Goal: Task Accomplishment & Management: Manage account settings

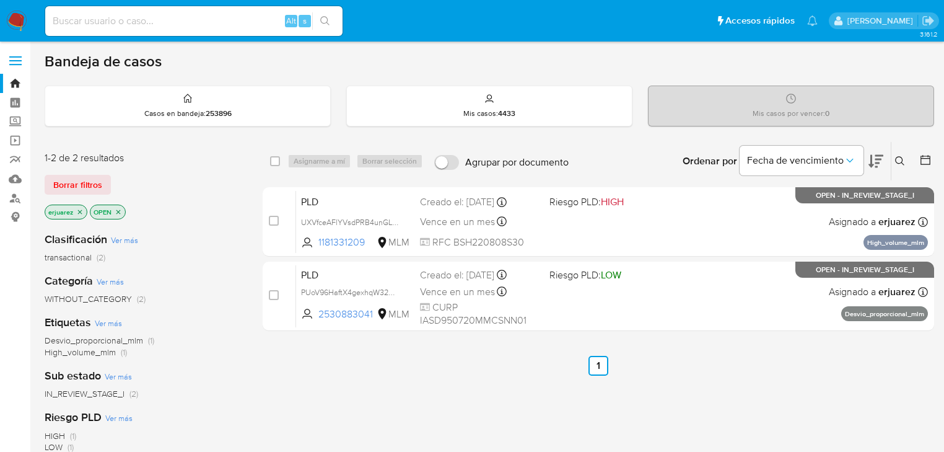
click at [83, 215] on p "erjuarez" at bounding box center [66, 212] width 42 height 14
click at [82, 211] on icon "close-filter" at bounding box center [79, 211] width 7 height 7
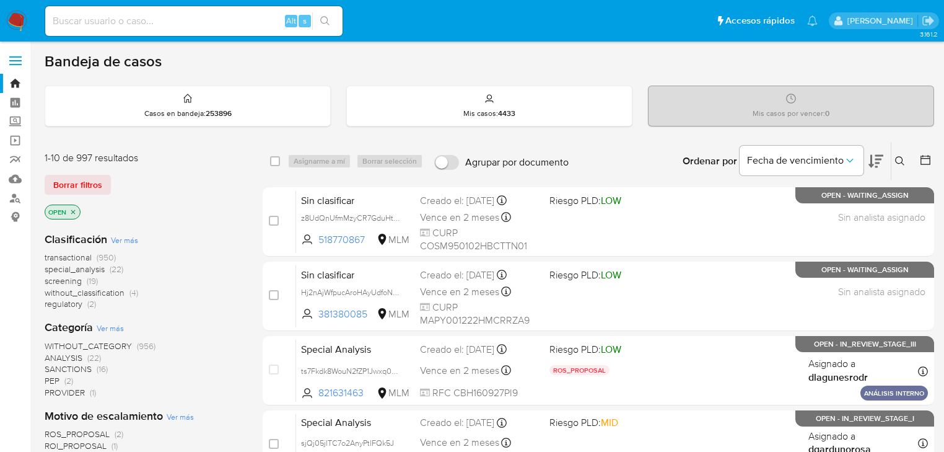
click at [895, 156] on button at bounding box center [901, 161] width 20 height 15
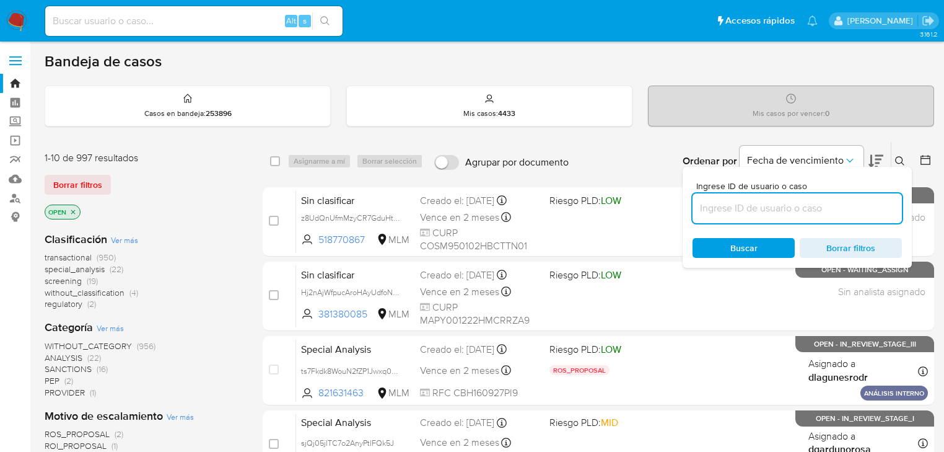
click at [795, 214] on input at bounding box center [797, 208] width 209 height 16
type input "142721437"
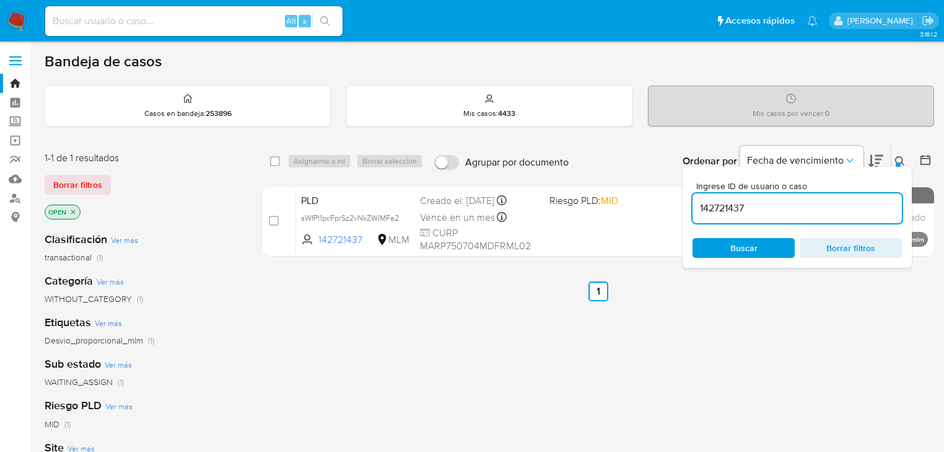
drag, startPoint x: 274, startPoint y: 219, endPoint x: 294, endPoint y: 164, distance: 58.6
click at [274, 218] on input "checkbox" at bounding box center [274, 221] width 10 height 10
checkbox input "true"
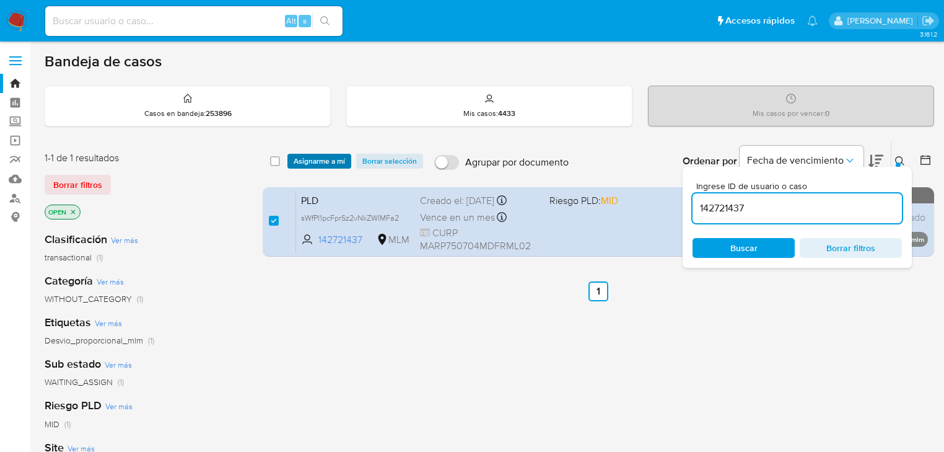
click at [296, 164] on span "Asignarme a mí" at bounding box center [319, 161] width 51 height 12
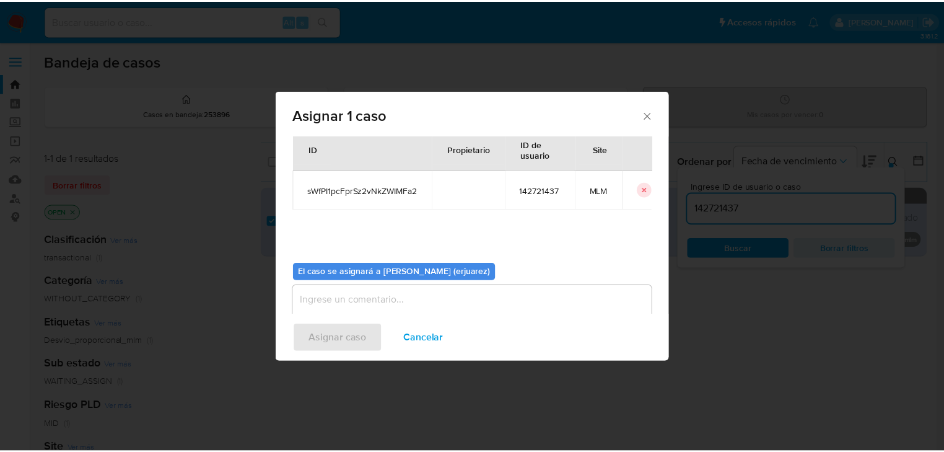
scroll to position [64, 0]
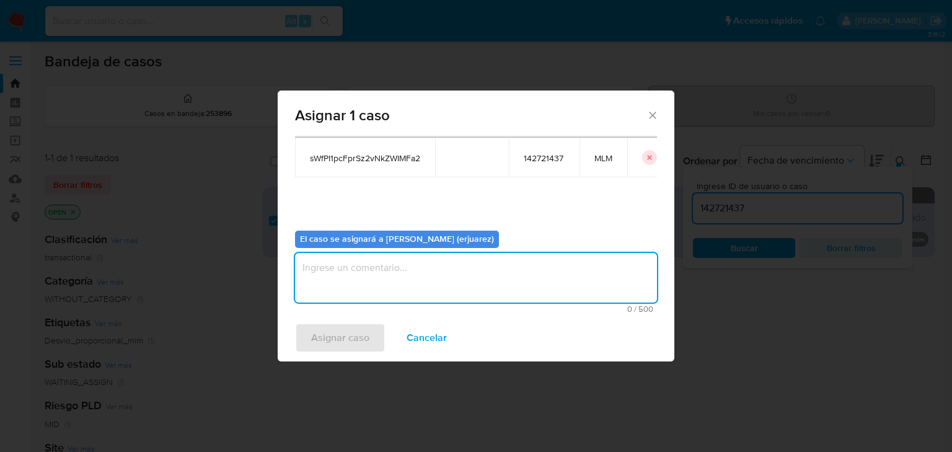
click at [352, 285] on textarea "assign-modal" at bounding box center [476, 278] width 362 height 50
type textarea "epju"
drag, startPoint x: 349, startPoint y: 281, endPoint x: 172, endPoint y: 244, distance: 181.6
click at [172, 244] on div "Asignar 1 caso Casos a asignar: ID Propietario ID de usuario Site sWfPI1pcFprSz…" at bounding box center [476, 226] width 952 height 452
type textarea "EPJU"
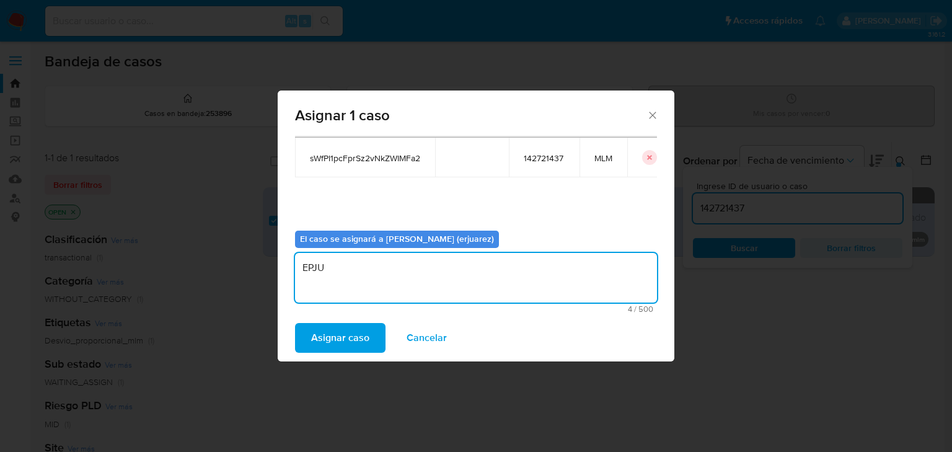
click at [339, 333] on span "Asignar caso" at bounding box center [340, 337] width 58 height 27
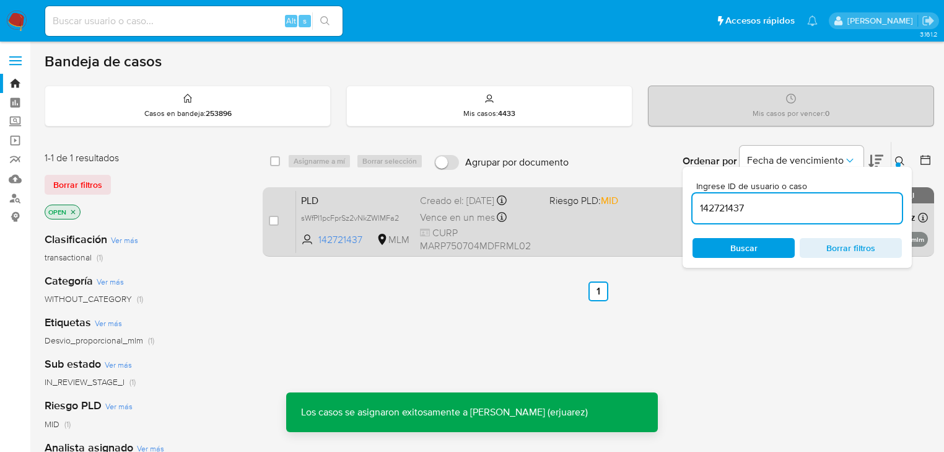
click at [624, 245] on div "PLD sWfPI1pcFprSz2vNkZWIMFa2 142721437 MLM Riesgo PLD: MID Creado el: 12/09/202…" at bounding box center [612, 221] width 632 height 63
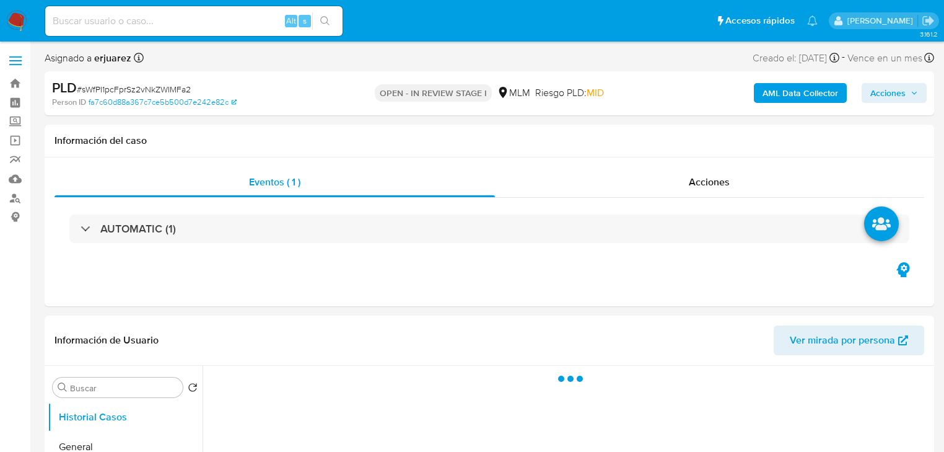
select select "10"
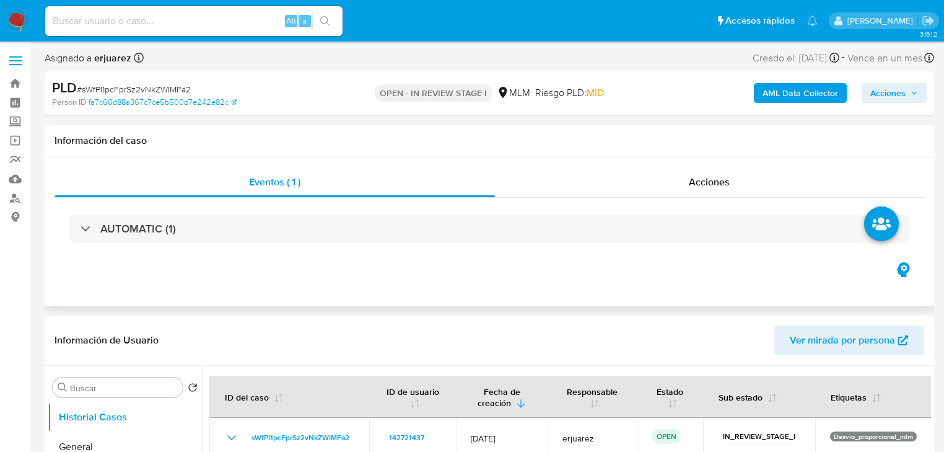
scroll to position [198, 0]
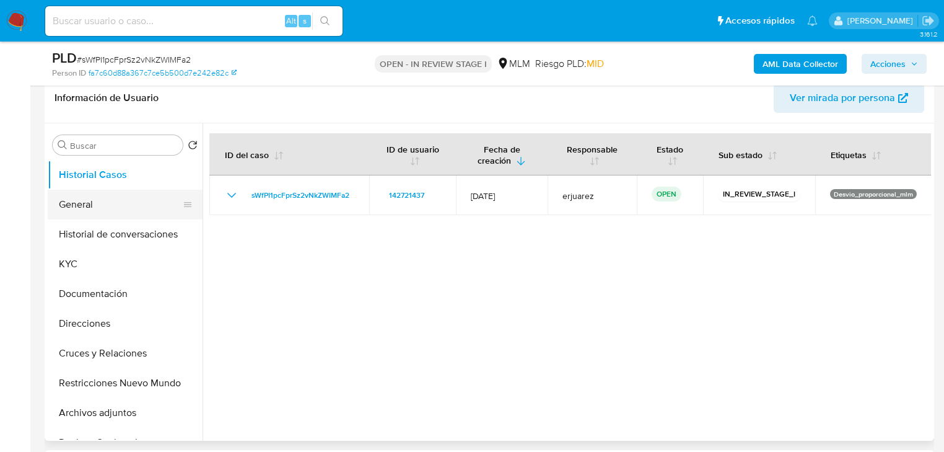
click at [114, 207] on button "General" at bounding box center [120, 205] width 145 height 30
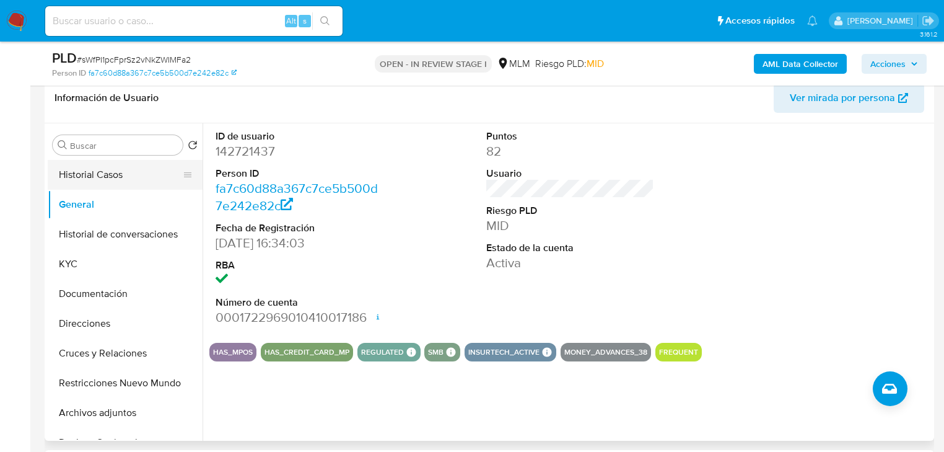
click at [121, 181] on button "Historial Casos" at bounding box center [120, 175] width 145 height 30
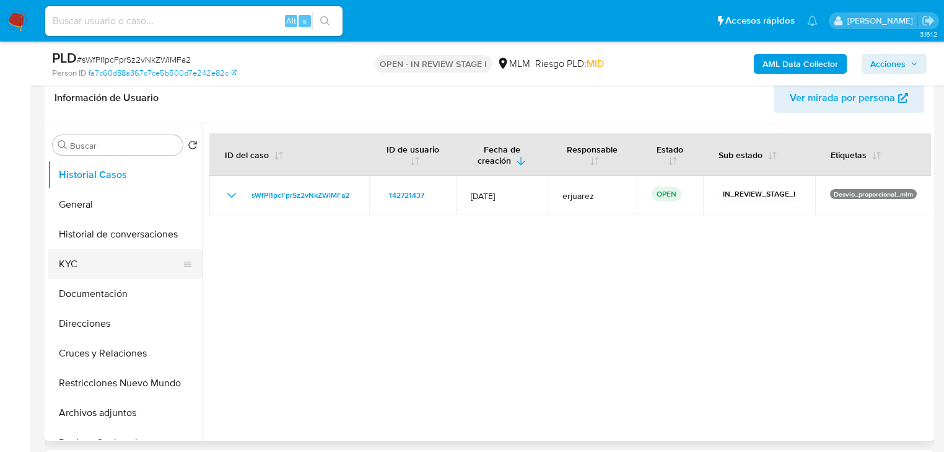
click at [115, 259] on button "KYC" at bounding box center [120, 264] width 145 height 30
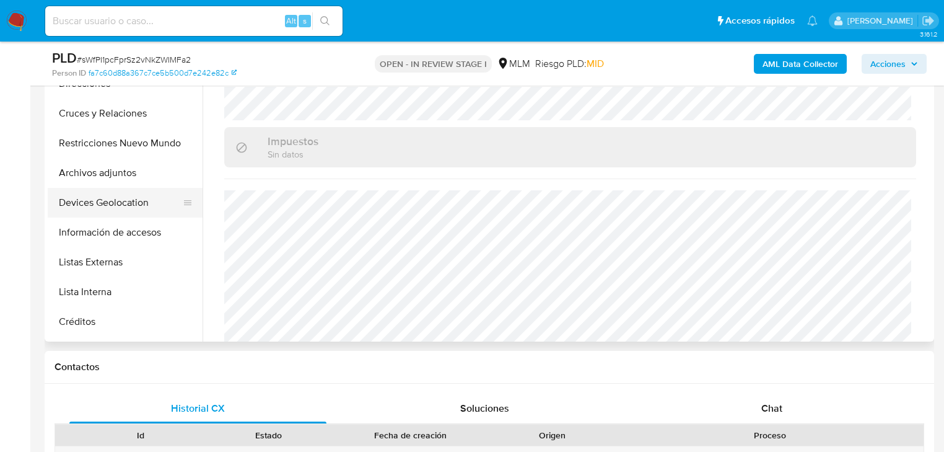
scroll to position [149, 0]
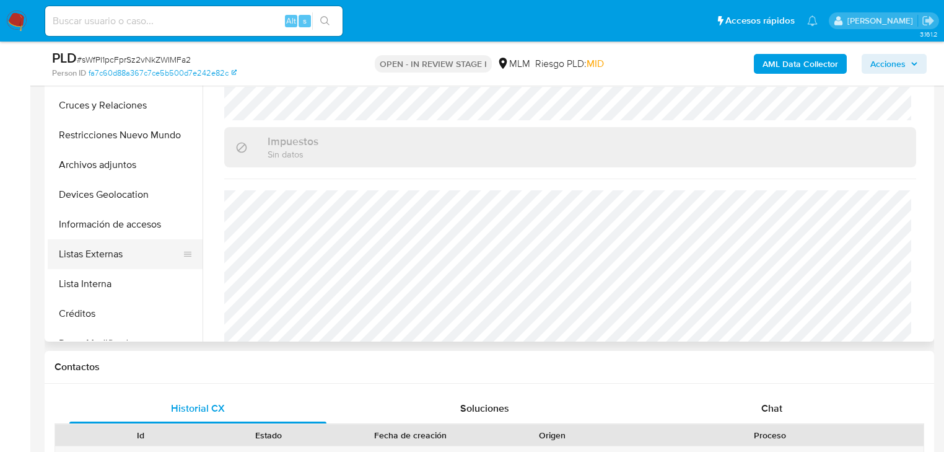
drag, startPoint x: 117, startPoint y: 253, endPoint x: 125, endPoint y: 253, distance: 7.4
click at [117, 253] on button "Listas Externas" at bounding box center [120, 254] width 145 height 30
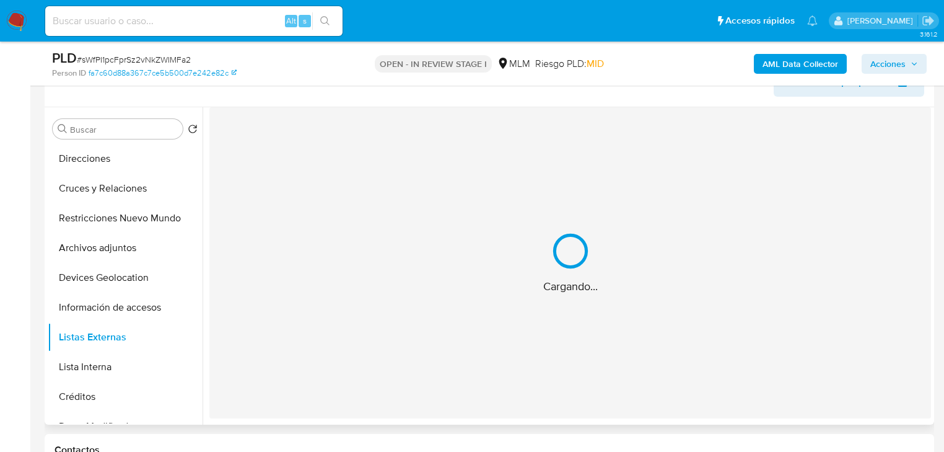
scroll to position [198, 0]
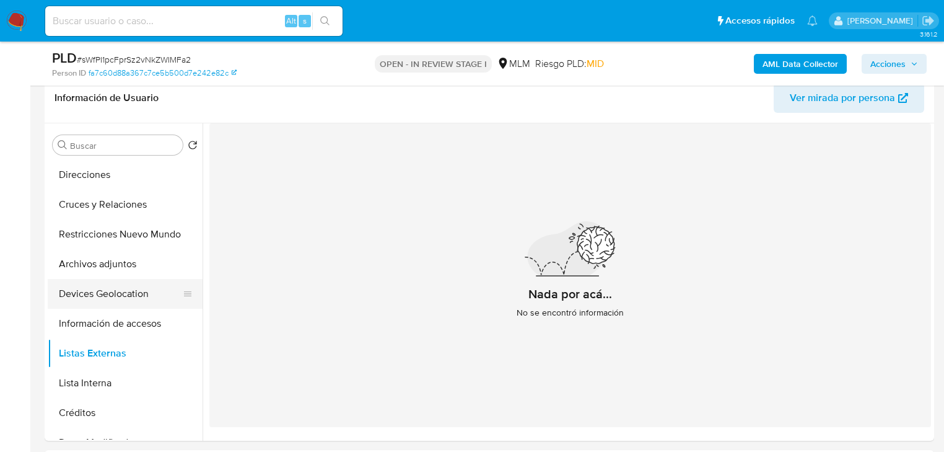
drag, startPoint x: 113, startPoint y: 296, endPoint x: 68, endPoint y: 287, distance: 46.2
click at [113, 296] on button "Devices Geolocation" at bounding box center [120, 294] width 145 height 30
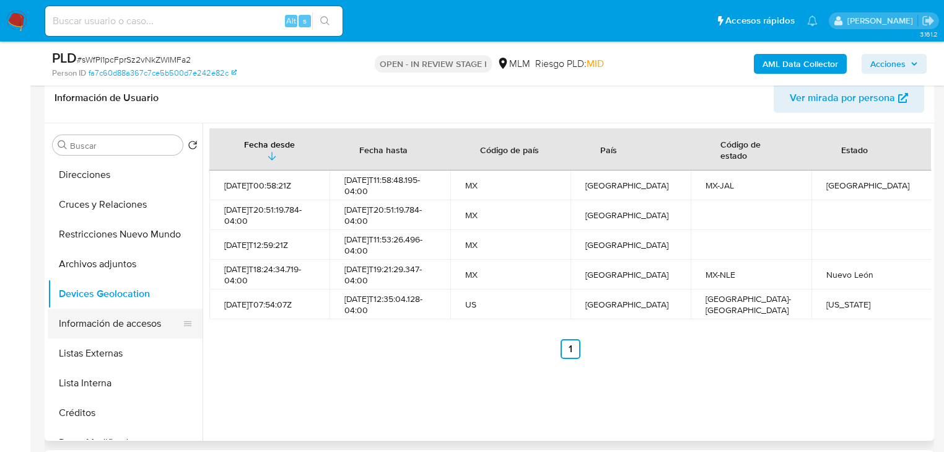
click at [133, 318] on button "Información de accesos" at bounding box center [120, 324] width 145 height 30
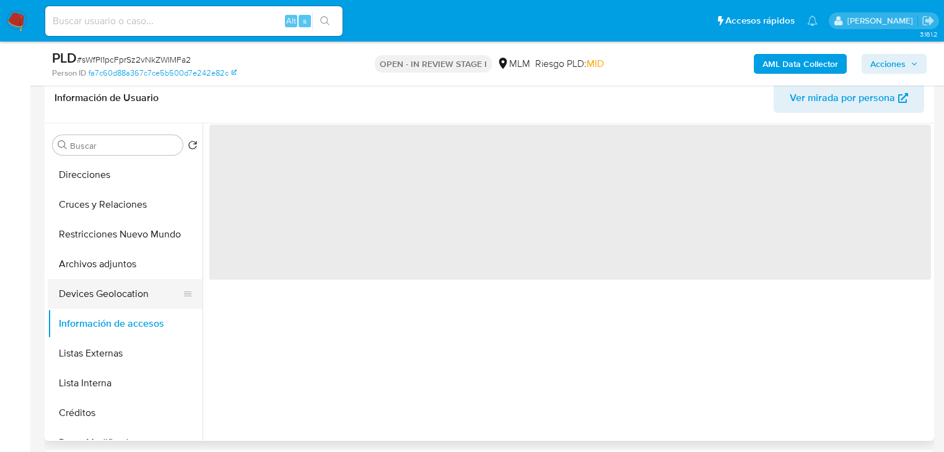
click at [112, 289] on button "Devices Geolocation" at bounding box center [120, 294] width 145 height 30
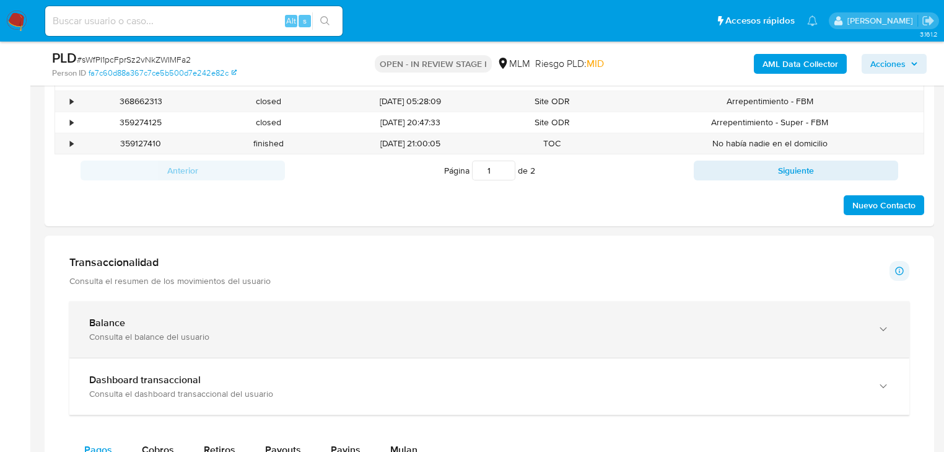
click at [133, 317] on div "Balance" at bounding box center [477, 323] width 776 height 12
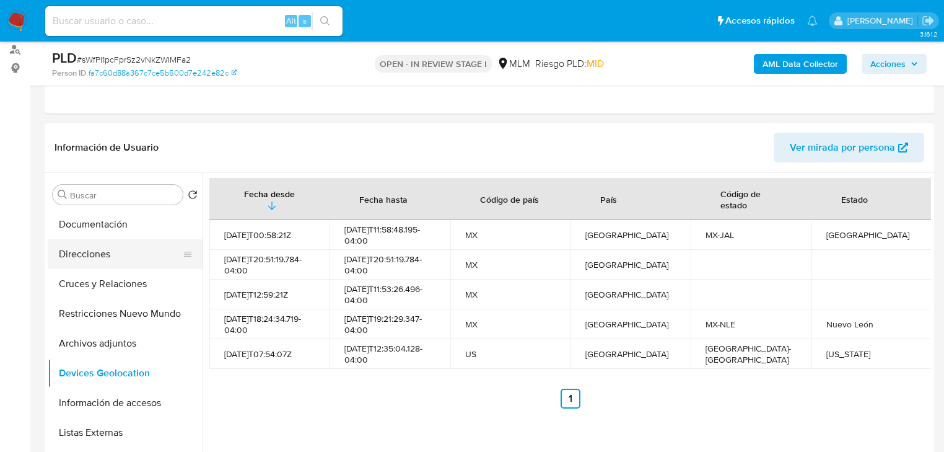
scroll to position [0, 0]
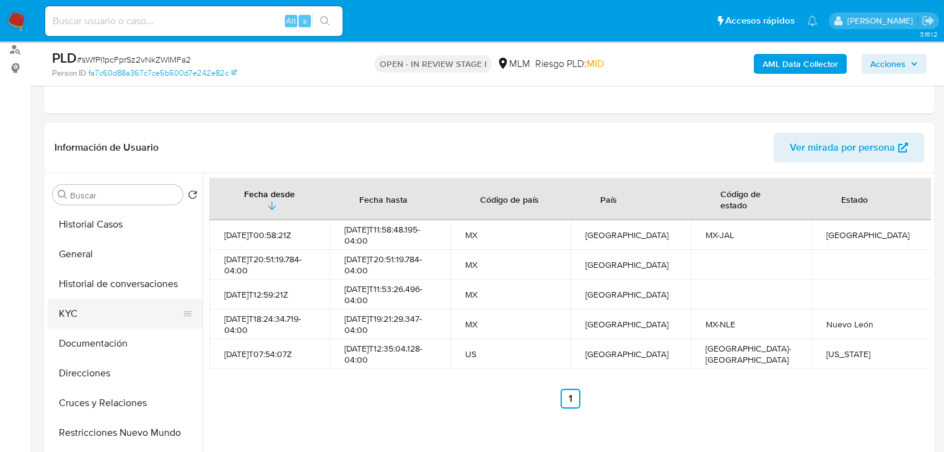
drag, startPoint x: 84, startPoint y: 309, endPoint x: 173, endPoint y: 268, distance: 97.3
click at [85, 309] on button "KYC" at bounding box center [125, 314] width 155 height 30
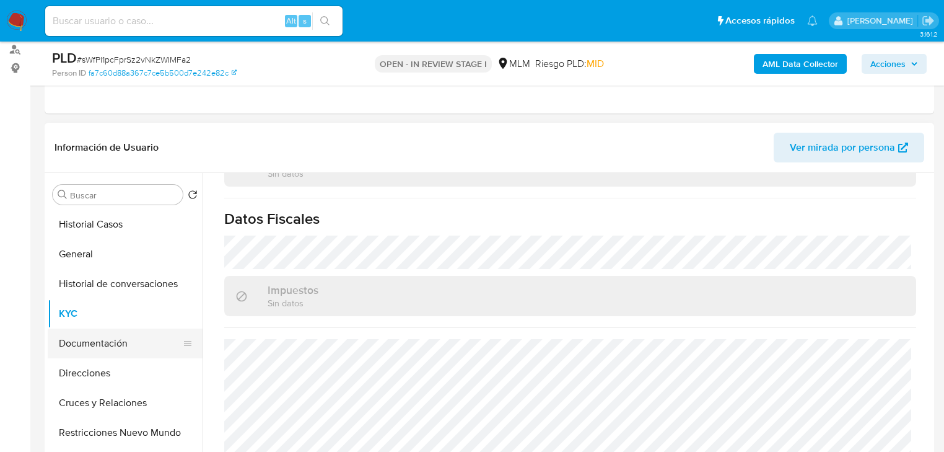
scroll to position [50, 0]
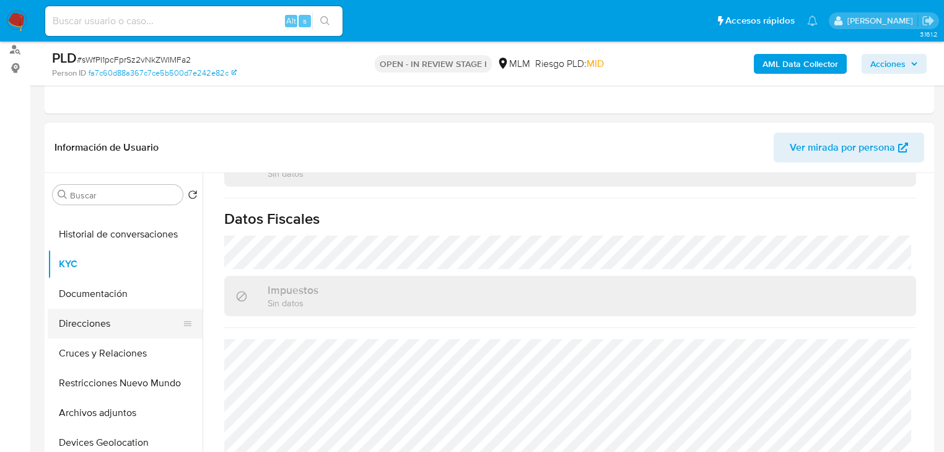
click at [90, 326] on button "Direcciones" at bounding box center [120, 324] width 145 height 30
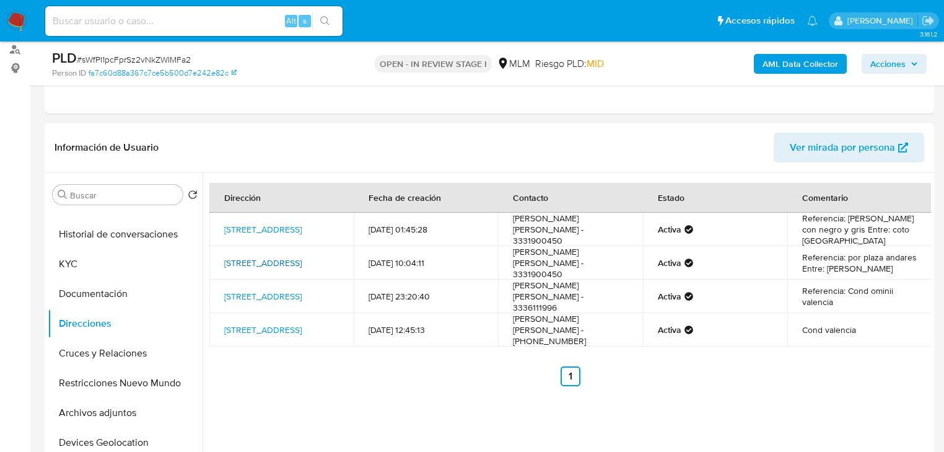
click at [243, 258] on link "Calle Vereda Del Halcón 32, Zapopan, Jalisco, 45116, Mexico 32" at bounding box center [262, 262] width 77 height 12
click at [7, 15] on img at bounding box center [16, 21] width 21 height 21
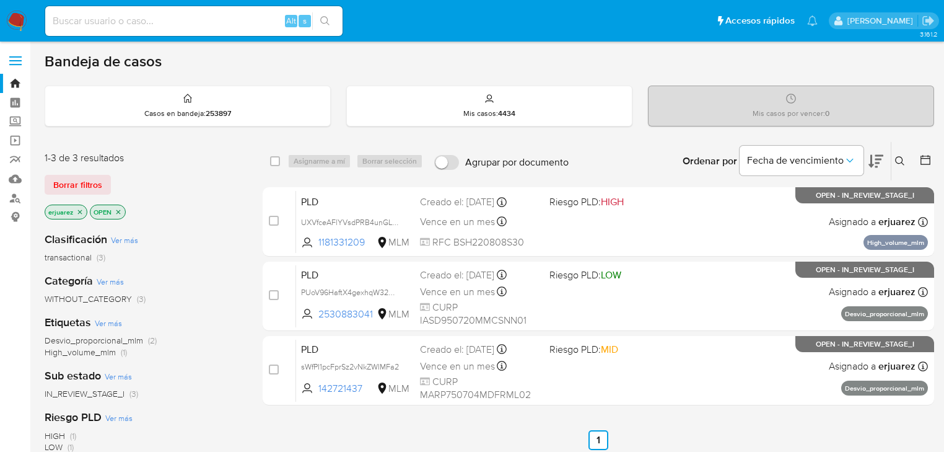
click at [78, 213] on icon "close-filter" at bounding box center [79, 211] width 7 height 7
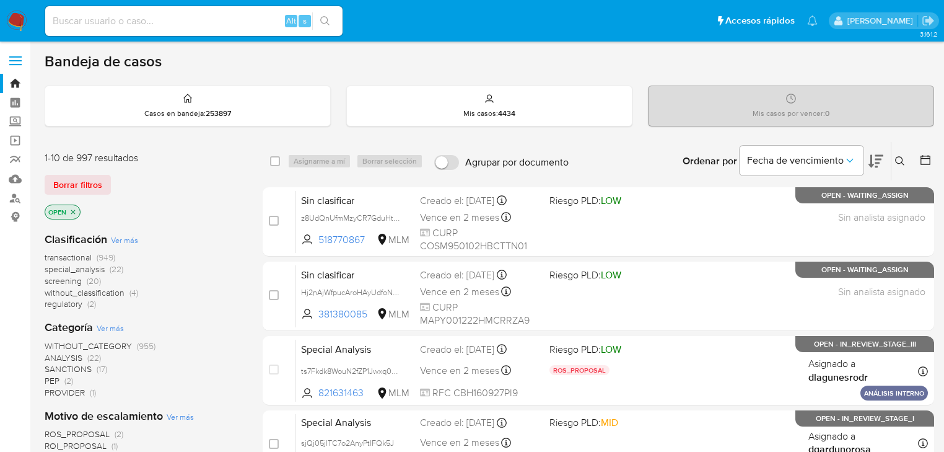
click at [899, 159] on icon at bounding box center [900, 161] width 10 height 10
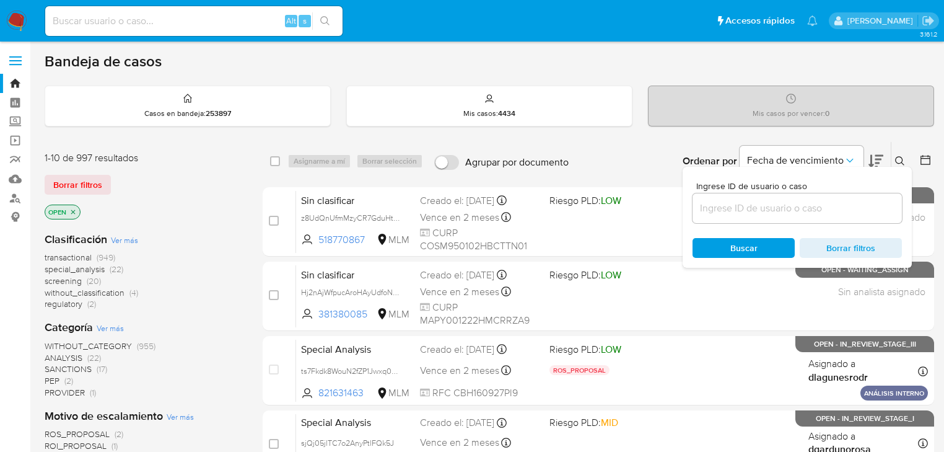
click at [738, 208] on input at bounding box center [797, 208] width 209 height 16
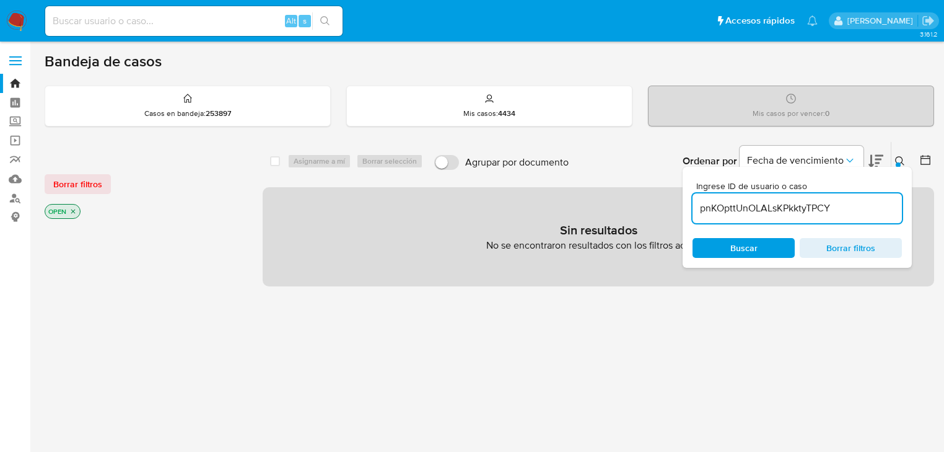
click at [701, 208] on input "pnKOpttUnOLALsKPkktyTPCY" at bounding box center [797, 208] width 209 height 16
type input "pnKOpttUnOLALsKPkktyTPCY"
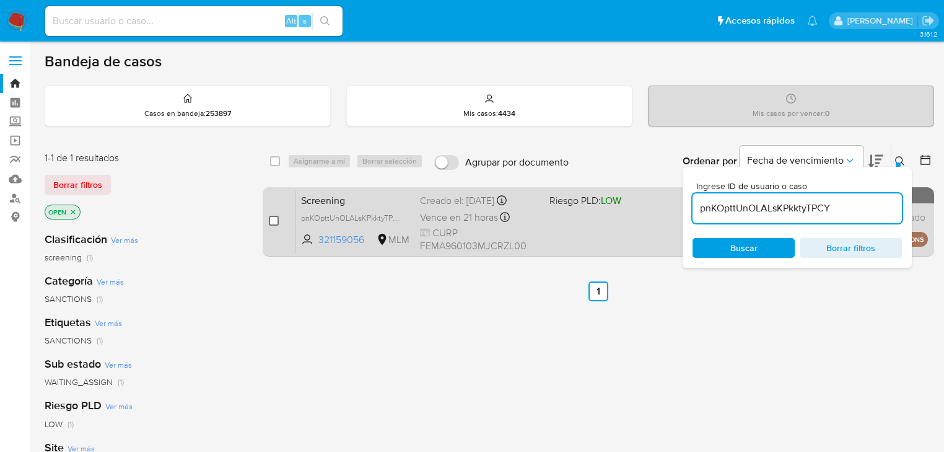
drag, startPoint x: 273, startPoint y: 220, endPoint x: 320, endPoint y: 169, distance: 69.3
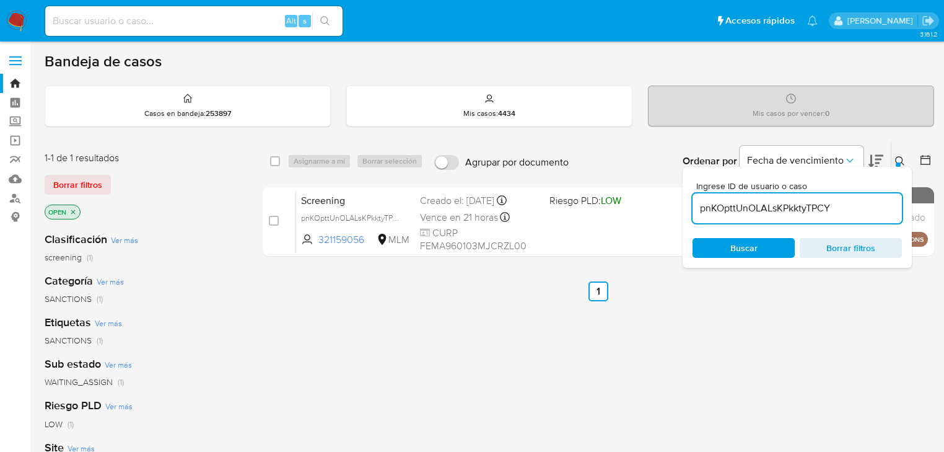
click at [274, 220] on input "checkbox" at bounding box center [274, 221] width 10 height 10
checkbox input "true"
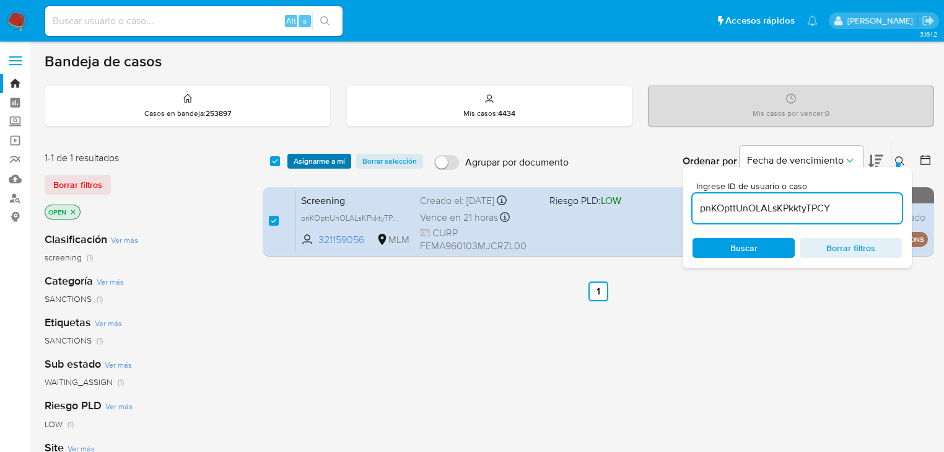
click at [320, 167] on span "Asignarme a mí" at bounding box center [319, 161] width 51 height 12
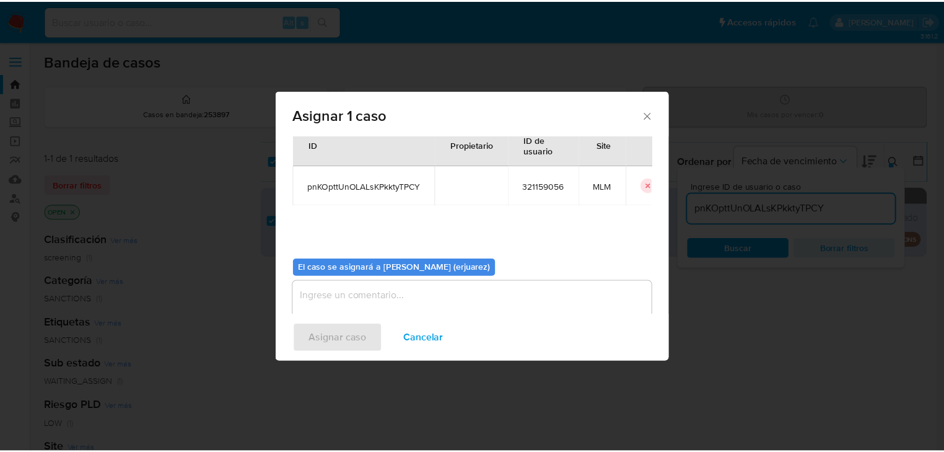
scroll to position [64, 0]
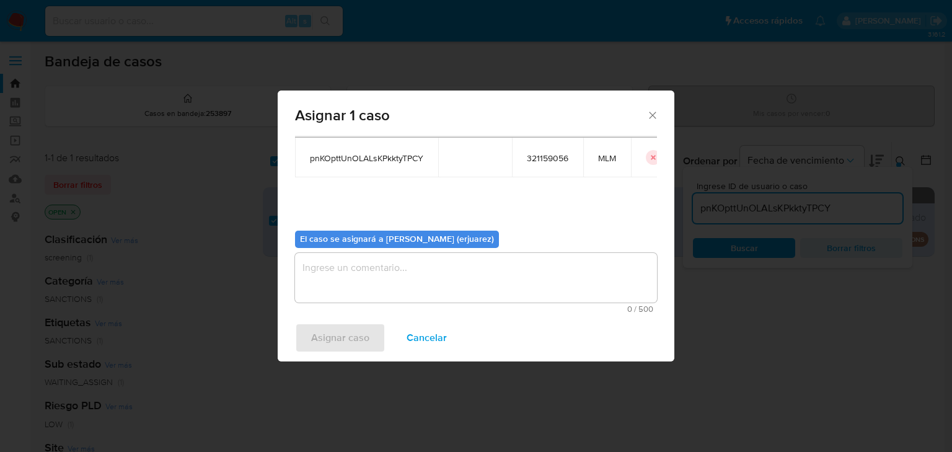
drag, startPoint x: 365, startPoint y: 252, endPoint x: 365, endPoint y: 266, distance: 14.2
click at [365, 259] on textarea "assign-modal" at bounding box center [476, 278] width 362 height 50
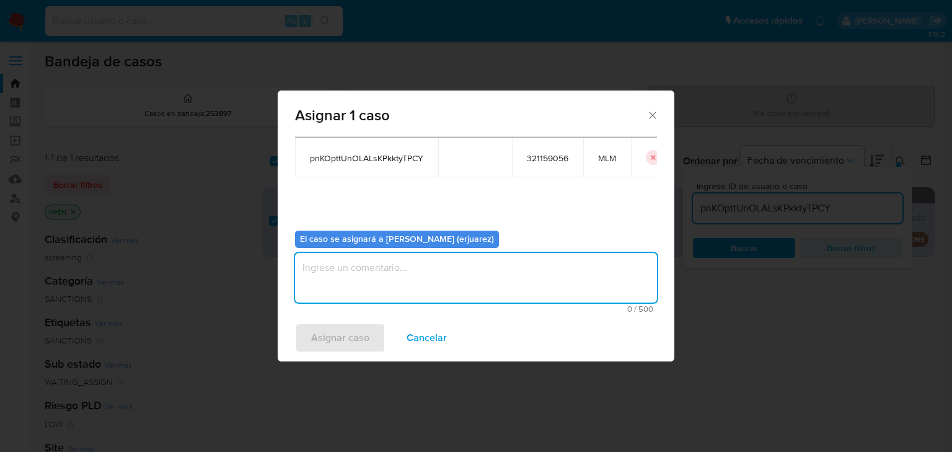
click at [362, 278] on textarea "assign-modal" at bounding box center [476, 278] width 362 height 50
type textarea "EPJU"
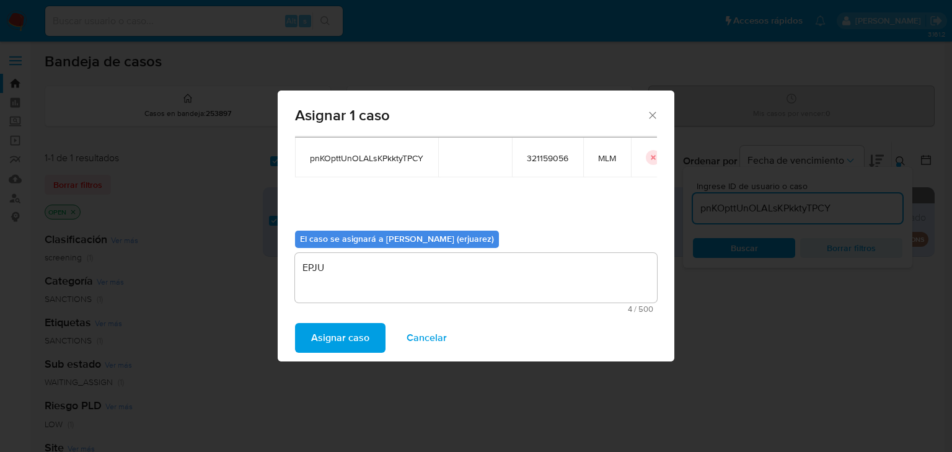
click at [339, 335] on span "Asignar caso" at bounding box center [340, 337] width 58 height 27
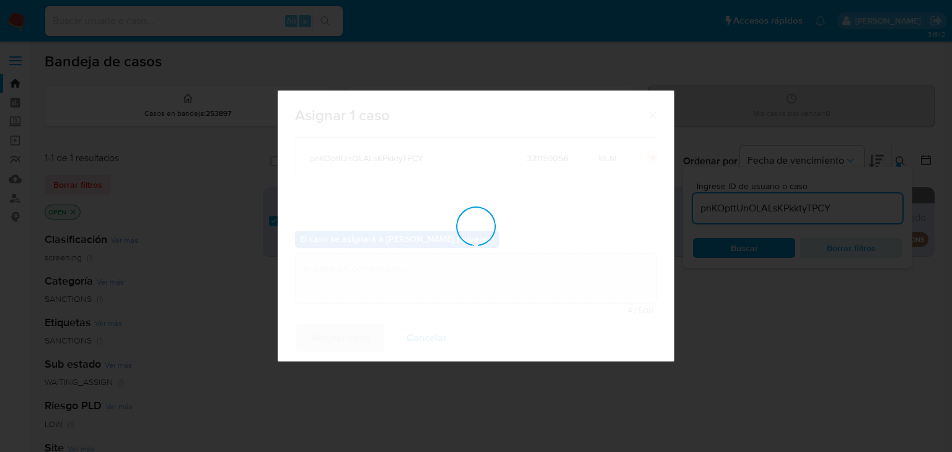
checkbox input "false"
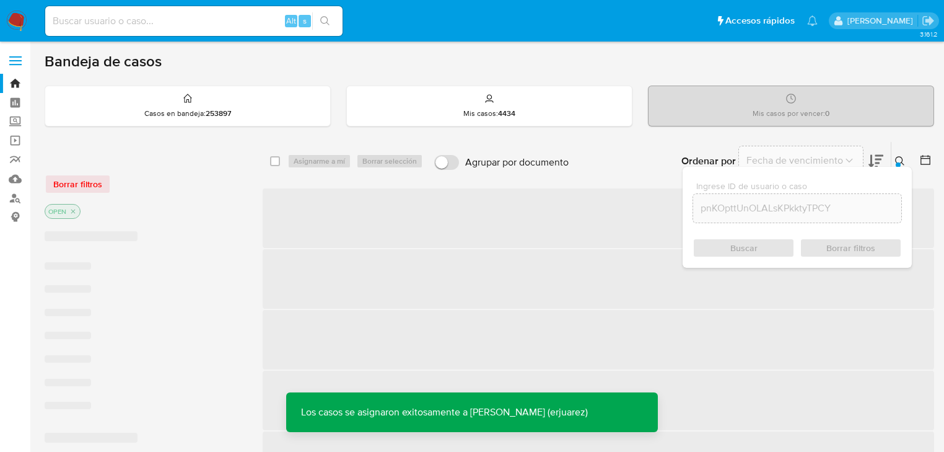
click at [902, 161] on icon at bounding box center [899, 160] width 9 height 9
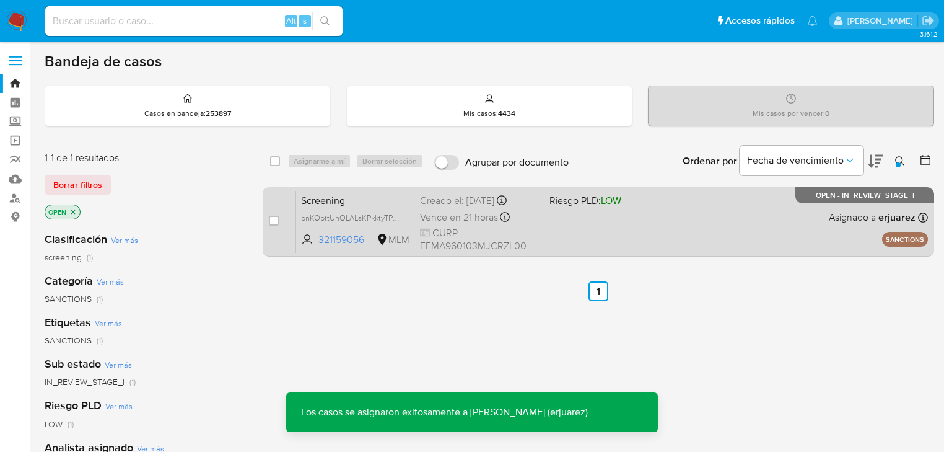
click at [585, 231] on div "Screening pnKOpttUnOLALsKPkktyTPCY 321159056 MLM Riesgo PLD: LOW Creado el: 07/…" at bounding box center [612, 221] width 632 height 63
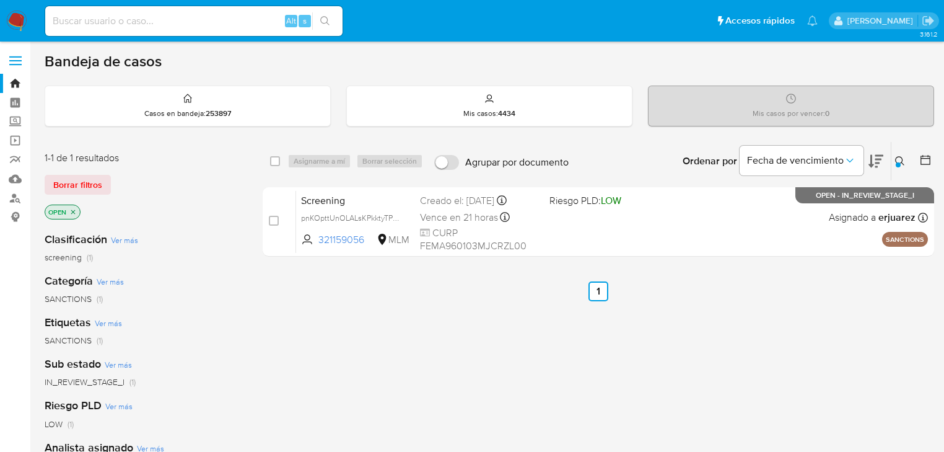
click at [12, 17] on img at bounding box center [16, 21] width 21 height 21
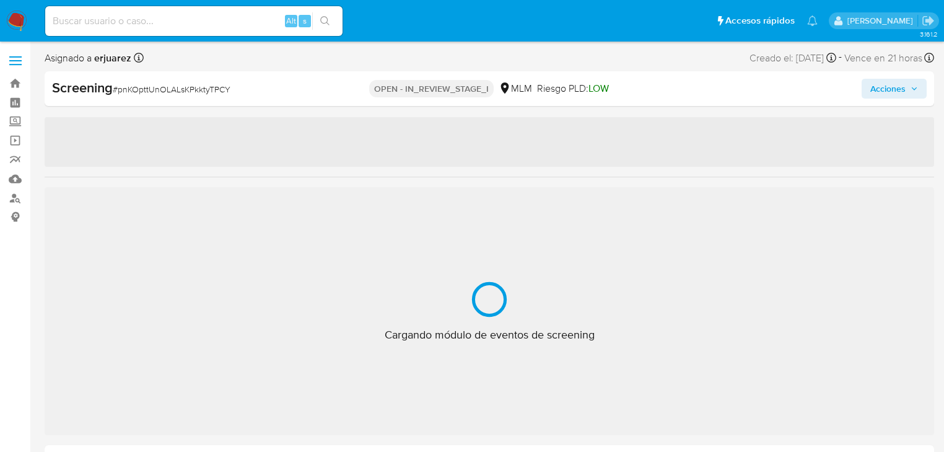
select select "10"
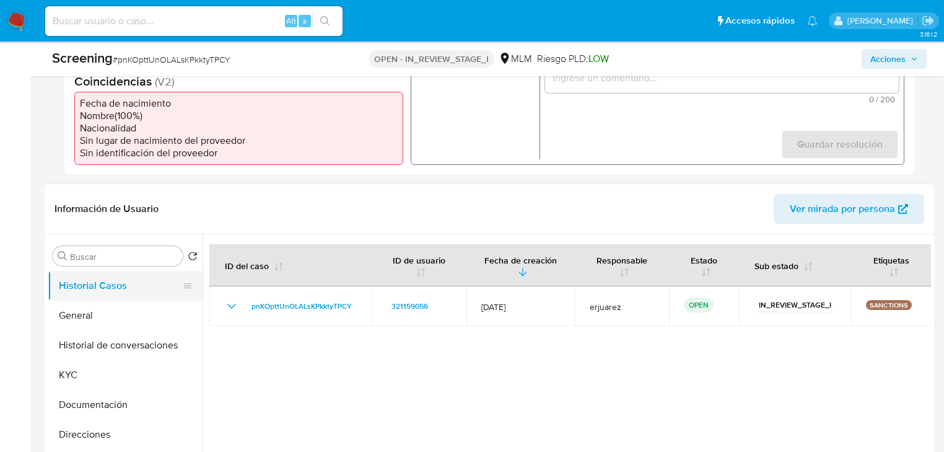
drag, startPoint x: 109, startPoint y: 307, endPoint x: 165, endPoint y: 279, distance: 62.6
click at [109, 308] on button "General" at bounding box center [125, 315] width 155 height 30
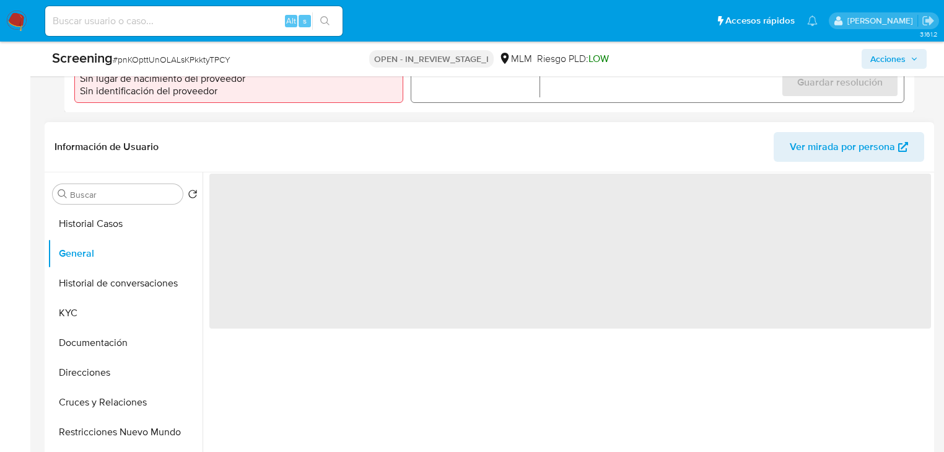
scroll to position [496, 0]
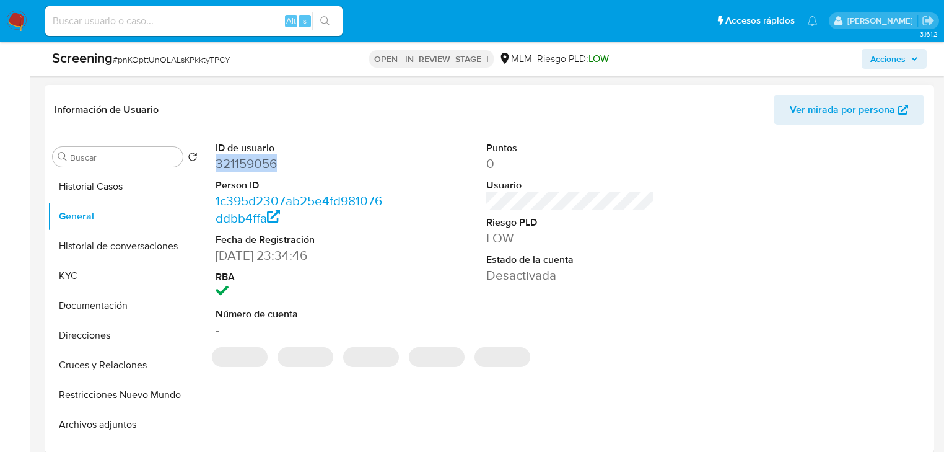
drag, startPoint x: 299, startPoint y: 169, endPoint x: 213, endPoint y: 166, distance: 85.5
click at [213, 166] on div "ID de usuario 321159056 Person ID 1c395d2307ab25e4fd981076ddbb4ffa Fecha de Reg…" at bounding box center [299, 239] width 180 height 209
copy dd "321159056"
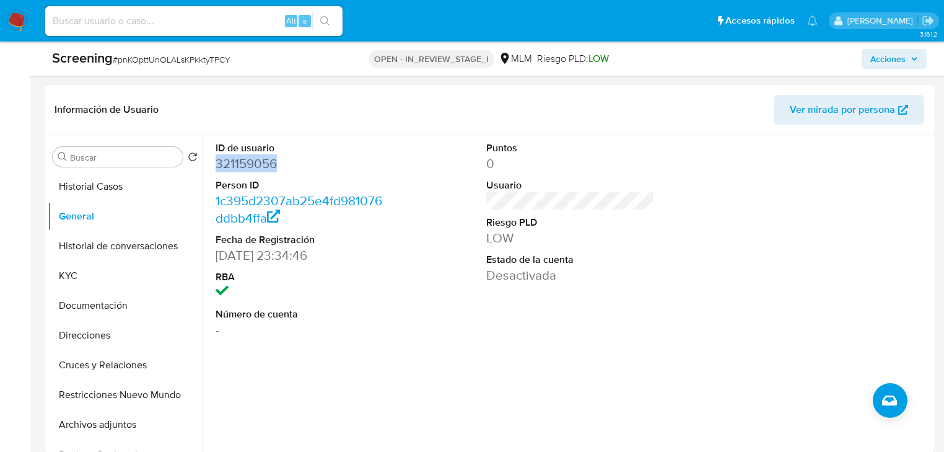
drag, startPoint x: 312, startPoint y: 170, endPoint x: 304, endPoint y: 167, distance: 7.8
click at [312, 169] on dd "321159056" at bounding box center [300, 163] width 168 height 17
click at [299, 166] on dd "321159056" at bounding box center [300, 163] width 168 height 17
click at [332, 185] on dt "Person ID" at bounding box center [300, 185] width 168 height 14
drag, startPoint x: 307, startPoint y: 160, endPoint x: 217, endPoint y: 168, distance: 90.8
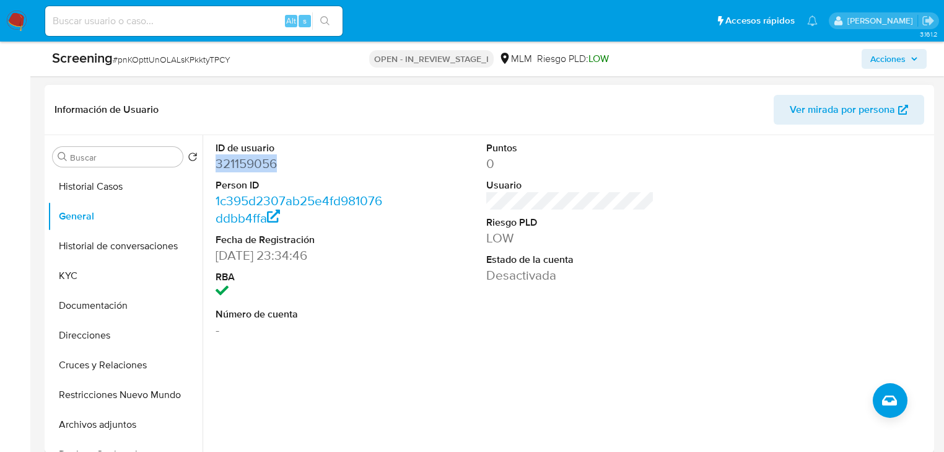
click at [217, 168] on dd "321159056" at bounding box center [300, 163] width 168 height 17
copy dd "321159056"
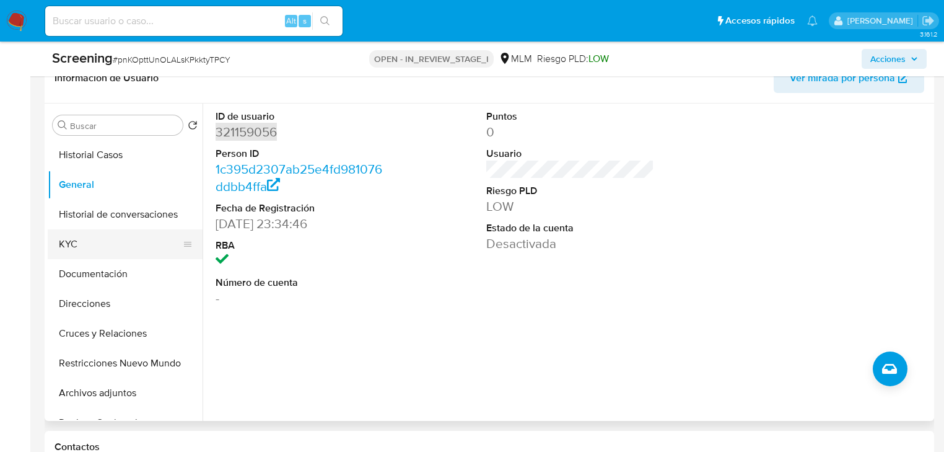
scroll to position [545, 0]
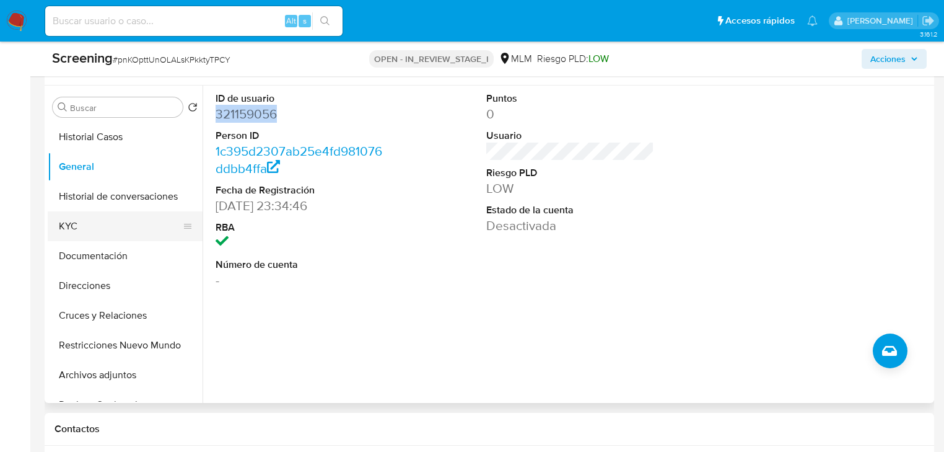
click at [107, 221] on button "KYC" at bounding box center [120, 226] width 145 height 30
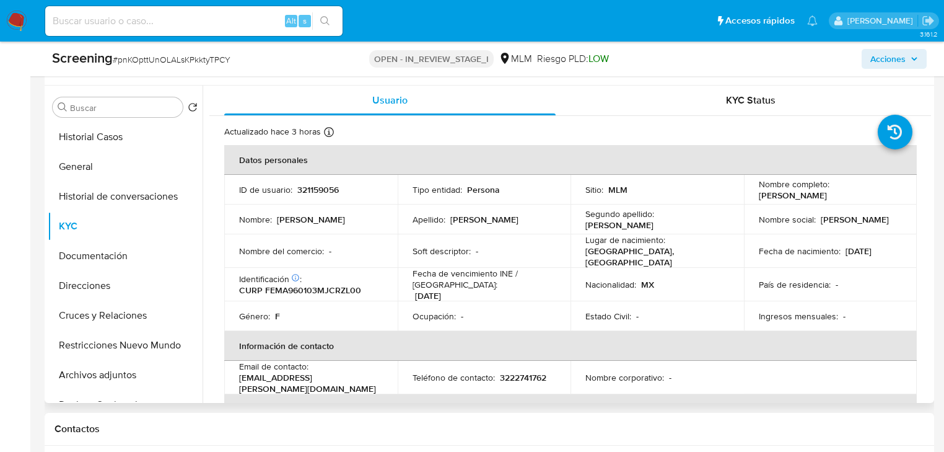
drag, startPoint x: 890, startPoint y: 195, endPoint x: 751, endPoint y: 196, distance: 139.4
click at [751, 196] on td "Nombre completo : Alondra Abigail Fernandez Meza" at bounding box center [830, 190] width 173 height 30
copy p "[PERSON_NAME]"
click at [85, 176] on button "General" at bounding box center [120, 167] width 145 height 30
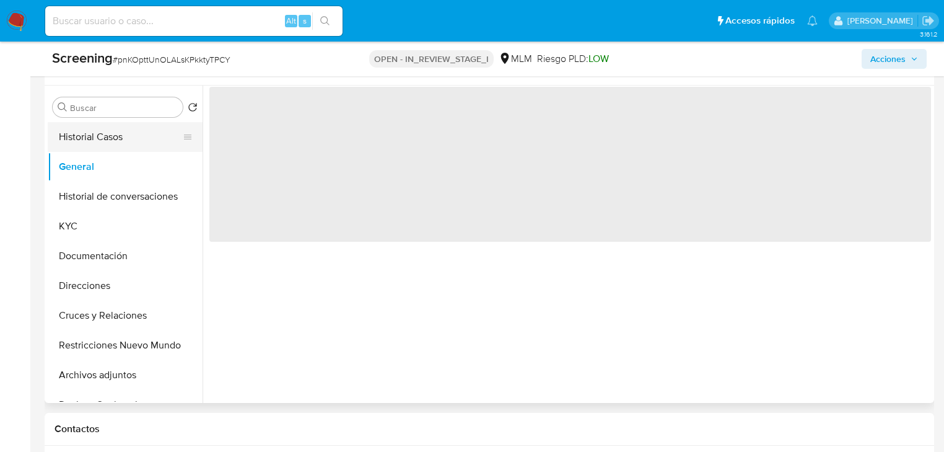
click at [92, 144] on button "Historial Casos" at bounding box center [120, 137] width 145 height 30
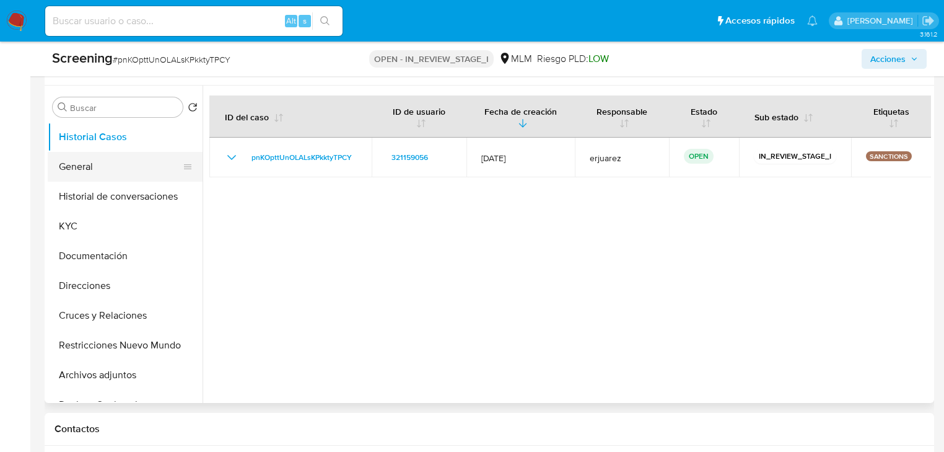
click at [87, 155] on button "General" at bounding box center [120, 167] width 145 height 30
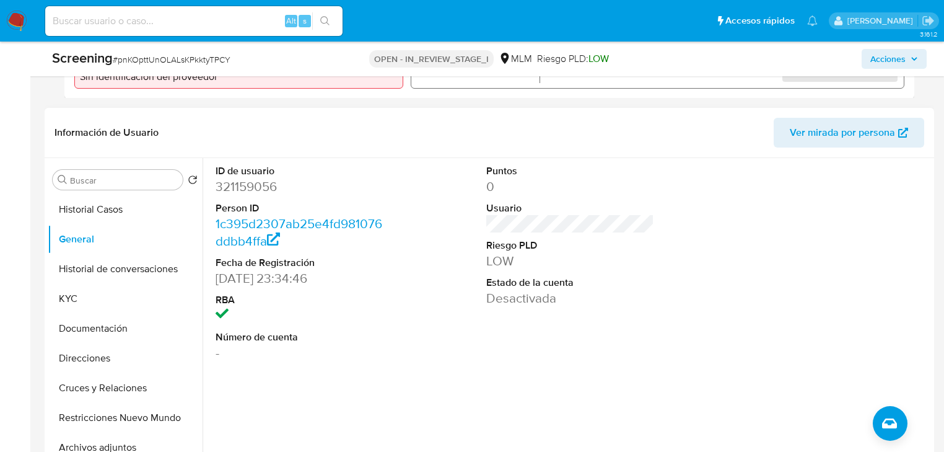
scroll to position [496, 0]
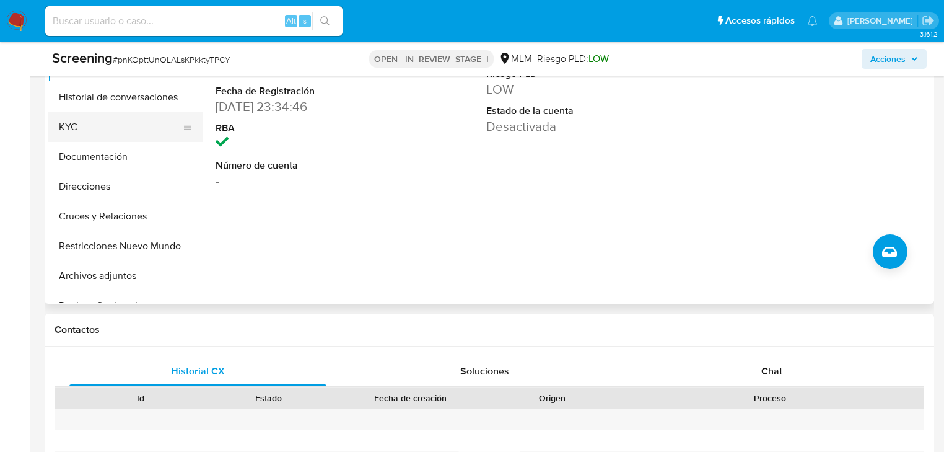
click at [87, 119] on button "KYC" at bounding box center [120, 127] width 145 height 30
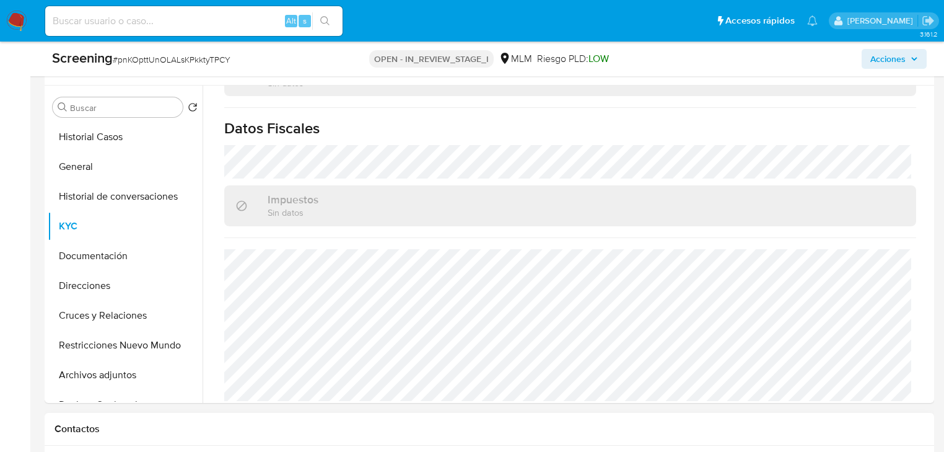
scroll to position [782, 0]
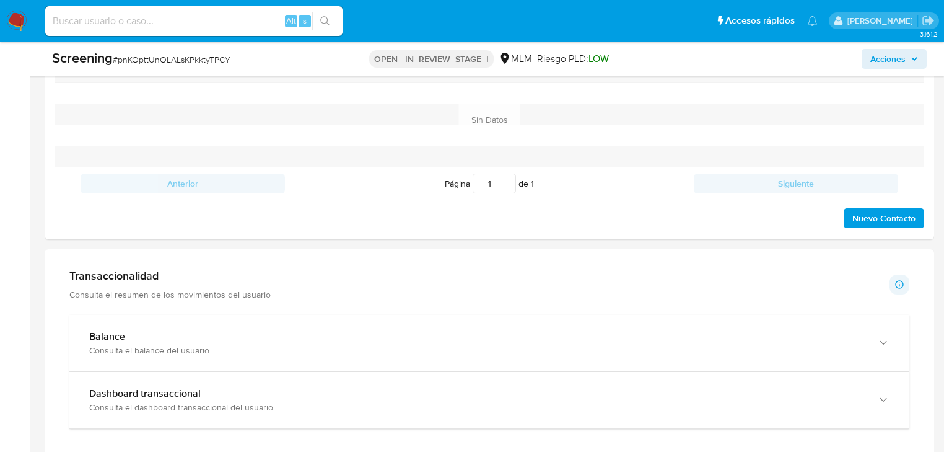
click at [144, 348] on div "Consulta el balance del usuario" at bounding box center [477, 349] width 776 height 11
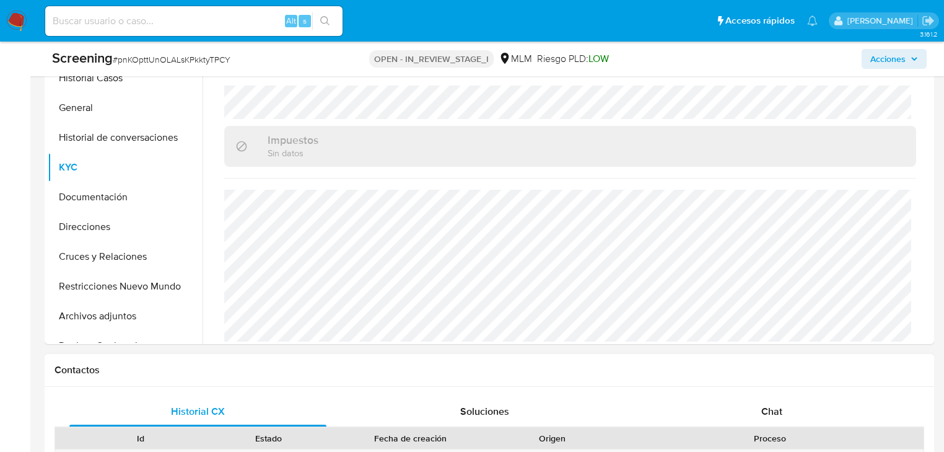
scroll to position [545, 0]
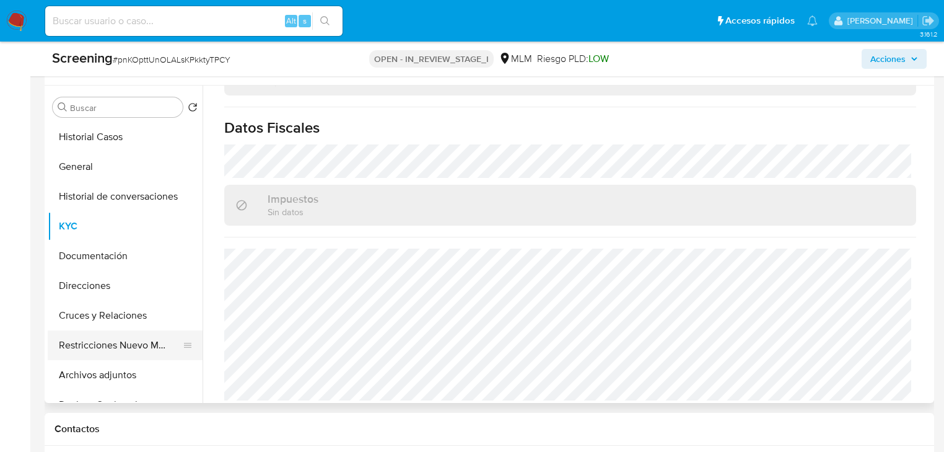
click at [129, 348] on button "Restricciones Nuevo Mundo" at bounding box center [120, 345] width 145 height 30
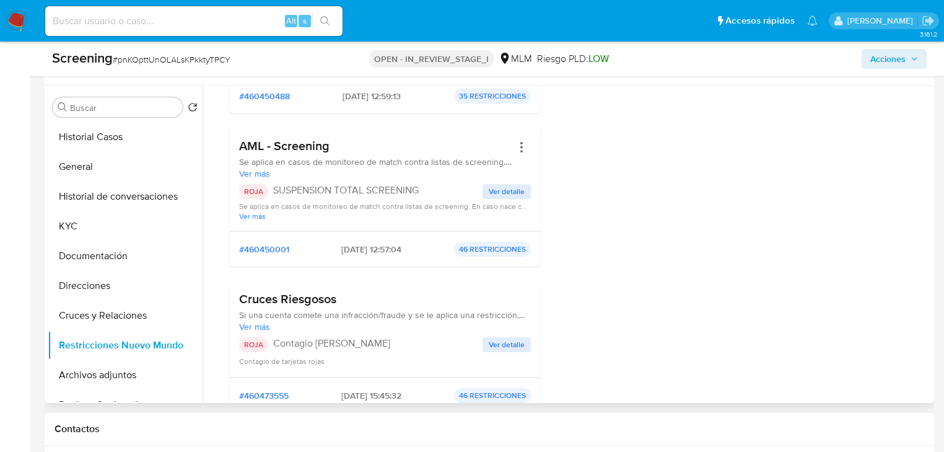
scroll to position [248, 0]
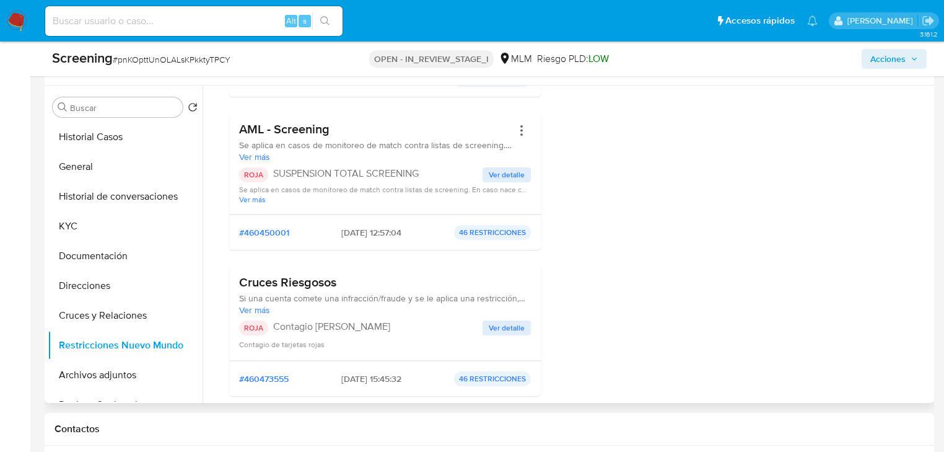
drag, startPoint x: 238, startPoint y: 126, endPoint x: 509, endPoint y: 141, distance: 271.7
click at [509, 141] on div "AML - Screening Se aplica en casos de monitoreo de match contra listas de scree…" at bounding box center [385, 163] width 312 height 103
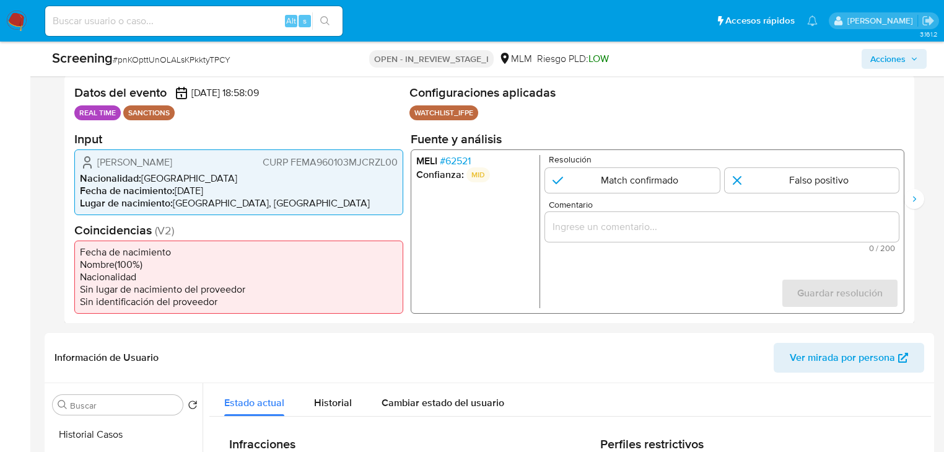
drag, startPoint x: 466, startPoint y: 164, endPoint x: 458, endPoint y: 222, distance: 58.7
click at [458, 222] on ul "MELI # 62521 Confianza: MID" at bounding box center [478, 230] width 124 height 153
drag, startPoint x: 582, startPoint y: 258, endPoint x: 805, endPoint y: 250, distance: 223.1
click at [803, 256] on form "Resolución Match confirmado Falso positivo Comentario 0 / 200 200 caracteres re…" at bounding box center [722, 230] width 354 height 153
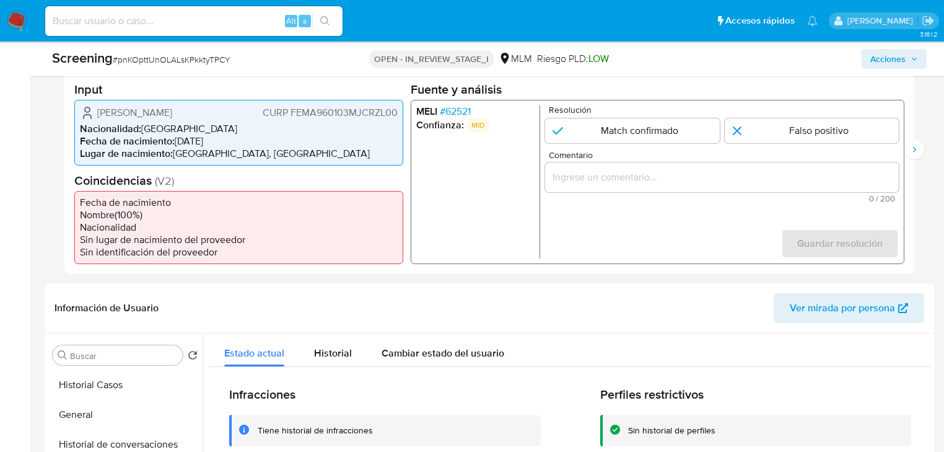
scroll to position [496, 0]
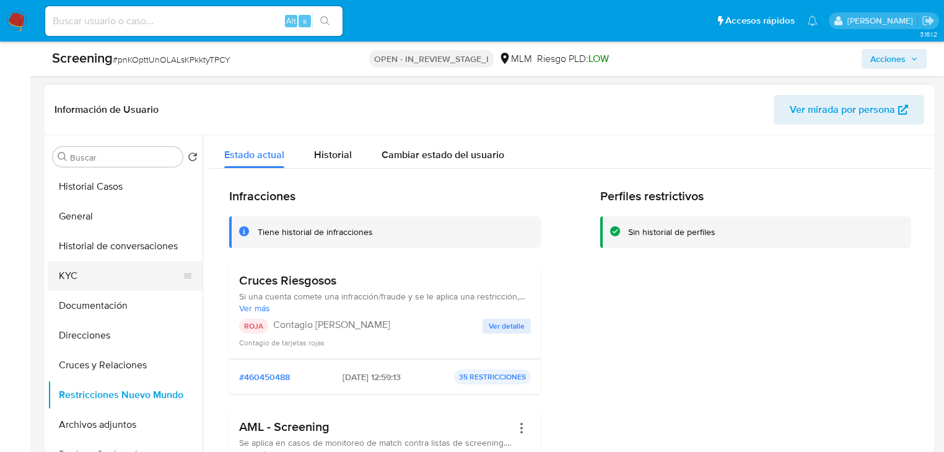
drag, startPoint x: 74, startPoint y: 271, endPoint x: 104, endPoint y: 265, distance: 30.4
click at [77, 271] on button "KYC" at bounding box center [120, 276] width 145 height 30
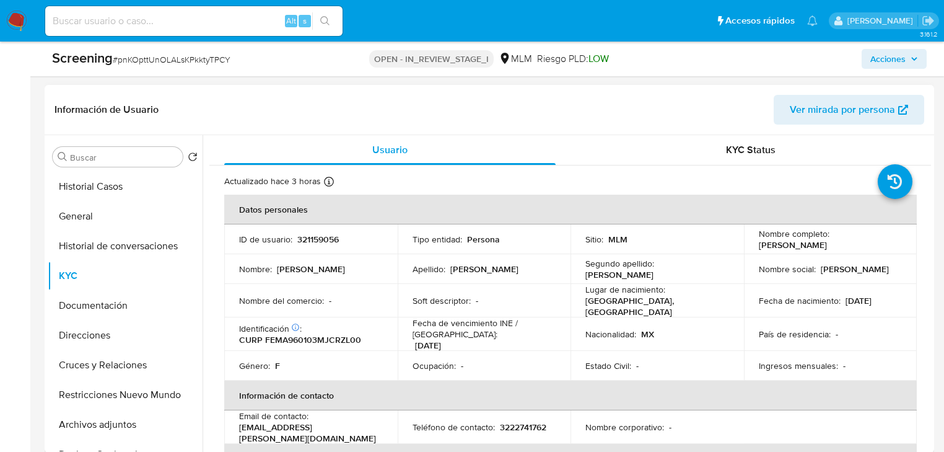
drag, startPoint x: 754, startPoint y: 255, endPoint x: 885, endPoint y: 250, distance: 131.5
click at [885, 250] on tbody "ID de usuario : 321159056 Tipo entidad : Persona Sitio : MLM Nombre completo : …" at bounding box center [570, 302] width 693 height 156
drag, startPoint x: 852, startPoint y: 319, endPoint x: 829, endPoint y: 310, distance: 24.7
click at [850, 320] on td "País de residencia : -" at bounding box center [830, 333] width 173 height 33
drag, startPoint x: 840, startPoint y: 300, endPoint x: 887, endPoint y: 298, distance: 46.5
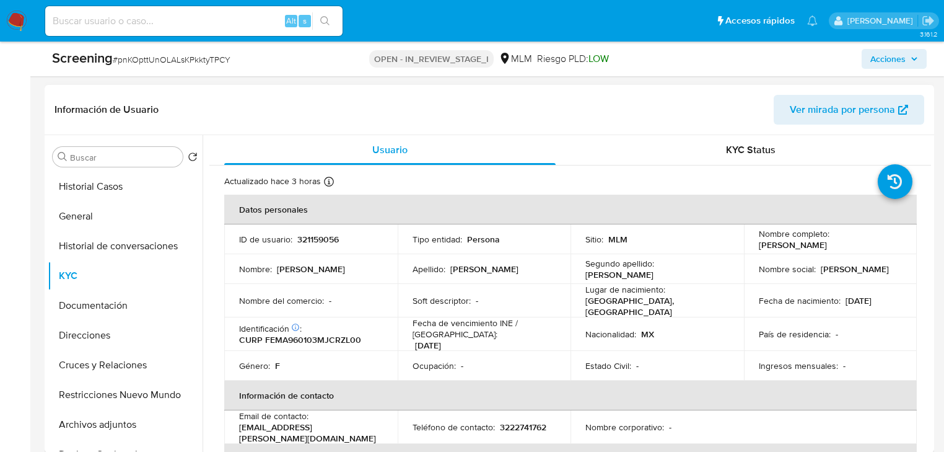
click at [887, 298] on div "Fecha de nacimiento : 03/01/1996" at bounding box center [831, 300] width 144 height 11
click at [266, 338] on p "CURP FEMA960103MJCRZL00" at bounding box center [300, 339] width 122 height 11
drag, startPoint x: 265, startPoint y: 338, endPoint x: 384, endPoint y: 333, distance: 119.0
click at [384, 333] on td "Identificación CIC: 263980176 : CURP FEMA960103MJCRZL00" at bounding box center [310, 333] width 173 height 33
drag, startPoint x: 806, startPoint y: 295, endPoint x: 791, endPoint y: 298, distance: 15.2
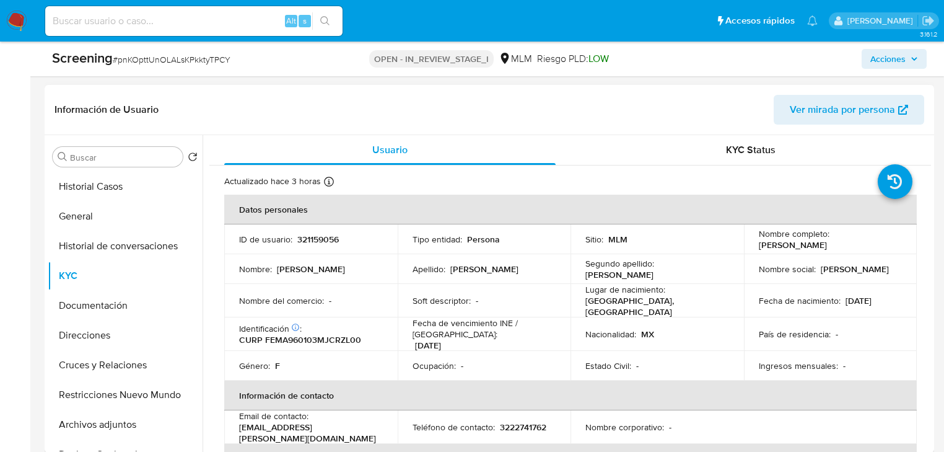
click at [804, 295] on p "Fecha de nacimiento :" at bounding box center [800, 300] width 82 height 11
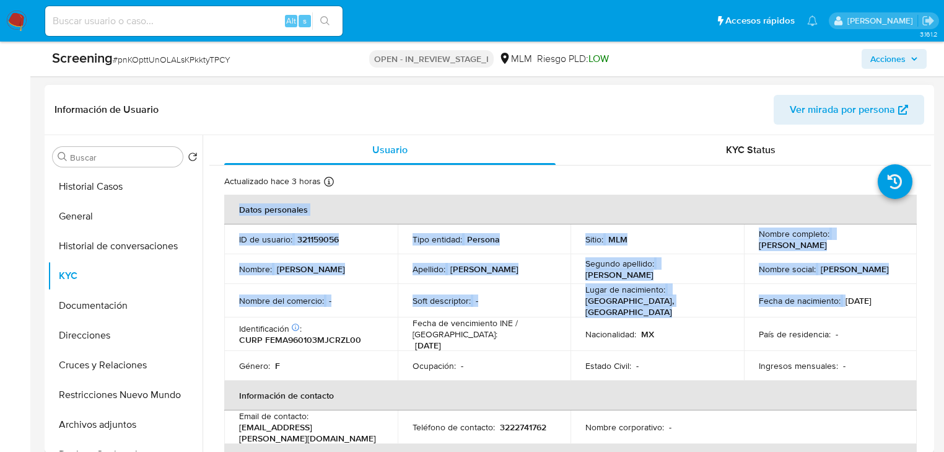
drag, startPoint x: 841, startPoint y: 299, endPoint x: 913, endPoint y: 299, distance: 71.9
copy table "Datos personales ID de usuario : 321159056 Tipo entidad : Persona Sitio : MLM N…"
click at [863, 324] on td "País de residencia : -" at bounding box center [830, 333] width 173 height 33
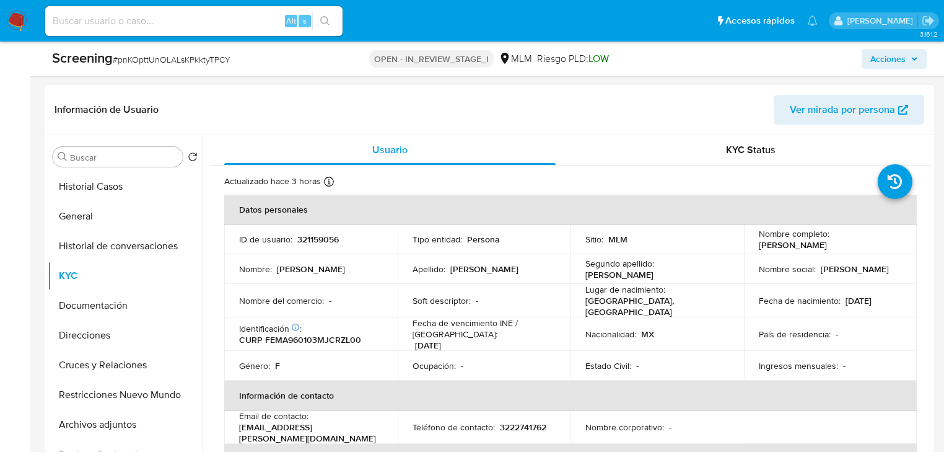
click at [846, 302] on p "03/01/1996" at bounding box center [859, 300] width 26 height 11
drag, startPoint x: 838, startPoint y: 301, endPoint x: 900, endPoint y: 300, distance: 62.0
click at [900, 300] on td "Fecha de nacimiento : 03/01/1996" at bounding box center [830, 300] width 173 height 33
copy div "03/01/1996"
drag, startPoint x: 265, startPoint y: 338, endPoint x: 290, endPoint y: 322, distance: 29.6
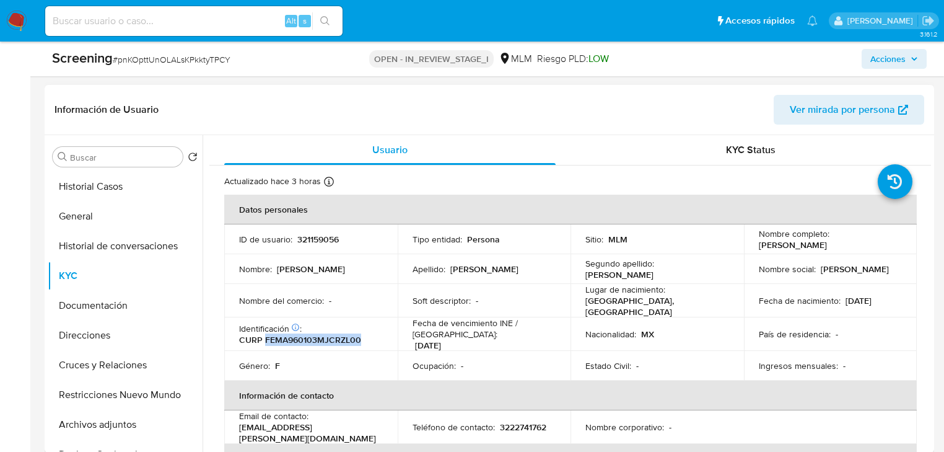
click at [362, 336] on div "Identificación CIC: 263980176 : CURP FEMA960103MJCRZL00" at bounding box center [311, 334] width 144 height 22
copy p "FEMA960103MJCRZL00"
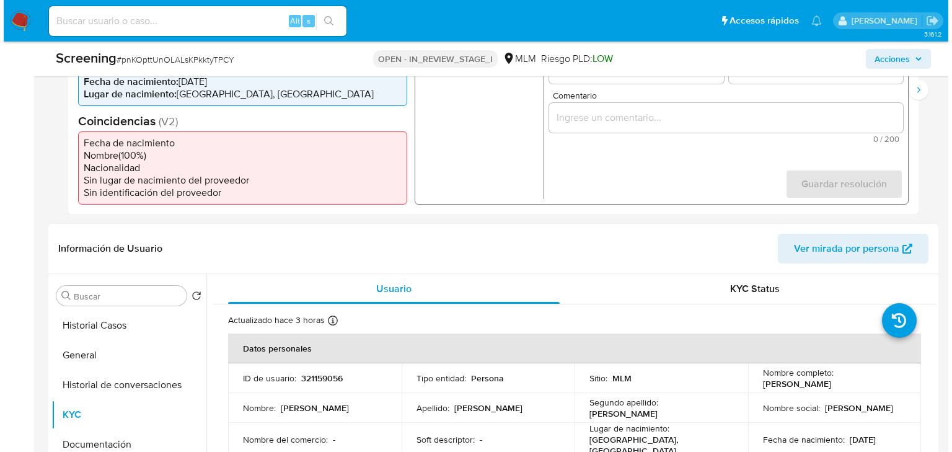
scroll to position [248, 0]
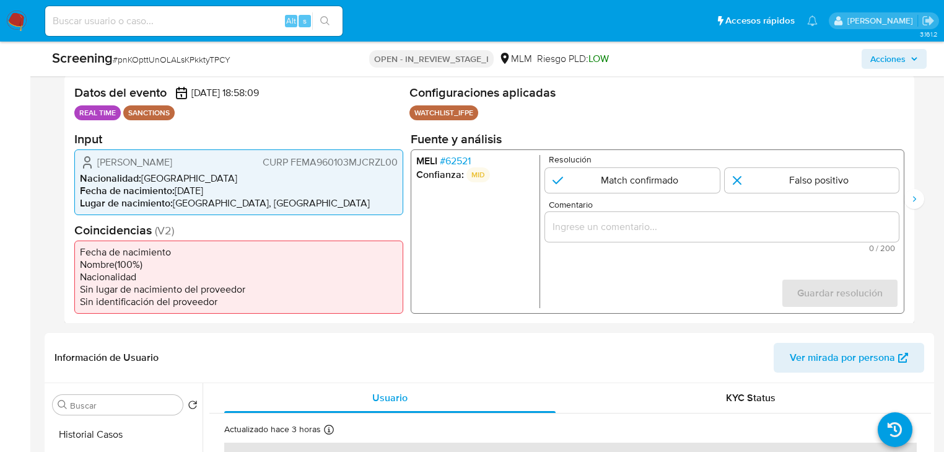
click at [458, 167] on li "Confianza: MID" at bounding box center [475, 174] width 118 height 15
click at [458, 160] on span "# 62521" at bounding box center [455, 160] width 31 height 12
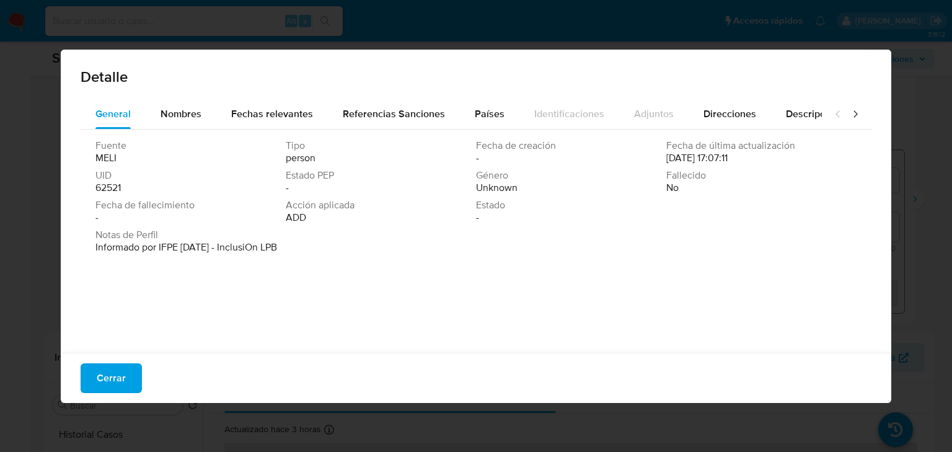
drag, startPoint x: 281, startPoint y: 218, endPoint x: 300, endPoint y: 225, distance: 20.6
click at [339, 225] on div "Fuente MELI Tipo person Fecha de creación - Fecha de última actualización 09/02…" at bounding box center [475, 183] width 761 height 89
drag, startPoint x: 240, startPoint y: 246, endPoint x: 450, endPoint y: 248, distance: 210.0
click at [309, 246] on div "Notas de Perfil Informado por IFPE 09-01-2023 - InclusiOn LPB" at bounding box center [475, 241] width 761 height 25
click at [173, 110] on span "Nombres" at bounding box center [180, 114] width 41 height 14
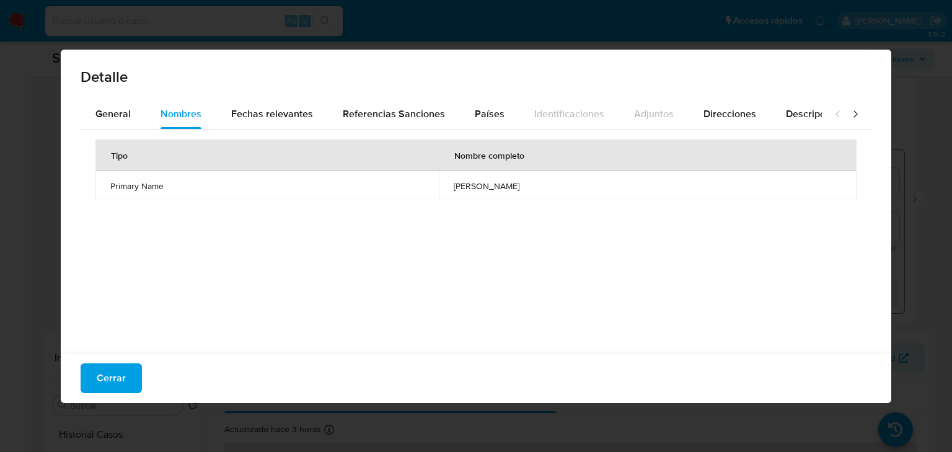
drag, startPoint x: 379, startPoint y: 183, endPoint x: 511, endPoint y: 191, distance: 132.2
click at [511, 191] on td "alondra abigail fernandez meza" at bounding box center [648, 185] width 418 height 30
click at [265, 116] on span "Fechas relevantes" at bounding box center [272, 114] width 82 height 14
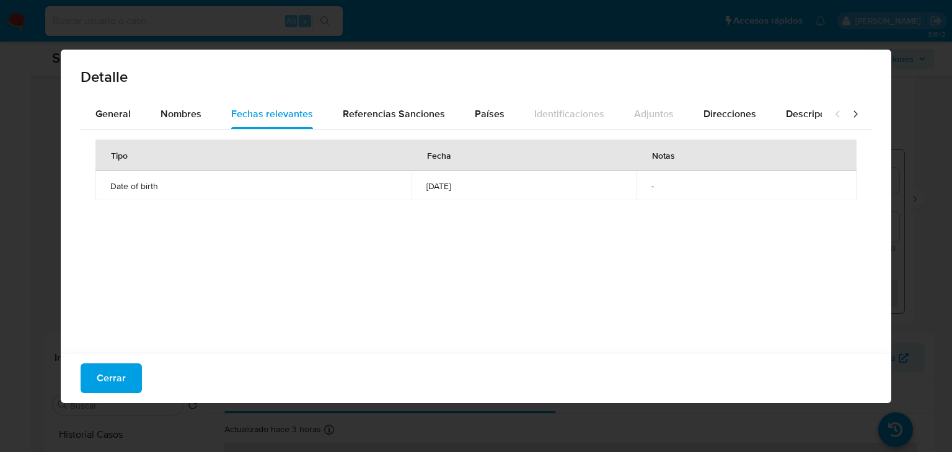
drag, startPoint x: 395, startPoint y: 185, endPoint x: 465, endPoint y: 185, distance: 69.4
click at [465, 185] on td "1996-01-03" at bounding box center [523, 185] width 225 height 30
click at [439, 188] on span "1996-01-03" at bounding box center [523, 185] width 195 height 11
click at [426, 188] on span "1996-01-03" at bounding box center [523, 185] width 195 height 11
drag, startPoint x: 395, startPoint y: 104, endPoint x: 523, endPoint y: 107, distance: 127.6
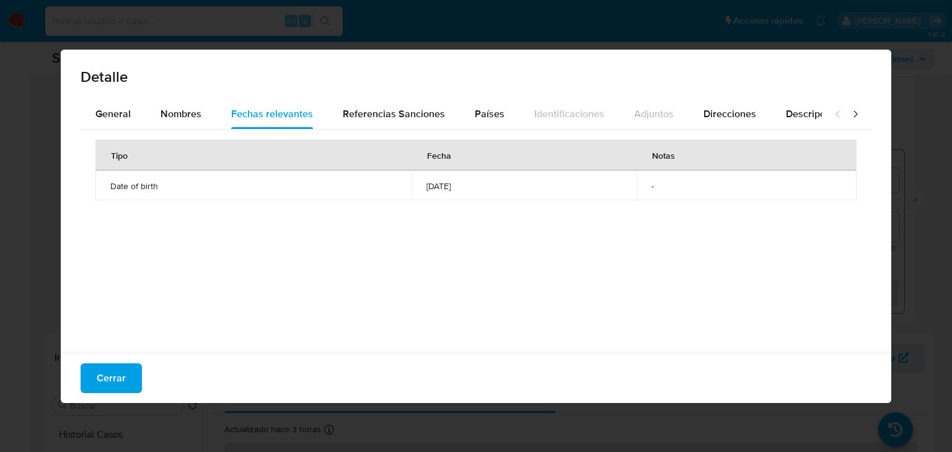
click at [407, 105] on div "Referencias Sanciones" at bounding box center [394, 114] width 102 height 30
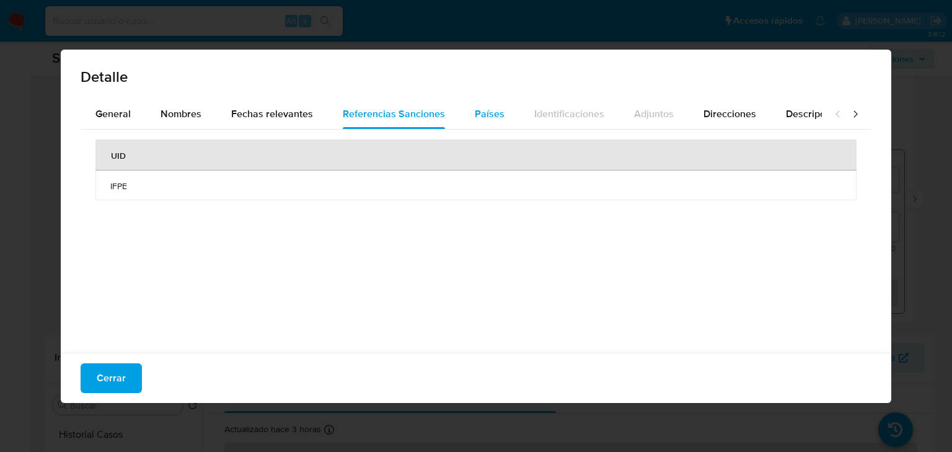
click at [486, 117] on span "Países" at bounding box center [490, 114] width 30 height 14
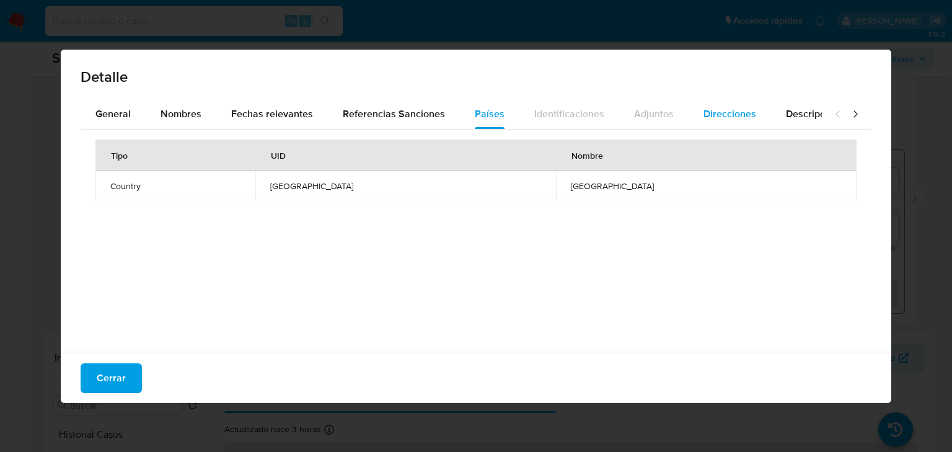
click at [709, 111] on span "Direcciones" at bounding box center [729, 114] width 53 height 14
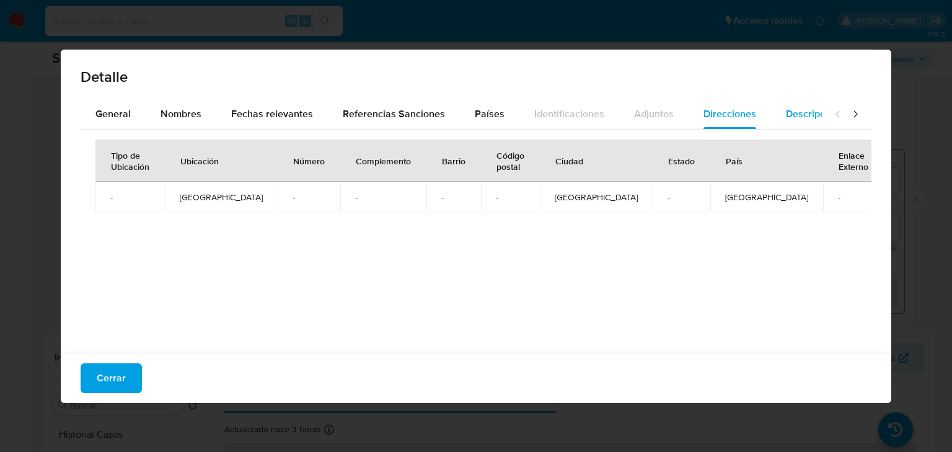
drag, startPoint x: 780, startPoint y: 107, endPoint x: 803, endPoint y: 112, distance: 23.6
click at [786, 107] on span "Descripciones" at bounding box center [817, 114] width 63 height 14
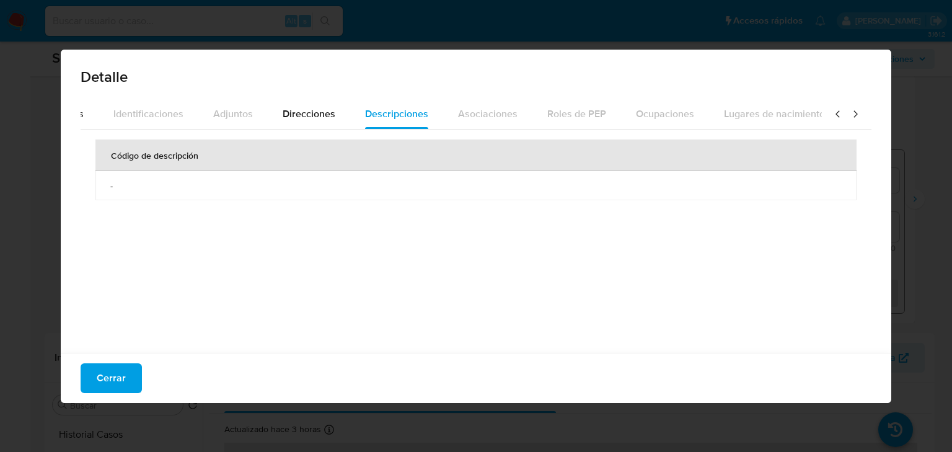
scroll to position [0, 436]
click at [831, 118] on icon at bounding box center [837, 114] width 12 height 12
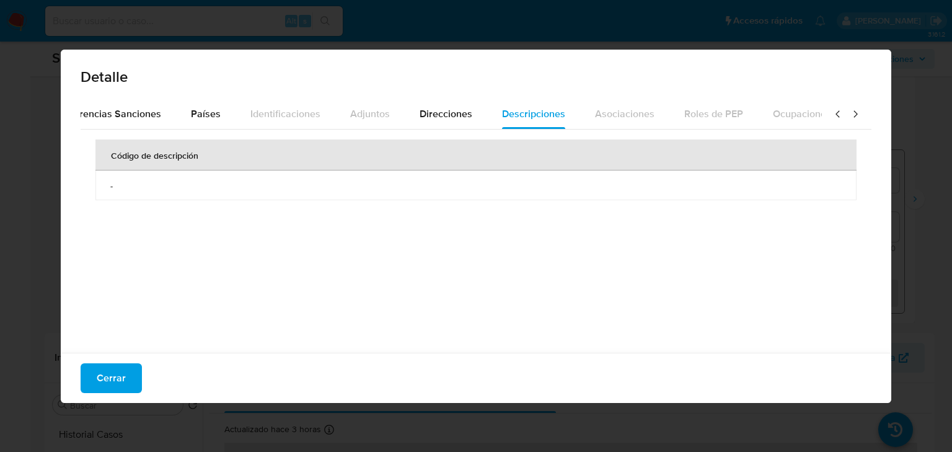
click at [831, 118] on icon at bounding box center [837, 114] width 12 height 12
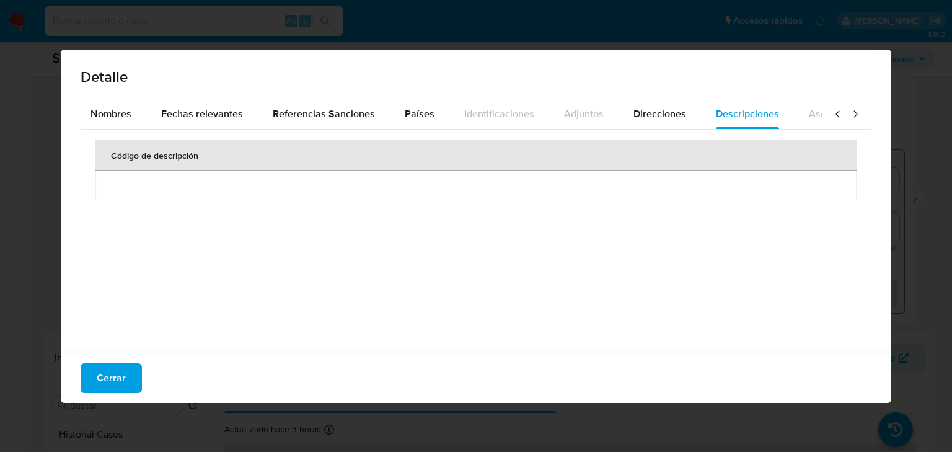
scroll to position [0, 15]
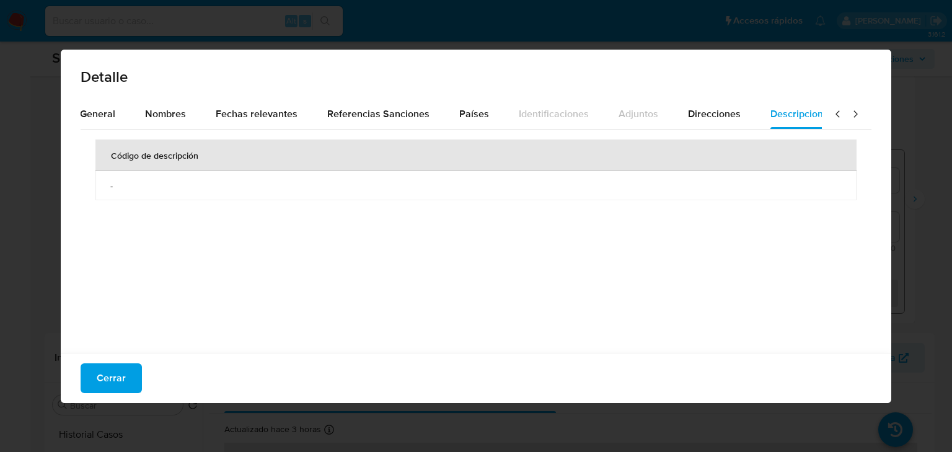
click at [831, 118] on icon at bounding box center [837, 114] width 12 height 12
drag, startPoint x: 823, startPoint y: 118, endPoint x: 723, endPoint y: 101, distance: 101.8
click at [823, 119] on div at bounding box center [846, 114] width 50 height 30
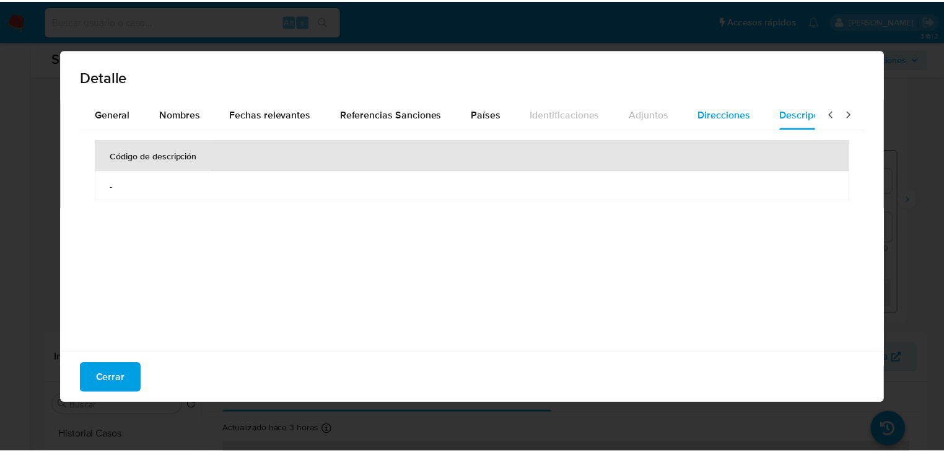
scroll to position [0, 0]
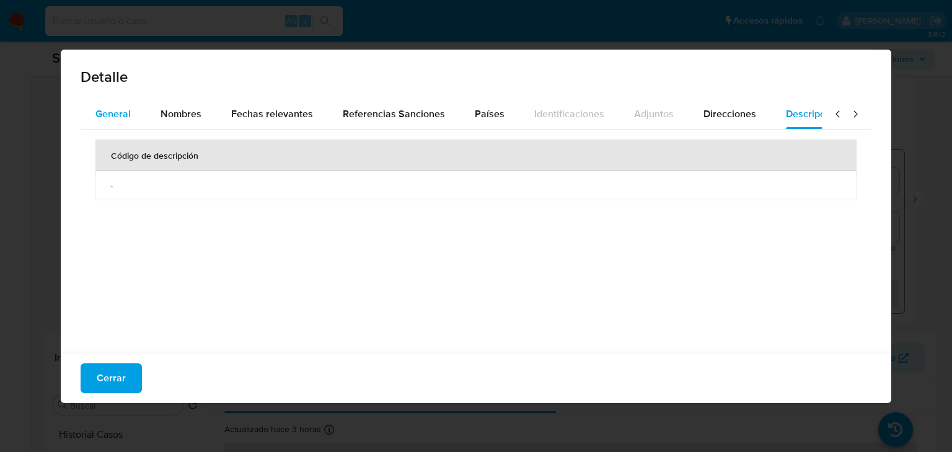
click at [128, 121] on div "General" at bounding box center [112, 114] width 35 height 30
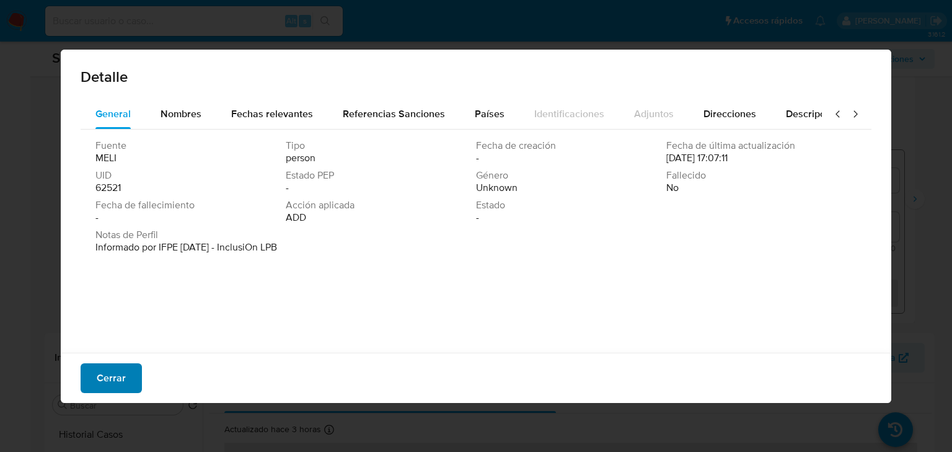
click at [112, 376] on span "Cerrar" at bounding box center [111, 377] width 29 height 27
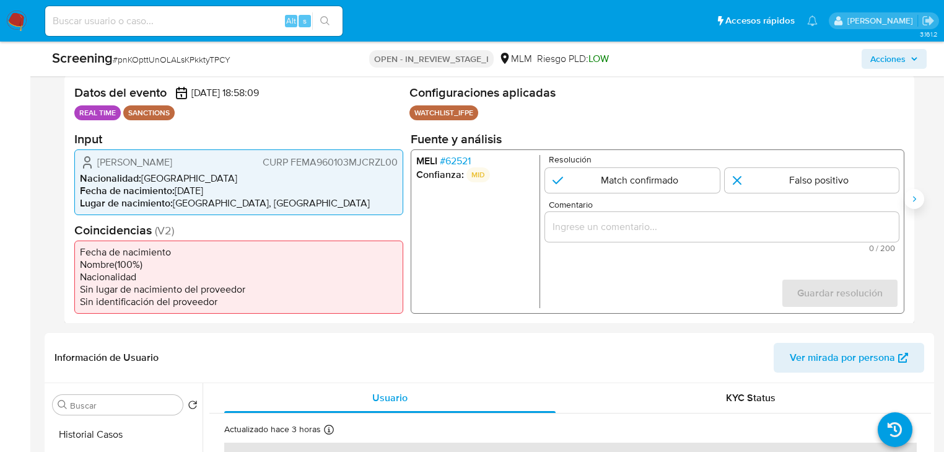
click at [916, 203] on icon "Siguiente" at bounding box center [914, 199] width 10 height 10
click at [57, 202] on button "Anterior" at bounding box center [65, 199] width 20 height 20
click at [917, 199] on icon "Siguiente" at bounding box center [914, 199] width 10 height 10
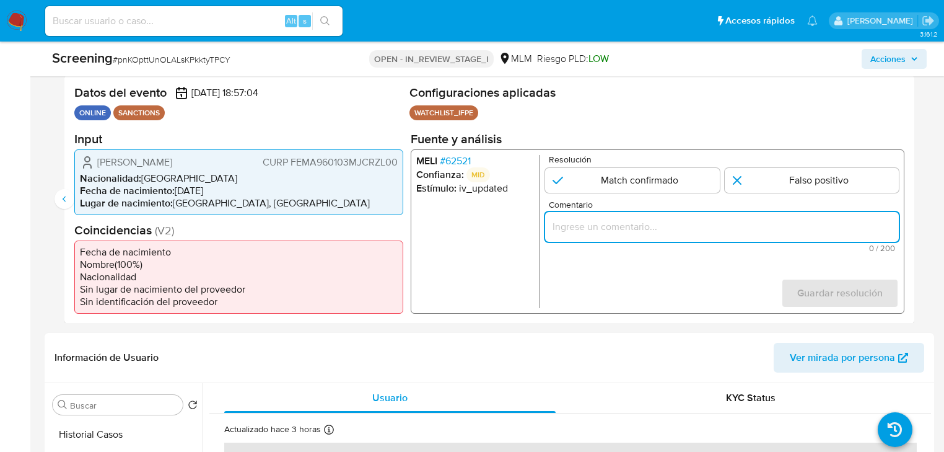
click at [659, 224] on input "Comentario" at bounding box center [722, 226] width 354 height 16
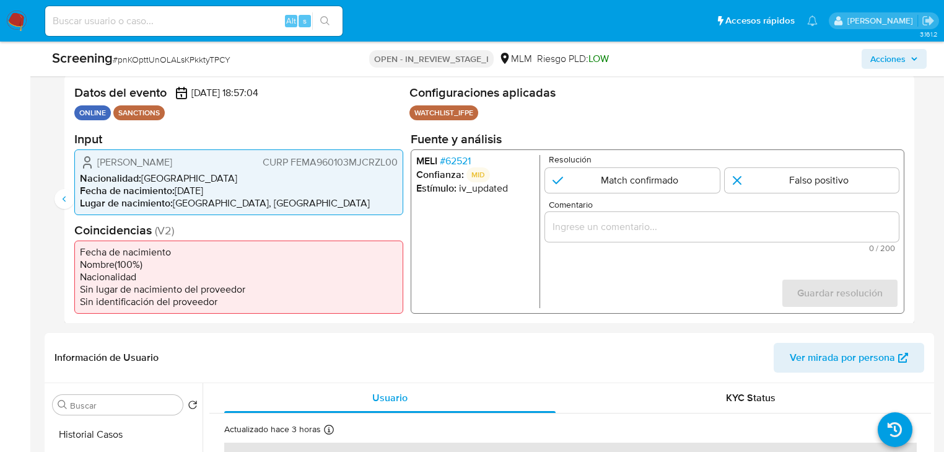
click at [455, 157] on span "# 62521" at bounding box center [455, 160] width 31 height 12
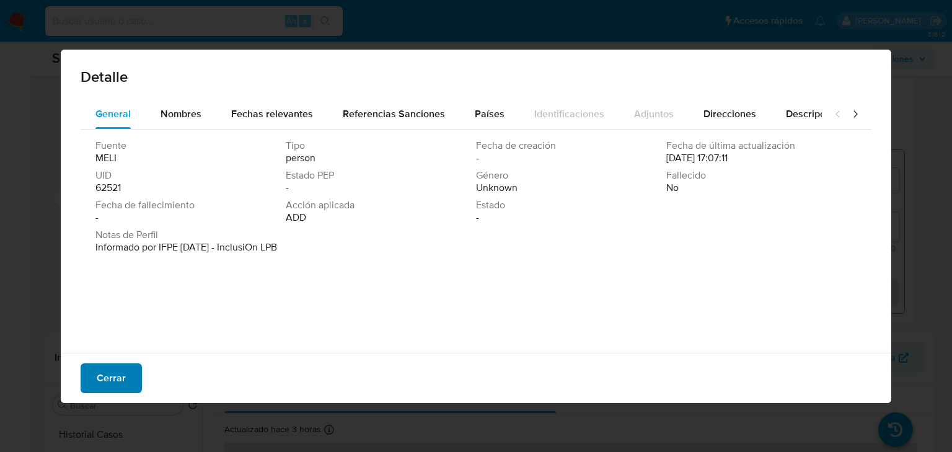
click at [128, 364] on button "Cerrar" at bounding box center [111, 378] width 61 height 30
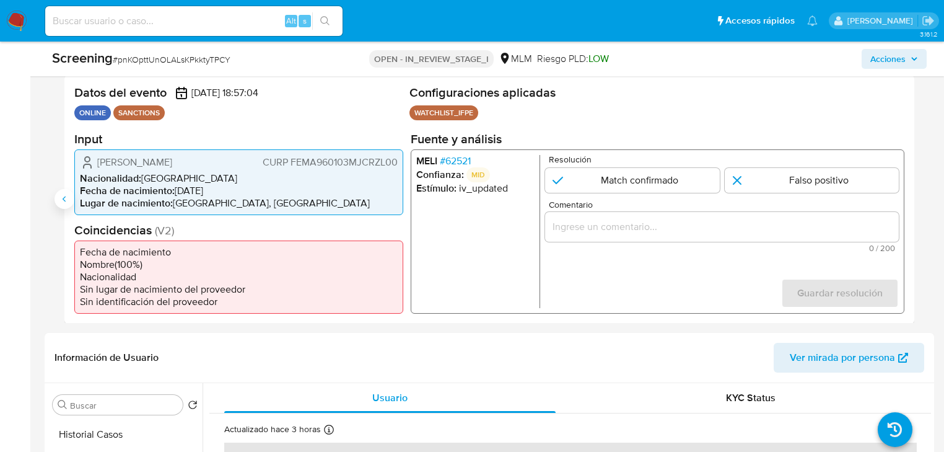
click at [64, 200] on icon "Anterior" at bounding box center [64, 199] width 3 height 6
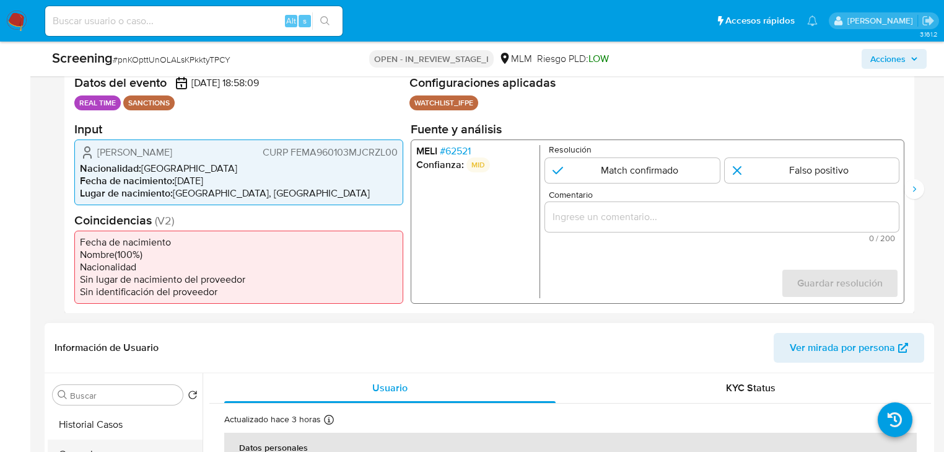
scroll to position [446, 0]
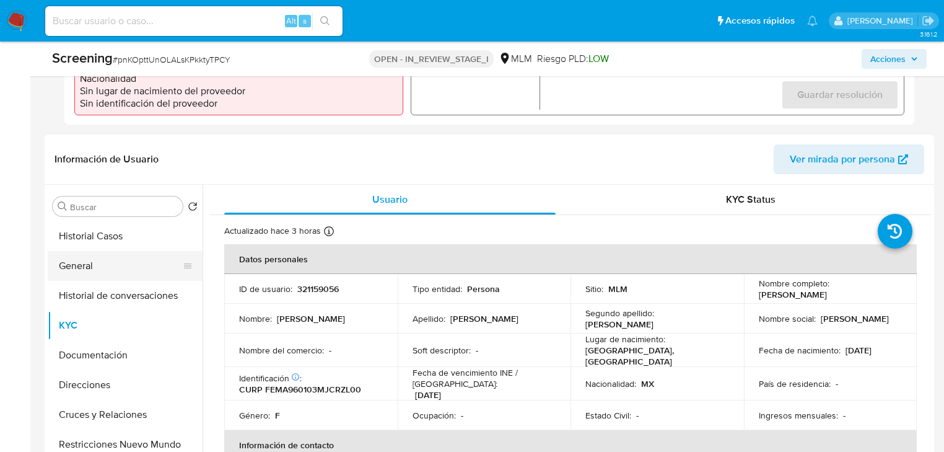
click at [109, 258] on button "General" at bounding box center [120, 266] width 145 height 30
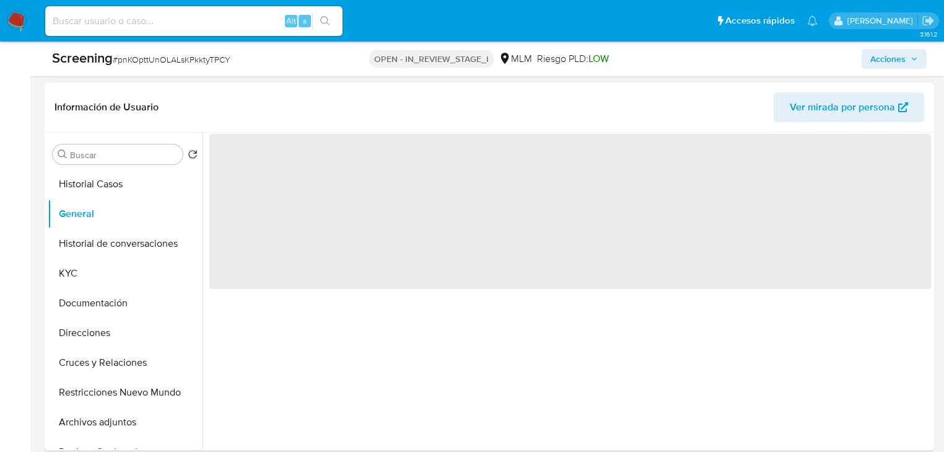
scroll to position [545, 0]
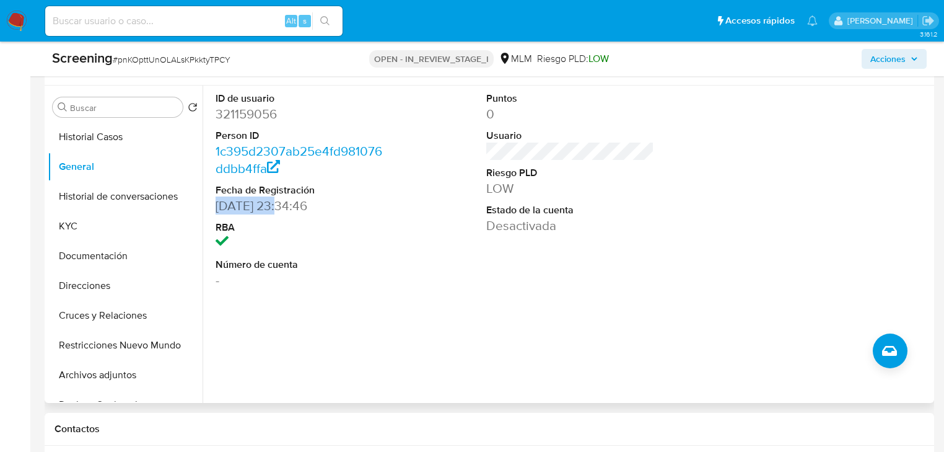
drag, startPoint x: 276, startPoint y: 206, endPoint x: 209, endPoint y: 206, distance: 66.9
click at [209, 206] on div "ID de usuario 321159056 Person ID 1c395d2307ab25e4fd981076ddbb4ffa Fecha de Reg…" at bounding box center [299, 189] width 180 height 209
drag, startPoint x: 72, startPoint y: 216, endPoint x: 100, endPoint y: 216, distance: 28.5
click at [72, 216] on button "KYC" at bounding box center [120, 226] width 145 height 30
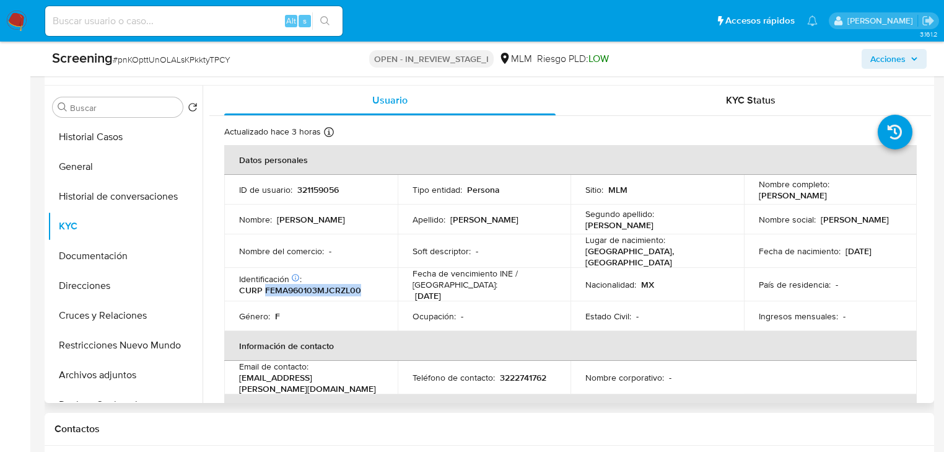
drag, startPoint x: 264, startPoint y: 287, endPoint x: 385, endPoint y: 287, distance: 120.8
click at [385, 287] on td "Identificación CIC: 263980176 : CURP FEMA960103MJCRZL00" at bounding box center [310, 284] width 173 height 33
copy p "FEMA960103MJCRZL00"
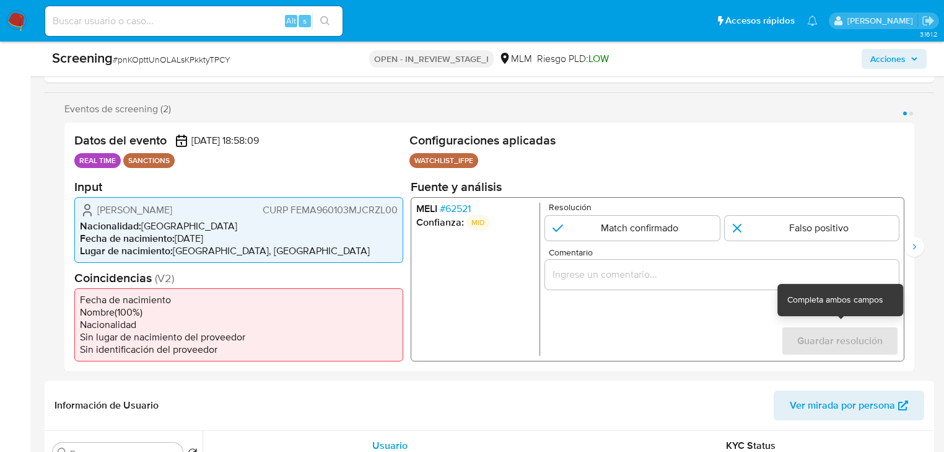
scroll to position [198, 0]
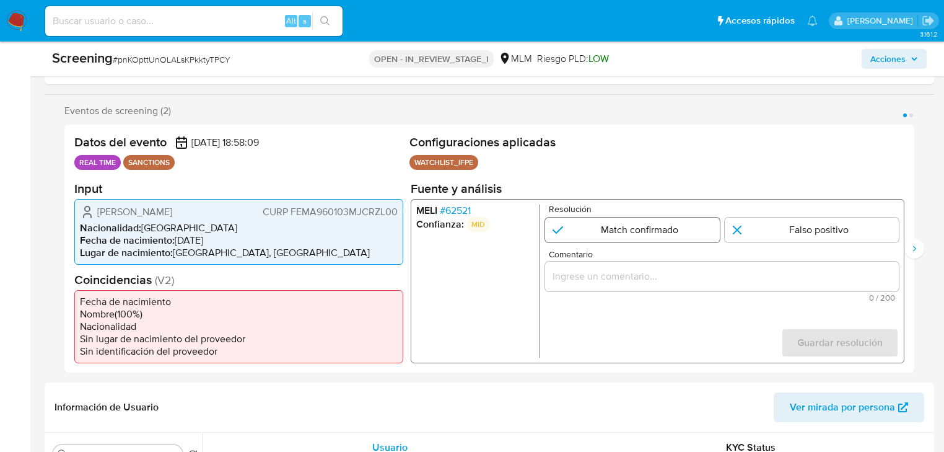
click at [595, 236] on input "1 de 2" at bounding box center [632, 229] width 174 height 25
radio input "true"
click at [588, 273] on input "Comentario" at bounding box center [722, 276] width 354 height 16
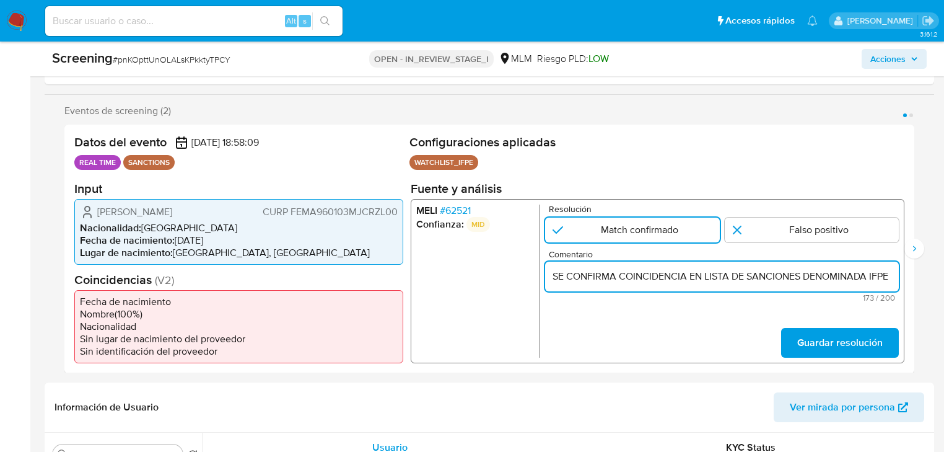
scroll to position [0, 612]
type input "SE CONFIRMA COINCIDENCIA EN LISTA DE SANCIONES DENOMINADA IFPE LPB, POR NOMBRE …"
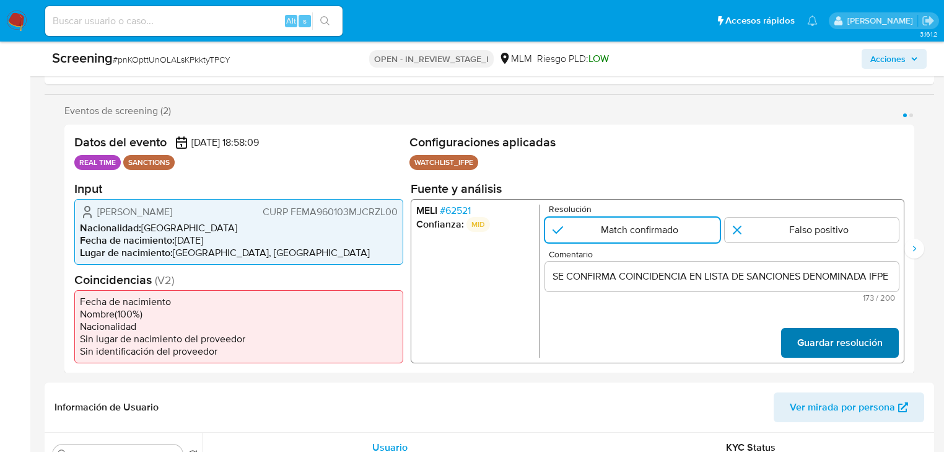
click at [815, 341] on span "Guardar resolución" at bounding box center [839, 341] width 85 height 27
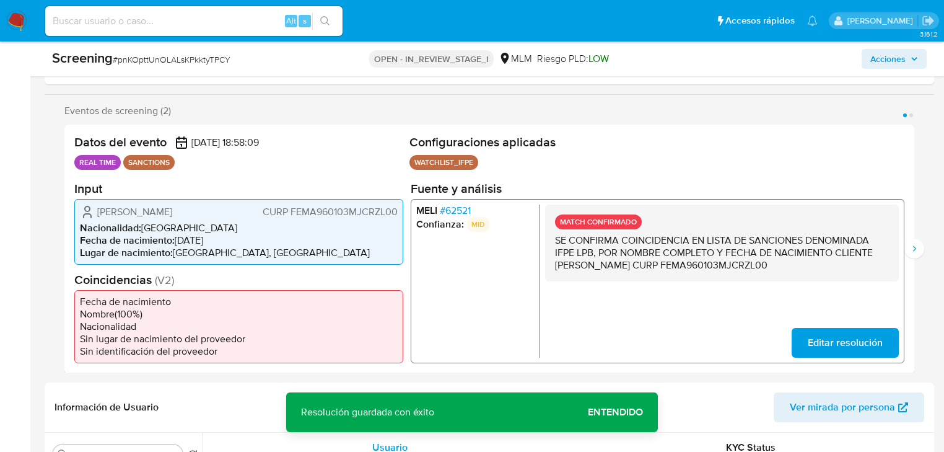
drag, startPoint x: 566, startPoint y: 243, endPoint x: 807, endPoint y: 245, distance: 241.6
click at [873, 245] on p "SE CONFIRMA COINCIDENCIA EN LISTA DE SANCIONES DENOMINADA IFPE LPB, POR NOMBRE …" at bounding box center [722, 252] width 334 height 37
click at [598, 254] on p "SE CONFIRMA COINCIDENCIA EN LISTA DE SANCIONES DENOMINADA IFPE LPB, POR NOMBRE …" at bounding box center [722, 252] width 334 height 37
drag, startPoint x: 604, startPoint y: 251, endPoint x: 690, endPoint y: 289, distance: 93.5
click at [880, 252] on p "SE CONFIRMA COINCIDENCIA EN LISTA DE SANCIONES DENOMINADA IFPE LPB, POR NOMBRE …" at bounding box center [722, 252] width 334 height 37
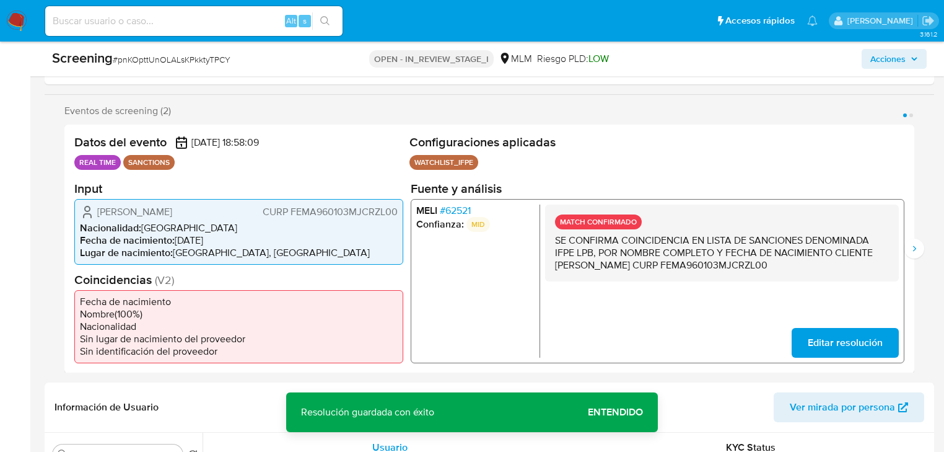
drag, startPoint x: 590, startPoint y: 265, endPoint x: 746, endPoint y: 268, distance: 156.1
click at [729, 265] on p "SE CONFIRMA COINCIDENCIA EN LISTA DE SANCIONES DENOMINADA IFPE LPB, POR NOMBRE …" at bounding box center [722, 252] width 334 height 37
click at [764, 263] on p "SE CONFIRMA COINCIDENCIA EN LISTA DE SANCIONES DENOMINADA IFPE LPB, POR NOMBRE …" at bounding box center [722, 252] width 334 height 37
drag, startPoint x: 782, startPoint y: 266, endPoint x: 823, endPoint y: 258, distance: 42.2
click at [823, 258] on p "SE CONFIRMA COINCIDENCIA EN LISTA DE SANCIONES DENOMINADA IFPE LPB, POR NOMBRE …" at bounding box center [722, 252] width 334 height 37
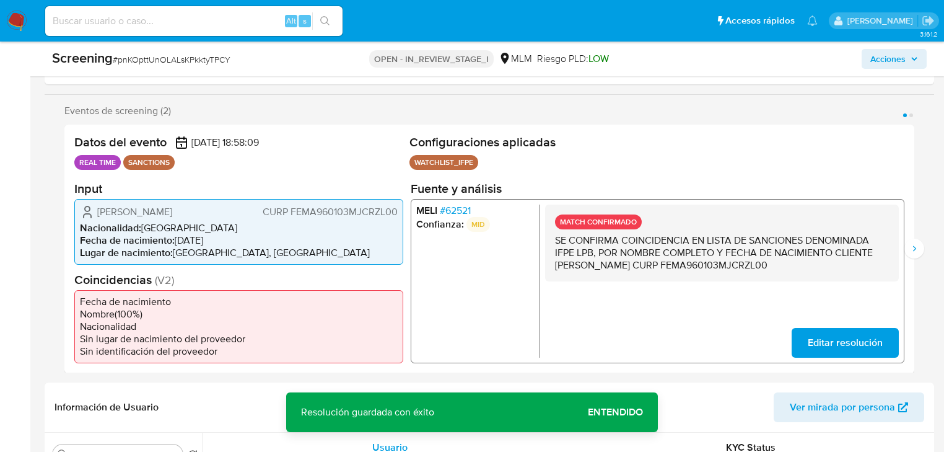
click at [874, 265] on p "SE CONFIRMA COINCIDENCIA EN LISTA DE SANCIONES DENOMINADA IFPE LPB, POR NOMBRE …" at bounding box center [722, 252] width 334 height 37
drag, startPoint x: 865, startPoint y: 263, endPoint x: 551, endPoint y: 242, distance: 314.1
click at [551, 242] on div "MATCH CONFIRMADO SE CONFIRMA COINCIDENCIA EN LISTA DE SANCIONES DENOMINADA IFPE…" at bounding box center [722, 242] width 354 height 77
click at [911, 248] on icon "Siguiente" at bounding box center [914, 248] width 10 height 10
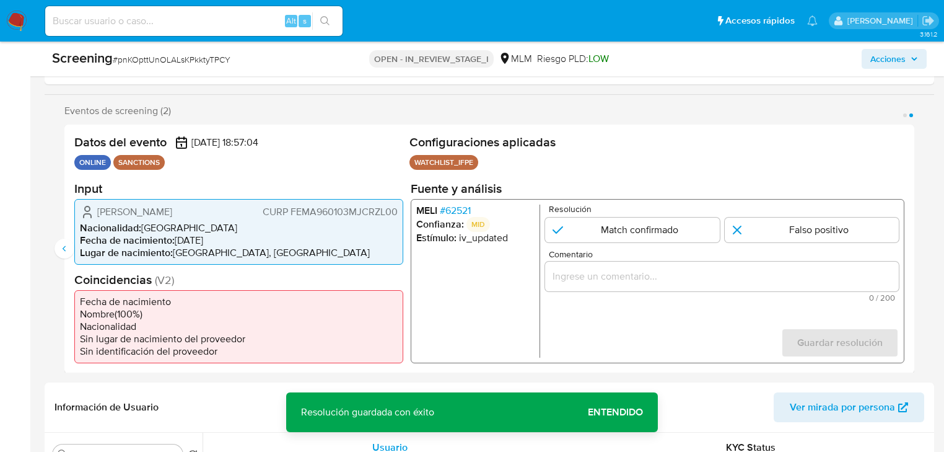
click at [448, 211] on span "# 62521" at bounding box center [455, 210] width 31 height 12
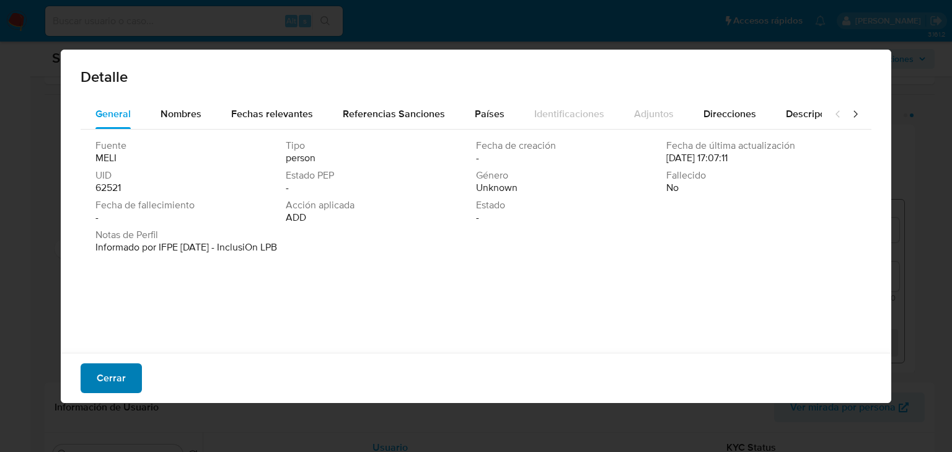
click at [85, 375] on button "Cerrar" at bounding box center [111, 378] width 61 height 30
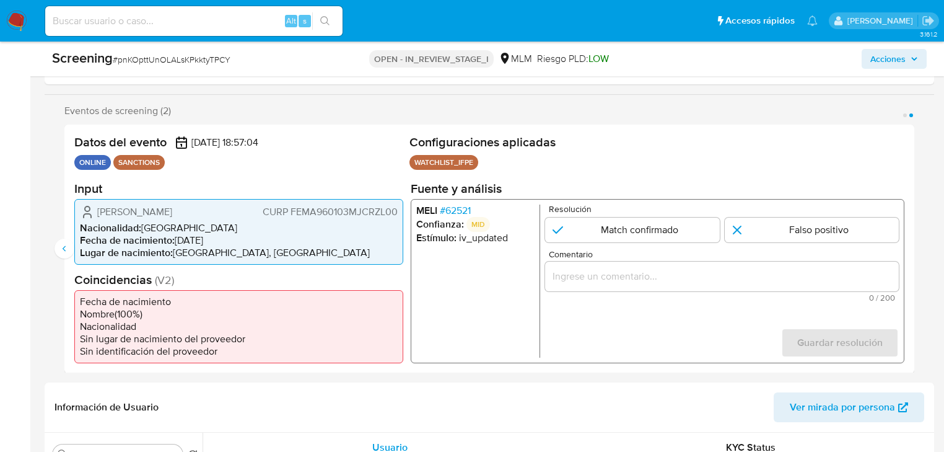
drag, startPoint x: 70, startPoint y: 250, endPoint x: 89, endPoint y: 247, distance: 18.8
click at [72, 250] on button "Anterior" at bounding box center [65, 249] width 20 height 20
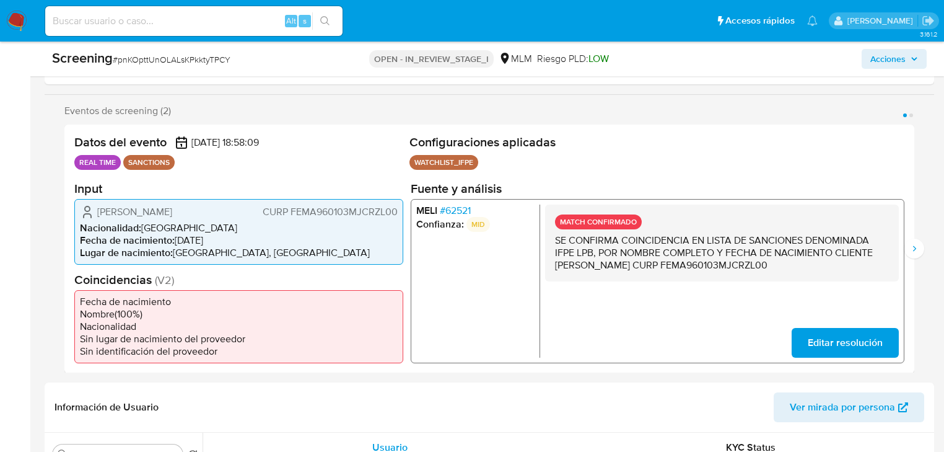
drag, startPoint x: 921, startPoint y: 249, endPoint x: 696, endPoint y: 126, distance: 256.2
click at [920, 248] on button "Siguiente" at bounding box center [914, 249] width 20 height 20
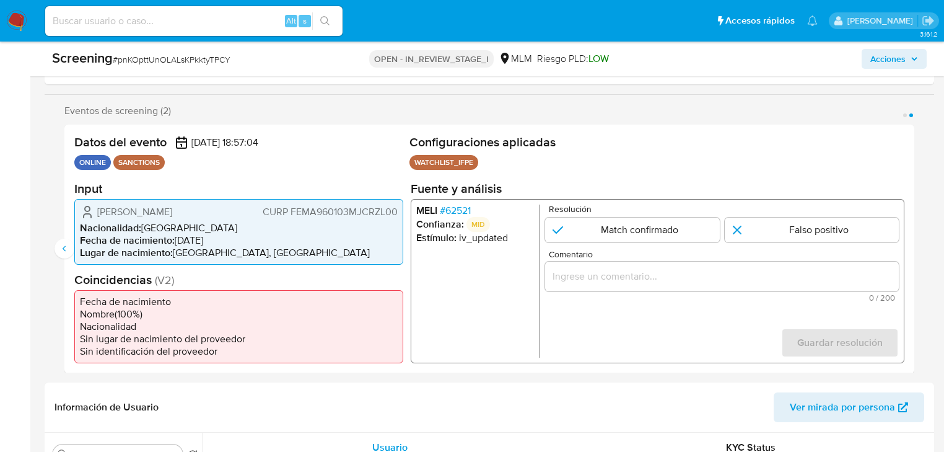
drag, startPoint x: 487, startPoint y: 323, endPoint x: 498, endPoint y: 223, distance: 101.0
click at [486, 321] on ul "MELI # 62521 Confianza: MID Estímulo : iv_updated" at bounding box center [478, 280] width 124 height 153
click at [463, 208] on span "# 62521" at bounding box center [455, 210] width 31 height 12
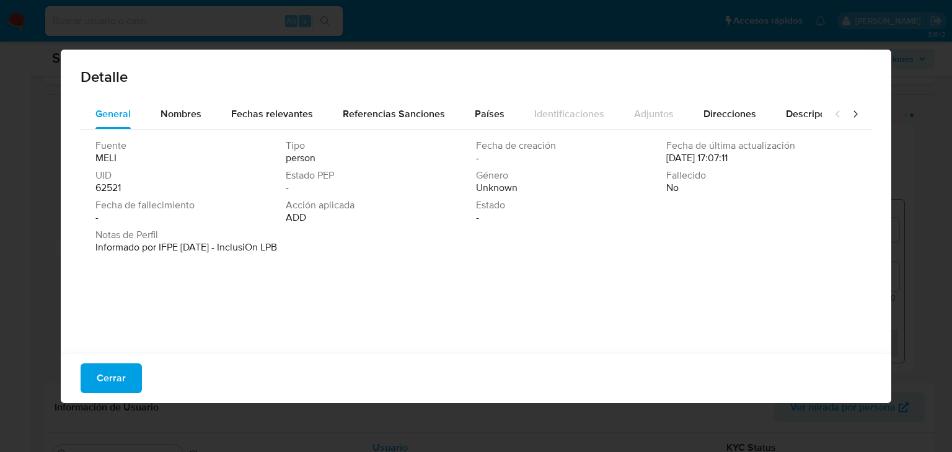
drag, startPoint x: 173, startPoint y: 116, endPoint x: 275, endPoint y: 206, distance: 135.2
click at [173, 117] on span "Nombres" at bounding box center [180, 114] width 41 height 14
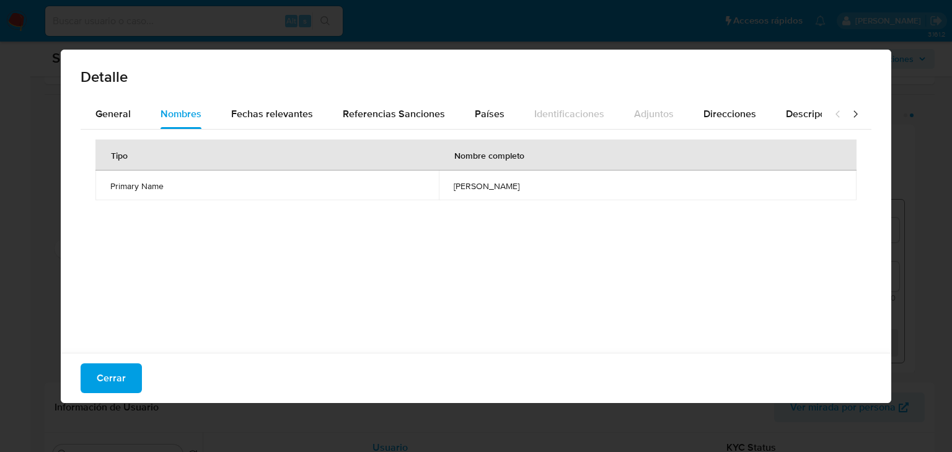
drag, startPoint x: 119, startPoint y: 113, endPoint x: 186, endPoint y: 134, distance: 70.1
click at [123, 113] on span "General" at bounding box center [112, 114] width 35 height 14
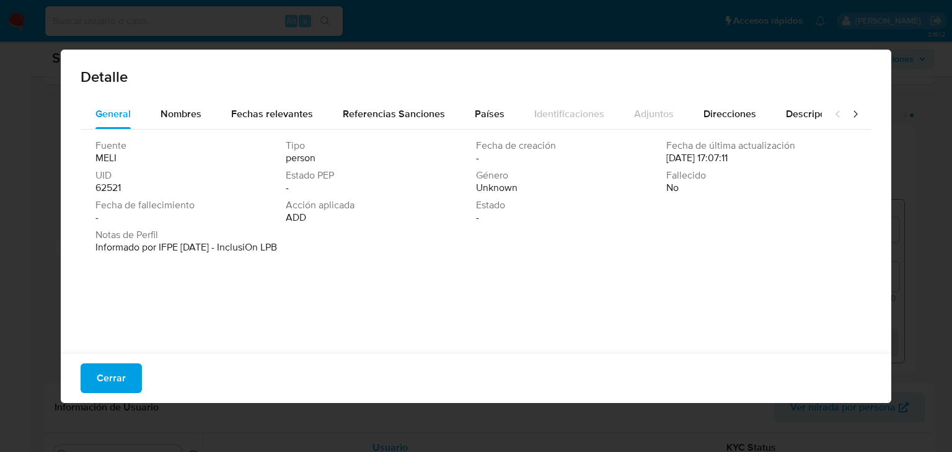
drag, startPoint x: 672, startPoint y: 159, endPoint x: 707, endPoint y: 161, distance: 35.4
click at [711, 161] on span "09/02/2024 17:07:11" at bounding box center [696, 158] width 61 height 12
click at [166, 101] on div "Nombres" at bounding box center [180, 114] width 41 height 30
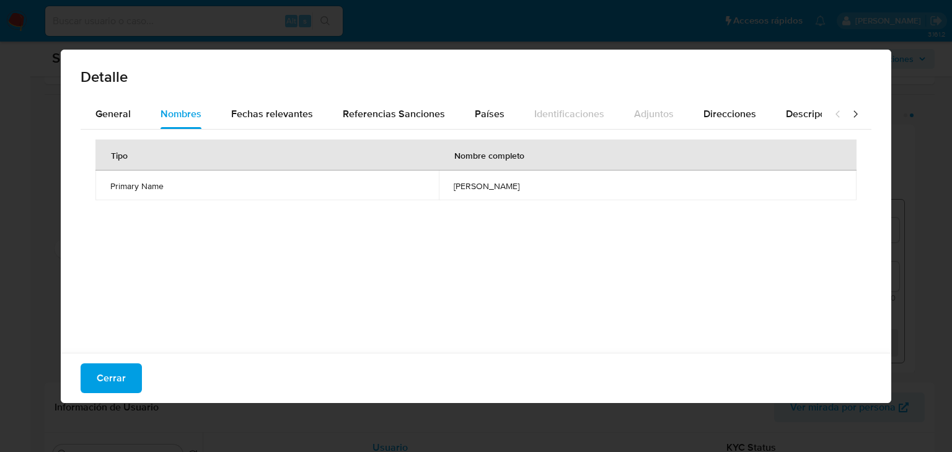
drag, startPoint x: 633, startPoint y: 196, endPoint x: 352, endPoint y: 143, distance: 285.5
click at [619, 196] on td "alondra abigail fernandez meza" at bounding box center [648, 185] width 418 height 30
drag, startPoint x: 348, startPoint y: 115, endPoint x: 245, endPoint y: 117, distance: 103.5
click at [332, 117] on button "Referencias Sanciones" at bounding box center [394, 114] width 132 height 30
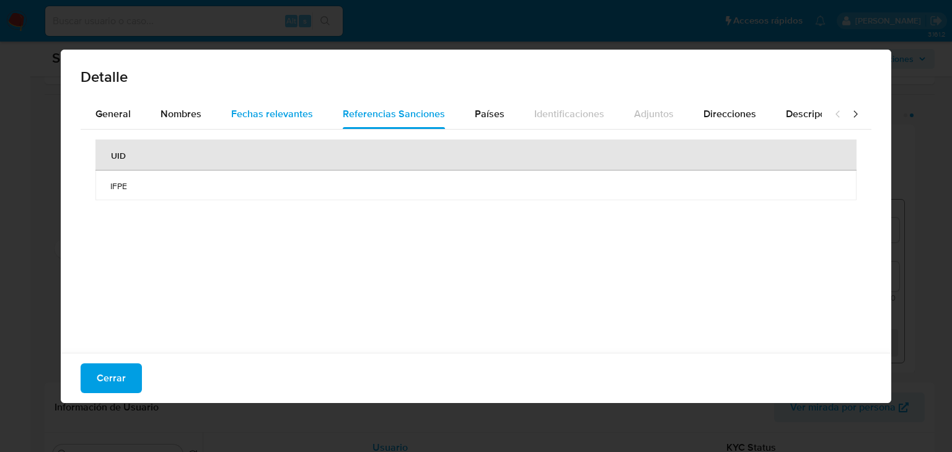
click at [275, 112] on span "Fechas relevantes" at bounding box center [272, 114] width 82 height 14
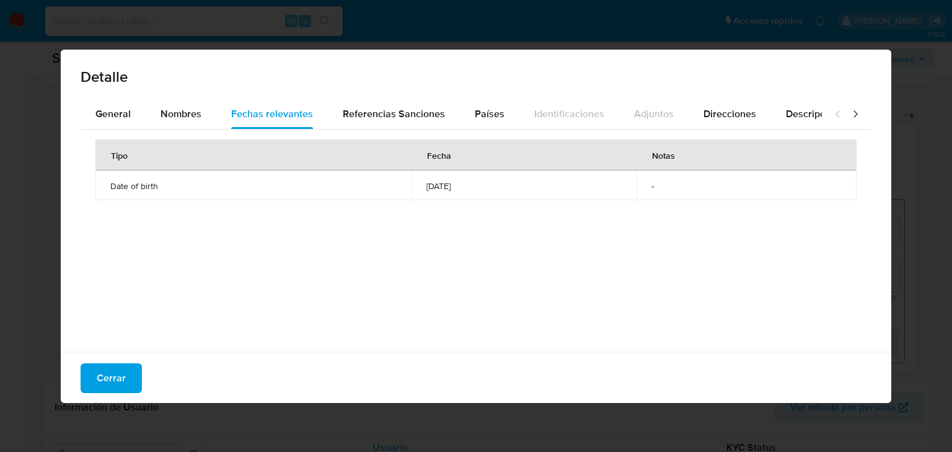
drag, startPoint x: 398, startPoint y: 190, endPoint x: 596, endPoint y: 151, distance: 202.0
click at [426, 186] on span "1996-01-03" at bounding box center [523, 185] width 195 height 11
drag, startPoint x: 127, startPoint y: 370, endPoint x: 167, endPoint y: 362, distance: 41.2
click at [129, 369] on button "Cerrar" at bounding box center [111, 378] width 61 height 30
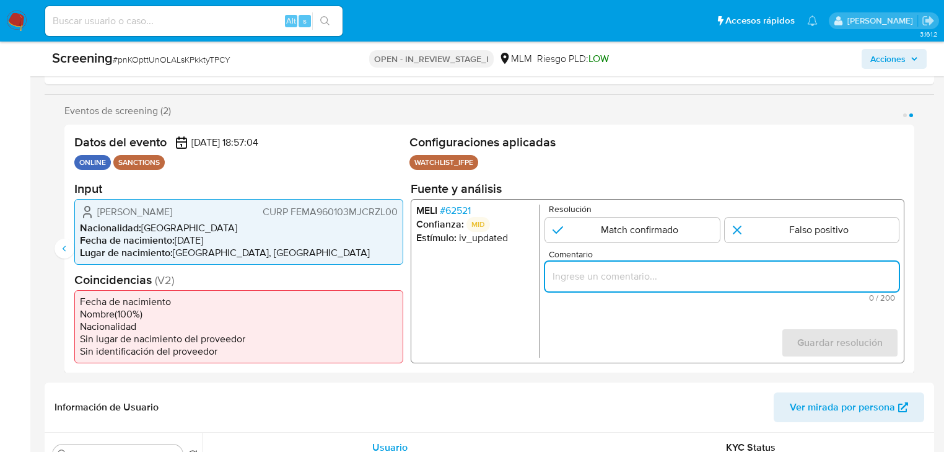
drag, startPoint x: 600, startPoint y: 279, endPoint x: 590, endPoint y: 287, distance: 12.4
click at [590, 287] on div "2 de 2" at bounding box center [722, 276] width 354 height 30
paste input "SE CONFIRMA COINCIDENCIA EN LISTA DE SANCIONES DENOMINADA IFPE LPB, POR NOMBRE …"
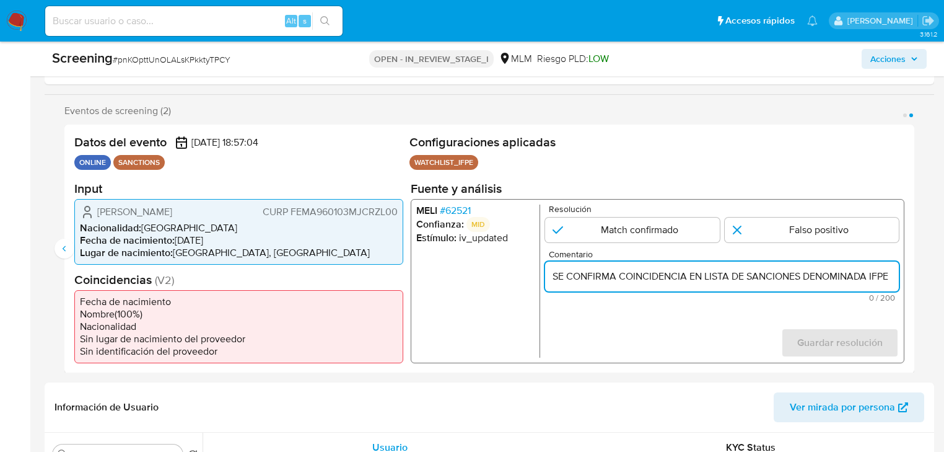
scroll to position [0, 610]
click at [619, 269] on input "SE CONFIRMA COINCIDENCIA EN LISTA DE SANCIONES DENOMINADA IFPE LPB, POR NOMBRE …" at bounding box center [722, 276] width 354 height 16
drag, startPoint x: 592, startPoint y: 271, endPoint x: 527, endPoint y: 273, distance: 65.7
click at [517, 273] on div "MELI # 62521 Confianza: MID Estímulo : iv_updated Resolución Match confirmado F…" at bounding box center [658, 280] width 494 height 164
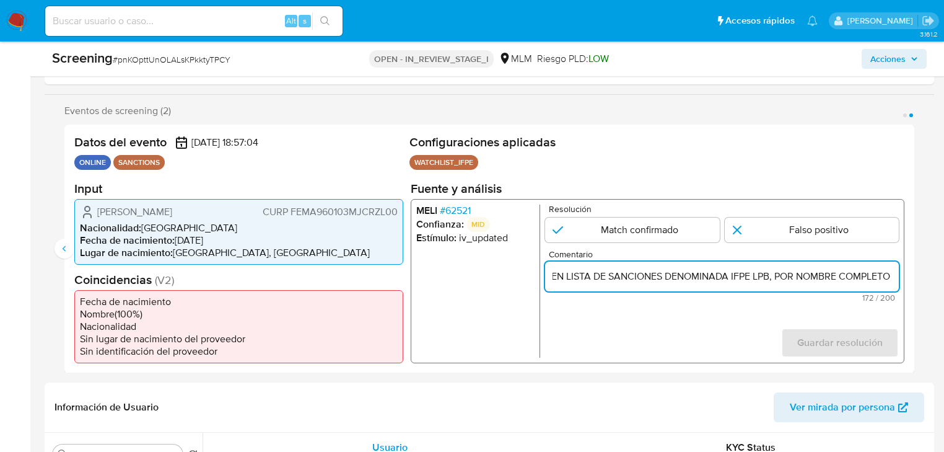
scroll to position [0, 0]
type input "SE CONFIRMA COINCIDENCIA EN LISTA DE SANCIONES DENOMINADA IFPE LPB, POR NOMBRE …"
click at [569, 233] on input "2 de 2" at bounding box center [632, 229] width 174 height 25
radio input "true"
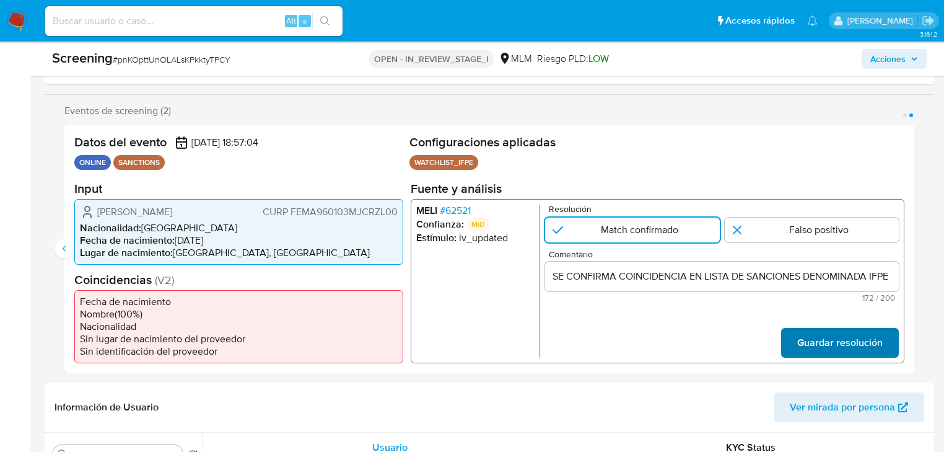
click at [812, 341] on span "Guardar resolución" at bounding box center [839, 341] width 85 height 27
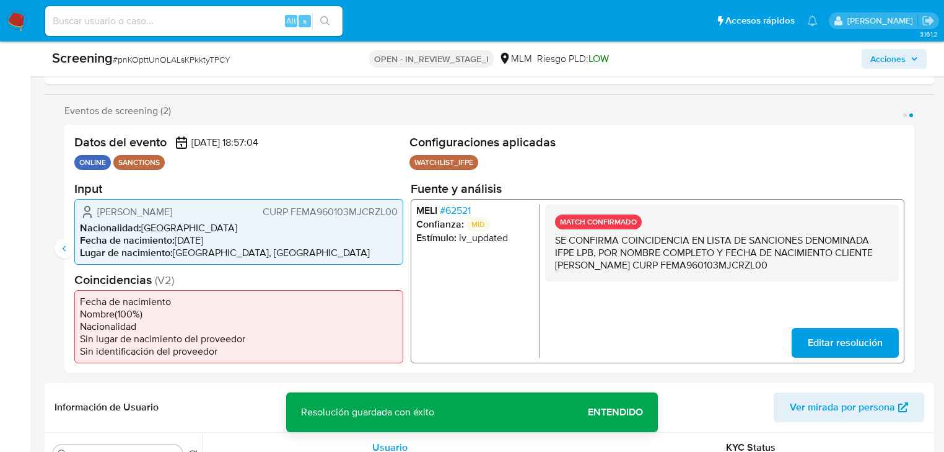
drag, startPoint x: 612, startPoint y: 409, endPoint x: 612, endPoint y: 398, distance: 11.2
click at [612, 412] on span "Entendido" at bounding box center [615, 412] width 55 height 0
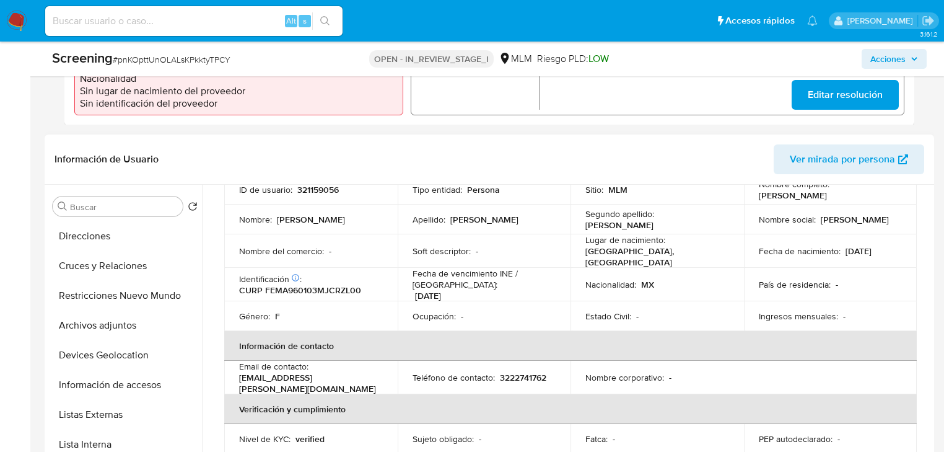
scroll to position [198, 0]
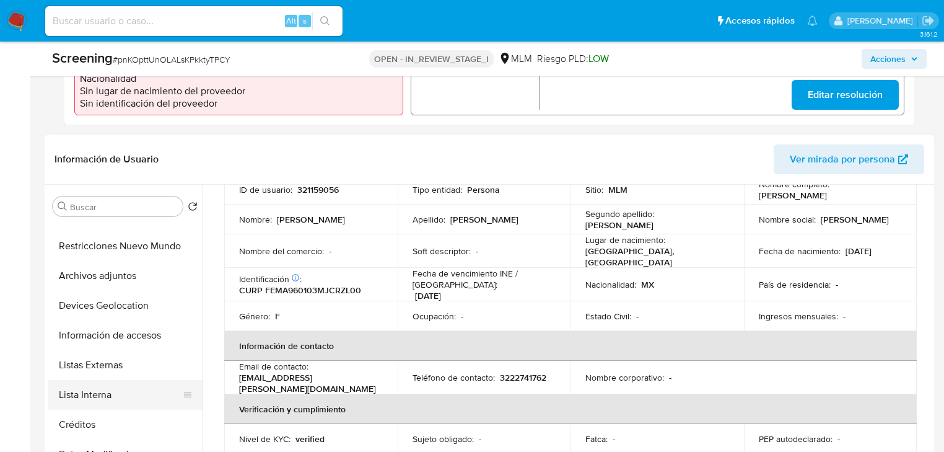
click at [95, 395] on button "Lista Interna" at bounding box center [120, 395] width 145 height 30
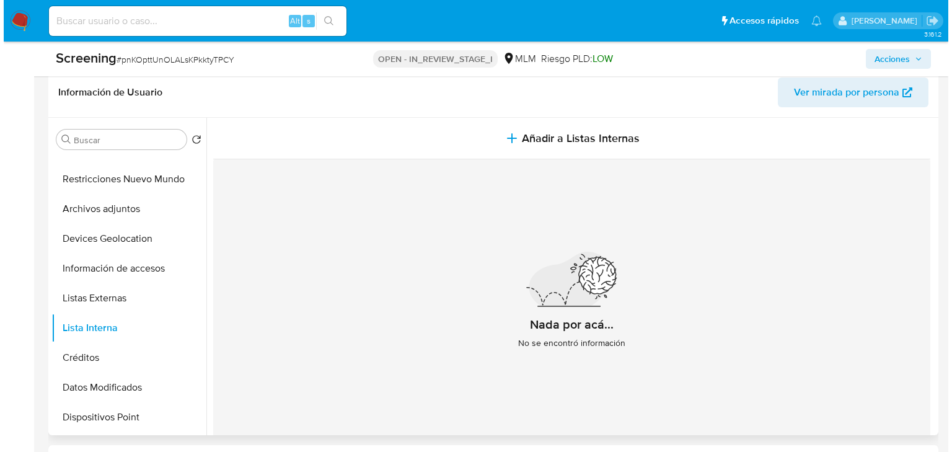
scroll to position [496, 0]
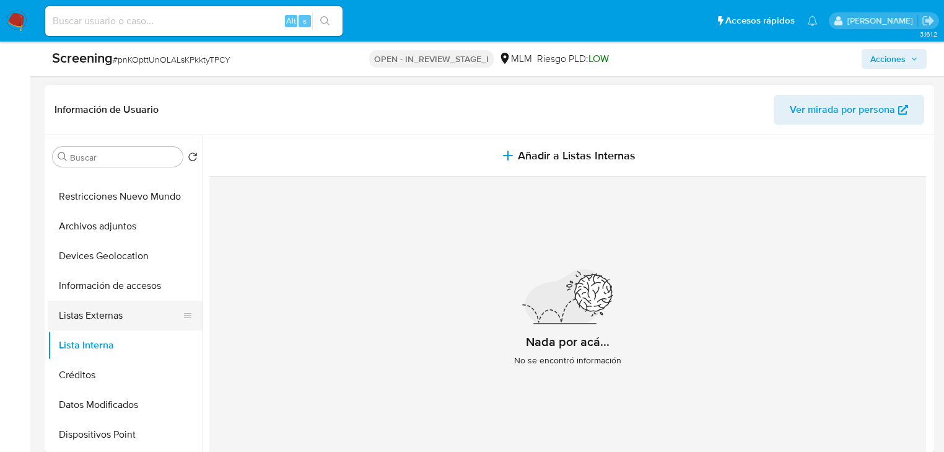
click at [121, 320] on button "Listas Externas" at bounding box center [120, 315] width 145 height 30
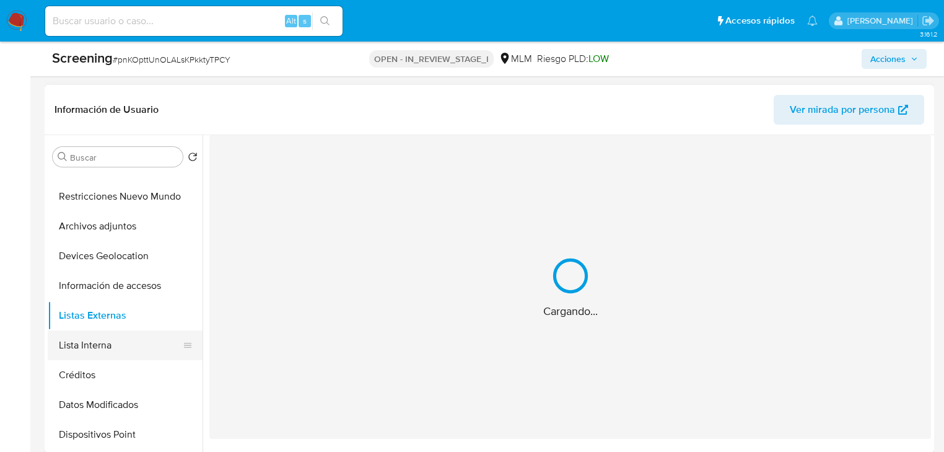
click at [112, 353] on button "Lista Interna" at bounding box center [120, 345] width 145 height 30
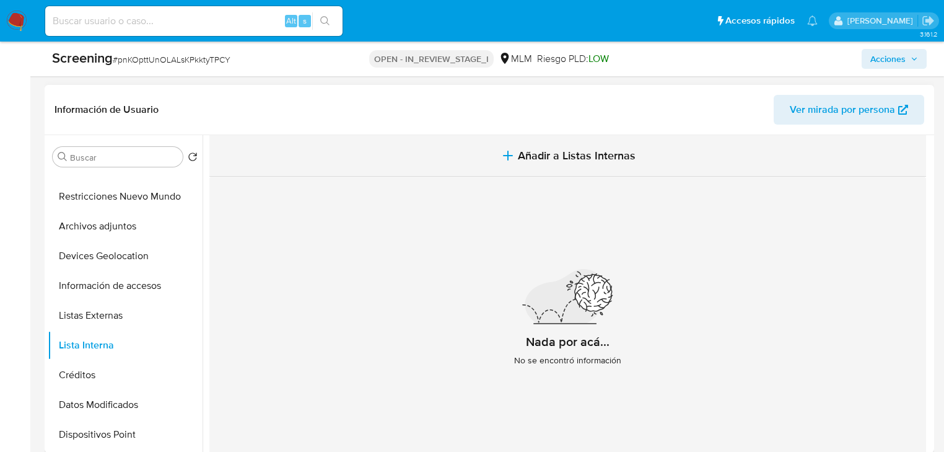
click at [528, 156] on span "Añadir a Listas Internas" at bounding box center [577, 156] width 118 height 14
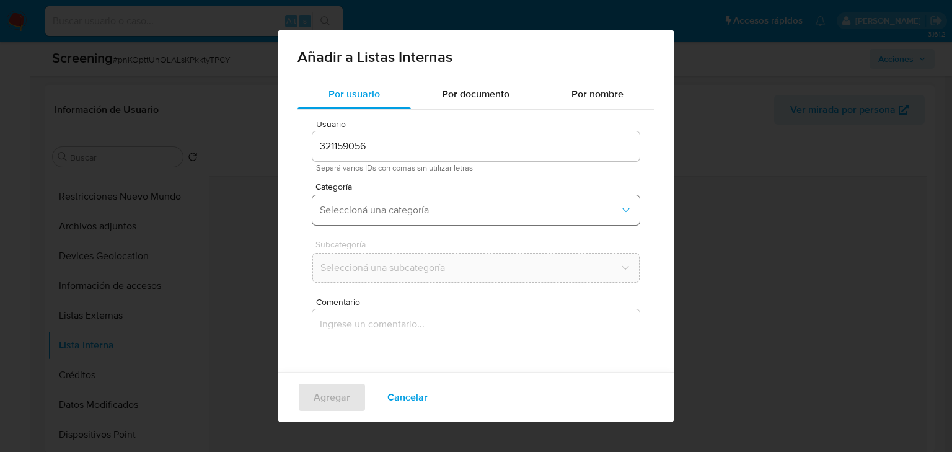
click at [421, 208] on span "Seleccioná una categoría" at bounding box center [470, 210] width 300 height 12
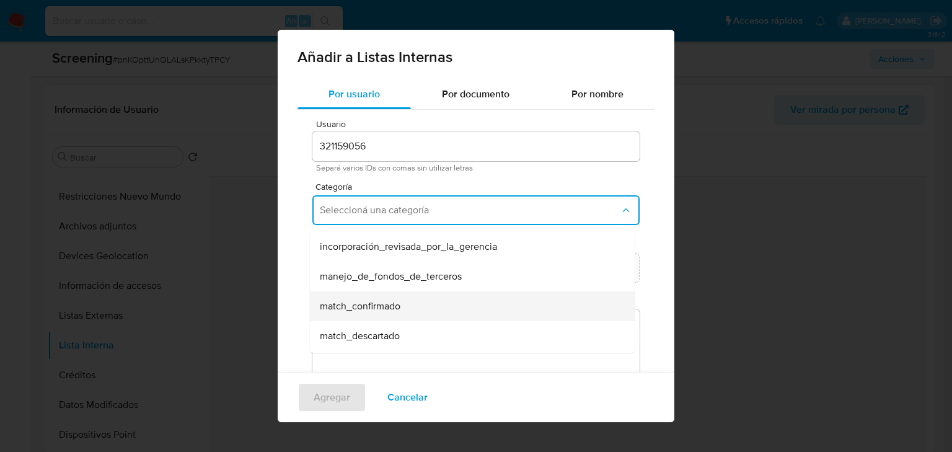
scroll to position [50, 0]
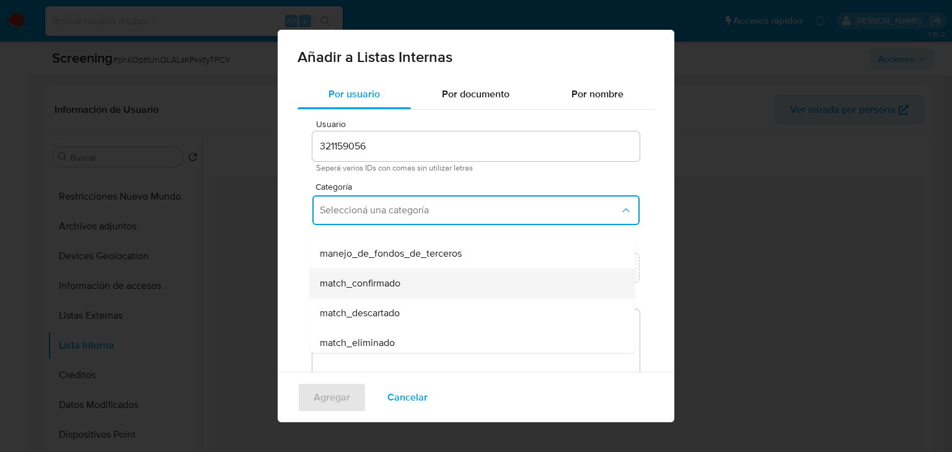
click at [381, 283] on span "match_confirmado" at bounding box center [360, 283] width 81 height 12
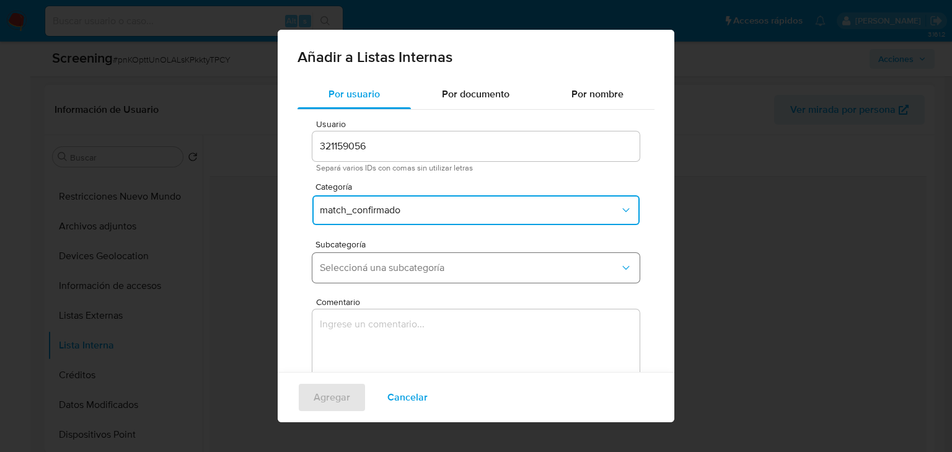
click at [411, 266] on span "Seleccioná una subcategoría" at bounding box center [470, 267] width 300 height 12
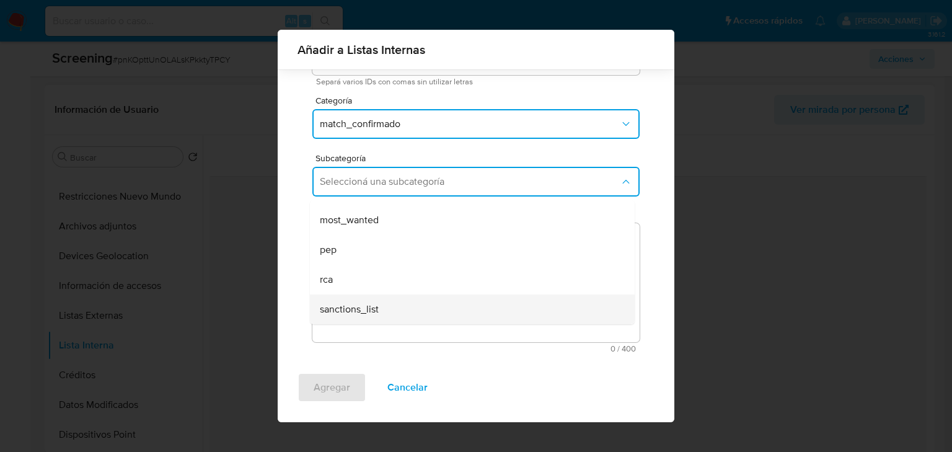
scroll to position [77, 0]
click at [349, 312] on span "sanctions_list" at bounding box center [349, 308] width 59 height 12
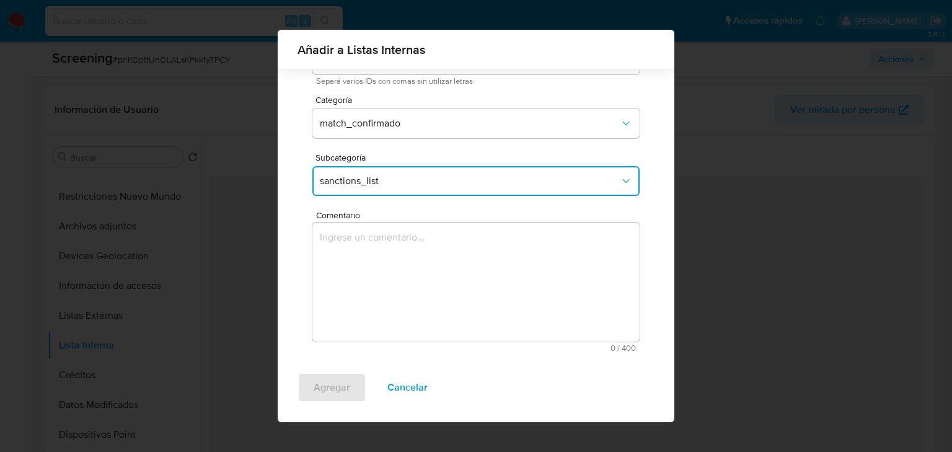
click at [369, 267] on textarea "Comentario" at bounding box center [475, 281] width 327 height 119
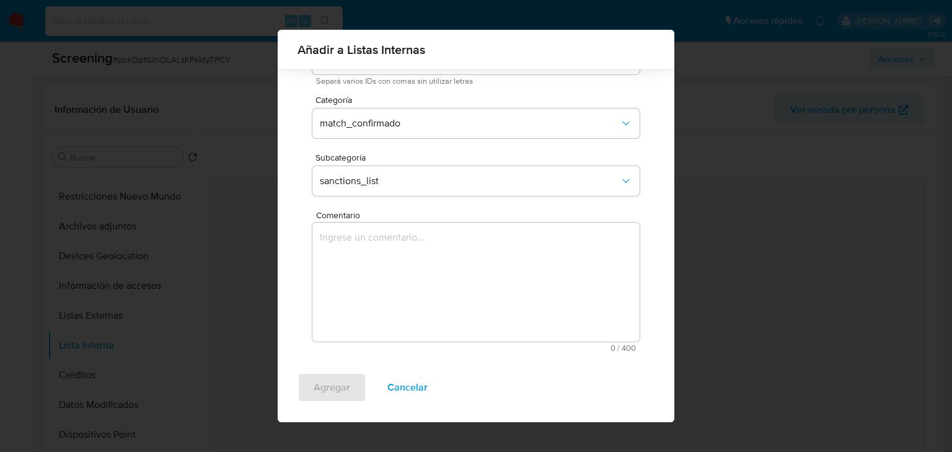
click at [416, 270] on textarea "Comentario" at bounding box center [475, 281] width 327 height 119
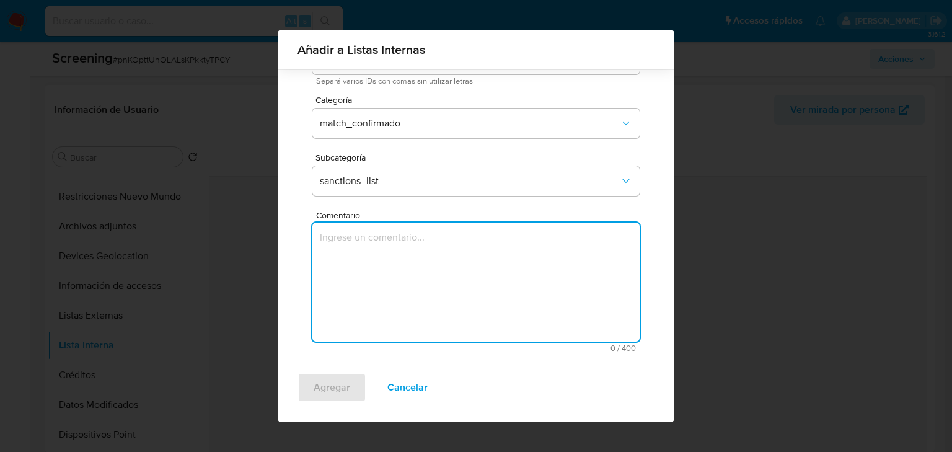
paste textarea "SE CONFIRMA COINCIDENCIA EN LISTA DE SANCIONES DENOMINADA IFPE LPB, POR NOMBRE …"
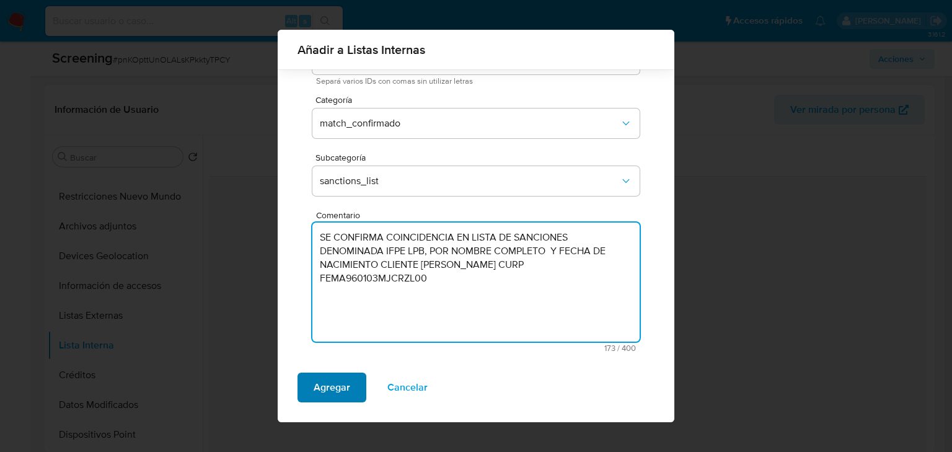
type textarea "SE CONFIRMA COINCIDENCIA EN LISTA DE SANCIONES DENOMINADA IFPE LPB, POR NOMBRE …"
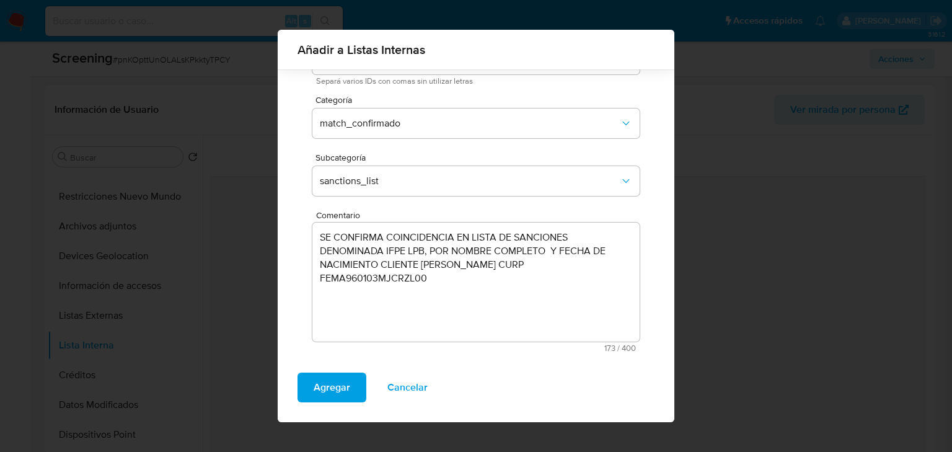
click at [319, 389] on span "Agregar" at bounding box center [331, 387] width 37 height 27
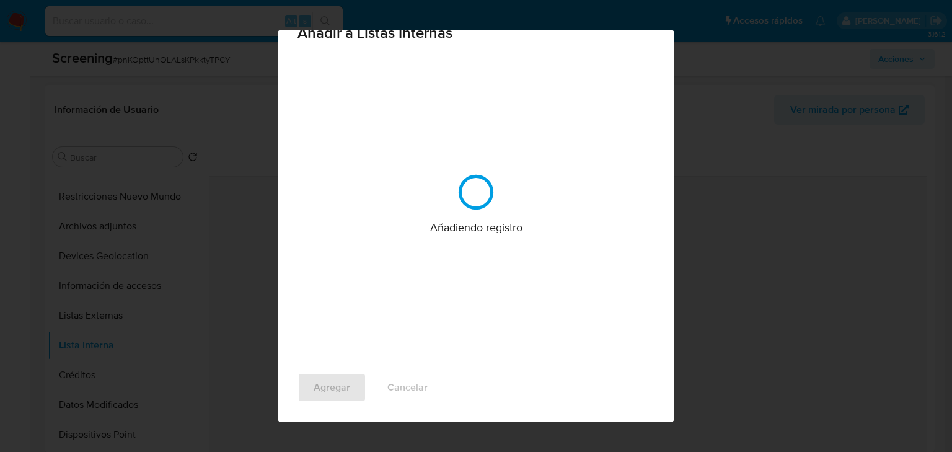
scroll to position [0, 0]
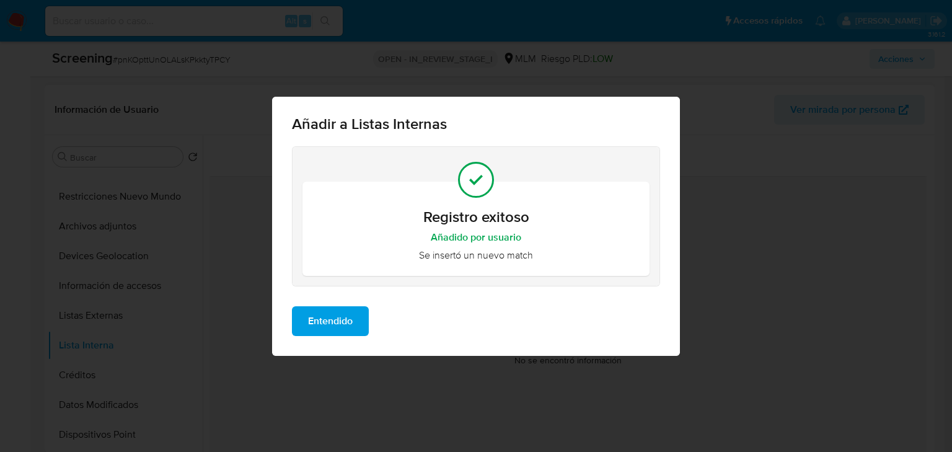
click at [345, 320] on span "Entendido" at bounding box center [330, 320] width 45 height 27
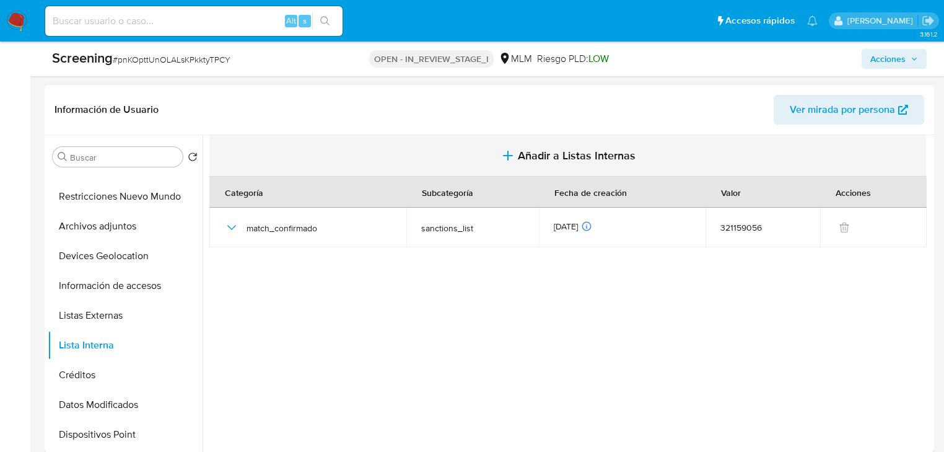
click at [514, 161] on button "Añadir a Listas Internas" at bounding box center [567, 156] width 717 height 42
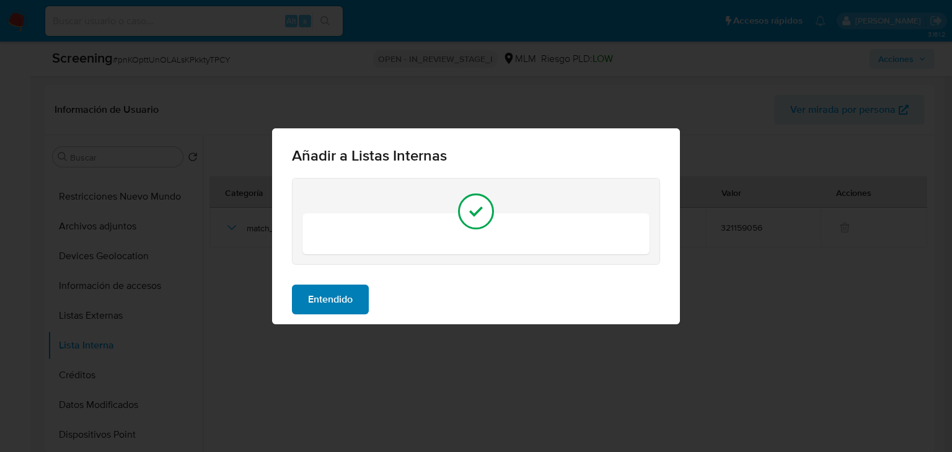
click at [342, 303] on span "Entendido" at bounding box center [330, 299] width 45 height 27
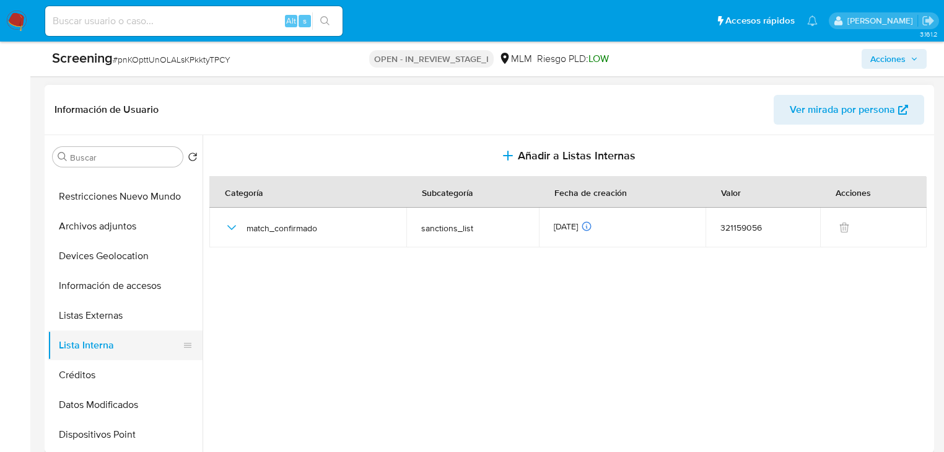
drag, startPoint x: 80, startPoint y: 261, endPoint x: 92, endPoint y: 338, distance: 77.7
click at [79, 261] on button "Devices Geolocation" at bounding box center [125, 256] width 155 height 30
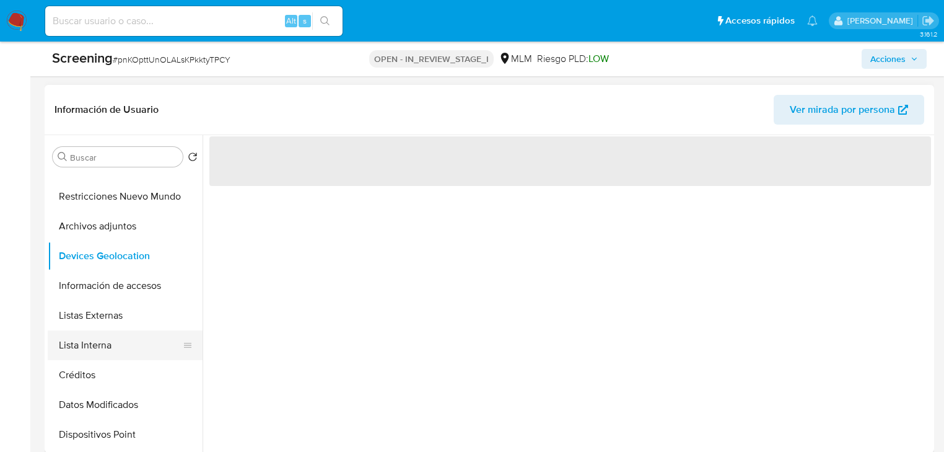
click at [92, 348] on button "Lista Interna" at bounding box center [120, 345] width 145 height 30
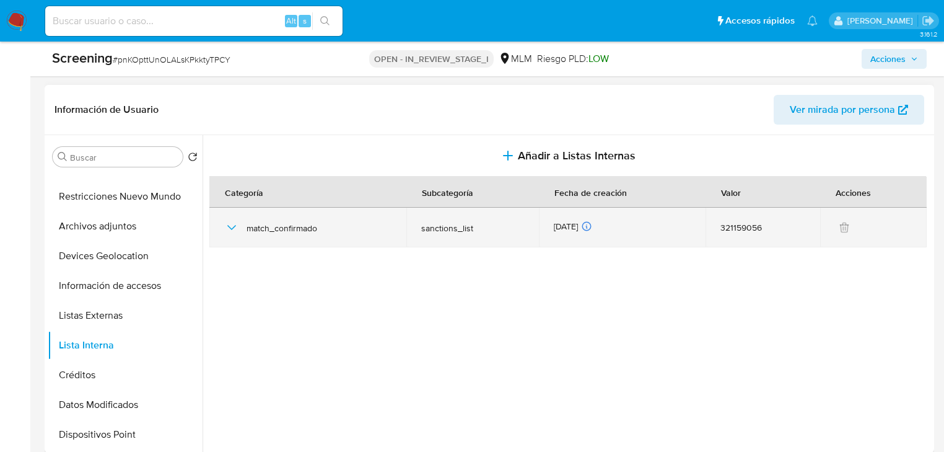
click at [227, 228] on icon "button" at bounding box center [231, 227] width 15 height 15
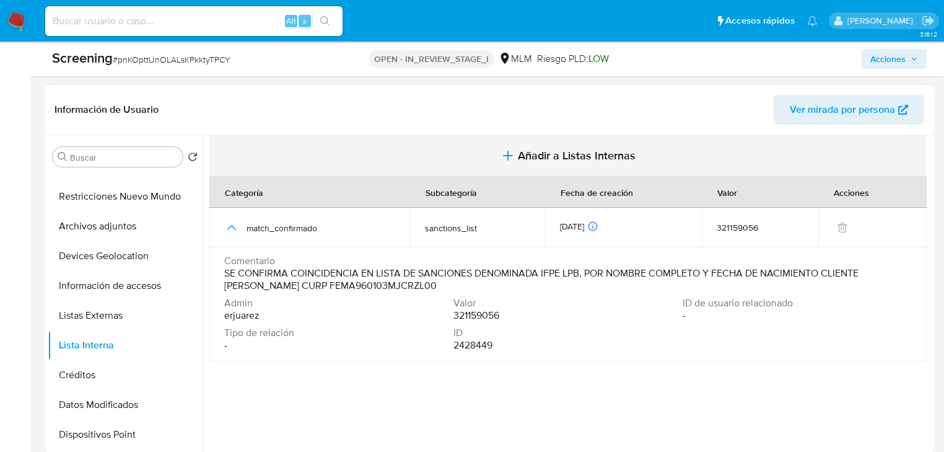
click at [545, 156] on span "Añadir a Listas Internas" at bounding box center [577, 156] width 118 height 14
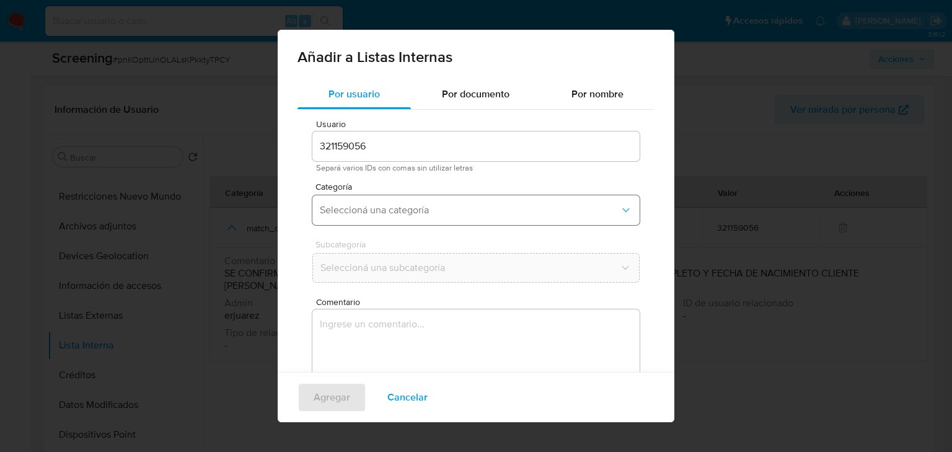
click at [396, 205] on span "Seleccioná una categoría" at bounding box center [470, 210] width 300 height 12
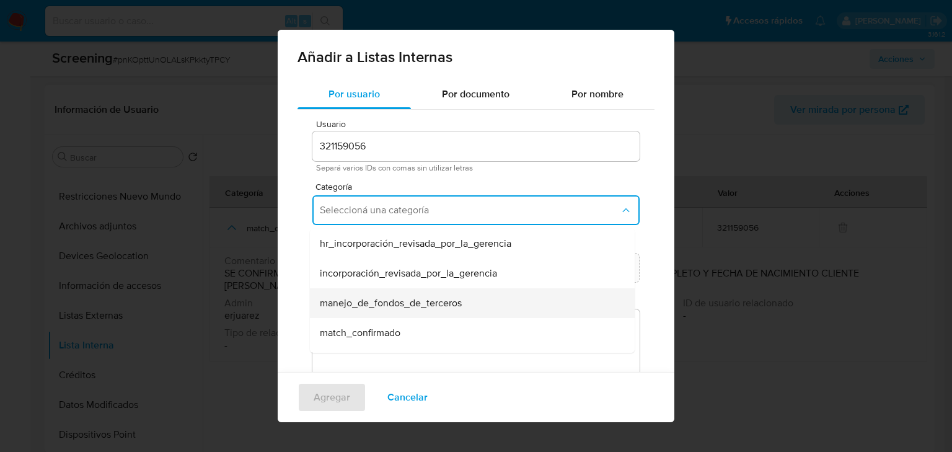
scroll to position [99, 0]
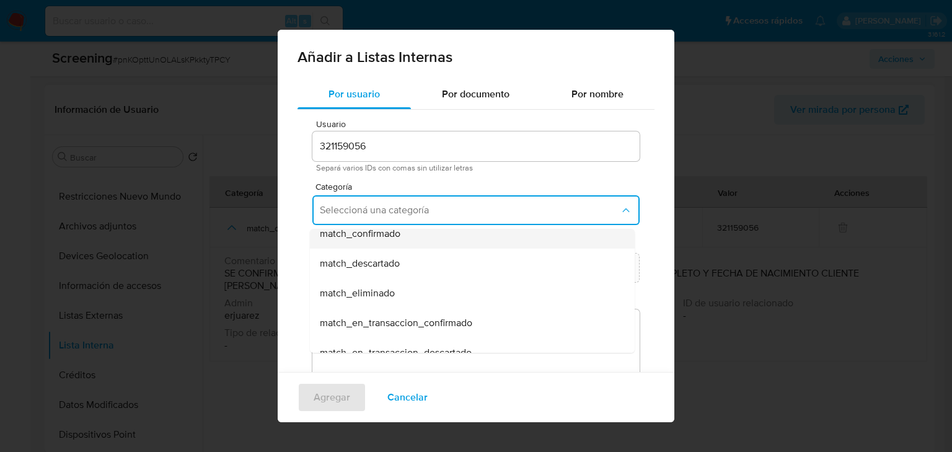
click at [376, 235] on span "match_confirmado" at bounding box center [360, 233] width 81 height 12
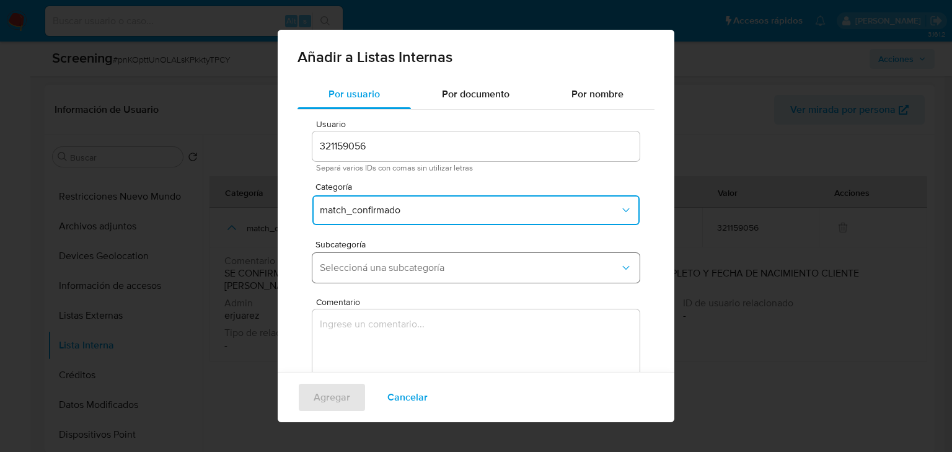
click at [386, 276] on button "Seleccioná una subcategoría" at bounding box center [475, 268] width 327 height 30
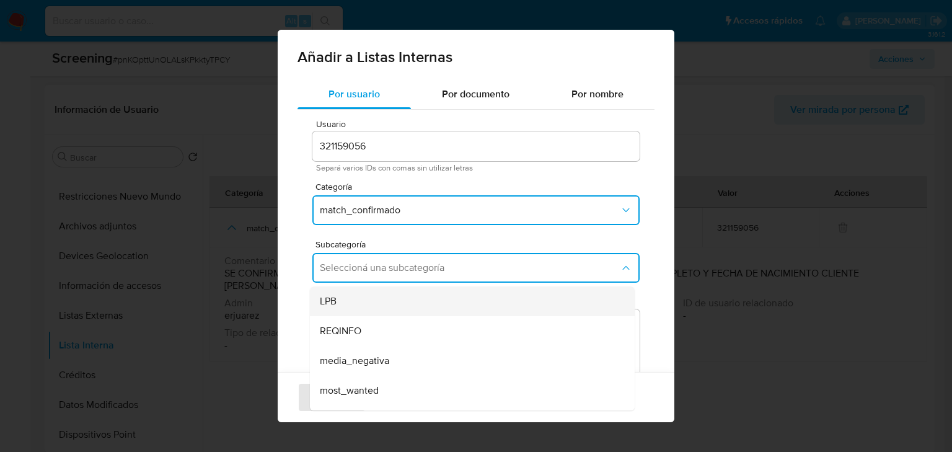
click at [352, 297] on div "LPB" at bounding box center [468, 301] width 297 height 30
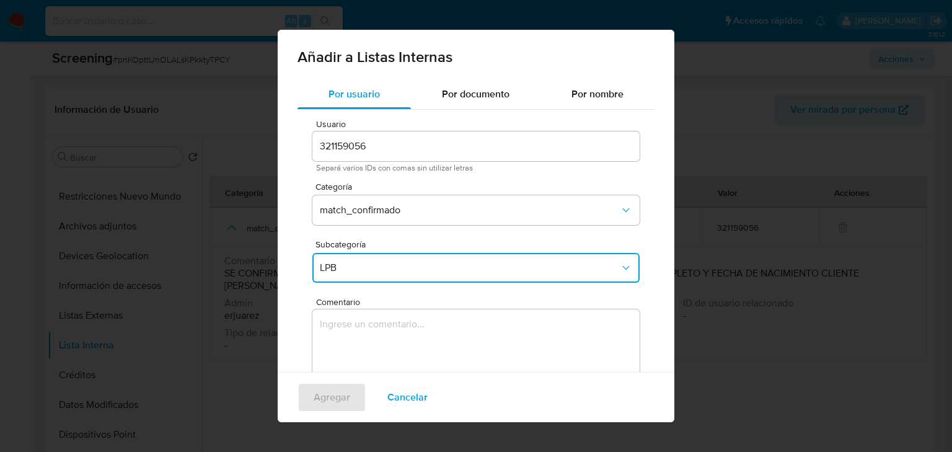
click at [387, 351] on textarea "Comentario" at bounding box center [475, 368] width 327 height 119
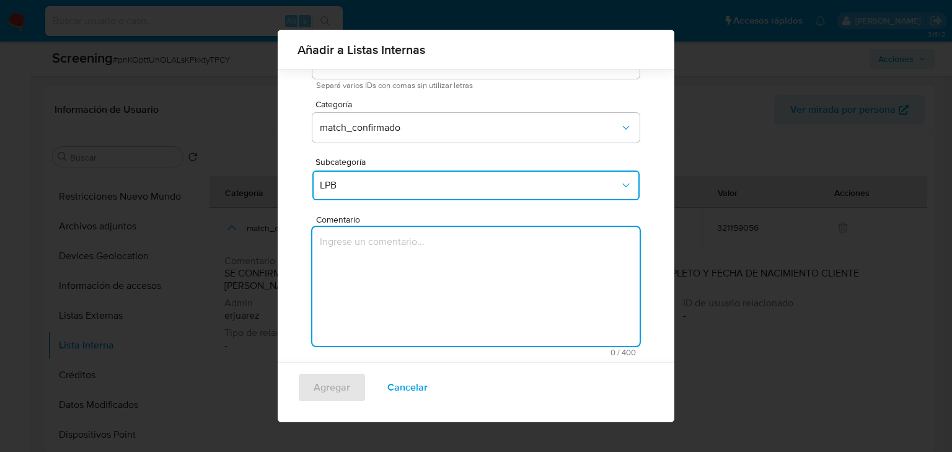
scroll to position [77, 0]
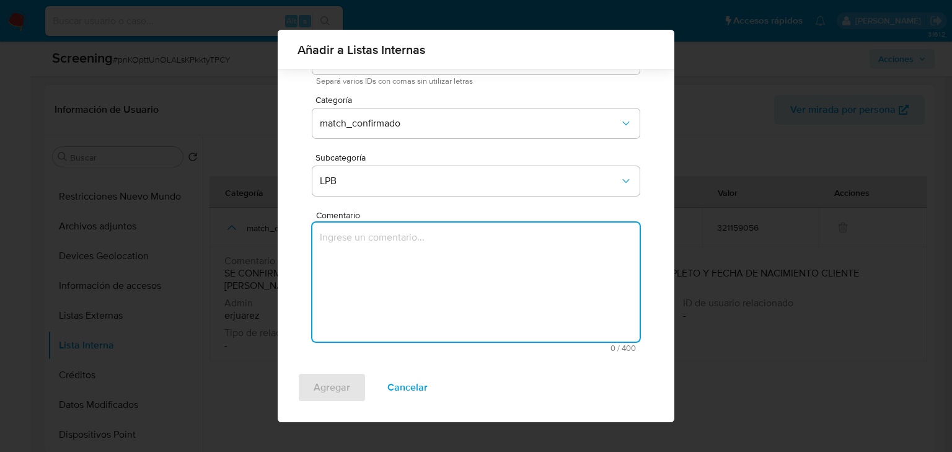
click at [433, 265] on textarea "Comentario" at bounding box center [475, 281] width 327 height 119
paste textarea "SE CONFIRMA COINCIDENCIA EN LISTA DE SANCIONES DENOMINADA IFPE LPB, POR NOMBRE …"
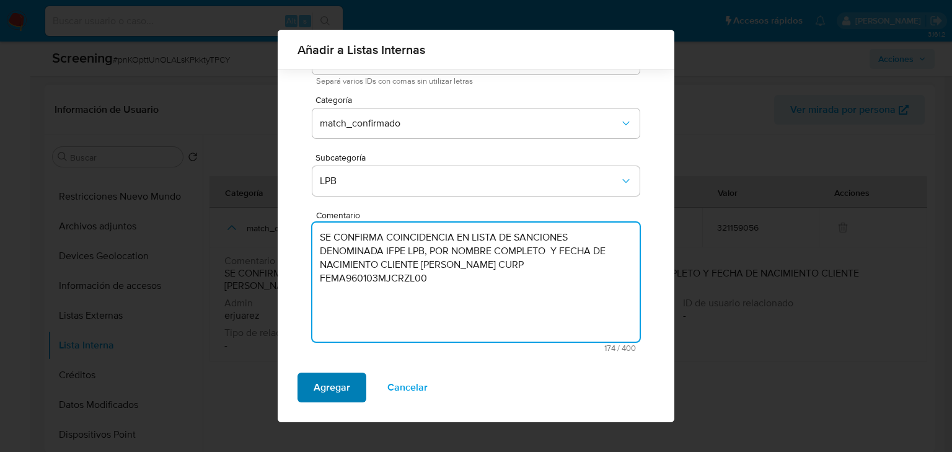
type textarea "SE CONFIRMA COINCIDENCIA EN LISTA DE SANCIONES DENOMINADA IFPE LPB, POR NOMBRE …"
click at [329, 390] on span "Agregar" at bounding box center [331, 387] width 37 height 27
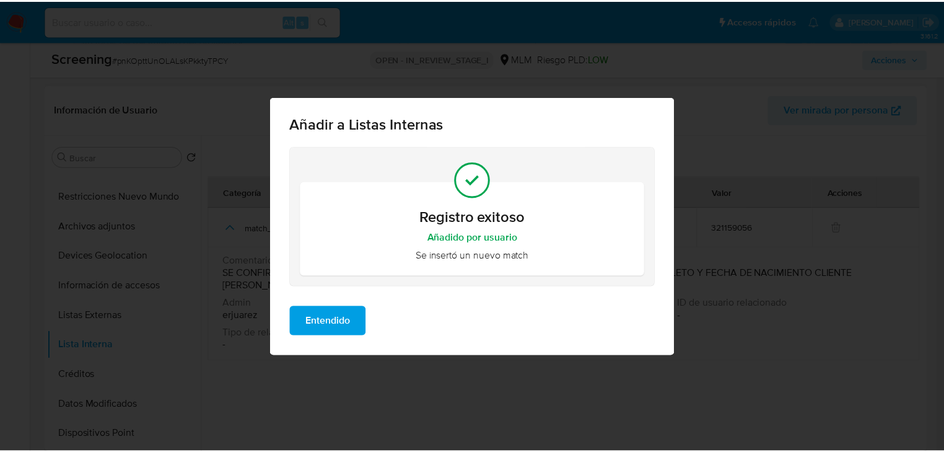
scroll to position [0, 0]
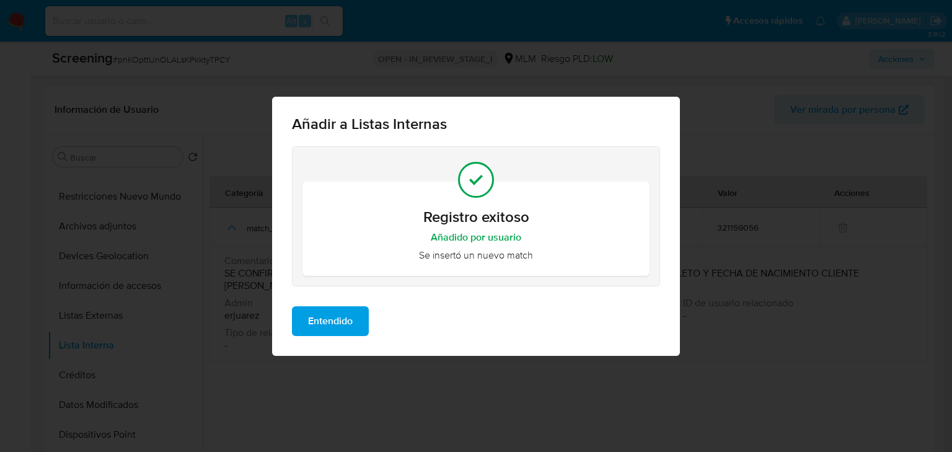
click at [317, 319] on span "Entendido" at bounding box center [330, 320] width 45 height 27
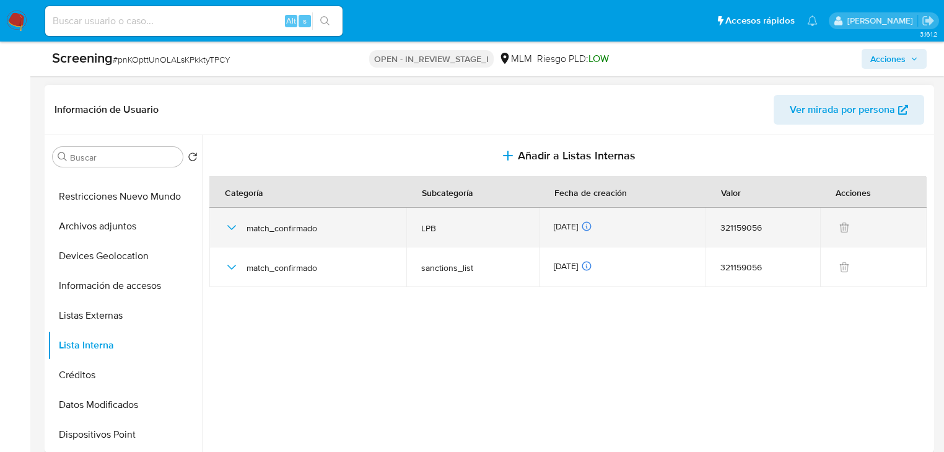
click at [232, 226] on icon "button" at bounding box center [231, 227] width 15 height 15
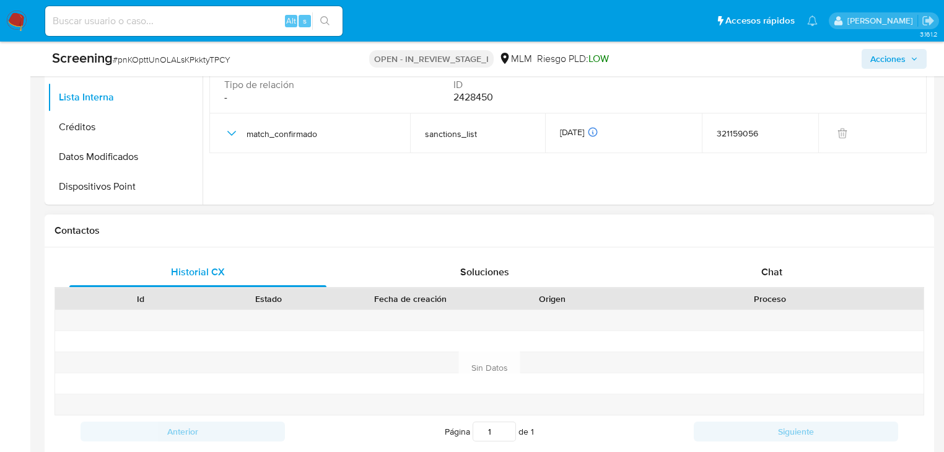
scroll to position [793, 0]
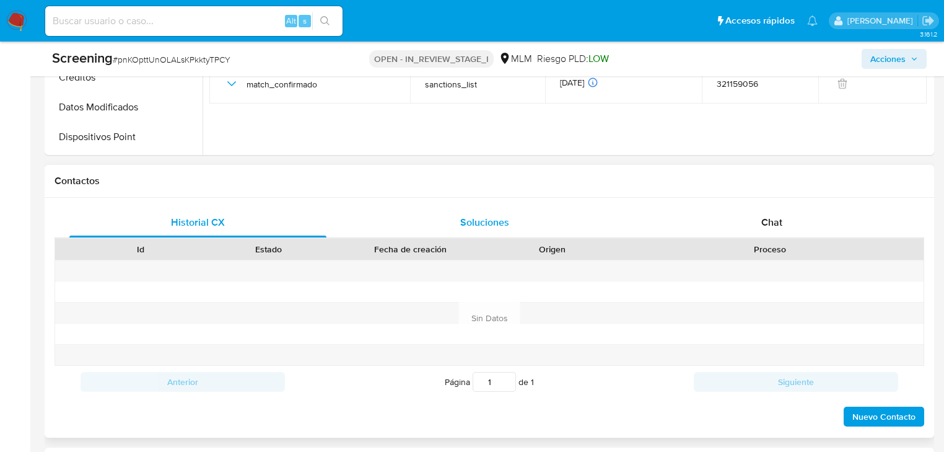
click at [481, 221] on span "Soluciones" at bounding box center [484, 222] width 49 height 14
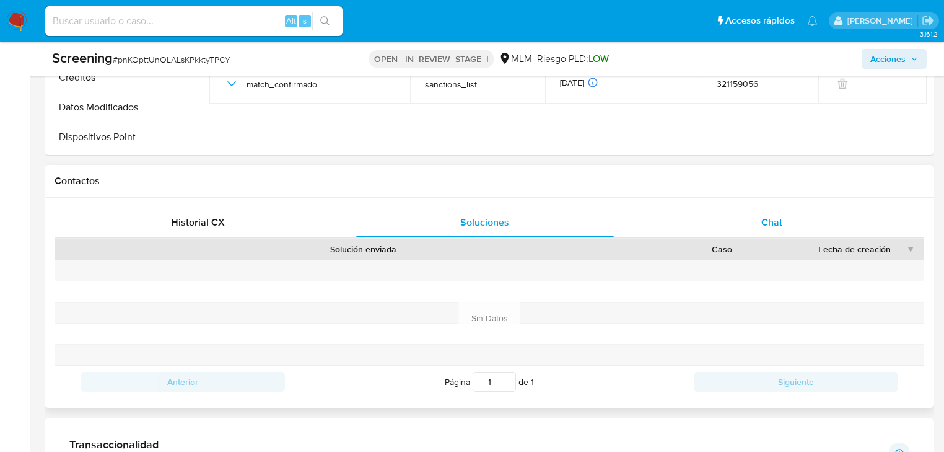
click at [760, 222] on div "Chat" at bounding box center [772, 223] width 257 height 30
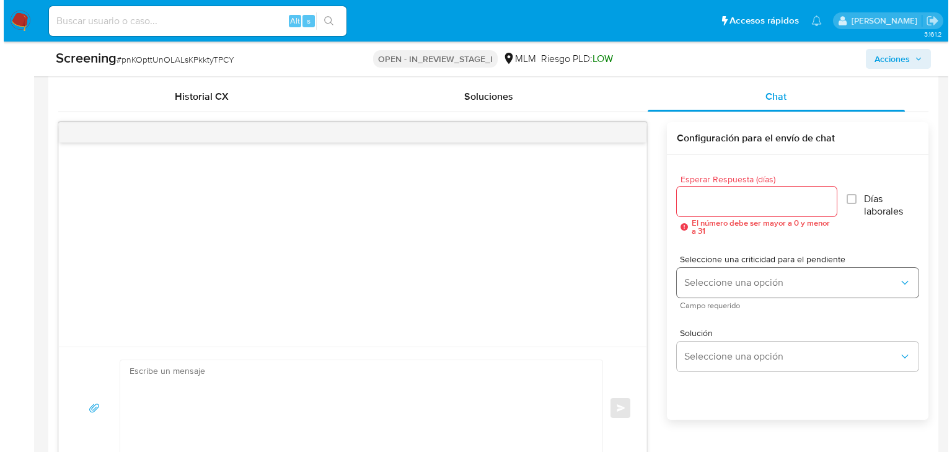
scroll to position [942, 0]
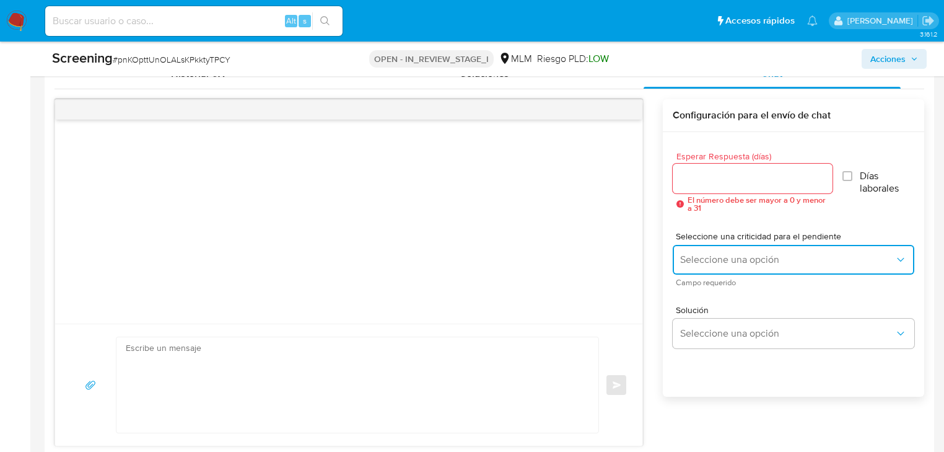
click at [736, 266] on button "Seleccione una opción" at bounding box center [794, 260] width 242 height 30
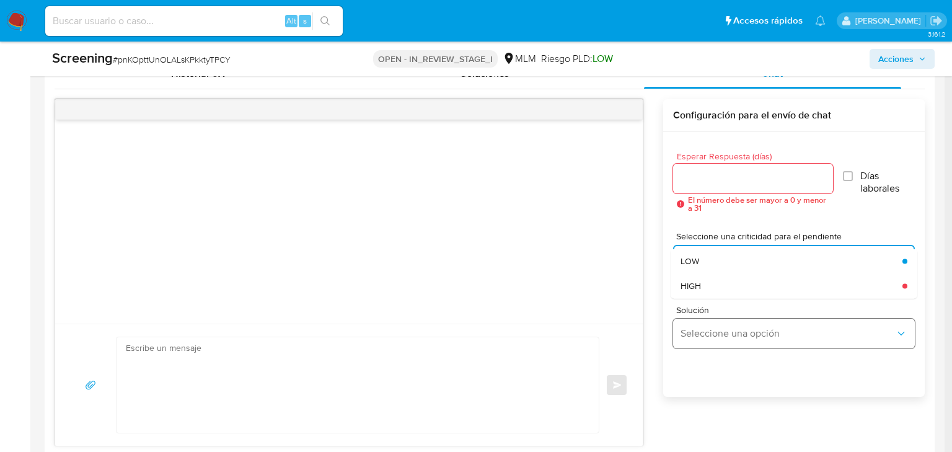
click at [771, 323] on button "Seleccione una opción" at bounding box center [794, 333] width 242 height 30
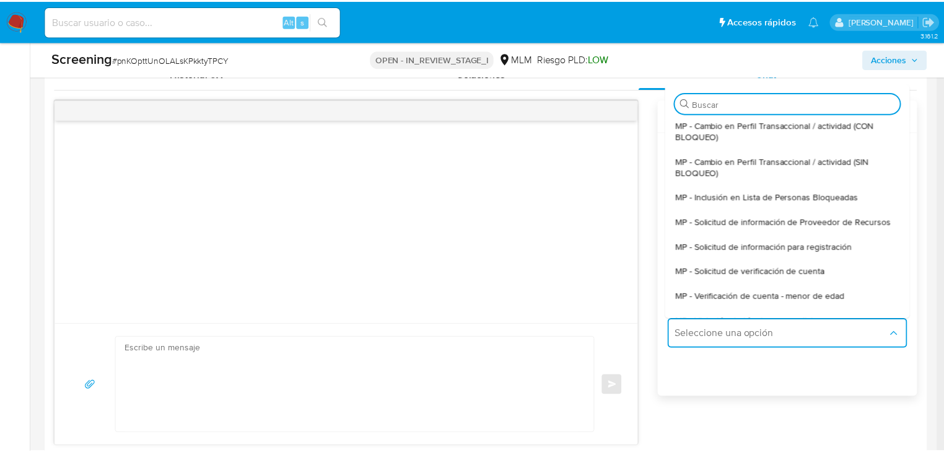
scroll to position [102, 0]
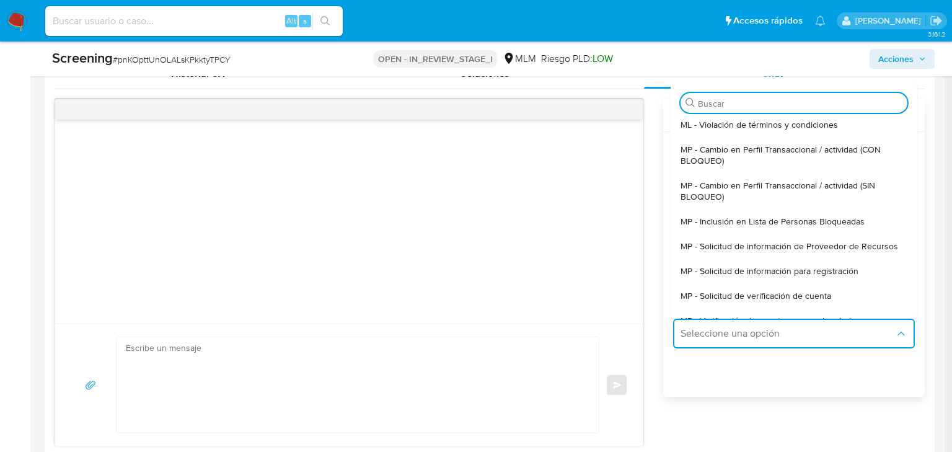
drag, startPoint x: 788, startPoint y: 225, endPoint x: 646, endPoint y: 216, distance: 142.8
click at [788, 225] on span "MP - Inclusión en Lista de Personas Bloqueadas" at bounding box center [772, 221] width 184 height 11
type textarea "Estimado ,Como es de tu conocimiento, Mercadolibre, S.A. de C.V., Institución d…"
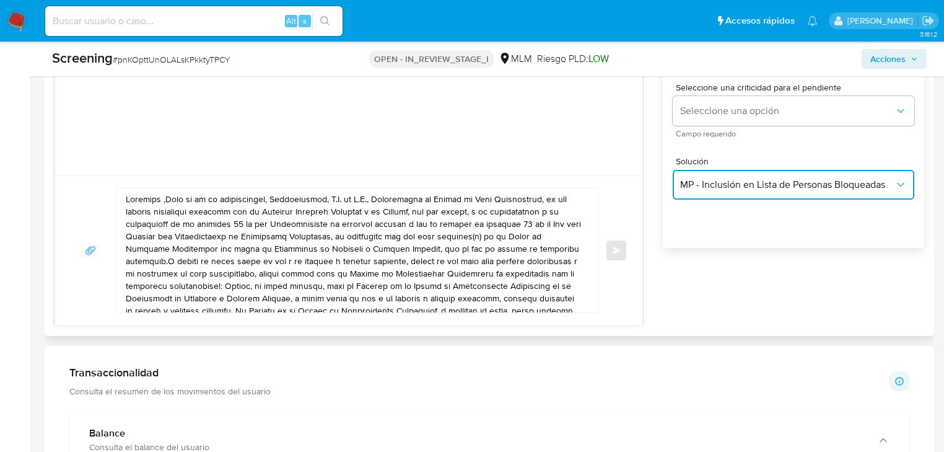
scroll to position [1041, 0]
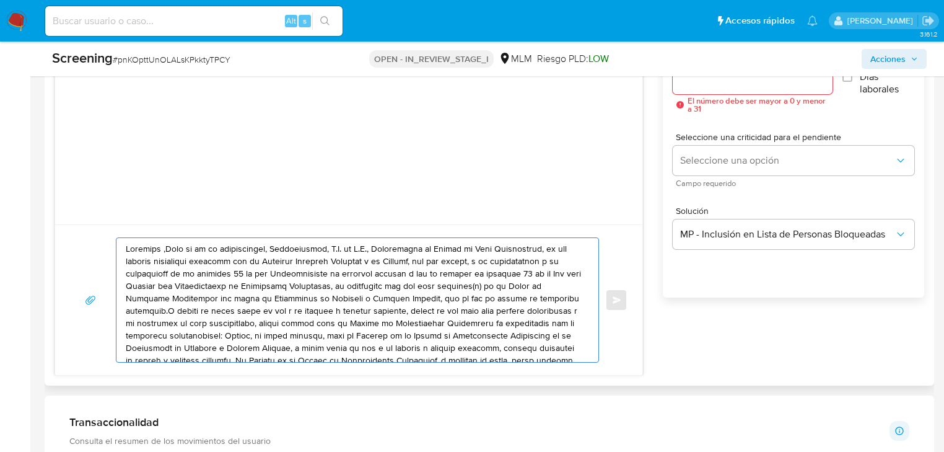
drag, startPoint x: 127, startPoint y: 248, endPoint x: 561, endPoint y: 341, distance: 443.6
click at [561, 341] on textarea at bounding box center [354, 300] width 457 height 124
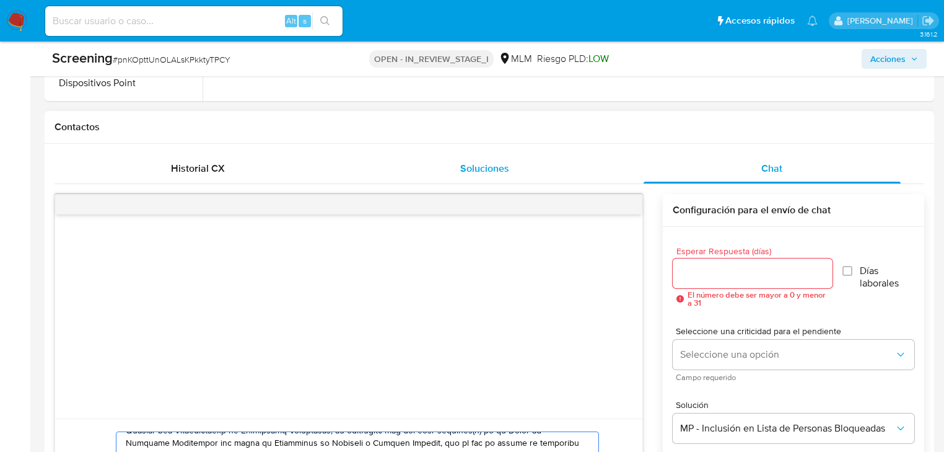
scroll to position [843, 0]
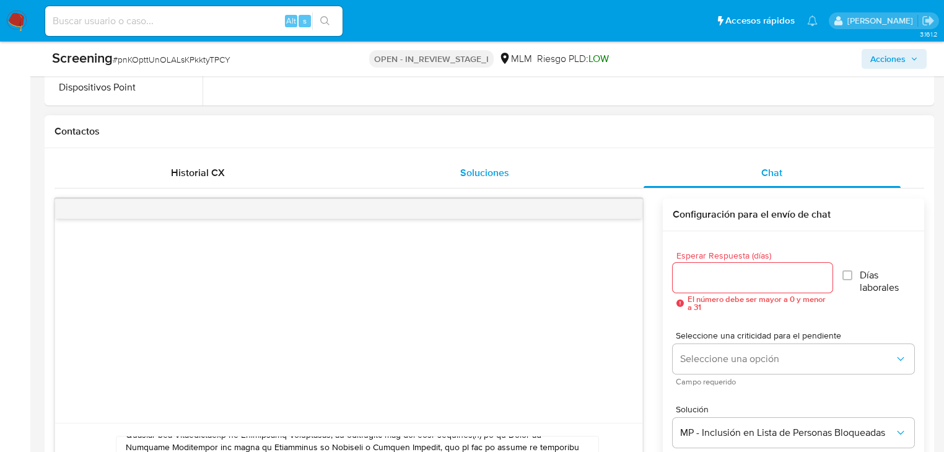
click at [458, 178] on div "Soluciones" at bounding box center [484, 173] width 257 height 30
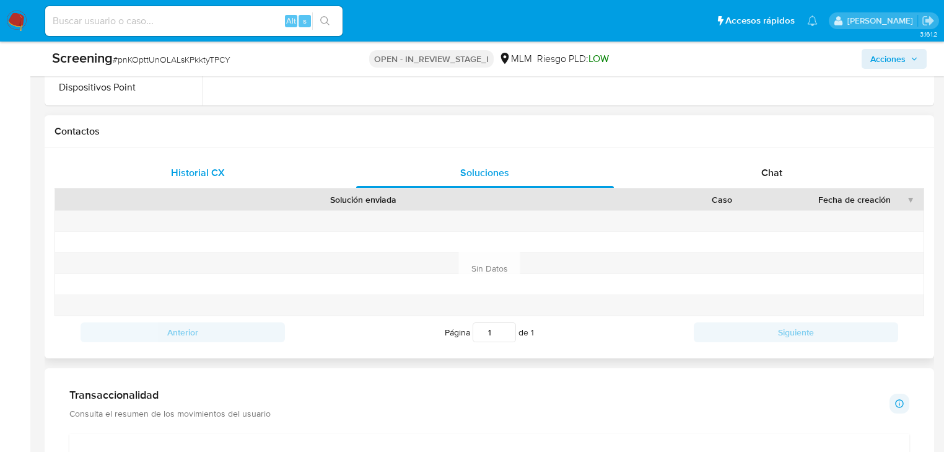
click at [205, 178] on span "Historial CX" at bounding box center [198, 172] width 54 height 14
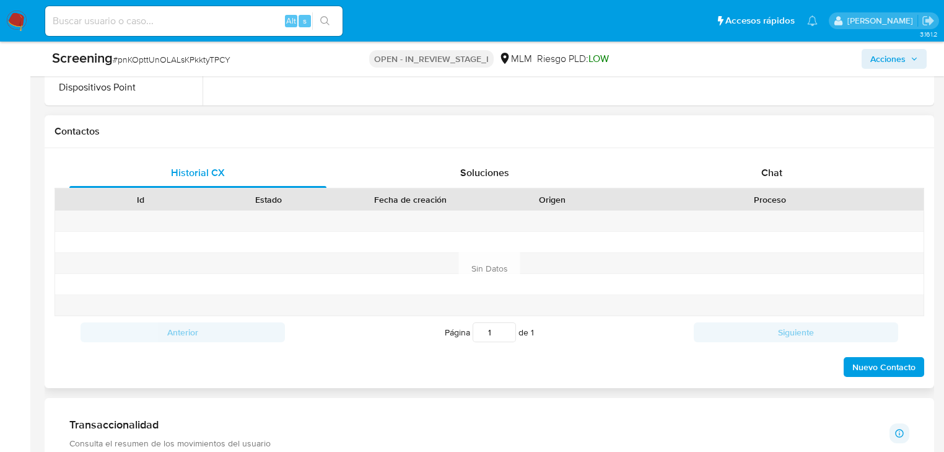
click at [886, 368] on span "Nuevo Contacto" at bounding box center [883, 366] width 63 height 17
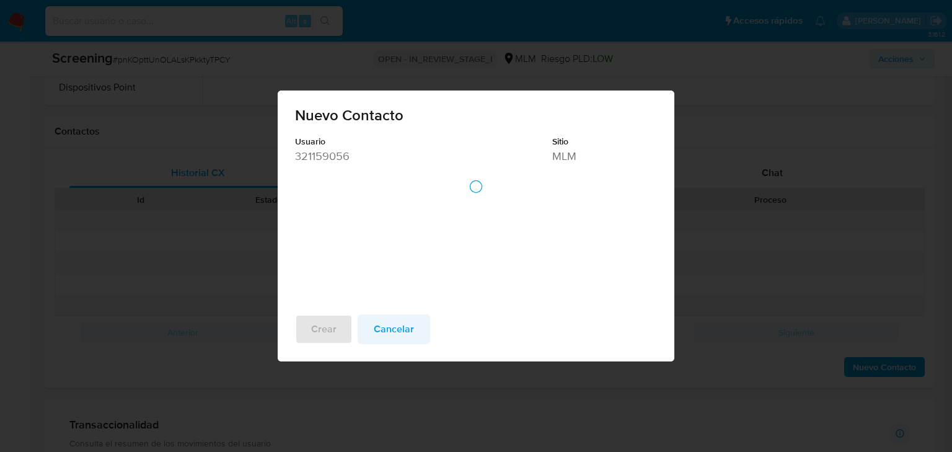
click at [389, 328] on span "Cancelar" at bounding box center [394, 328] width 40 height 27
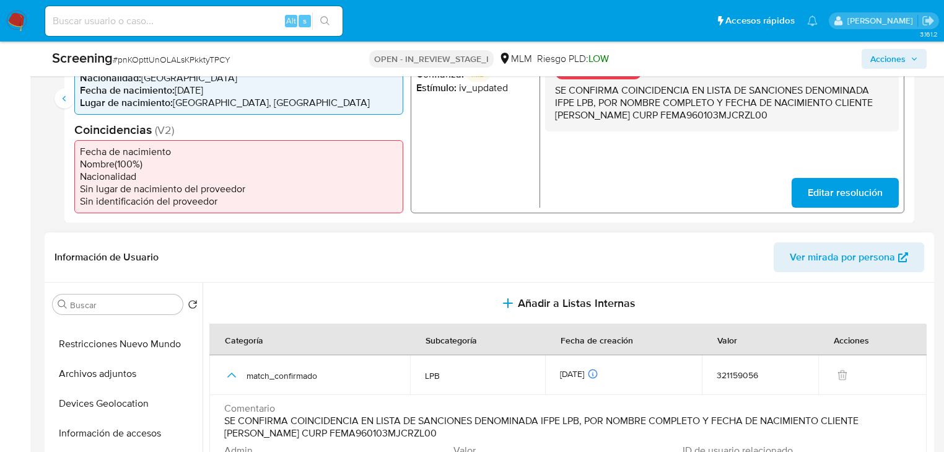
scroll to position [396, 0]
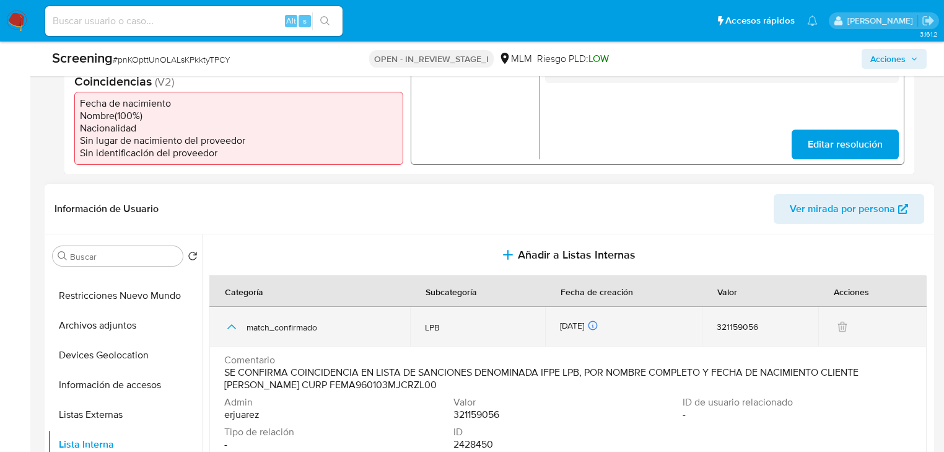
click at [231, 333] on icon "button" at bounding box center [231, 326] width 15 height 15
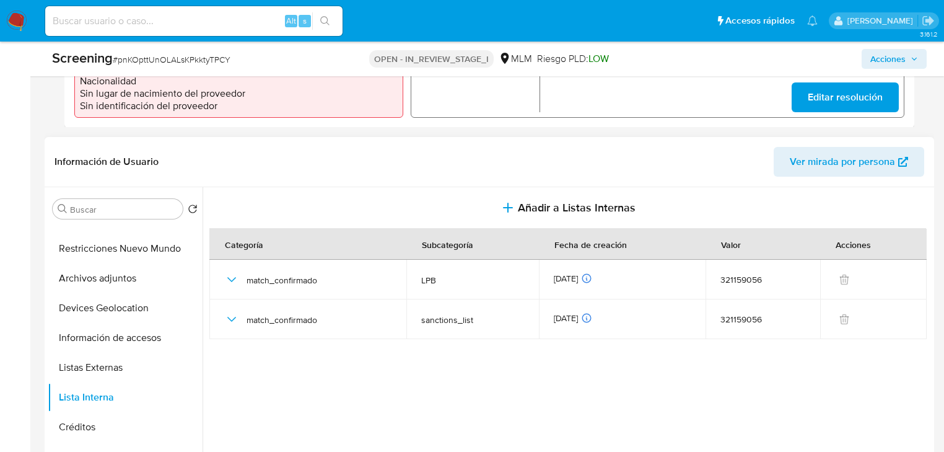
scroll to position [595, 0]
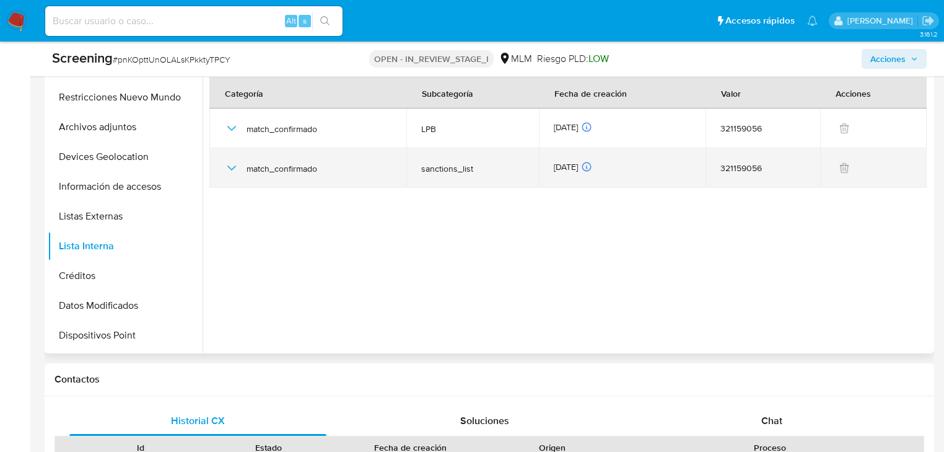
click at [229, 167] on icon "button" at bounding box center [231, 167] width 15 height 15
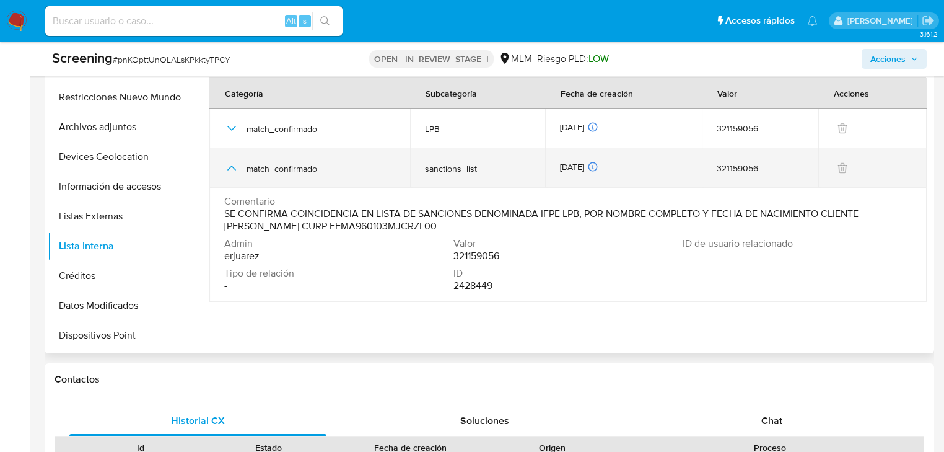
click at [231, 172] on icon "button" at bounding box center [231, 167] width 15 height 15
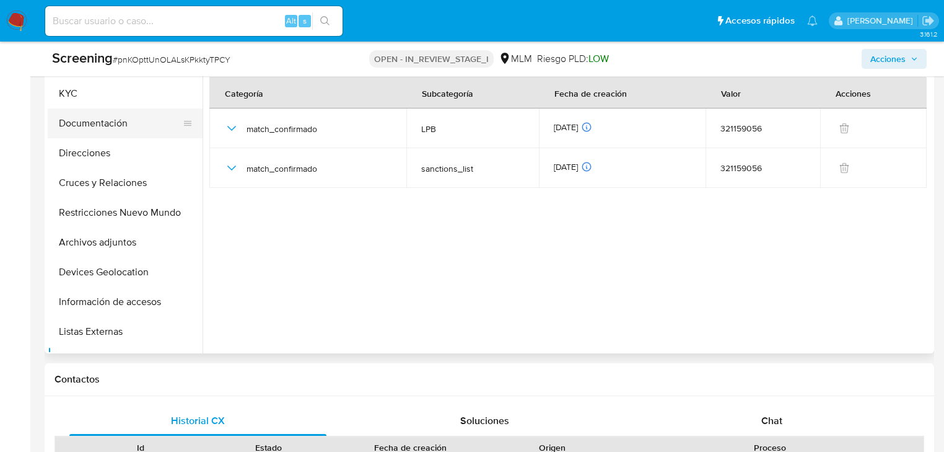
scroll to position [0, 0]
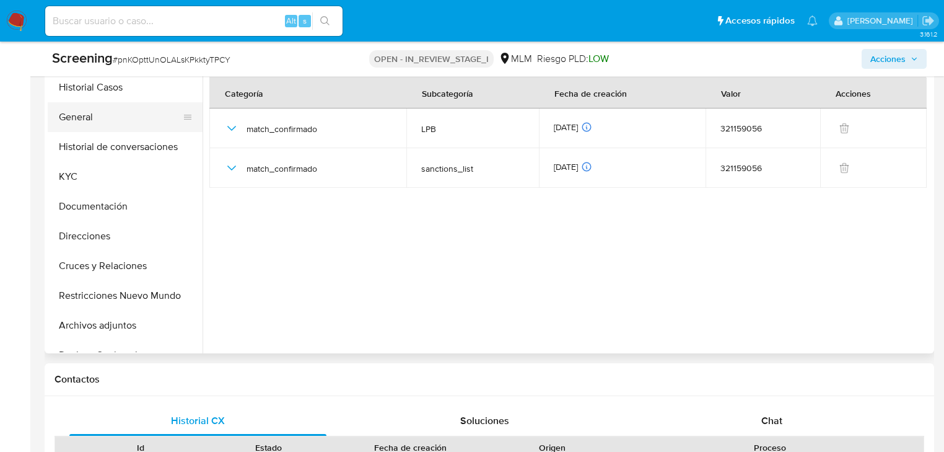
click at [91, 114] on button "General" at bounding box center [120, 117] width 145 height 30
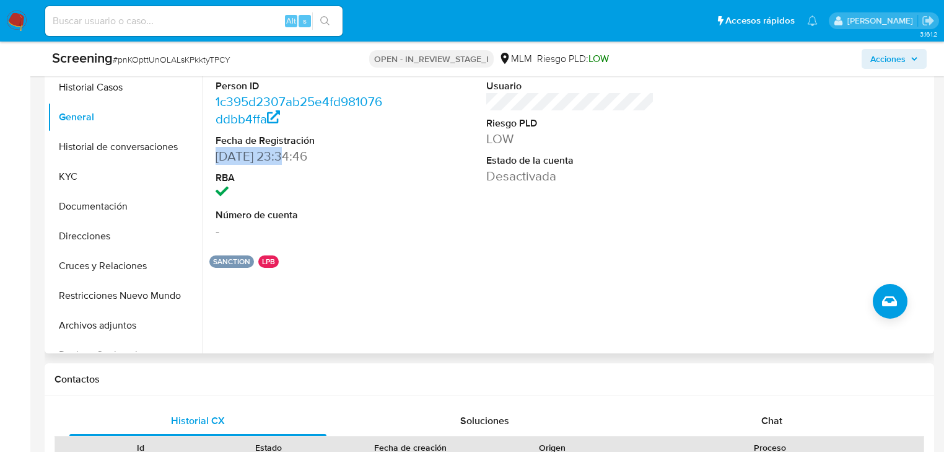
drag, startPoint x: 280, startPoint y: 156, endPoint x: 211, endPoint y: 155, distance: 69.4
click at [211, 155] on div "ID de usuario 321159056 Person ID 1c395d2307ab25e4fd981076ddbb4ffa Fecha de Reg…" at bounding box center [299, 140] width 180 height 209
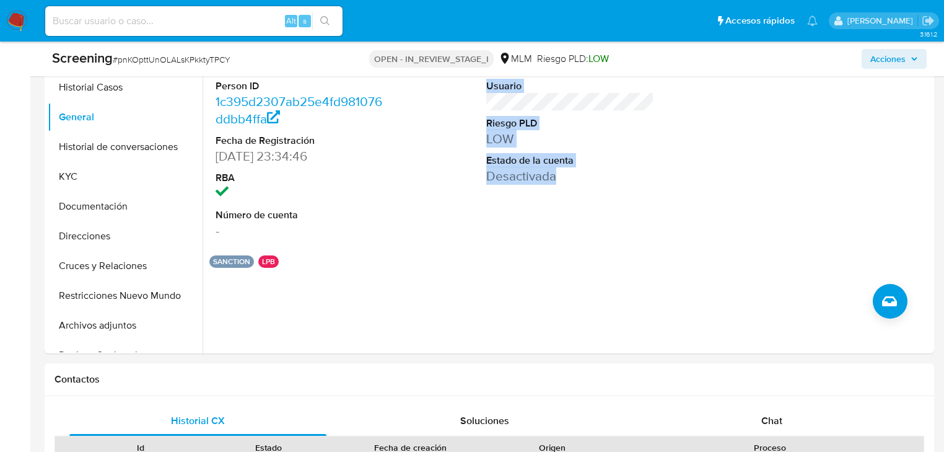
drag, startPoint x: 254, startPoint y: 231, endPoint x: 225, endPoint y: 41, distance: 192.4
click at [362, 248] on section "ID de usuario 321159056 Person ID 1c395d2307ab25e4fd981076ddbb4ffa Fecha de Reg…" at bounding box center [570, 152] width 722 height 232
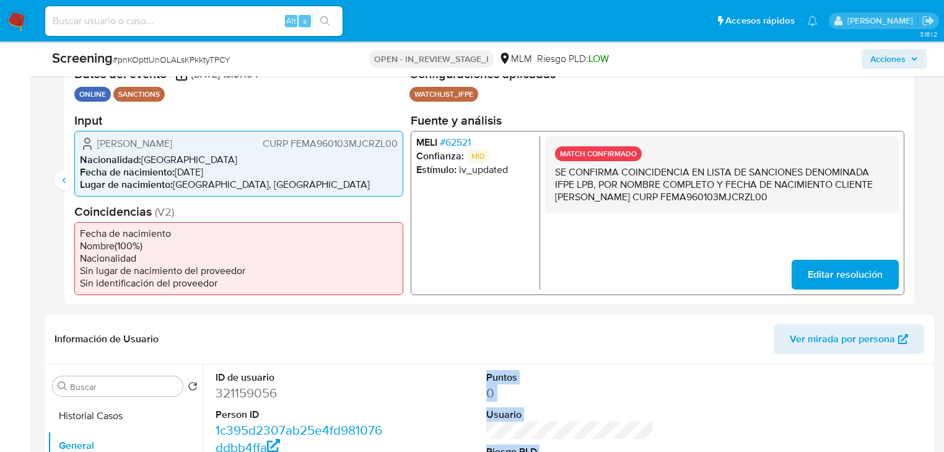
scroll to position [149, 0]
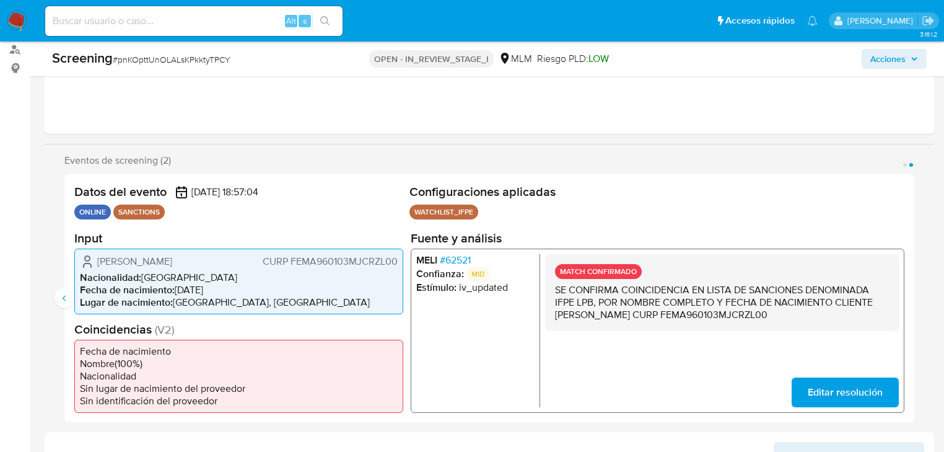
click at [641, 312] on p "SE CONFIRMA COINCIDENCIA EN LISTA DE SANCIONES DENOMINADA IFPE LPB, POR NOMBRE …" at bounding box center [722, 301] width 334 height 37
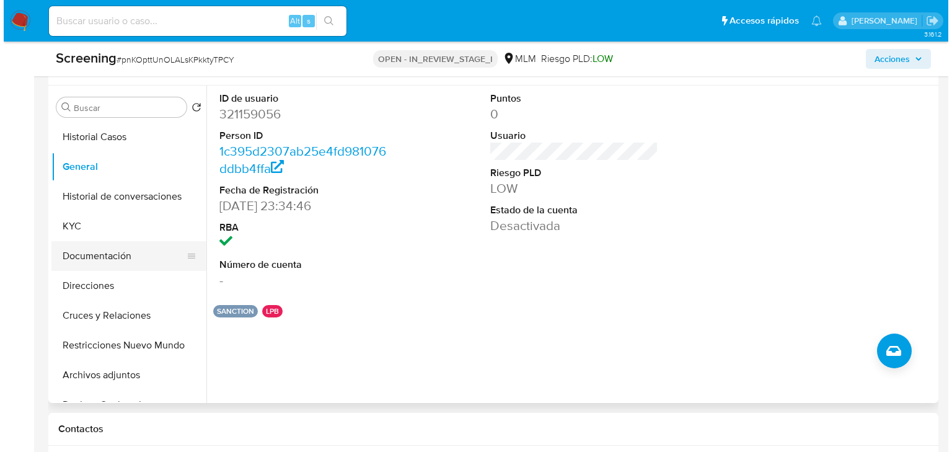
scroll to position [50, 0]
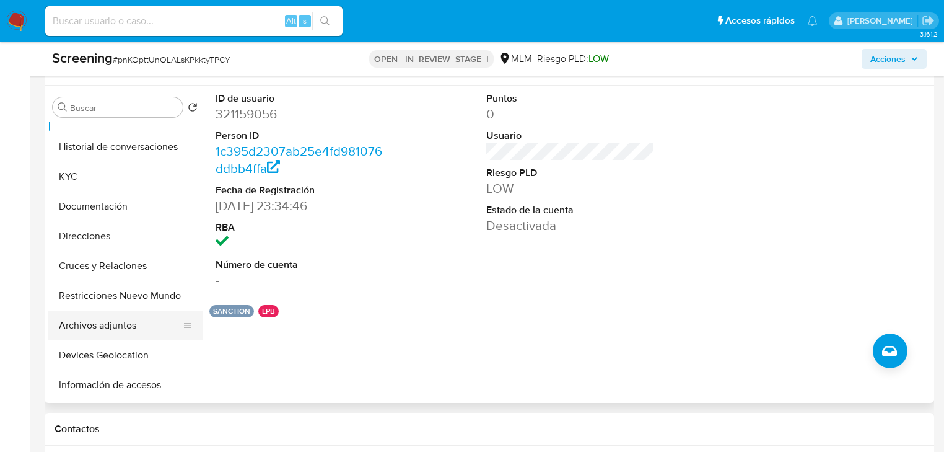
drag, startPoint x: 117, startPoint y: 328, endPoint x: 186, endPoint y: 337, distance: 69.4
click at [117, 327] on button "Archivos adjuntos" at bounding box center [120, 325] width 145 height 30
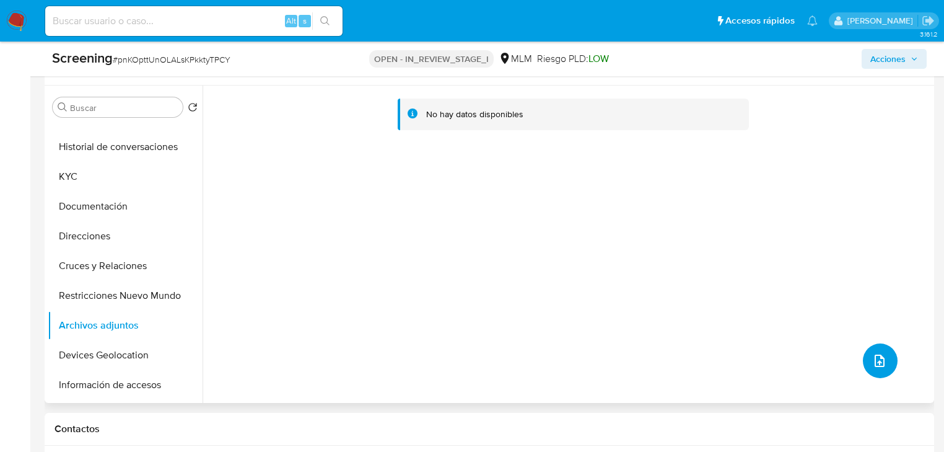
click at [887, 355] on button "upload-file" at bounding box center [880, 360] width 35 height 35
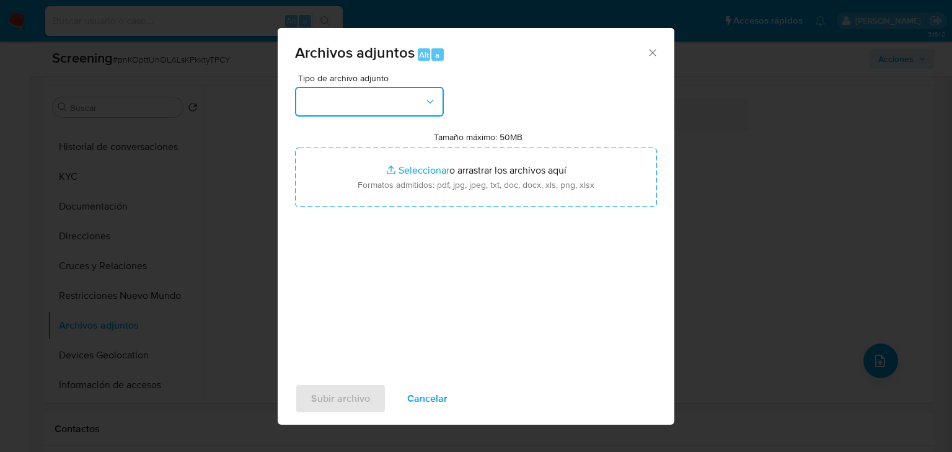
click at [362, 100] on button "button" at bounding box center [369, 102] width 149 height 30
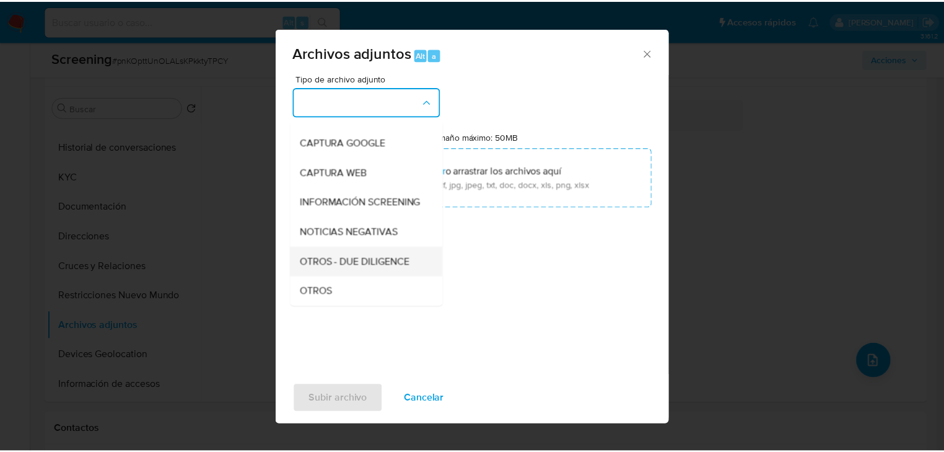
scroll to position [99, 0]
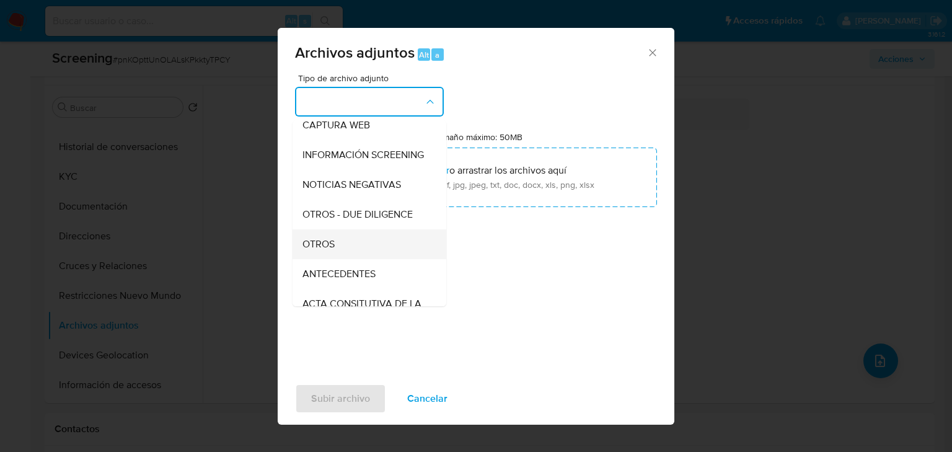
drag, startPoint x: 317, startPoint y: 259, endPoint x: 390, endPoint y: 204, distance: 91.6
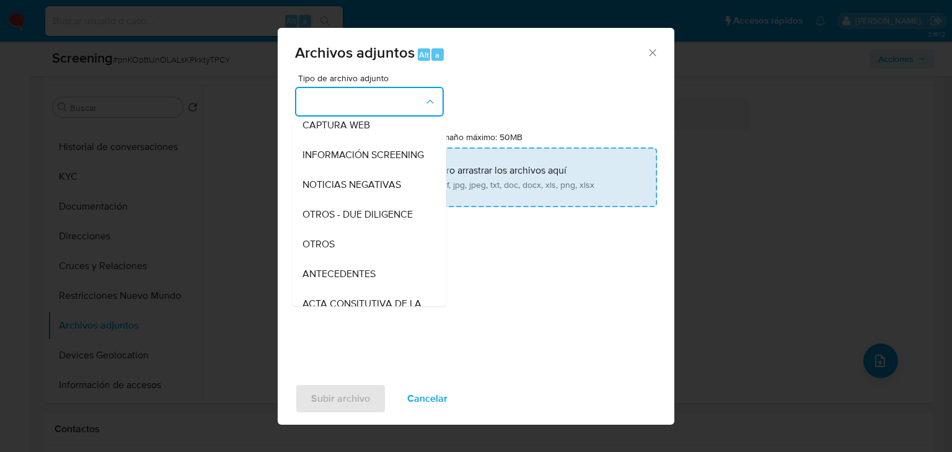
click at [317, 250] on span "OTROS" at bounding box center [318, 244] width 32 height 12
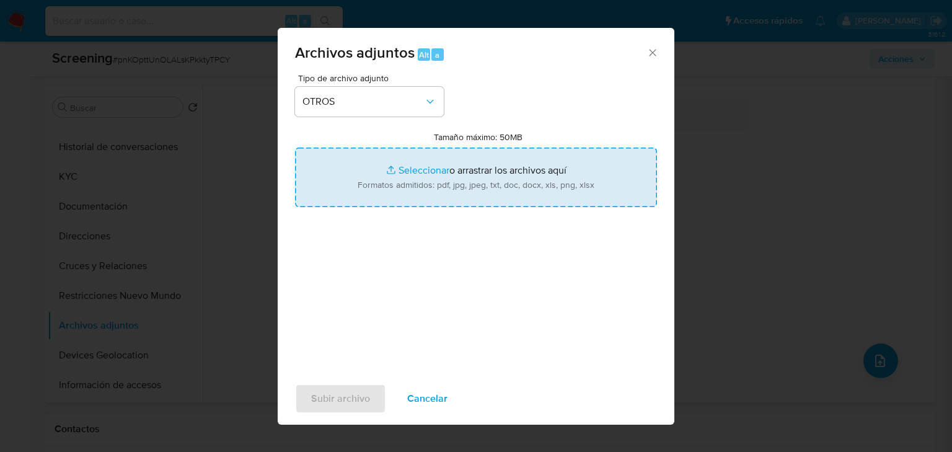
click at [406, 170] on input "Tamaño máximo: 50MB Seleccionar archivos" at bounding box center [476, 176] width 362 height 59
type input "C:\fakepath\321159056_Alondra Abigail Fernandez Meza.pdf"
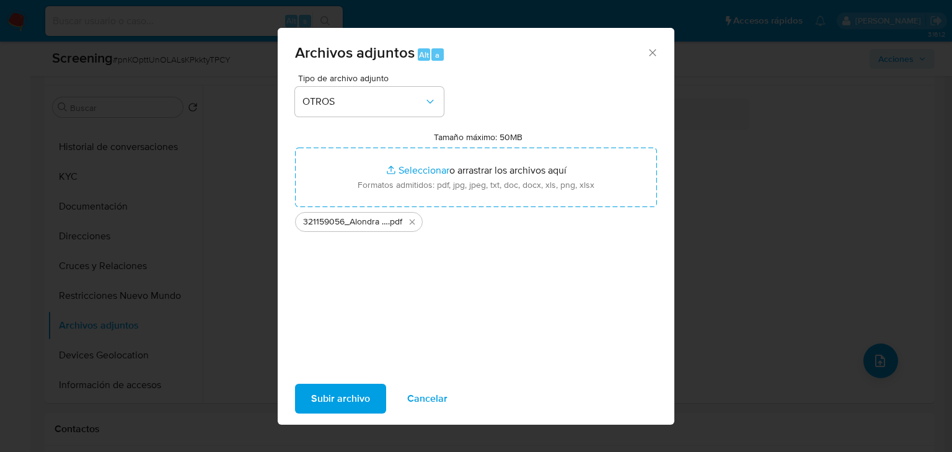
click at [320, 401] on span "Subir archivo" at bounding box center [340, 398] width 59 height 27
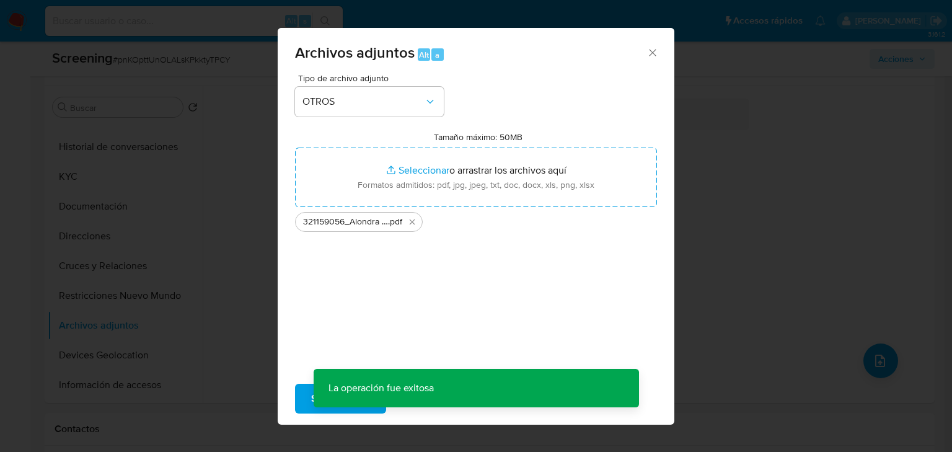
click at [790, 271] on div "Archivos adjuntos Alt a Tipo de archivo adjunto OTROS Tamaño máximo: 50MB Selec…" at bounding box center [476, 226] width 952 height 452
click at [98, 295] on div "Archivos adjuntos Alt a Tipo de archivo adjunto Tamaño máximo: 50MB Seleccionar…" at bounding box center [476, 226] width 952 height 452
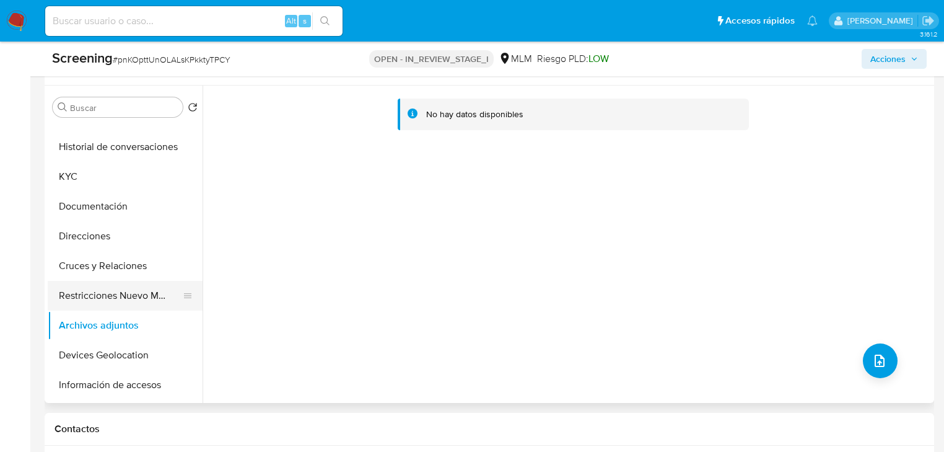
click at [99, 300] on button "Restricciones Nuevo Mundo" at bounding box center [120, 296] width 145 height 30
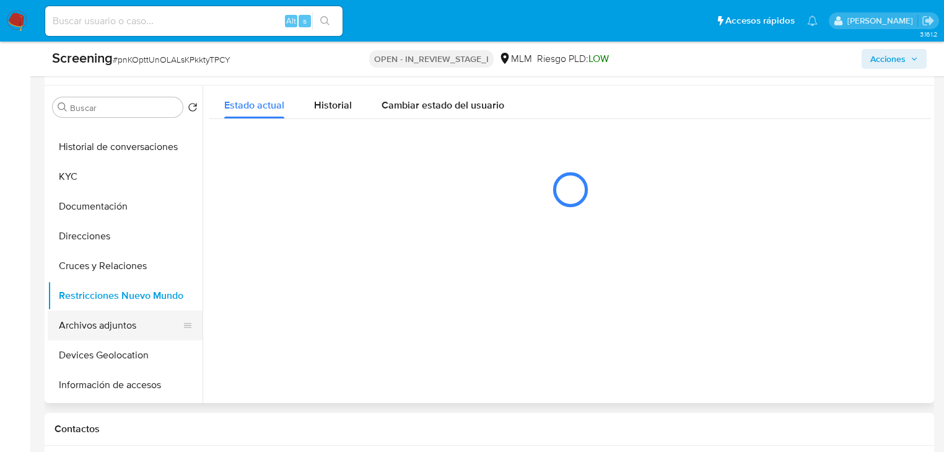
click at [99, 335] on button "Archivos adjuntos" at bounding box center [120, 325] width 145 height 30
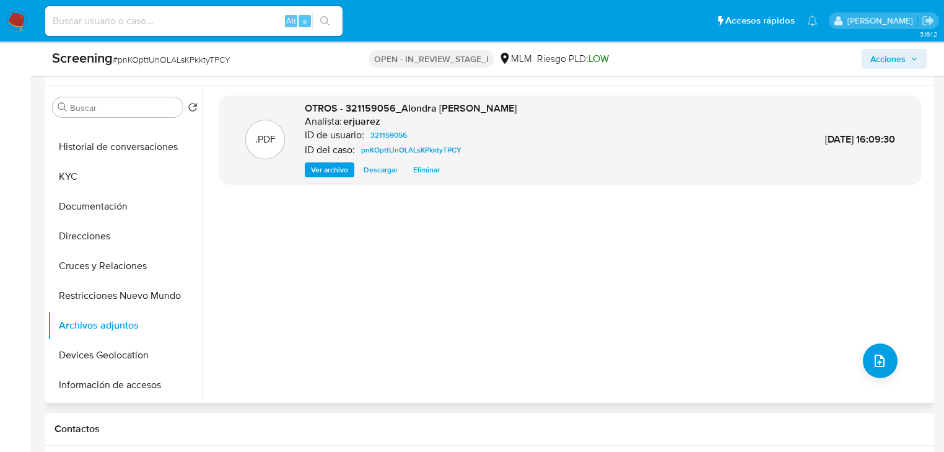
click at [255, 146] on div ".PDF" at bounding box center [265, 140] width 40 height 40
drag, startPoint x: 255, startPoint y: 146, endPoint x: 291, endPoint y: 164, distance: 40.2
click at [255, 147] on div ".PDF" at bounding box center [265, 140] width 40 height 40
click at [334, 170] on span "Ver archivo" at bounding box center [329, 170] width 37 height 12
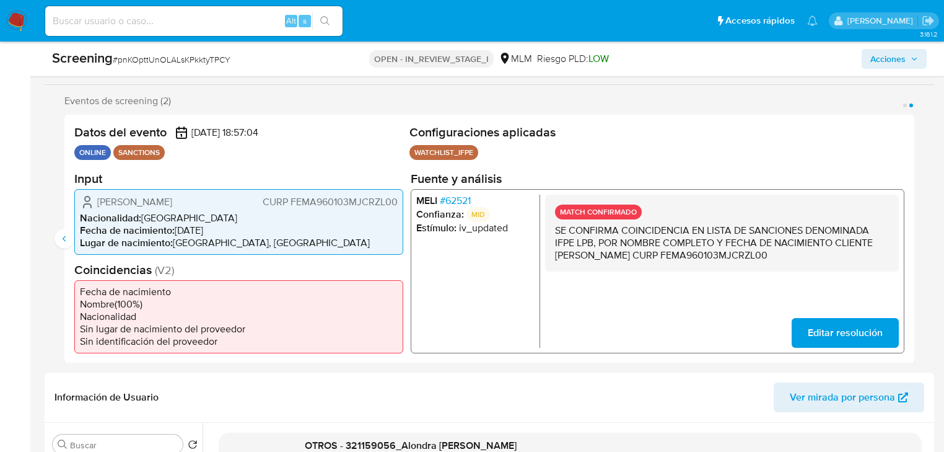
scroll to position [198, 0]
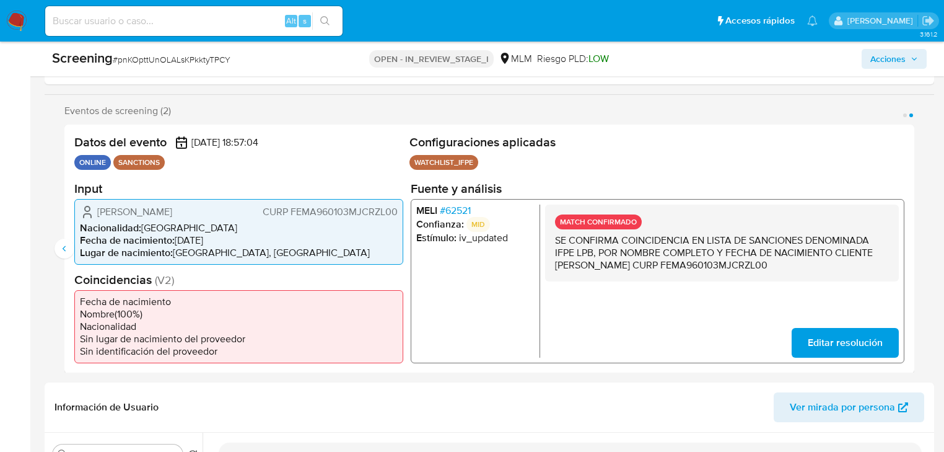
click at [894, 58] on span "Acciones" at bounding box center [887, 59] width 35 height 20
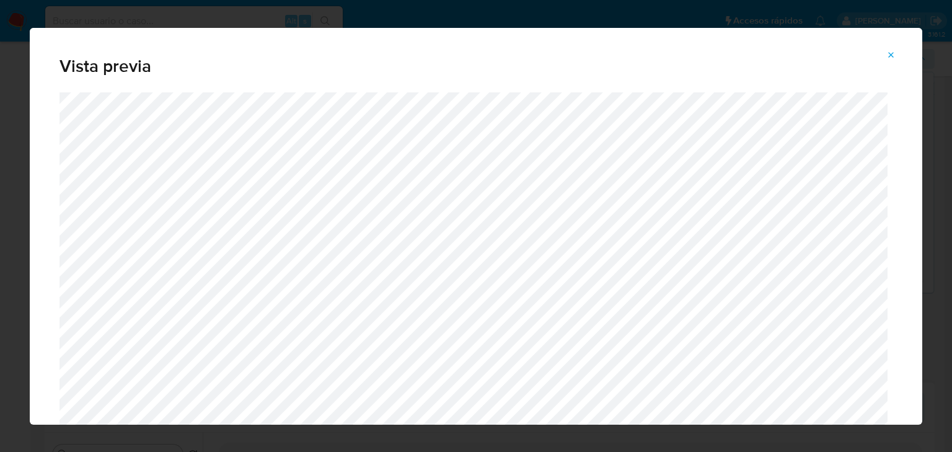
click at [891, 56] on icon "Attachment preview" at bounding box center [891, 55] width 10 height 10
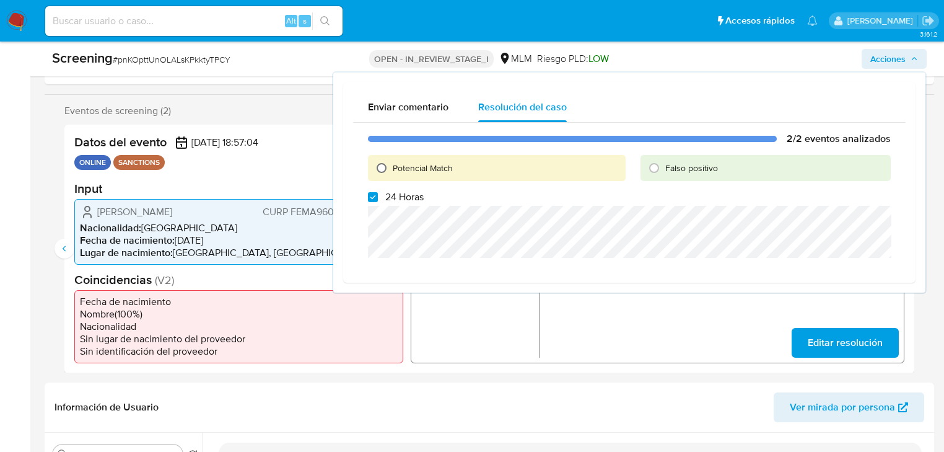
click at [382, 168] on input "Potencial Match" at bounding box center [382, 168] width 20 height 20
radio input "true"
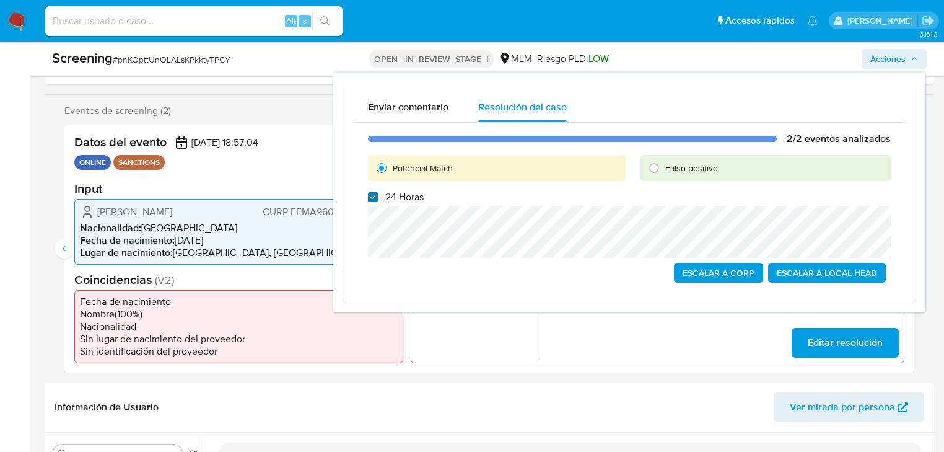
click at [373, 196] on input "24 Horas" at bounding box center [373, 197] width 10 height 10
checkbox input "false"
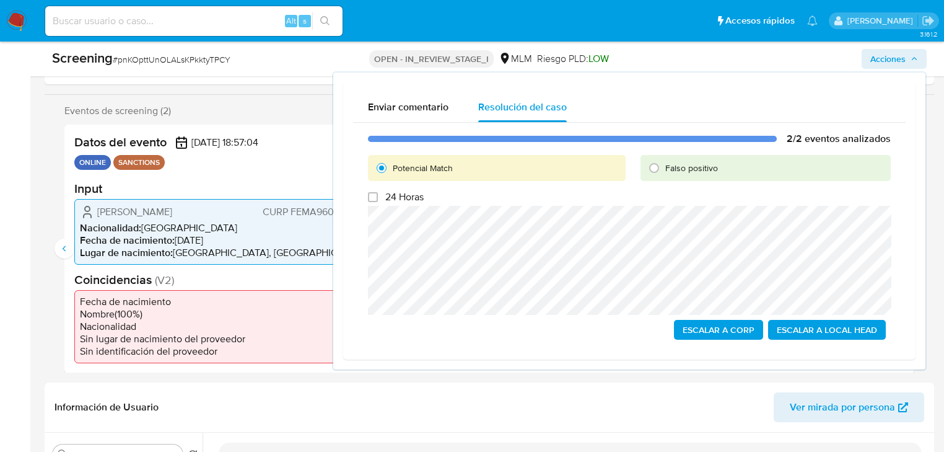
click at [892, 287] on div "2/2 eventos analizados Potencial Match Falso positivo 24 Horas Escalar a Corp E…" at bounding box center [629, 236] width 553 height 227
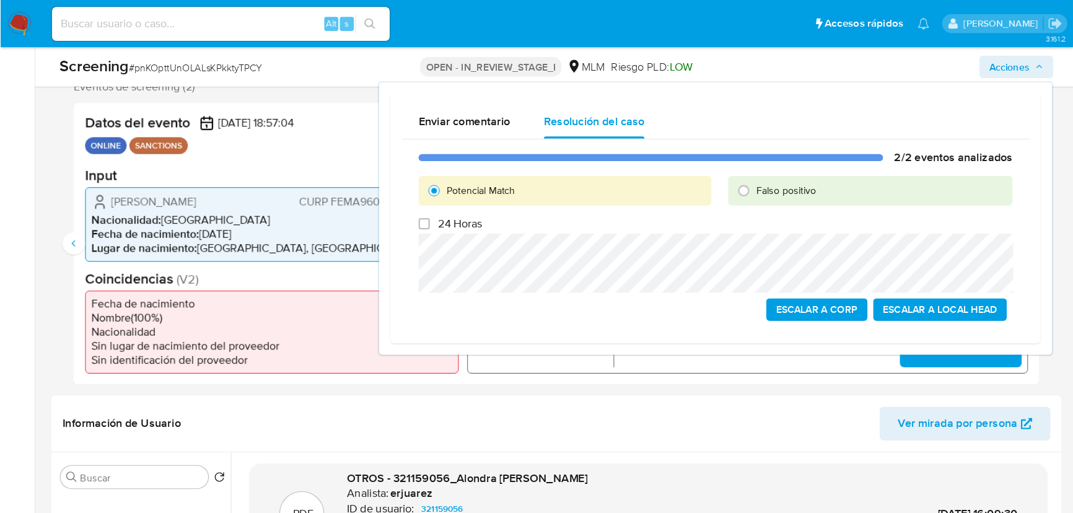
scroll to position [248, 0]
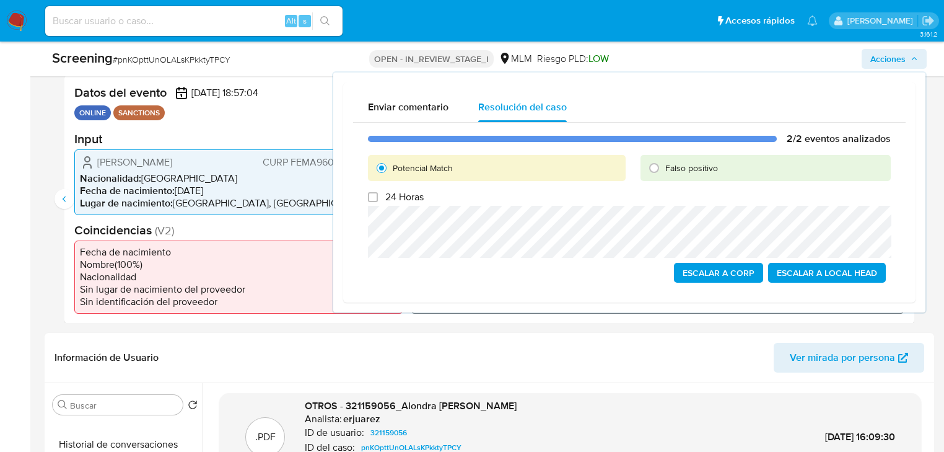
drag, startPoint x: 234, startPoint y: 160, endPoint x: 97, endPoint y: 160, distance: 136.3
click at [97, 160] on div "Alondra Abigail Fernandez Meza CURP FEMA960103MJCRZL00" at bounding box center [239, 161] width 318 height 15
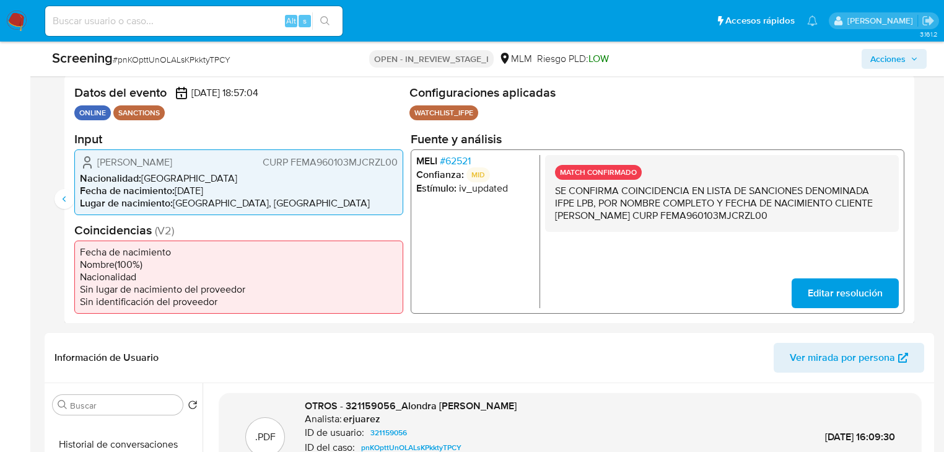
click at [887, 62] on span "Acciones" at bounding box center [887, 59] width 35 height 20
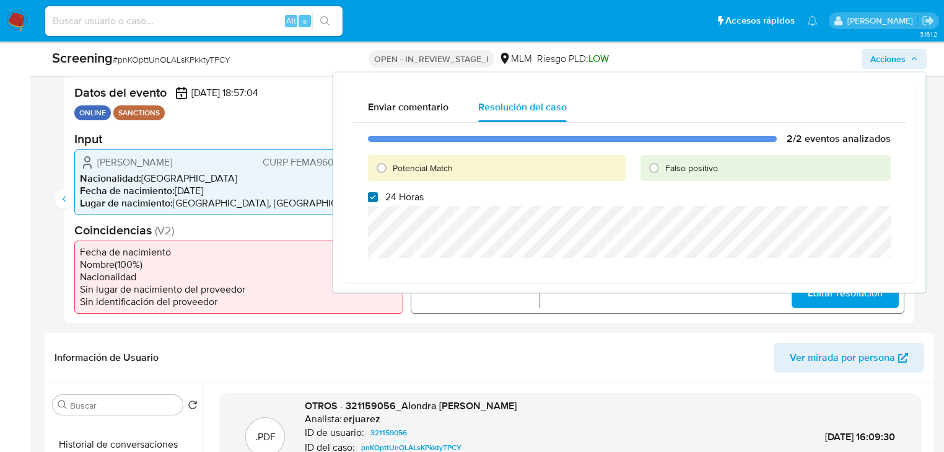
click at [369, 198] on input "24 Horas" at bounding box center [373, 197] width 10 height 10
checkbox input "false"
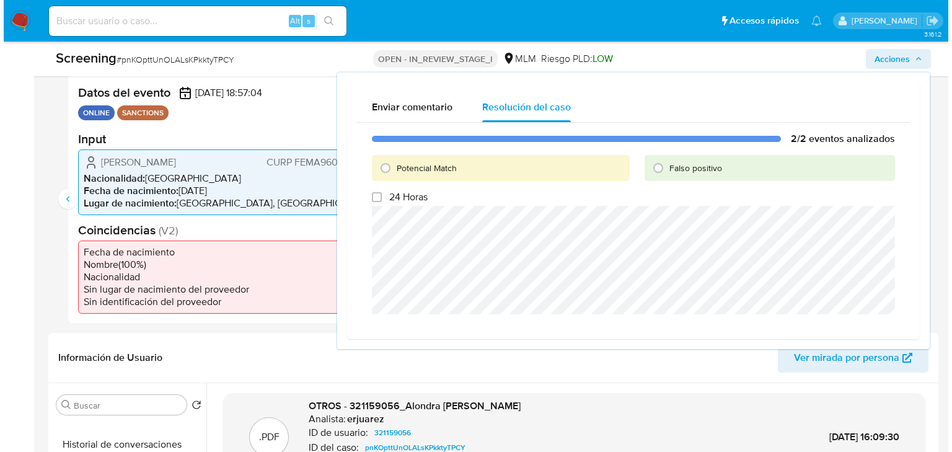
scroll to position [50, 0]
click at [385, 167] on input "Potencial Match" at bounding box center [382, 168] width 20 height 20
radio input "true"
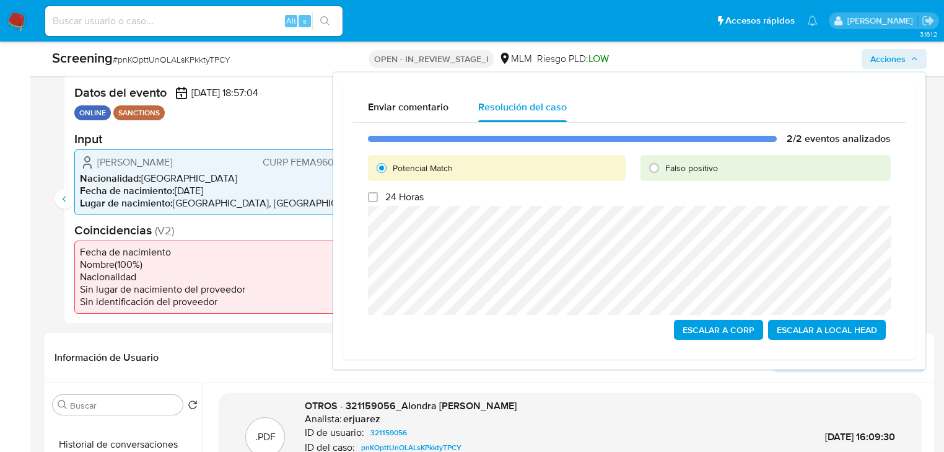
click at [842, 327] on span "Escalar a Local Head" at bounding box center [827, 329] width 100 height 17
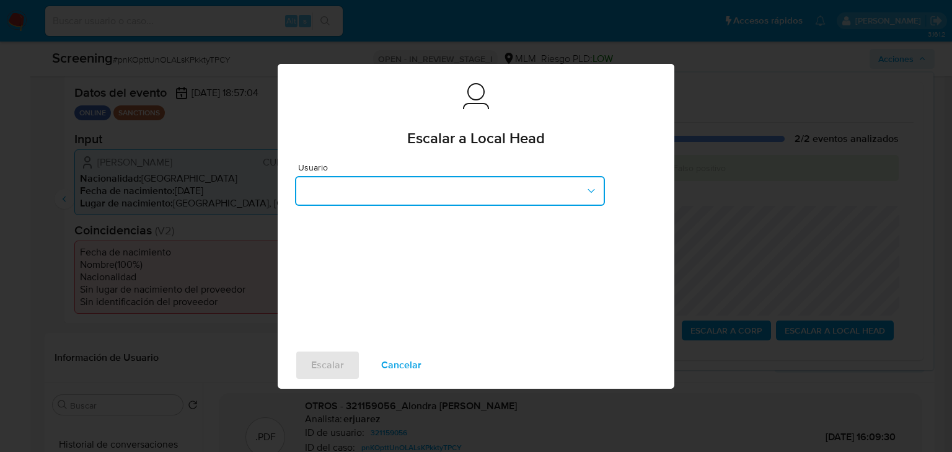
click at [418, 198] on button "button" at bounding box center [450, 191] width 310 height 30
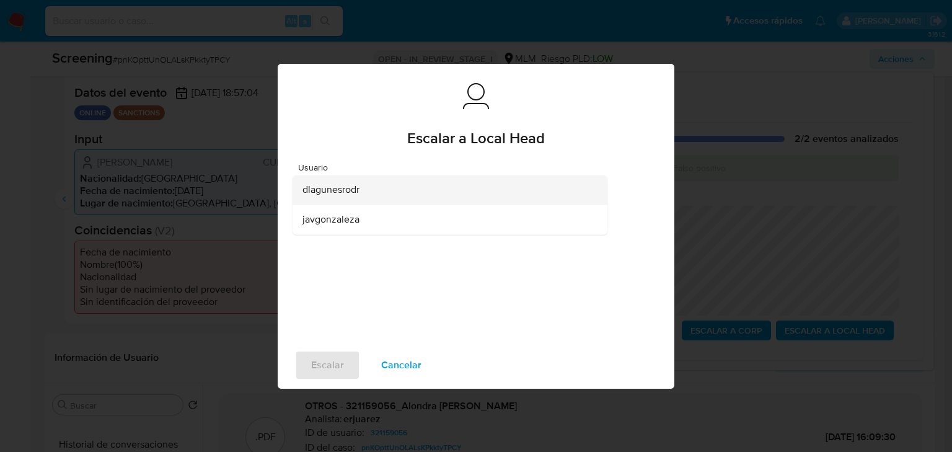
click at [352, 192] on span "dlagunesrodr" at bounding box center [330, 189] width 57 height 12
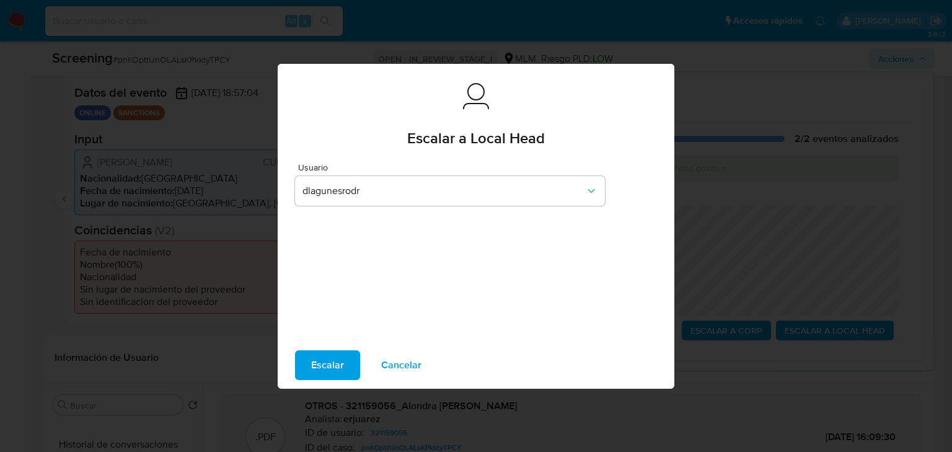
click at [326, 361] on span "Escalar" at bounding box center [327, 364] width 33 height 27
click at [330, 365] on span "Escalar" at bounding box center [327, 364] width 33 height 27
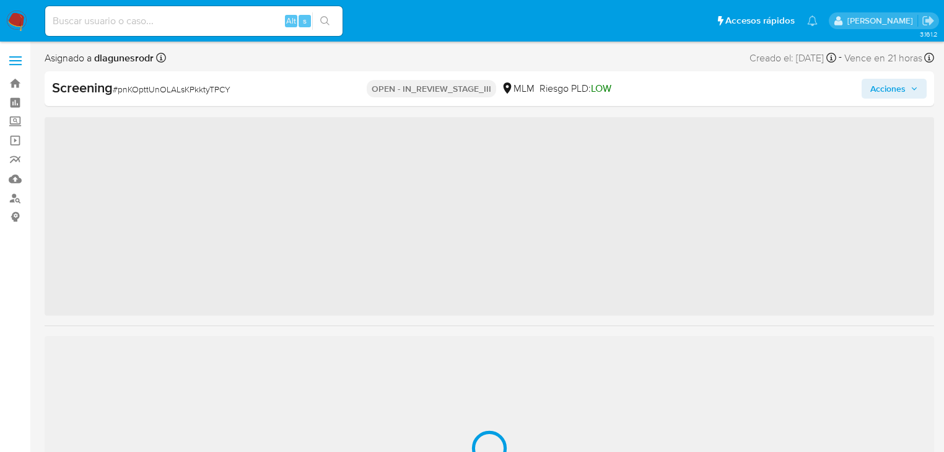
scroll to position [45, 0]
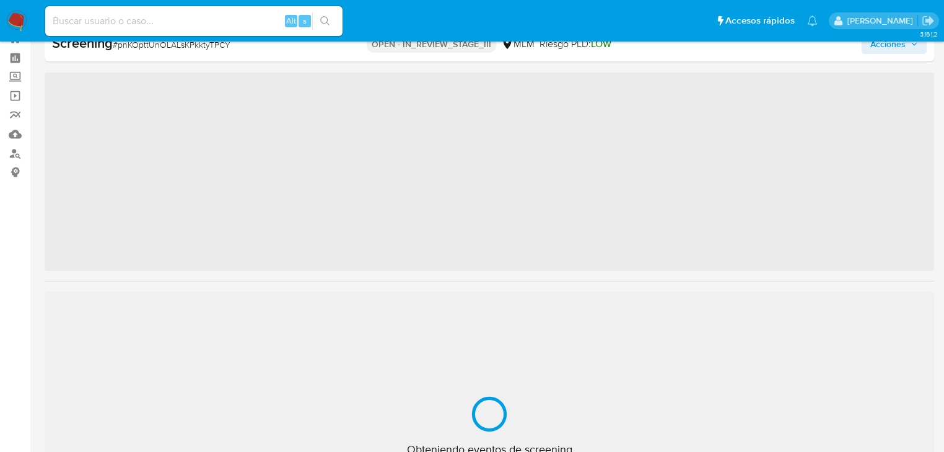
select select "10"
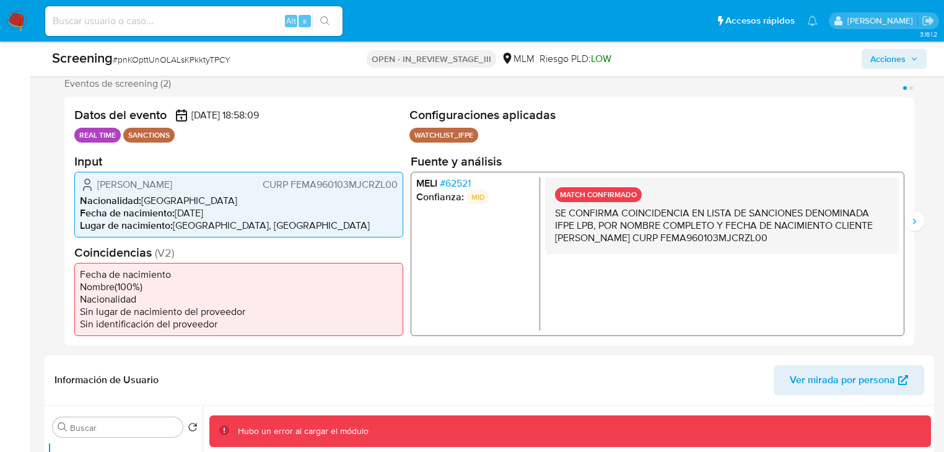
scroll to position [248, 0]
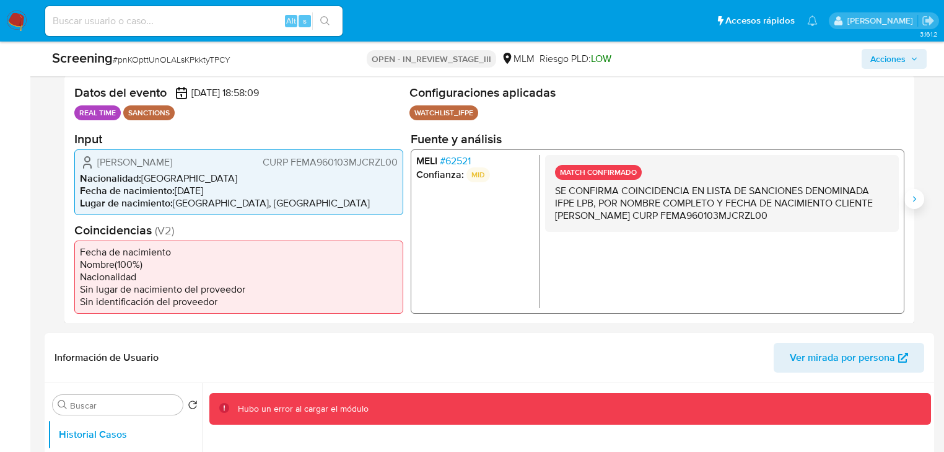
click at [914, 196] on icon "Siguiente" at bounding box center [914, 199] width 10 height 10
click at [64, 203] on icon "Anterior" at bounding box center [64, 199] width 10 height 10
click at [457, 159] on span "# 62521" at bounding box center [455, 160] width 31 height 12
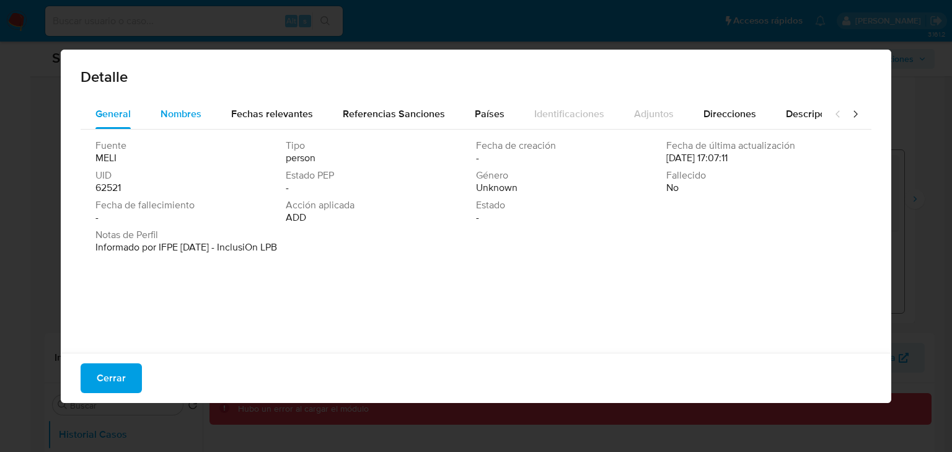
click at [184, 118] on span "Nombres" at bounding box center [180, 114] width 41 height 14
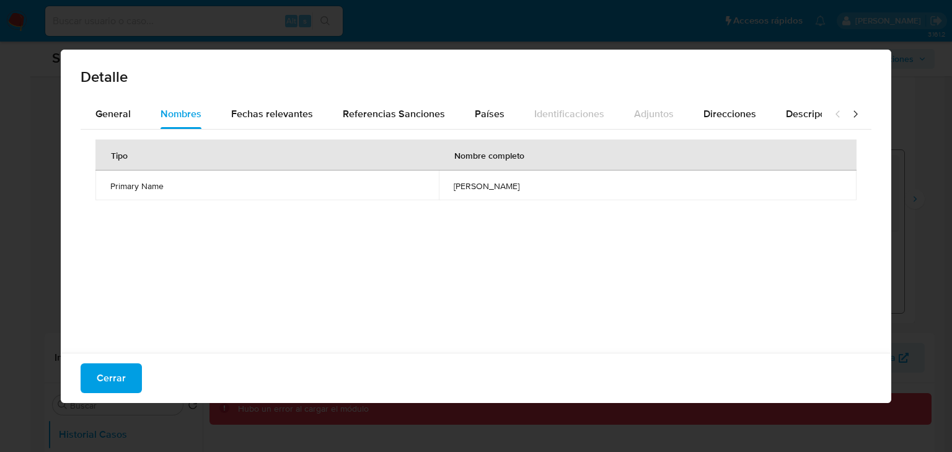
drag, startPoint x: 377, startPoint y: 186, endPoint x: 304, endPoint y: 129, distance: 92.6
click at [529, 186] on td "[PERSON_NAME]" at bounding box center [648, 185] width 418 height 30
click at [258, 117] on span "Fechas relevantes" at bounding box center [272, 114] width 82 height 14
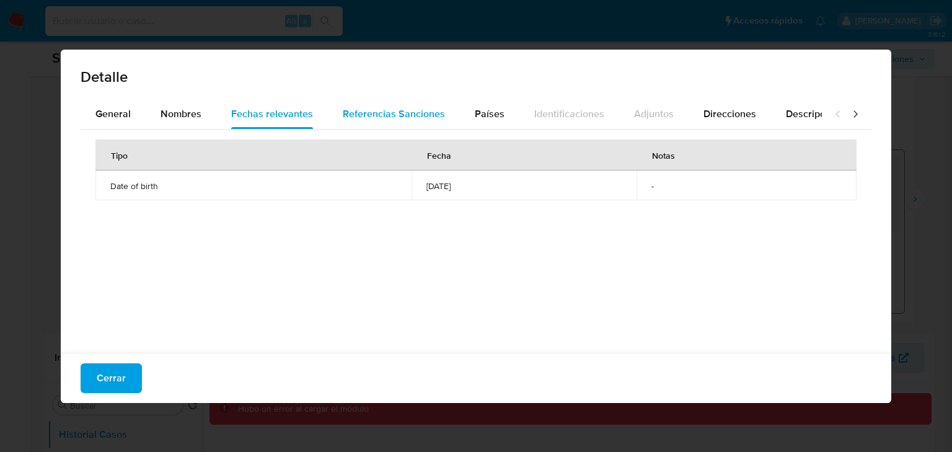
click at [395, 113] on span "Referencias Sanciones" at bounding box center [394, 114] width 102 height 14
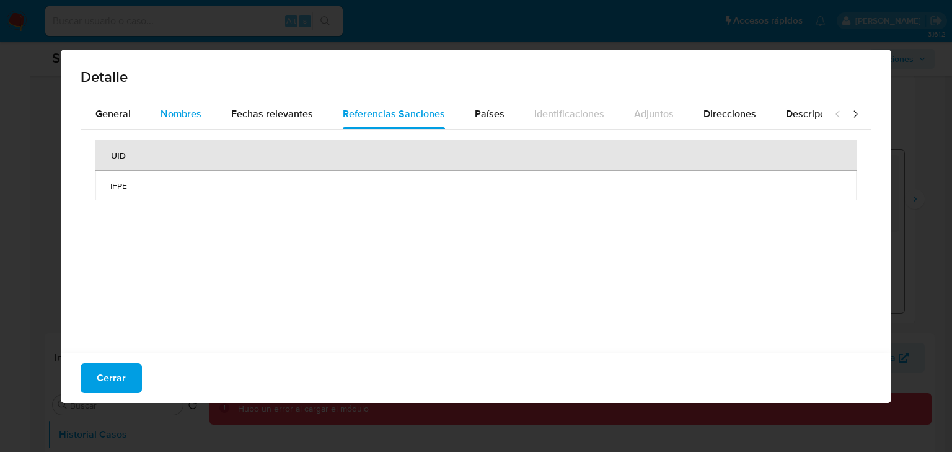
drag, startPoint x: 229, startPoint y: 115, endPoint x: 193, endPoint y: 116, distance: 36.6
click at [228, 116] on button "Fechas relevantes" at bounding box center [272, 114] width 112 height 30
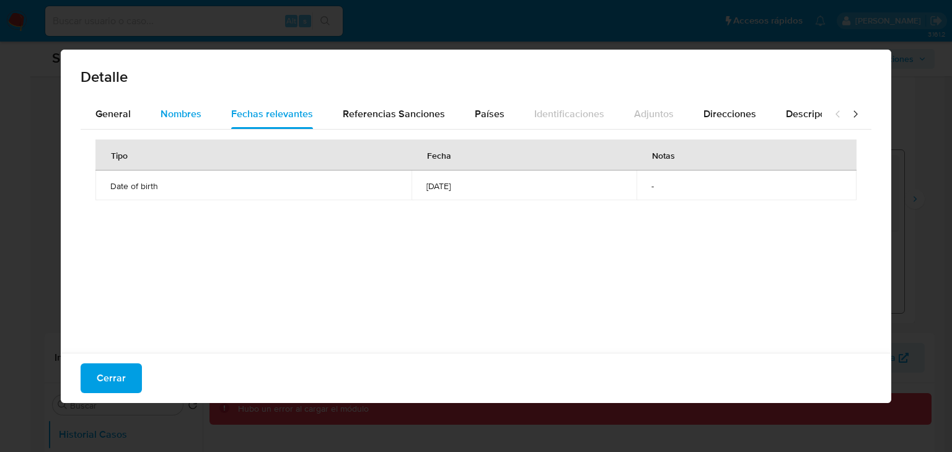
click at [174, 116] on span "Nombres" at bounding box center [180, 114] width 41 height 14
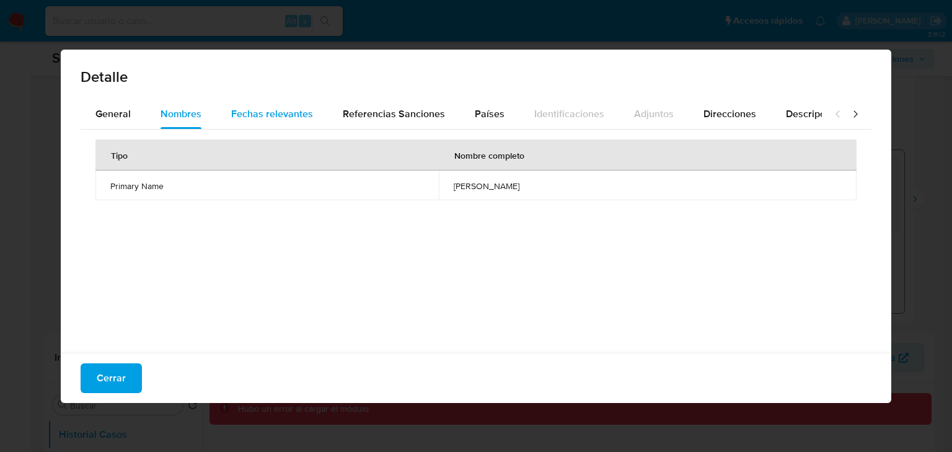
click at [292, 120] on span "Fechas relevantes" at bounding box center [272, 114] width 82 height 14
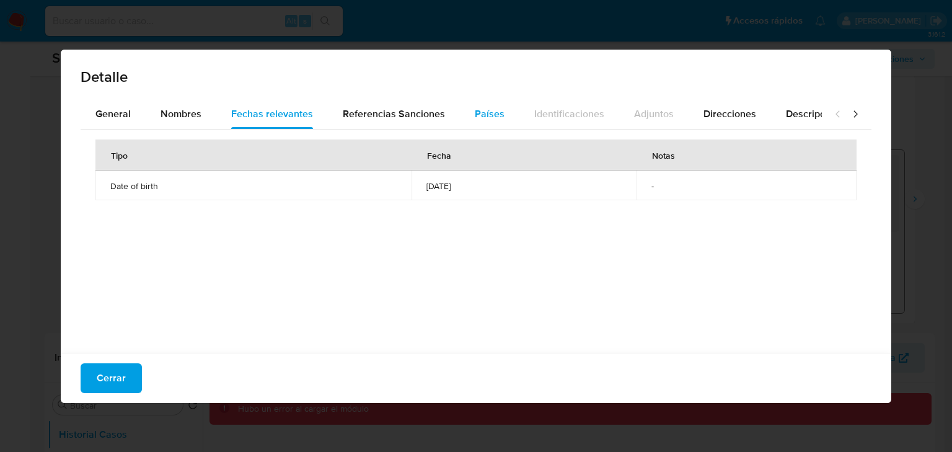
drag, startPoint x: 398, startPoint y: 120, endPoint x: 471, endPoint y: 120, distance: 73.1
click at [399, 120] on span "Referencias Sanciones" at bounding box center [394, 114] width 102 height 14
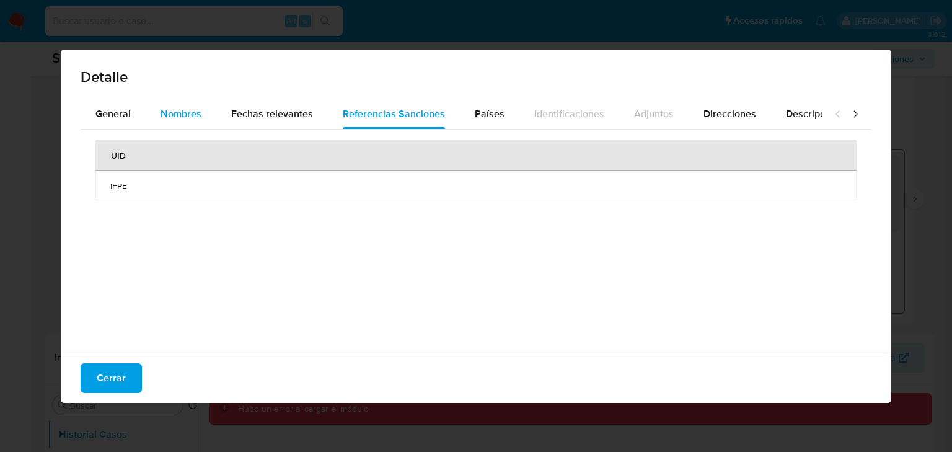
click at [193, 115] on span "Nombres" at bounding box center [180, 114] width 41 height 14
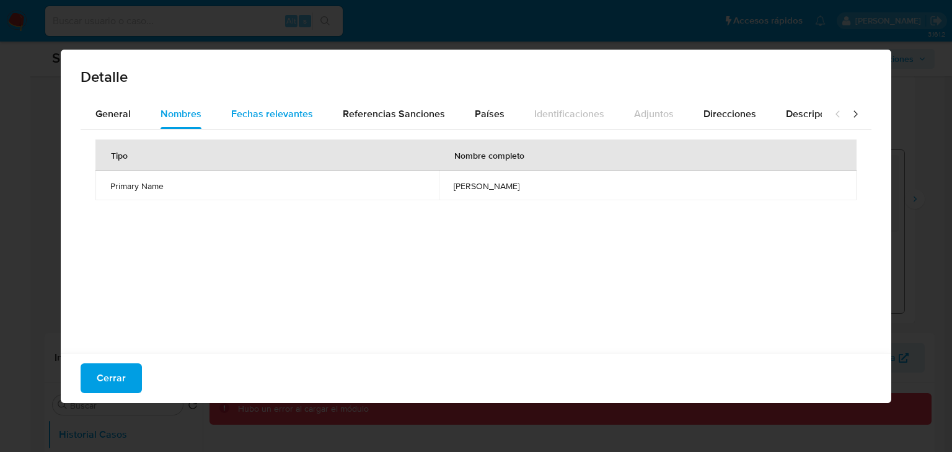
click at [263, 121] on div "Fechas relevantes" at bounding box center [272, 114] width 82 height 30
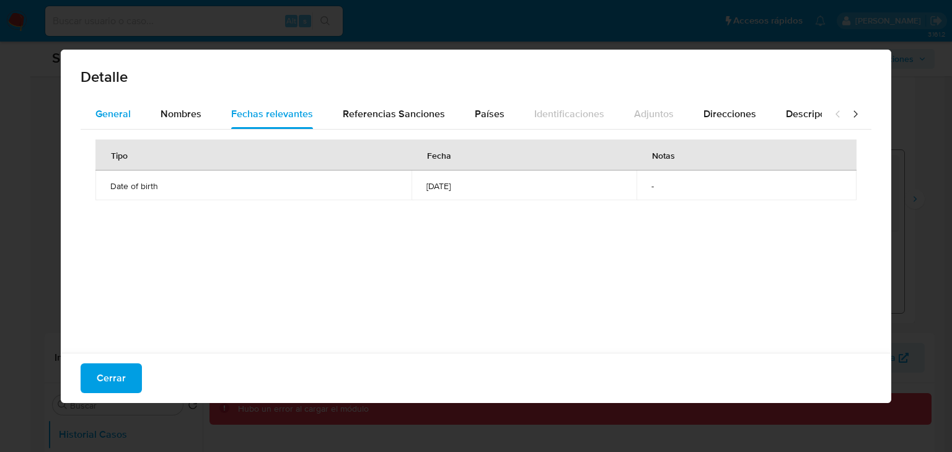
click at [113, 119] on span "General" at bounding box center [112, 114] width 35 height 14
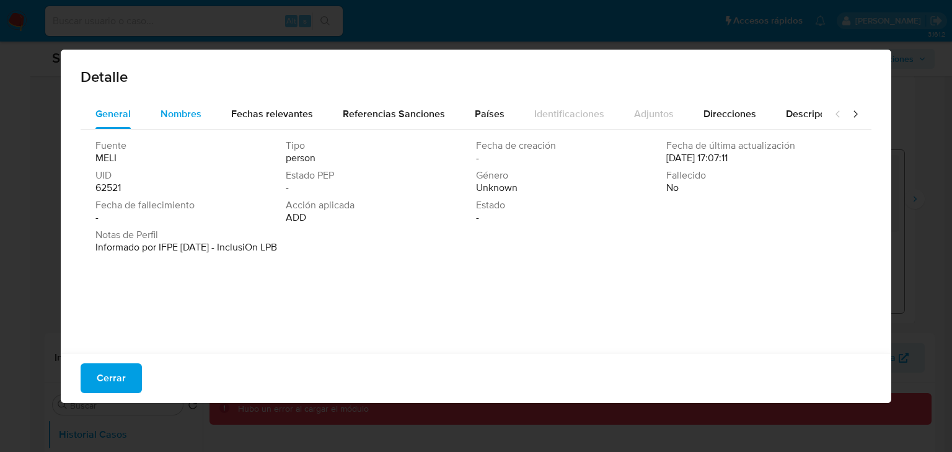
click at [178, 116] on span "Nombres" at bounding box center [180, 114] width 41 height 14
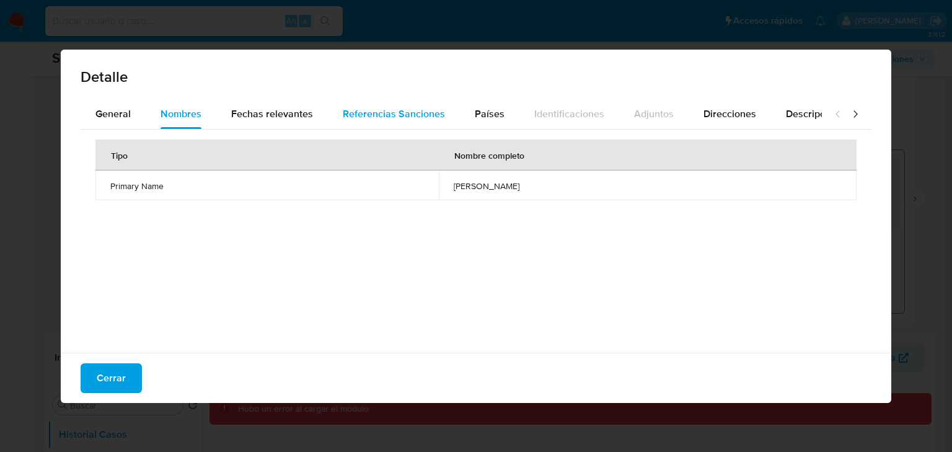
drag, startPoint x: 287, startPoint y: 115, endPoint x: 451, endPoint y: 116, distance: 164.2
click at [300, 116] on span "Fechas relevantes" at bounding box center [272, 114] width 82 height 14
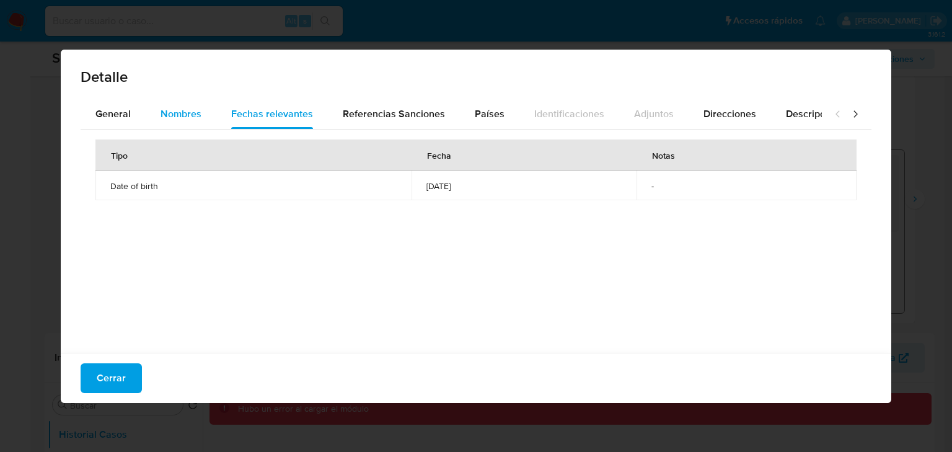
click at [173, 108] on span "Nombres" at bounding box center [180, 114] width 41 height 14
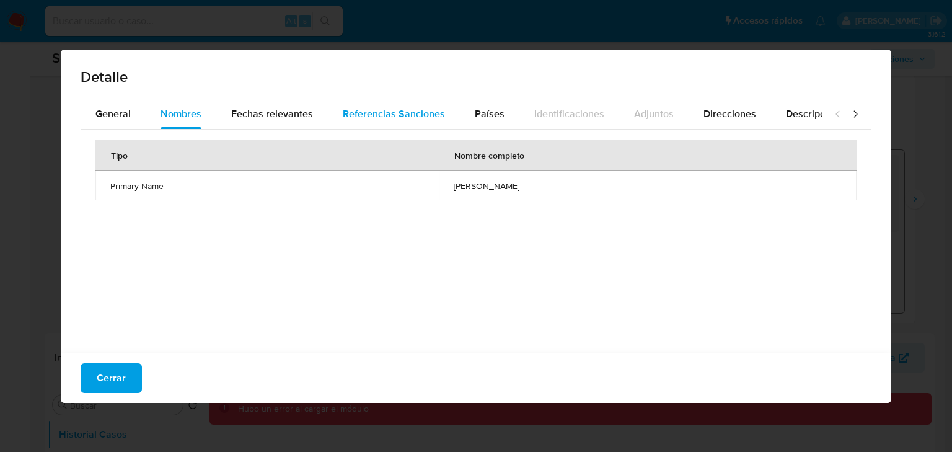
drag, startPoint x: 310, startPoint y: 121, endPoint x: 357, endPoint y: 112, distance: 48.1
click at [322, 118] on button "Fechas relevantes" at bounding box center [272, 114] width 112 height 30
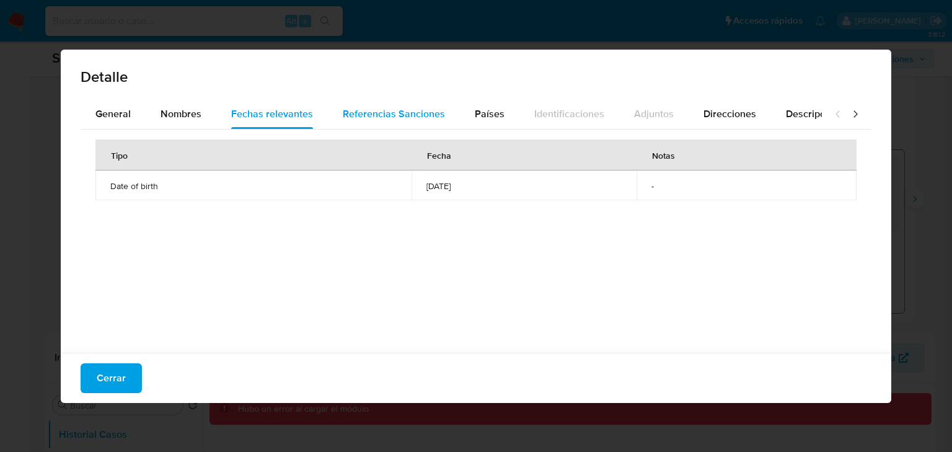
click at [359, 110] on span "Referencias Sanciones" at bounding box center [394, 114] width 102 height 14
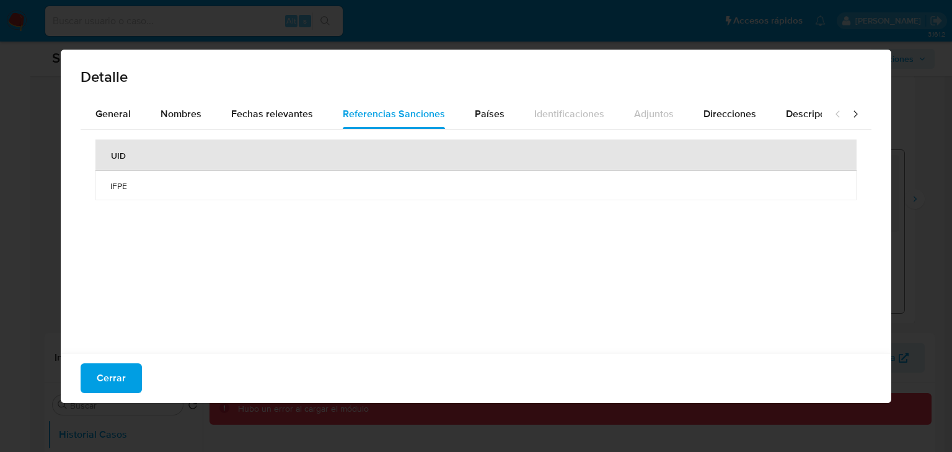
drag, startPoint x: 139, startPoint y: 183, endPoint x: 111, endPoint y: 189, distance: 29.0
click at [106, 185] on td "IFPE" at bounding box center [475, 185] width 761 height 30
click at [133, 181] on span "IFPE" at bounding box center [475, 185] width 731 height 11
click at [131, 187] on span "IFPE" at bounding box center [475, 185] width 731 height 11
drag, startPoint x: 143, startPoint y: 169, endPoint x: 292, endPoint y: 191, distance: 150.9
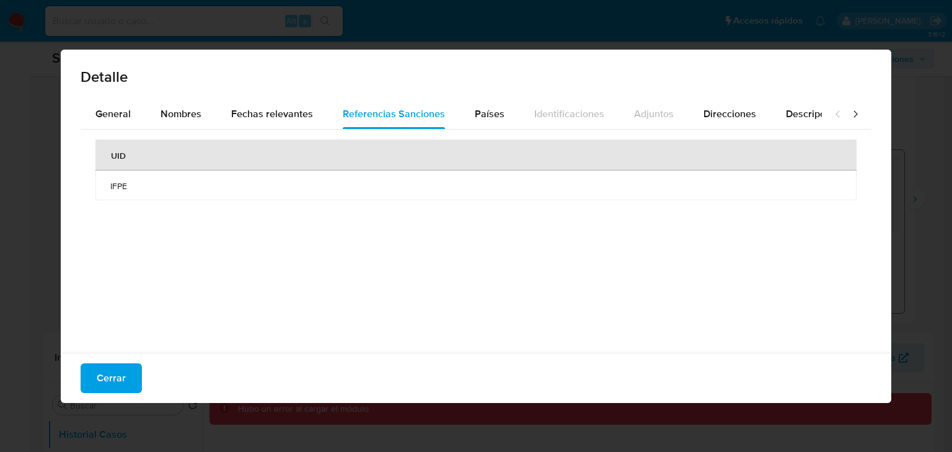
click at [173, 271] on div "UID IFPE" at bounding box center [476, 237] width 790 height 217
drag, startPoint x: 332, startPoint y: 127, endPoint x: 379, endPoint y: 126, distance: 47.1
click at [414, 120] on button "Referencias Sanciones" at bounding box center [394, 114] width 132 height 30
drag, startPoint x: 110, startPoint y: 186, endPoint x: 206, endPoint y: 155, distance: 100.3
click at [154, 183] on span "IFPE" at bounding box center [475, 185] width 731 height 11
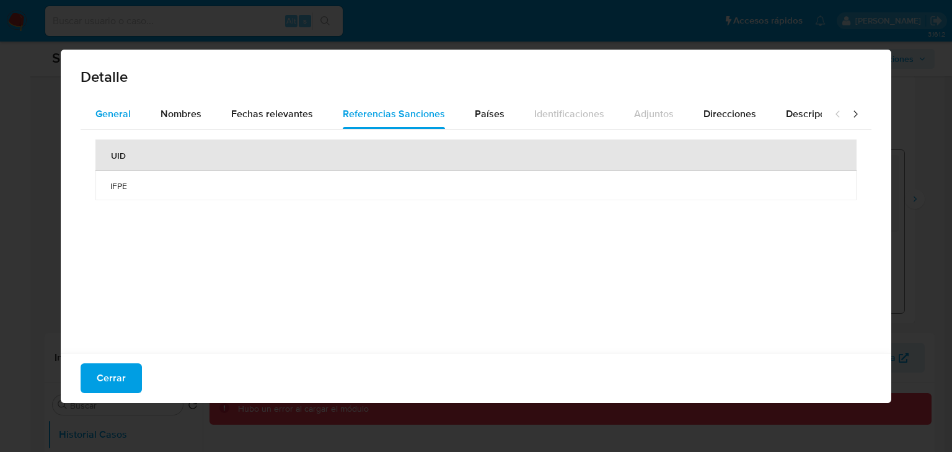
drag, startPoint x: 171, startPoint y: 112, endPoint x: 126, endPoint y: 115, distance: 44.7
click at [168, 112] on span "Nombres" at bounding box center [180, 114] width 41 height 14
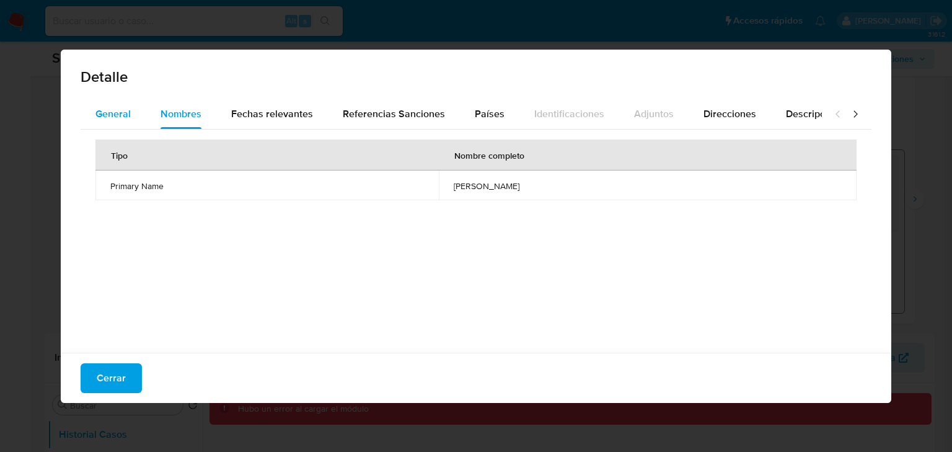
click at [123, 115] on span "General" at bounding box center [112, 114] width 35 height 14
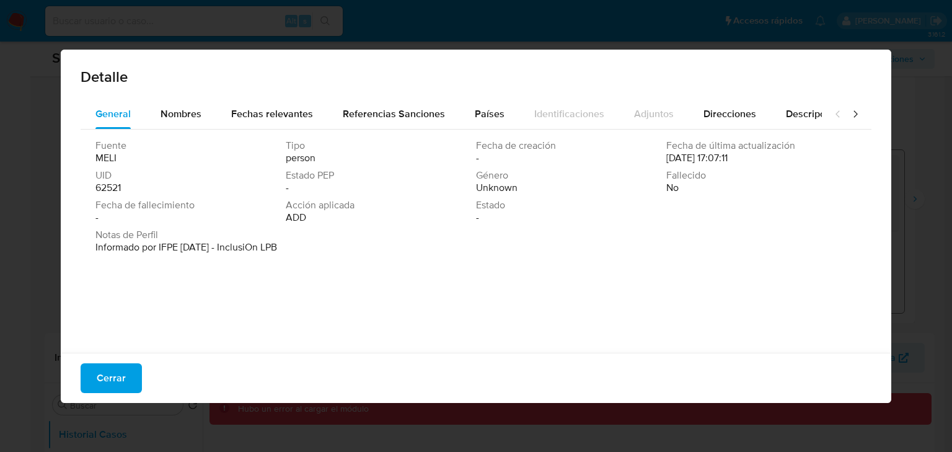
drag, startPoint x: 240, startPoint y: 250, endPoint x: 351, endPoint y: 255, distance: 110.4
click at [351, 255] on div "Notas de Perfil Informado por IFPE 09-01-2023 - InclusiOn LPB" at bounding box center [475, 244] width 761 height 30
click at [108, 387] on span "Cerrar" at bounding box center [111, 377] width 29 height 27
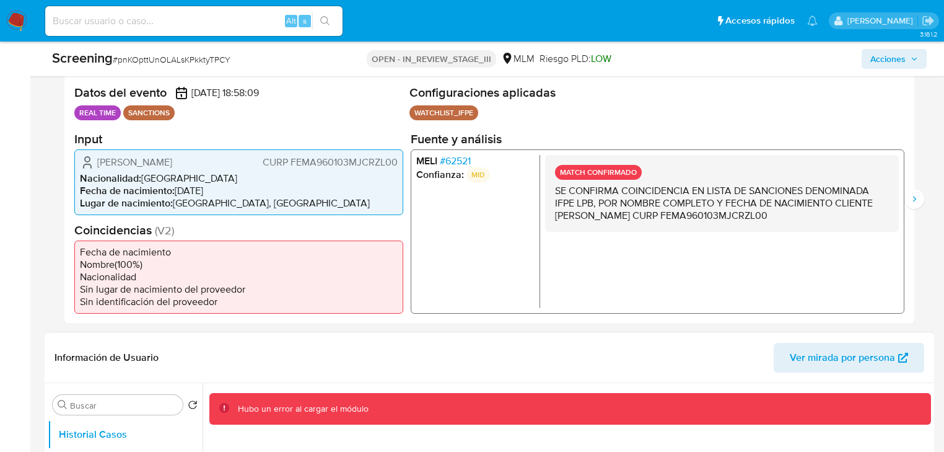
click at [541, 370] on header "Información de Usuario Ver mirada por persona" at bounding box center [490, 358] width 870 height 30
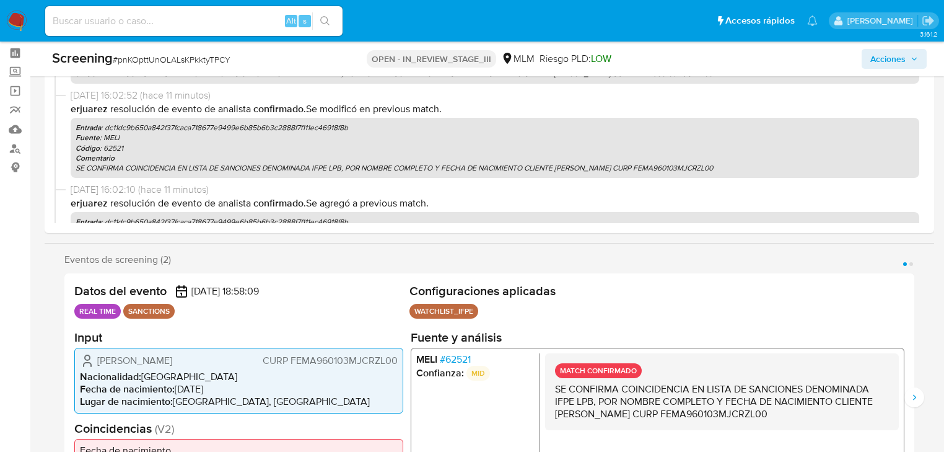
scroll to position [297, 0]
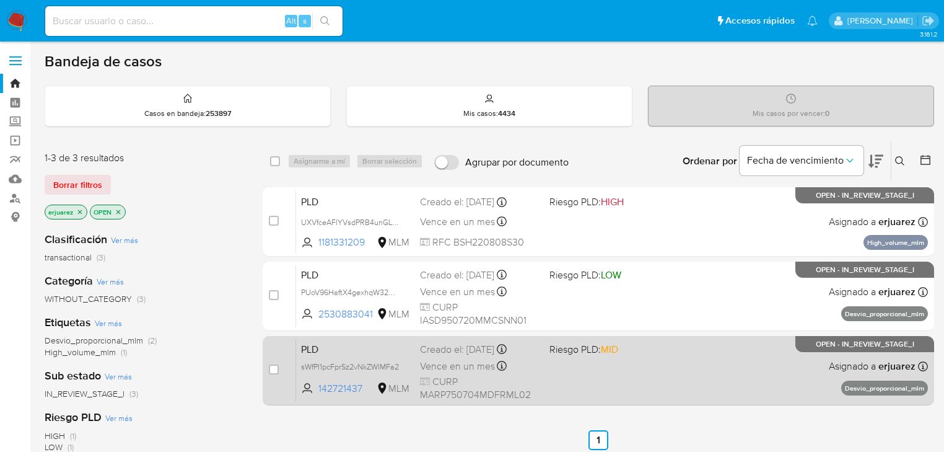
click at [623, 366] on span at bounding box center [609, 365] width 120 height 2
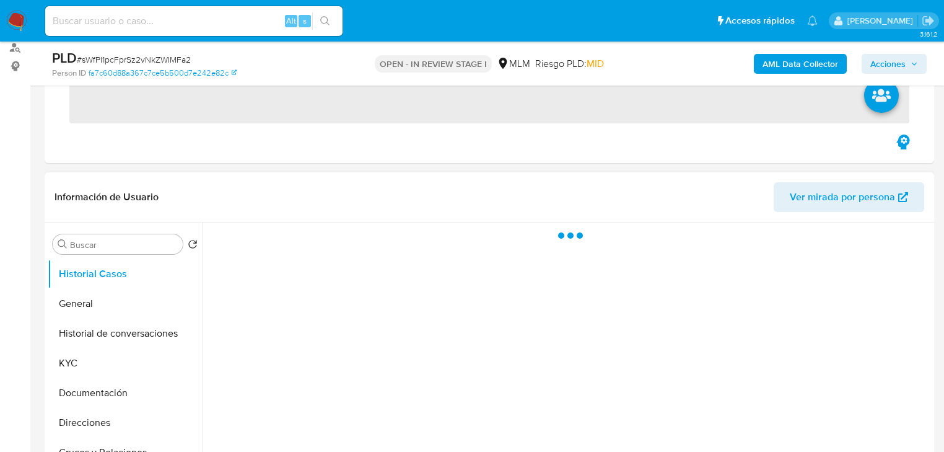
scroll to position [297, 0]
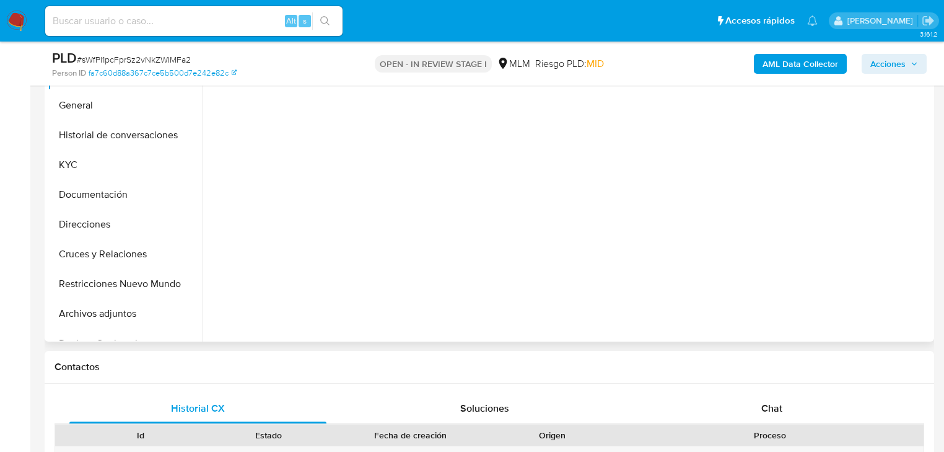
drag, startPoint x: 100, startPoint y: 164, endPoint x: 201, endPoint y: 178, distance: 102.1
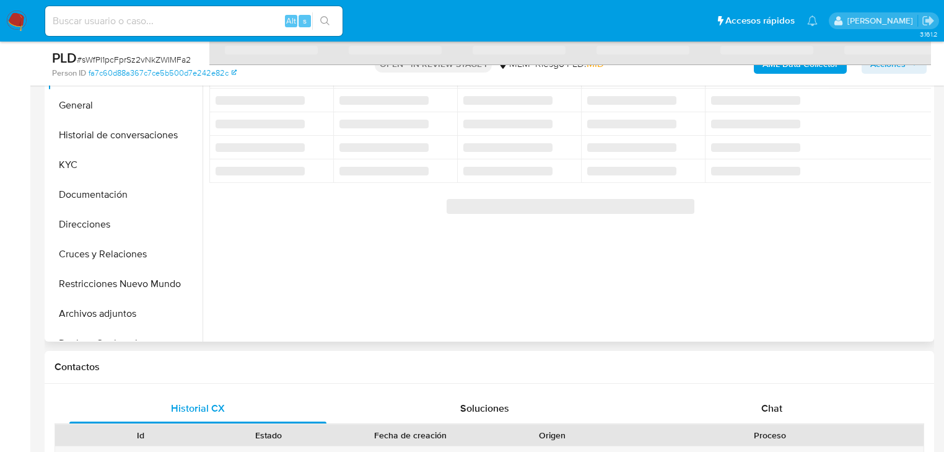
click at [100, 164] on button "KYC" at bounding box center [125, 165] width 155 height 30
select select "10"
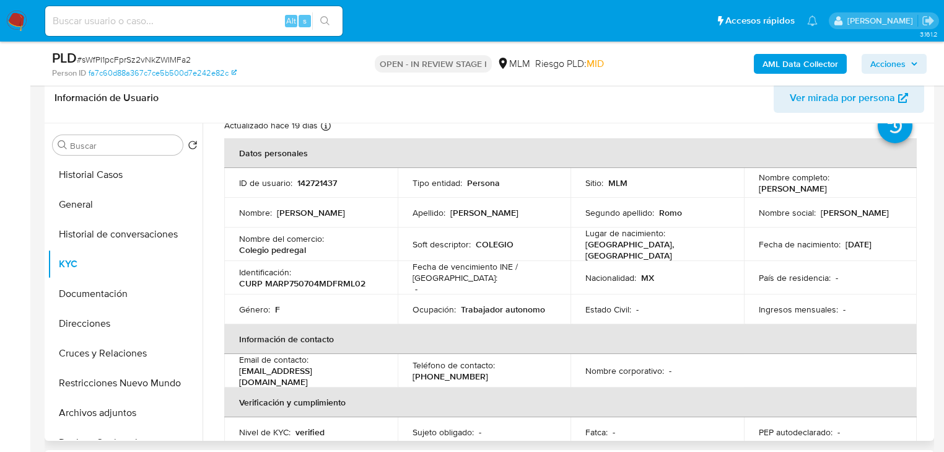
scroll to position [99, 0]
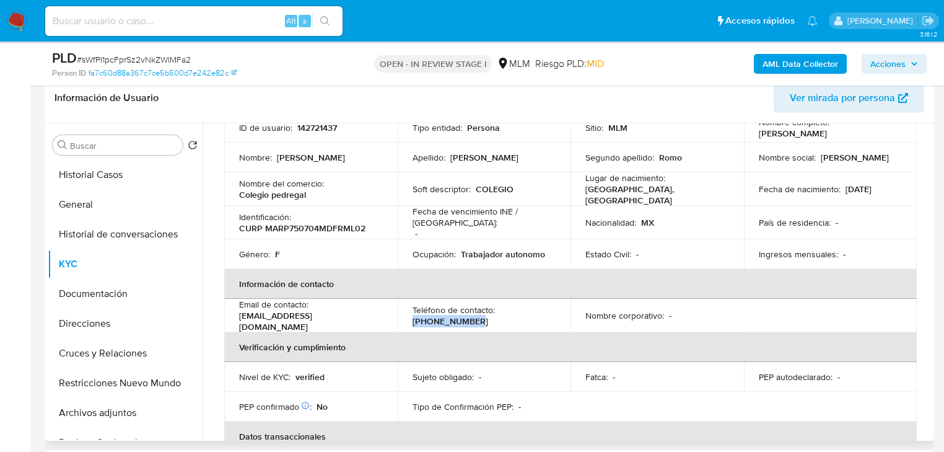
drag, startPoint x: 411, startPoint y: 318, endPoint x: 635, endPoint y: 181, distance: 262.2
click at [497, 315] on div "Teléfono de contacto : [PHONE_NUMBER]" at bounding box center [485, 315] width 144 height 22
copy p "[PHONE_NUMBER]"
click at [331, 312] on p "[EMAIL_ADDRESS][DOMAIN_NAME]" at bounding box center [308, 321] width 139 height 22
drag, startPoint x: 342, startPoint y: 313, endPoint x: 238, endPoint y: 317, distance: 104.1
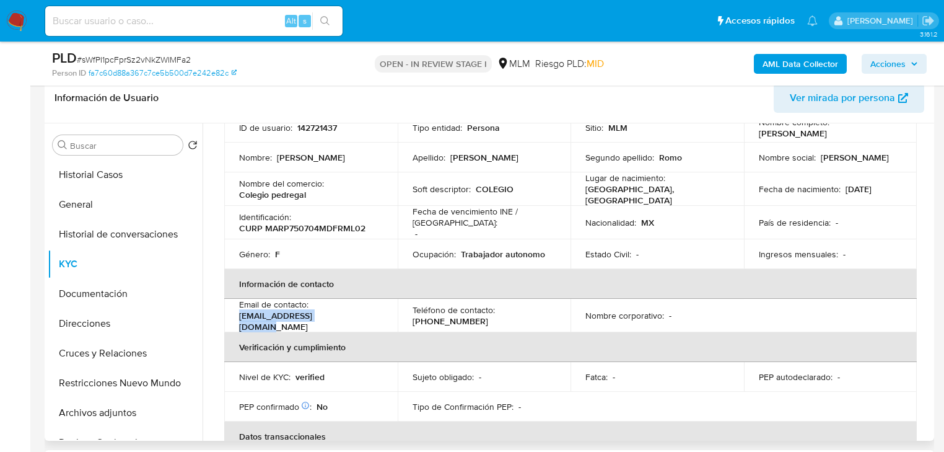
click at [238, 317] on td "Email de contacto : [EMAIL_ADDRESS][DOMAIN_NAME]" at bounding box center [310, 315] width 173 height 33
copy p "paulamtzr1@hotmail.com"
click at [90, 319] on button "Direcciones" at bounding box center [120, 324] width 145 height 30
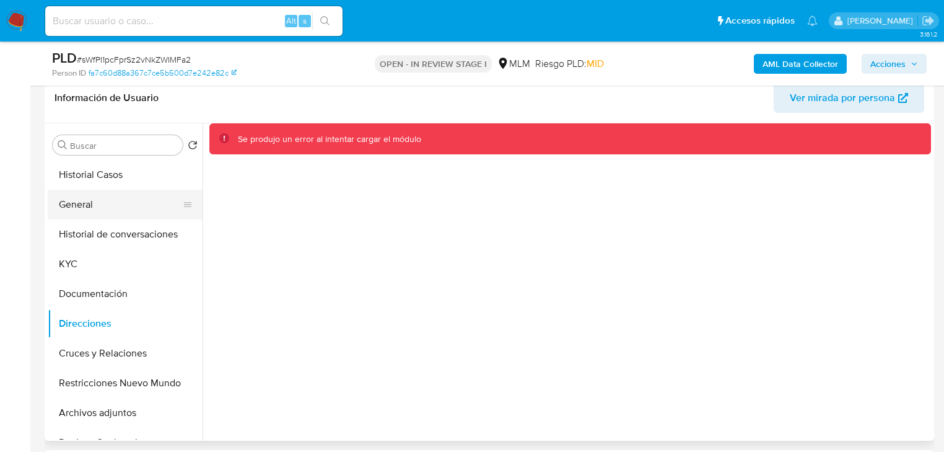
drag, startPoint x: 88, startPoint y: 271, endPoint x: 87, endPoint y: 216, distance: 55.8
click at [88, 270] on button "KYC" at bounding box center [125, 264] width 155 height 30
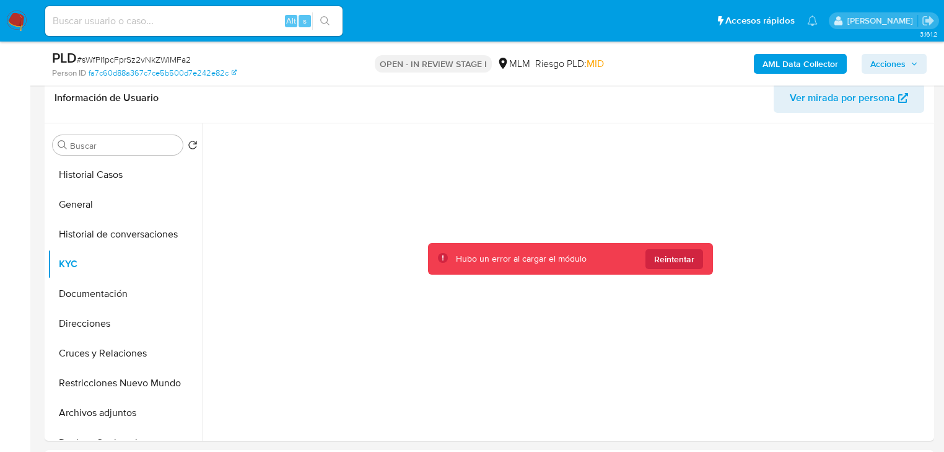
click at [20, 22] on img at bounding box center [16, 21] width 21 height 21
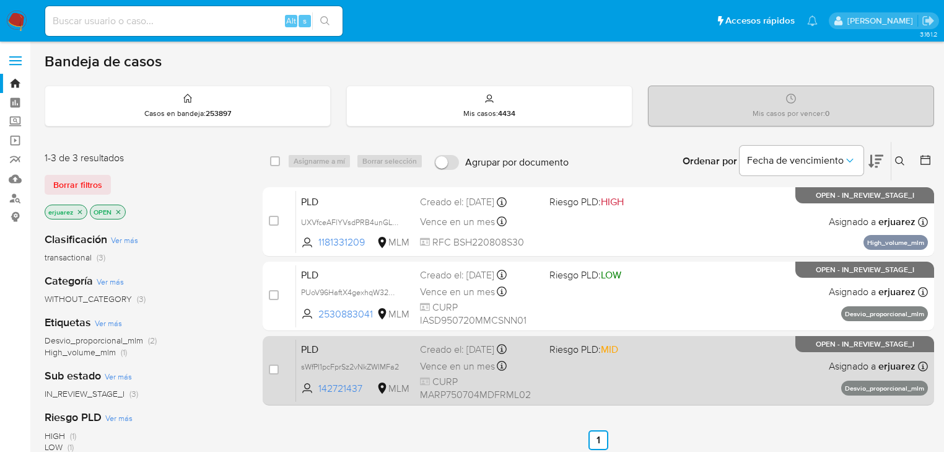
click at [693, 359] on div "PLD sWfPI1pcFprSz2vNkZWIMFa2 142721437 MLM Riesgo PLD: MID Creado el: [DATE] Cr…" at bounding box center [612, 370] width 632 height 63
drag, startPoint x: 494, startPoint y: 359, endPoint x: 484, endPoint y: 359, distance: 10.5
click at [484, 359] on span "Vence en un mes" at bounding box center [457, 366] width 75 height 14
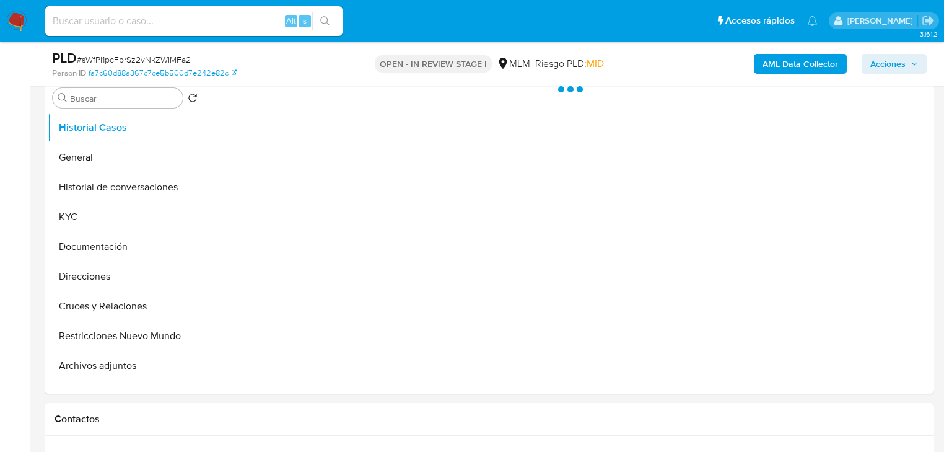
scroll to position [248, 0]
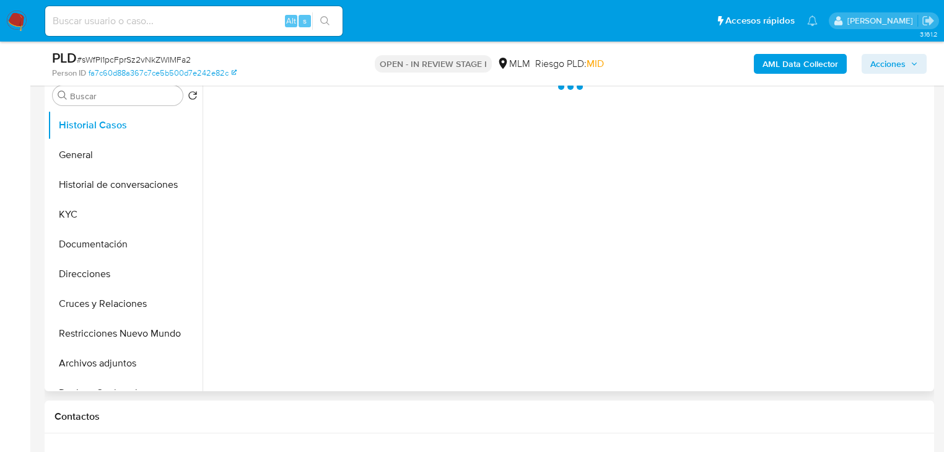
select select "10"
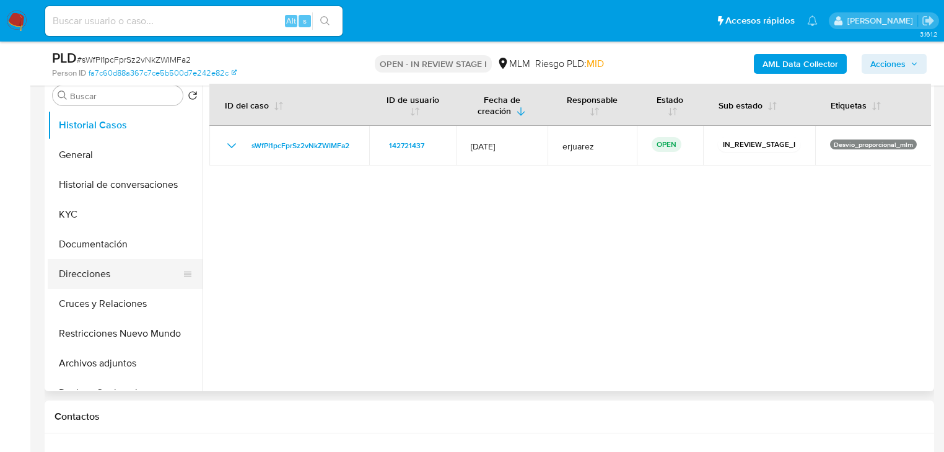
click at [104, 278] on button "Direcciones" at bounding box center [120, 274] width 145 height 30
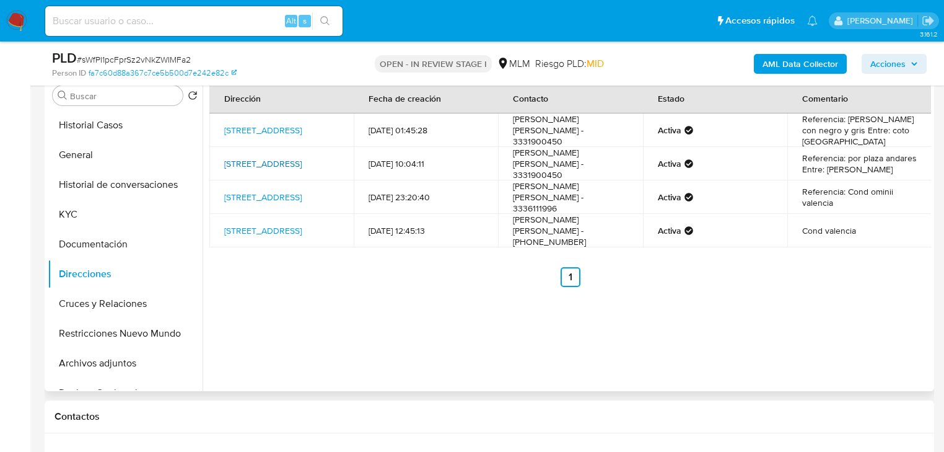
drag, startPoint x: 338, startPoint y: 165, endPoint x: 254, endPoint y: 169, distance: 84.3
click at [230, 156] on td "Calle Vereda Del Halcón 32, Zapopan, Jalisco, 45116, Mexico 32" at bounding box center [281, 163] width 144 height 33
drag, startPoint x: 279, startPoint y: 172, endPoint x: 217, endPoint y: 147, distance: 66.7
click at [217, 147] on td "Calle Vereda Del Halcón 32, Zapopan, Jalisco, 45116, Mexico 32" at bounding box center [281, 163] width 144 height 33
copy link "Calle Vereda Del Halcón 32, Zapopan, Jalisco, 45116, Mexico 32"
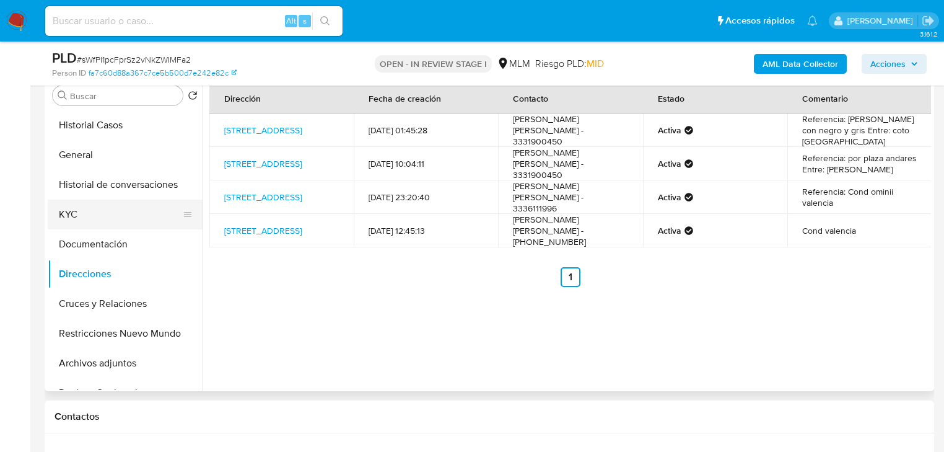
click at [69, 216] on button "KYC" at bounding box center [120, 214] width 145 height 30
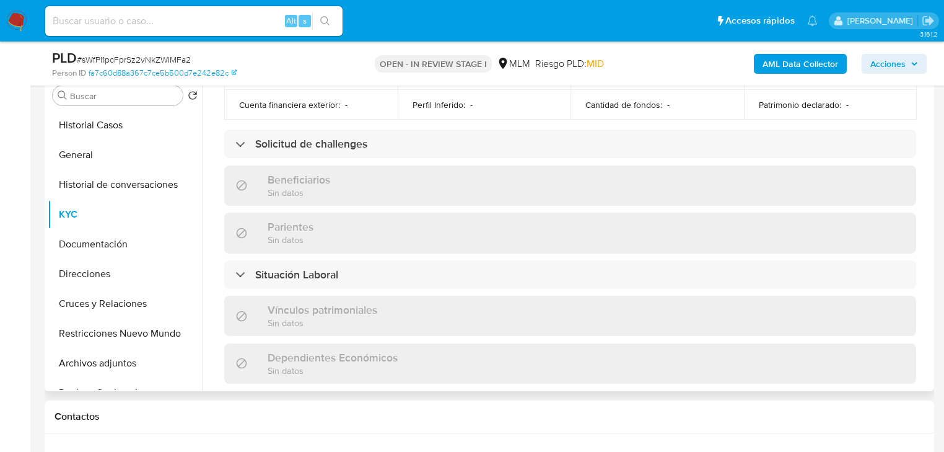
scroll to position [770, 0]
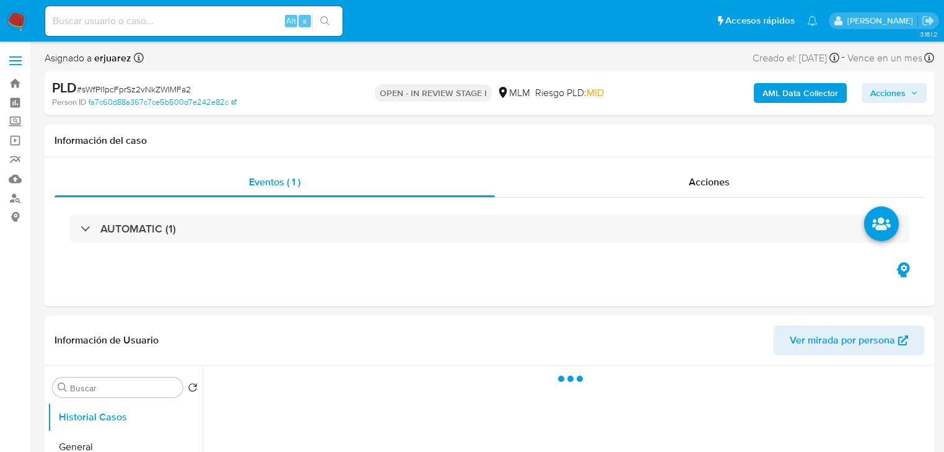
select select "10"
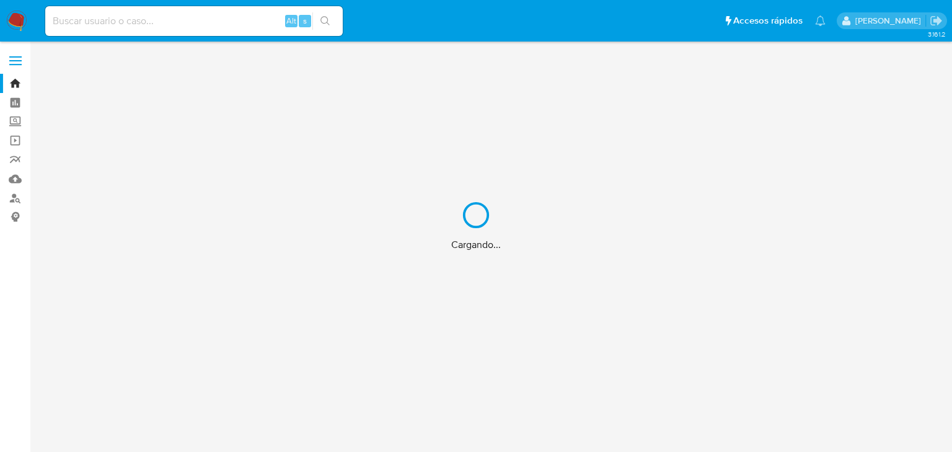
click at [134, 22] on div "Cargando..." at bounding box center [476, 226] width 952 height 452
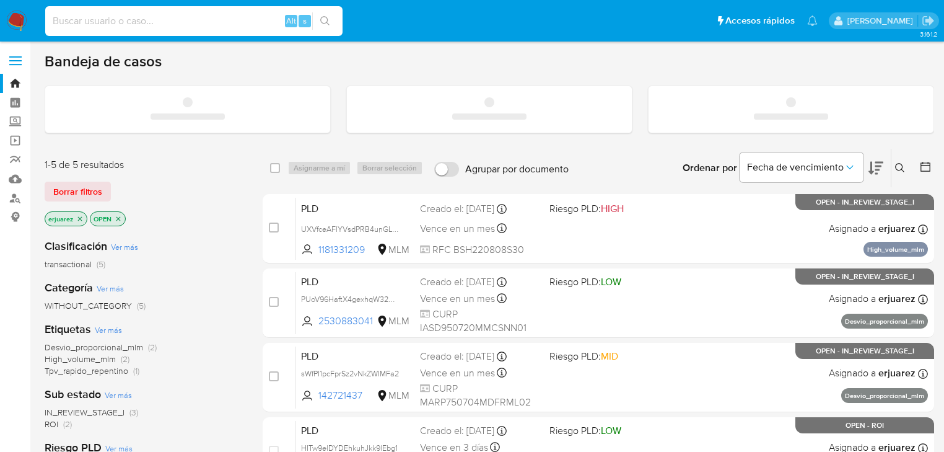
click at [148, 19] on input at bounding box center [193, 21] width 297 height 16
paste input "142721437"
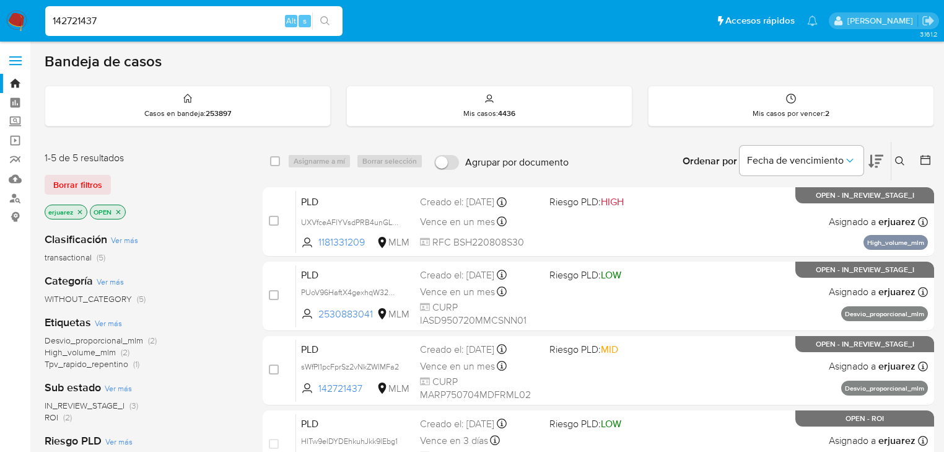
type input "142721437"
click at [322, 15] on button "search-icon" at bounding box center [324, 20] width 25 height 17
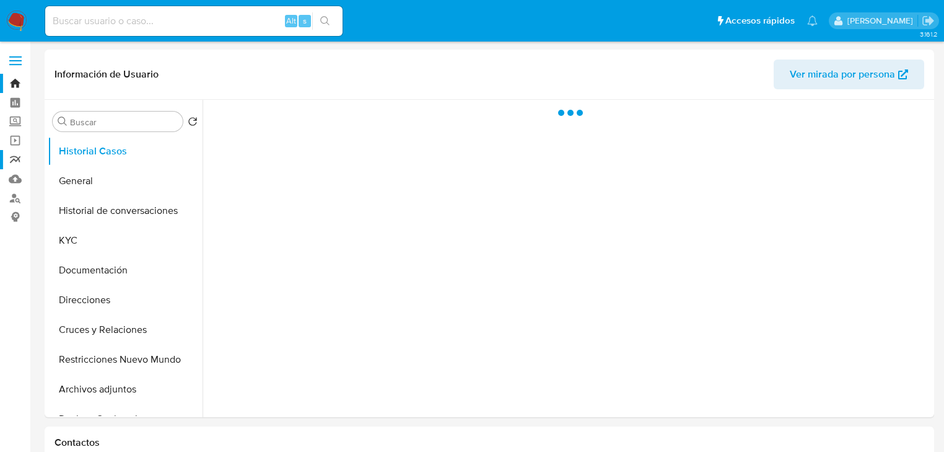
select select "10"
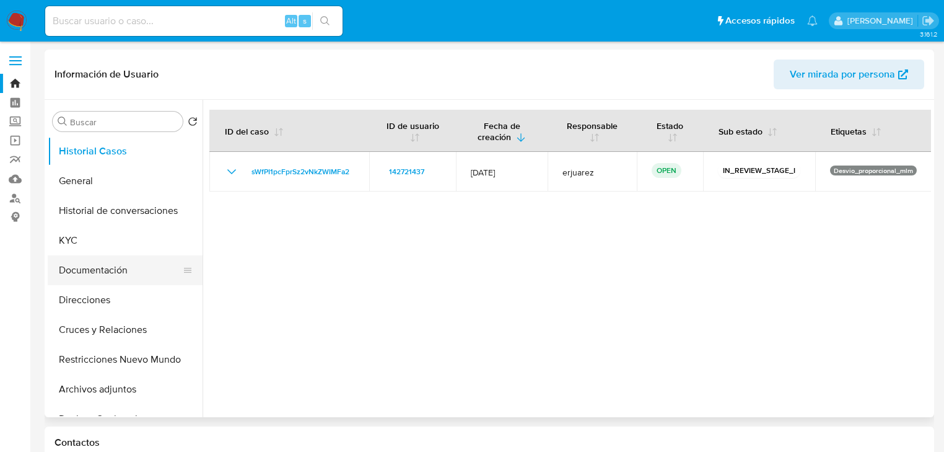
drag, startPoint x: 118, startPoint y: 235, endPoint x: 105, endPoint y: 261, distance: 29.6
click at [116, 236] on button "KYC" at bounding box center [125, 240] width 155 height 30
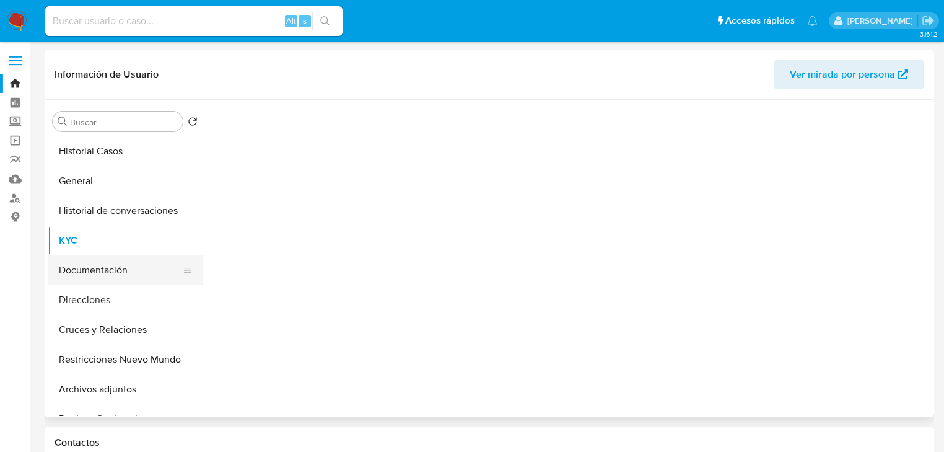
click at [103, 274] on button "Documentación" at bounding box center [120, 270] width 145 height 30
click at [129, 264] on button "Documentación" at bounding box center [120, 270] width 145 height 30
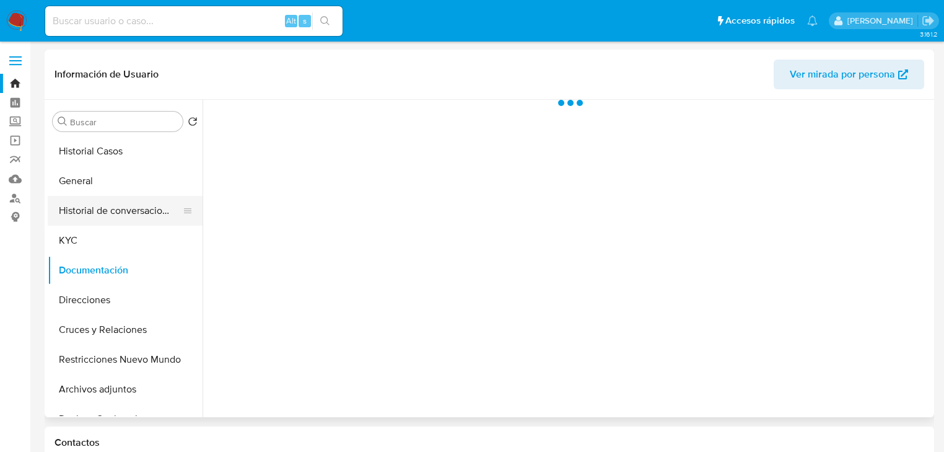
click at [112, 219] on button "Historial de conversaciones" at bounding box center [120, 211] width 145 height 30
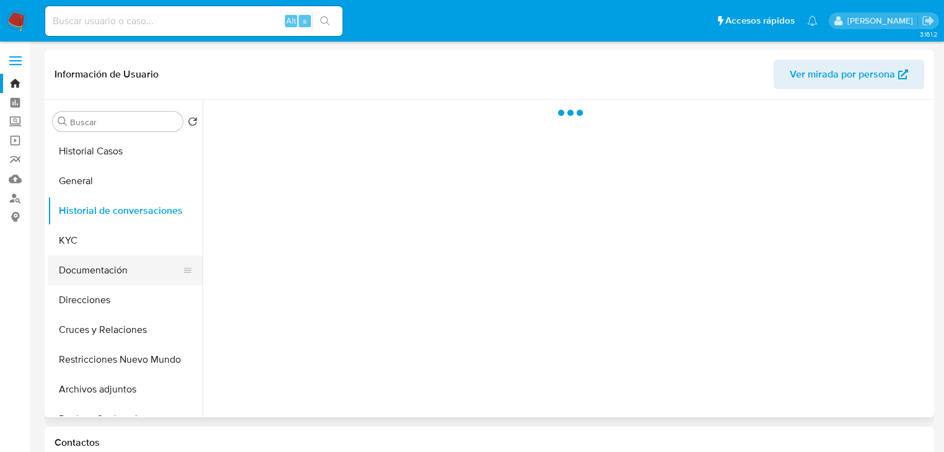
click at [107, 270] on button "Documentación" at bounding box center [120, 270] width 145 height 30
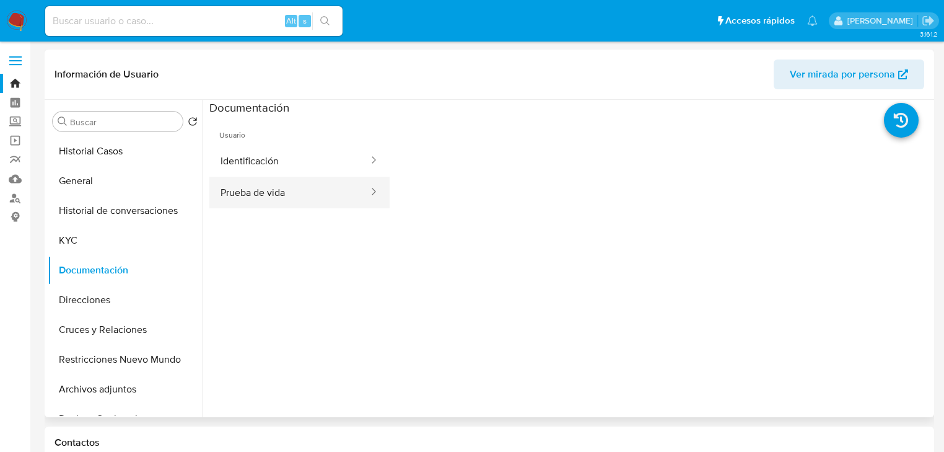
click at [272, 188] on button "Prueba de vida" at bounding box center [289, 193] width 160 height 32
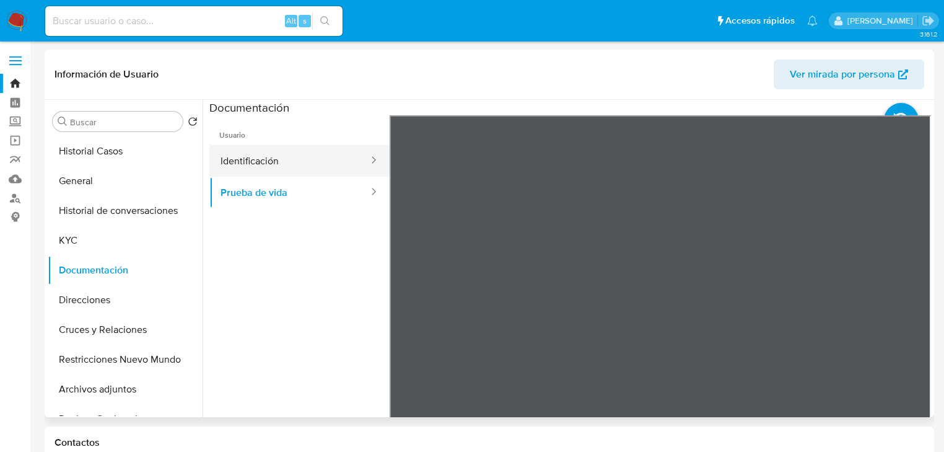
click at [251, 164] on button "Identificación" at bounding box center [289, 161] width 160 height 32
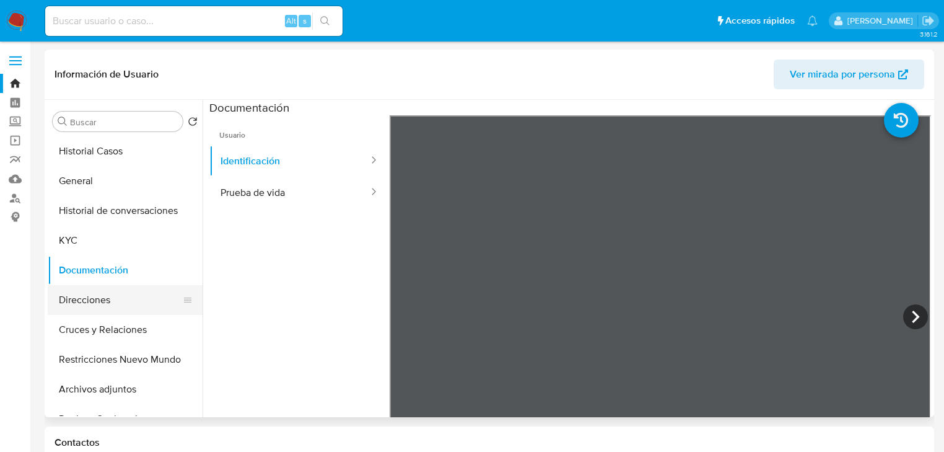
click at [115, 295] on button "Direcciones" at bounding box center [120, 300] width 145 height 30
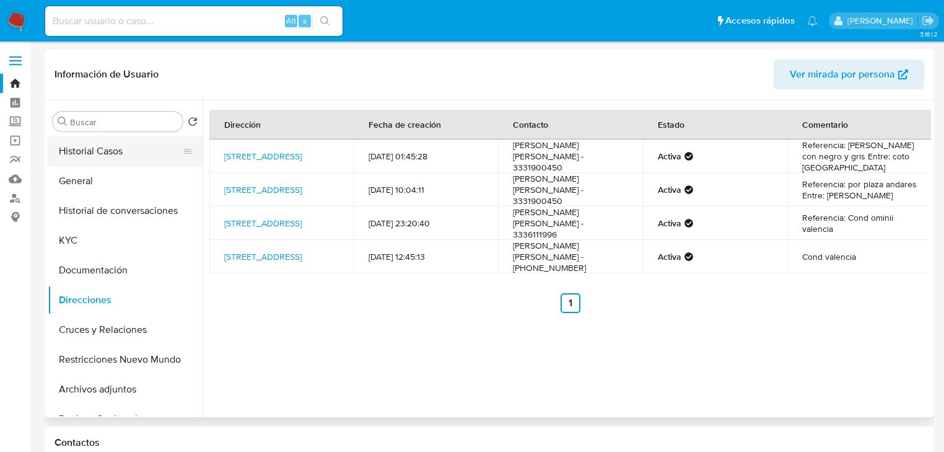
drag, startPoint x: 115, startPoint y: 153, endPoint x: 141, endPoint y: 143, distance: 28.4
click at [115, 153] on button "Historial Casos" at bounding box center [120, 151] width 145 height 30
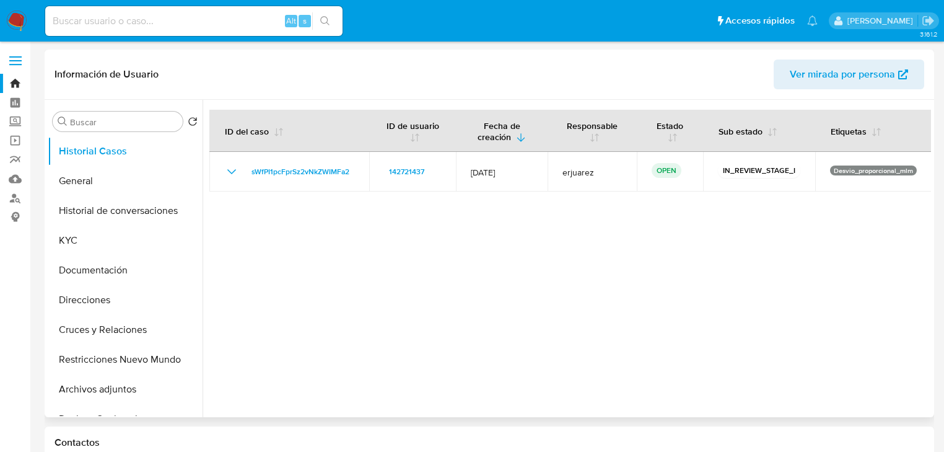
drag, startPoint x: 359, startPoint y: 167, endPoint x: 46, endPoint y: 188, distance: 314.2
click at [243, 168] on td "sWfPI1pcFprSz2vNkZWIMFa2" at bounding box center [289, 172] width 160 height 40
click at [20, 120] on label "Screening" at bounding box center [73, 121] width 147 height 19
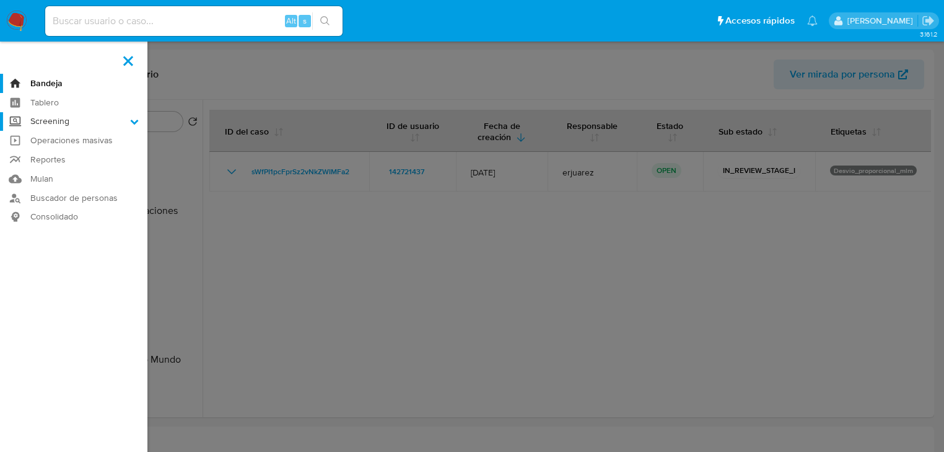
click at [0, 0] on input "Screening" at bounding box center [0, 0] width 0 height 0
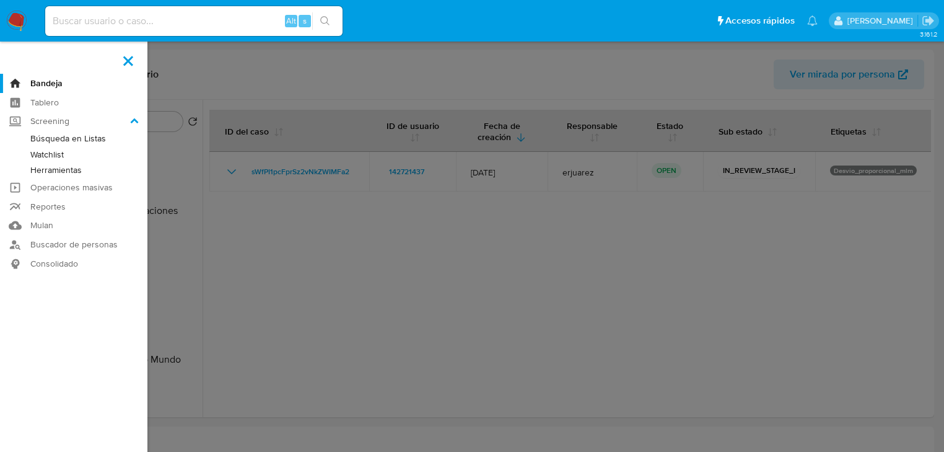
click at [93, 172] on link "Herramientas" at bounding box center [73, 169] width 147 height 15
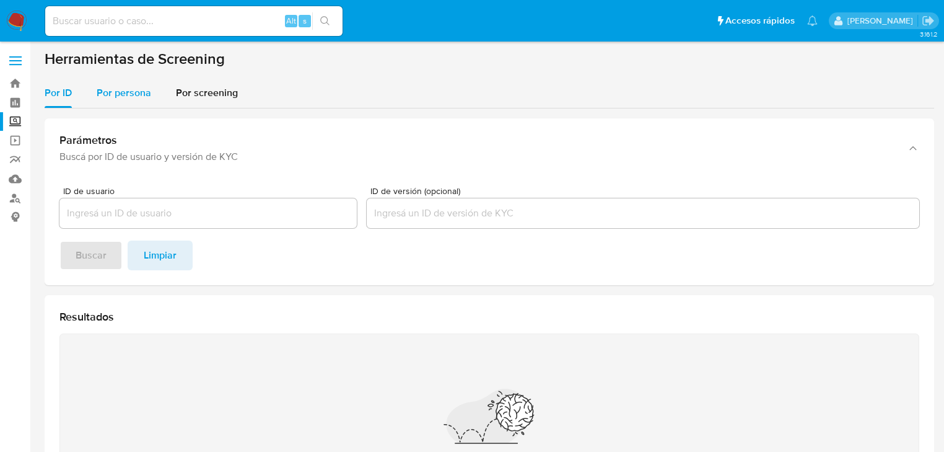
click at [111, 90] on span "Por persona" at bounding box center [124, 92] width 55 height 14
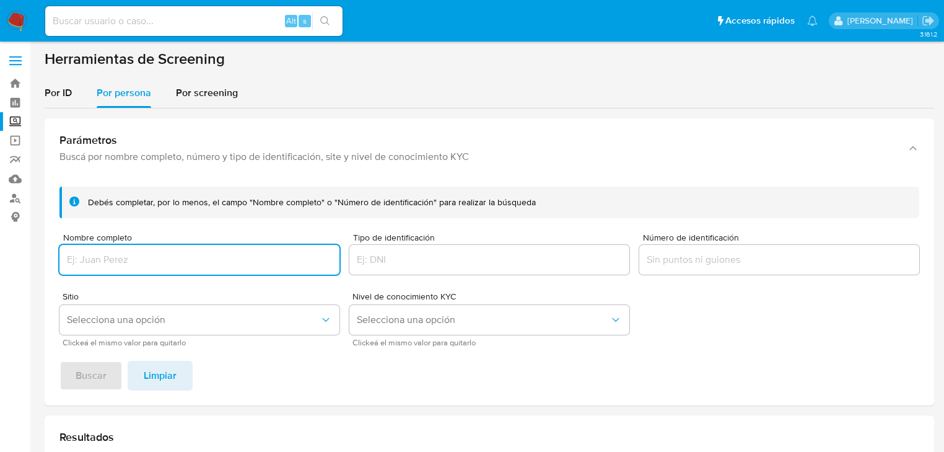
click at [94, 259] on input "Nombre completo" at bounding box center [199, 260] width 280 height 16
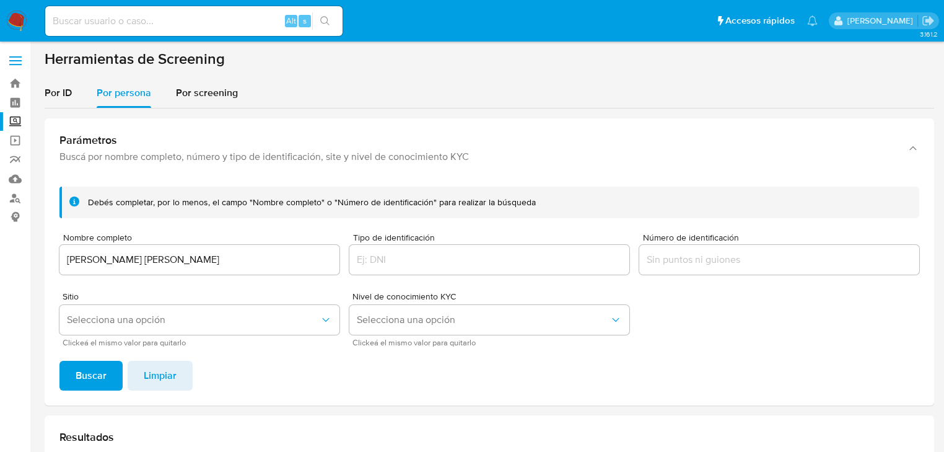
click at [102, 357] on div "[PERSON_NAME] completar, por lo menos, el campo "Nombre completo" o "Número de …" at bounding box center [490, 291] width 890 height 229
click at [95, 367] on span "Buscar" at bounding box center [91, 375] width 31 height 27
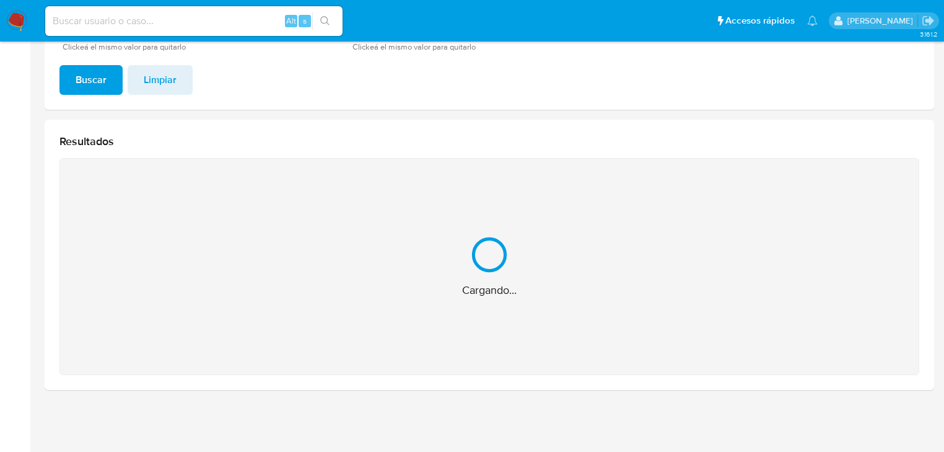
scroll to position [99, 0]
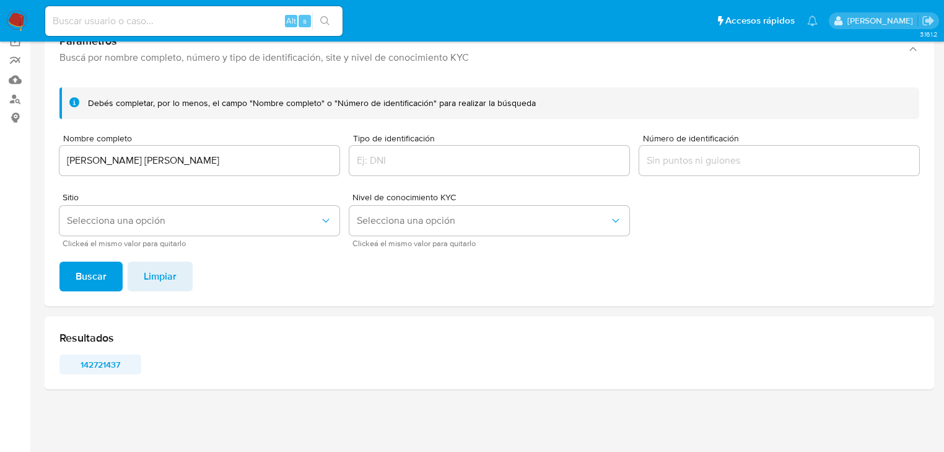
click at [116, 357] on span "142721437" at bounding box center [100, 364] width 64 height 17
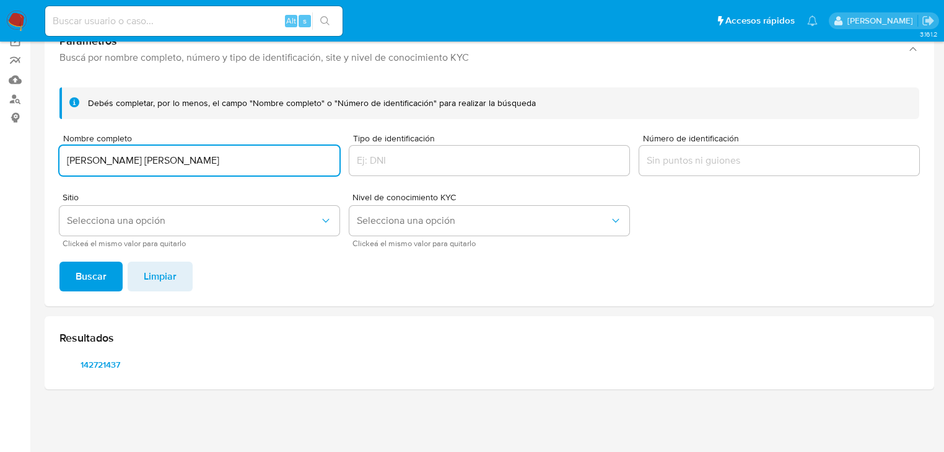
drag, startPoint x: 260, startPoint y: 157, endPoint x: 74, endPoint y: 180, distance: 187.9
click at [50, 144] on div "Debés completar, por lo menos, el campo "Nombre completo" o "Número de identifi…" at bounding box center [490, 191] width 890 height 229
type input "MAURA LIZETH DOMINGUEZ ESPINOSA"
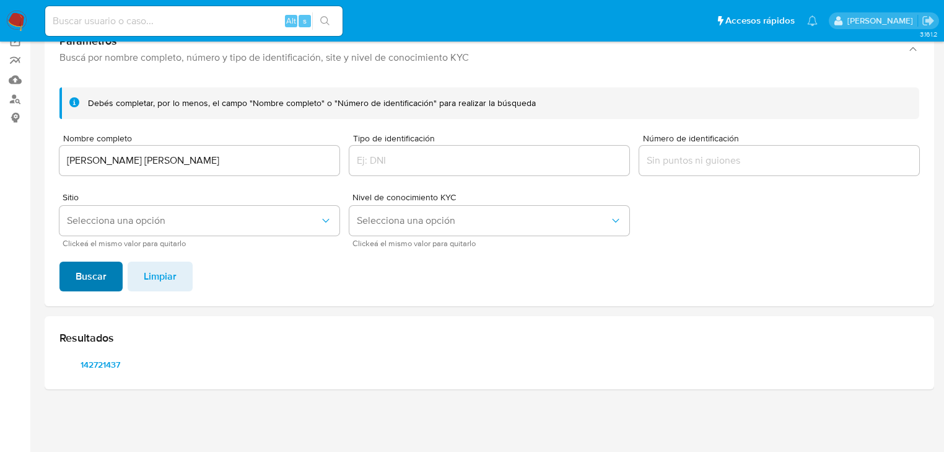
click at [97, 266] on span "Buscar" at bounding box center [91, 276] width 31 height 27
click at [89, 266] on span "Buscar" at bounding box center [91, 276] width 31 height 27
click at [97, 361] on span "1442616890" at bounding box center [100, 364] width 64 height 17
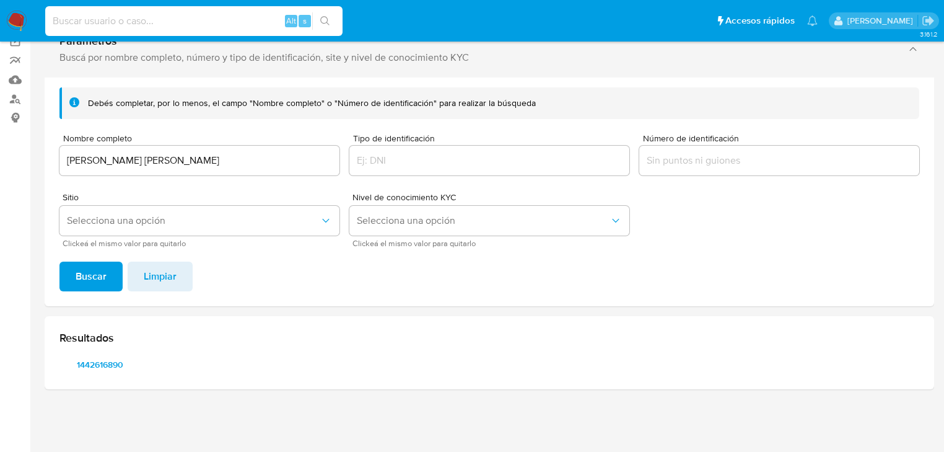
drag, startPoint x: 105, startPoint y: 15, endPoint x: 336, endPoint y: 45, distance: 232.9
click at [105, 15] on input at bounding box center [193, 21] width 297 height 16
paste input "436277851"
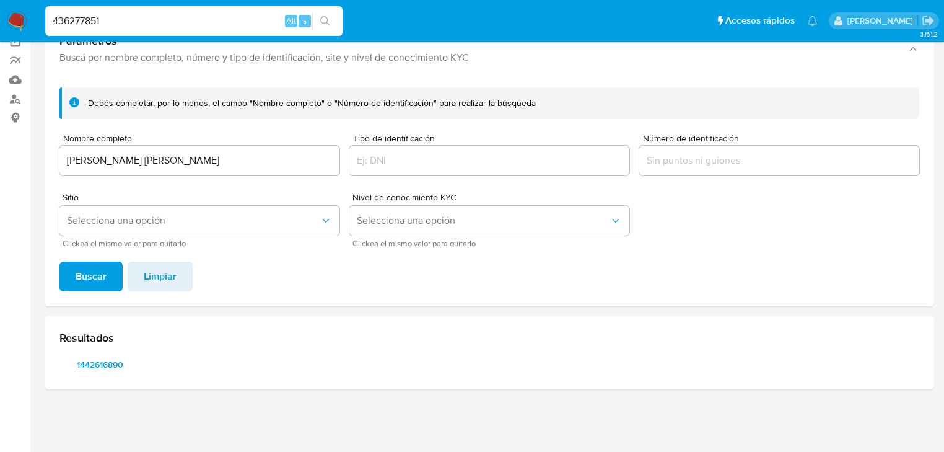
type input "436277851"
click at [327, 22] on icon "search-icon" at bounding box center [325, 21] width 10 height 10
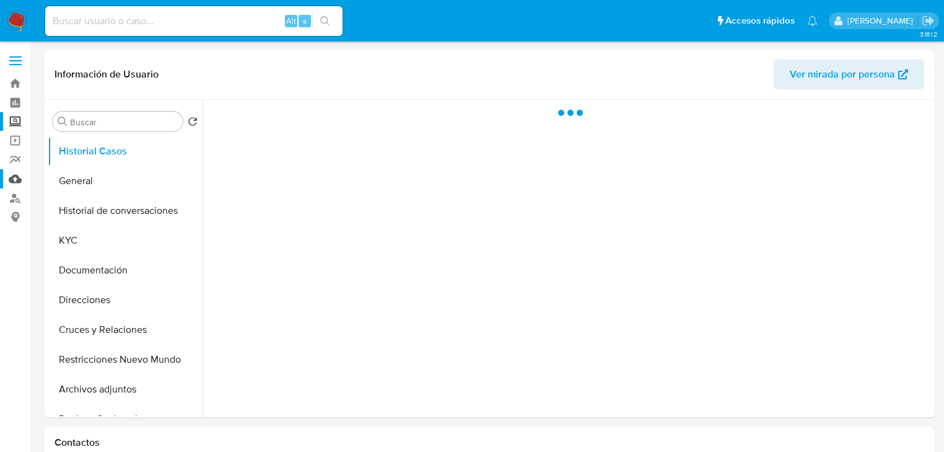
select select "10"
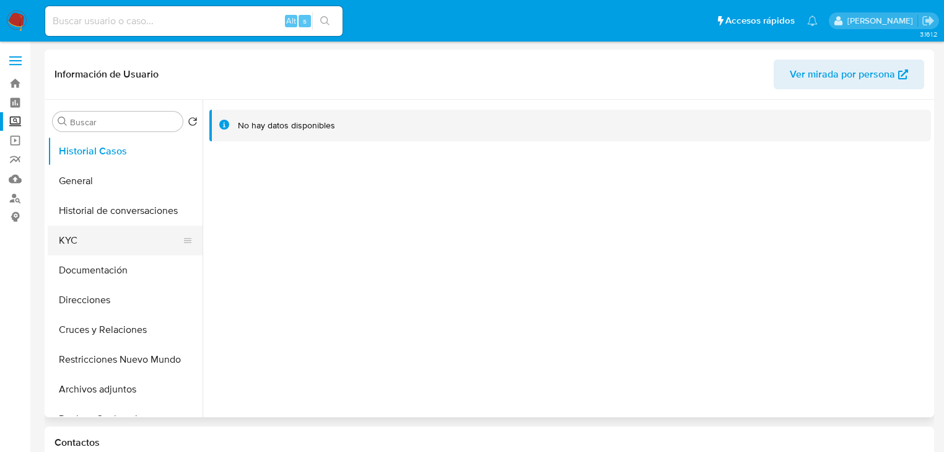
click at [92, 247] on button "KYC" at bounding box center [120, 240] width 145 height 30
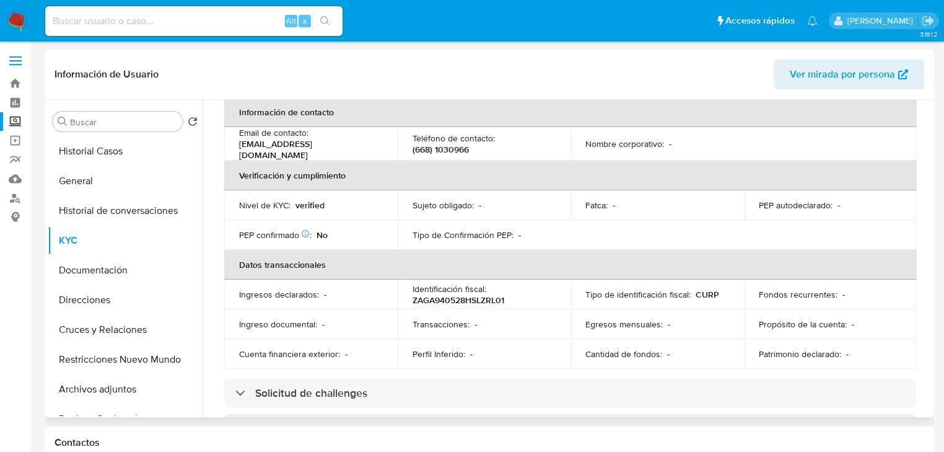
scroll to position [126, 0]
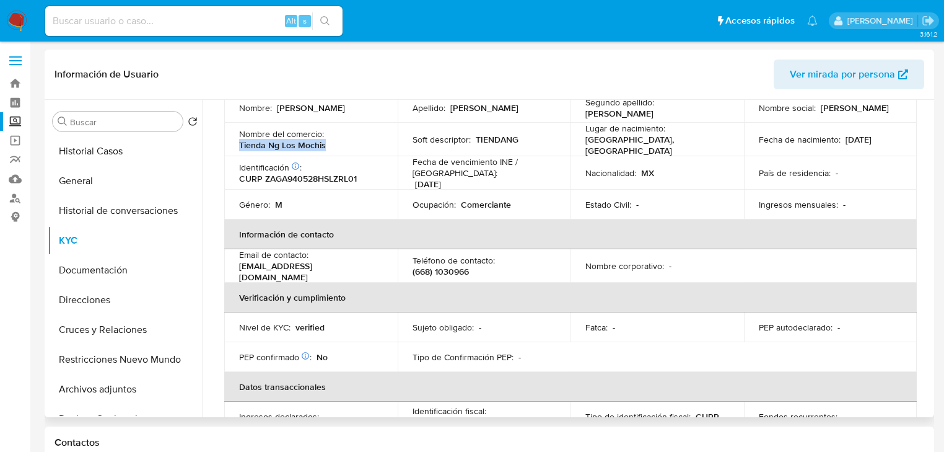
drag, startPoint x: 238, startPoint y: 142, endPoint x: 344, endPoint y: 147, distance: 106.0
click at [346, 144] on td "Nombre del comercio : Tienda Ng Los Mochis" at bounding box center [310, 139] width 173 height 33
copy p "Tienda Ng Los Mochis"
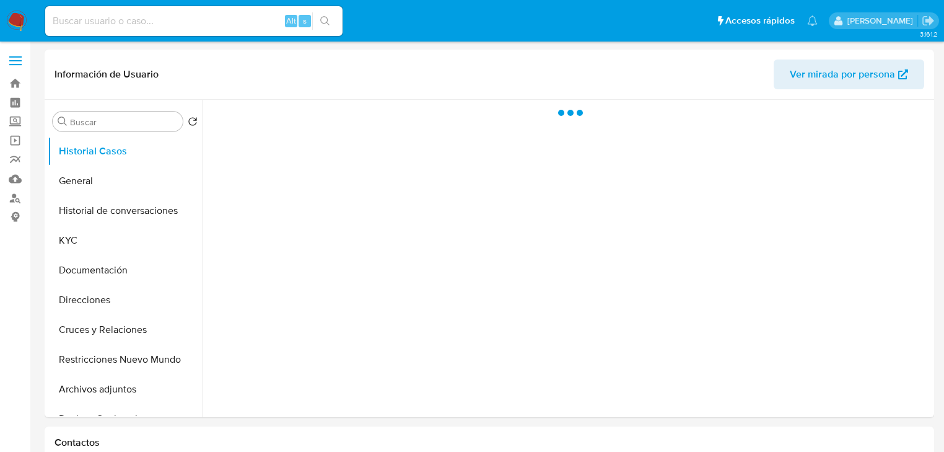
select select "10"
click at [89, 195] on button "General" at bounding box center [120, 181] width 145 height 30
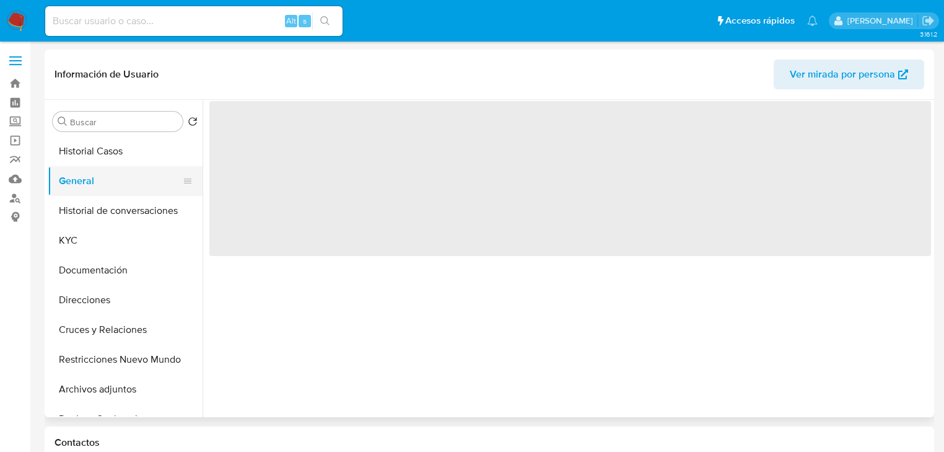
select select "10"
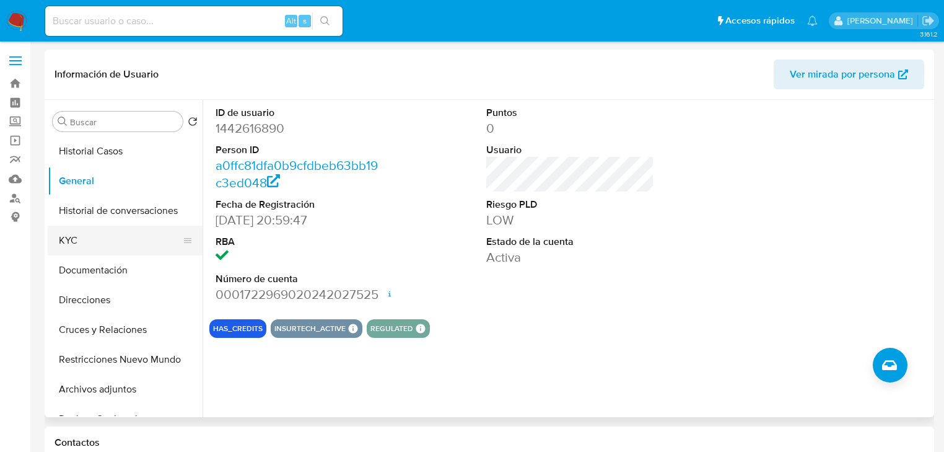
click at [79, 240] on button "KYC" at bounding box center [120, 240] width 145 height 30
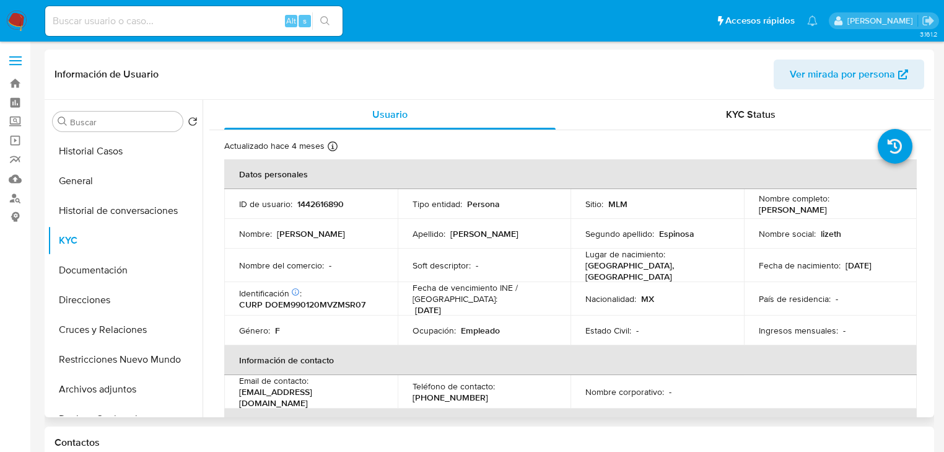
drag, startPoint x: 299, startPoint y: 200, endPoint x: 295, endPoint y: 207, distance: 7.8
click at [298, 201] on p "1442616890" at bounding box center [320, 203] width 46 height 11
drag, startPoint x: 294, startPoint y: 205, endPoint x: 344, endPoint y: 204, distance: 50.8
click at [344, 204] on div "ID de usuario : 1442616890" at bounding box center [311, 203] width 144 height 11
copy div "1442616890"
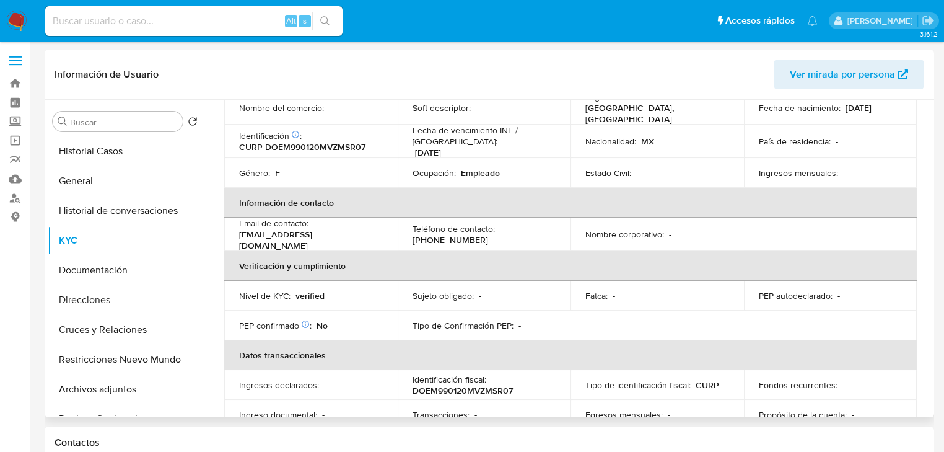
scroll to position [50, 0]
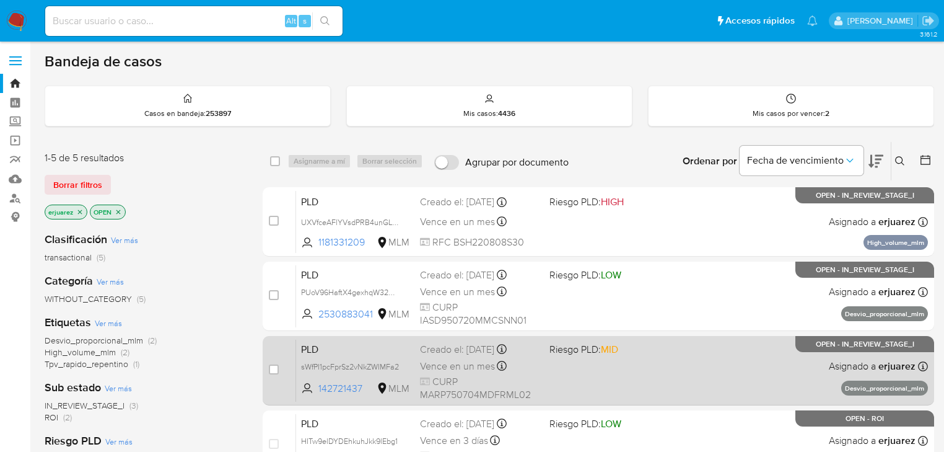
drag, startPoint x: 224, startPoint y: 396, endPoint x: 282, endPoint y: 362, distance: 67.5
click at [224, 396] on div "Sub estado Ver más IN_REVIEW_STAGE_I (3) ROI (2)" at bounding box center [144, 401] width 198 height 43
click at [630, 364] on span at bounding box center [609, 365] width 120 height 2
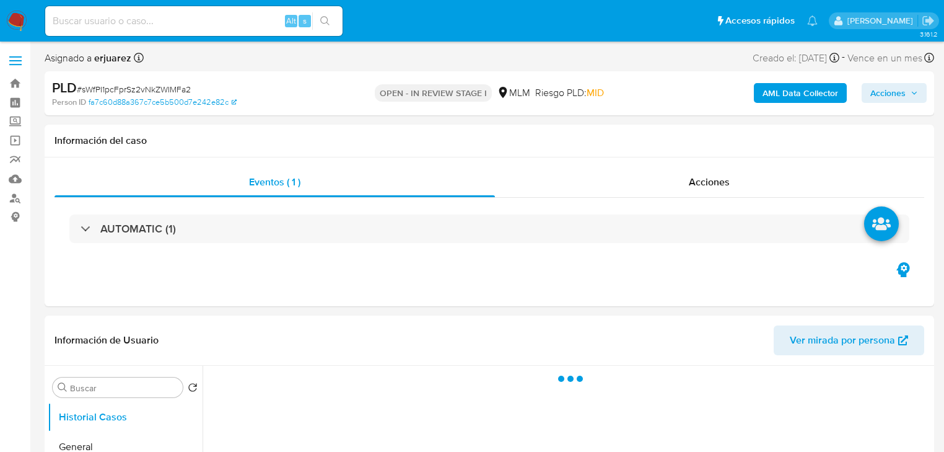
select select "10"
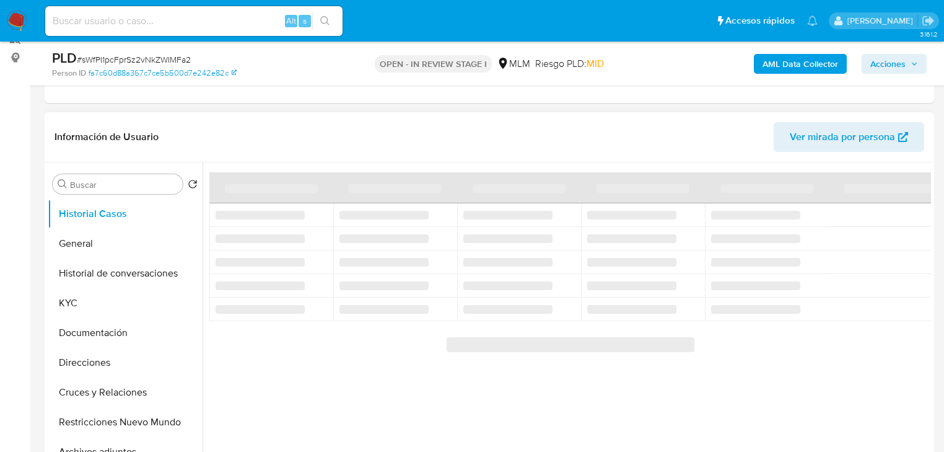
scroll to position [297, 0]
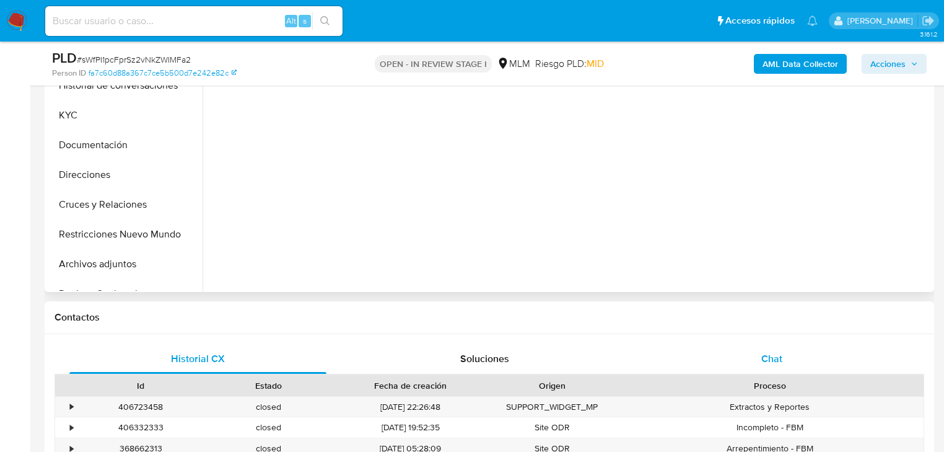
click at [773, 361] on span "Chat" at bounding box center [771, 358] width 21 height 14
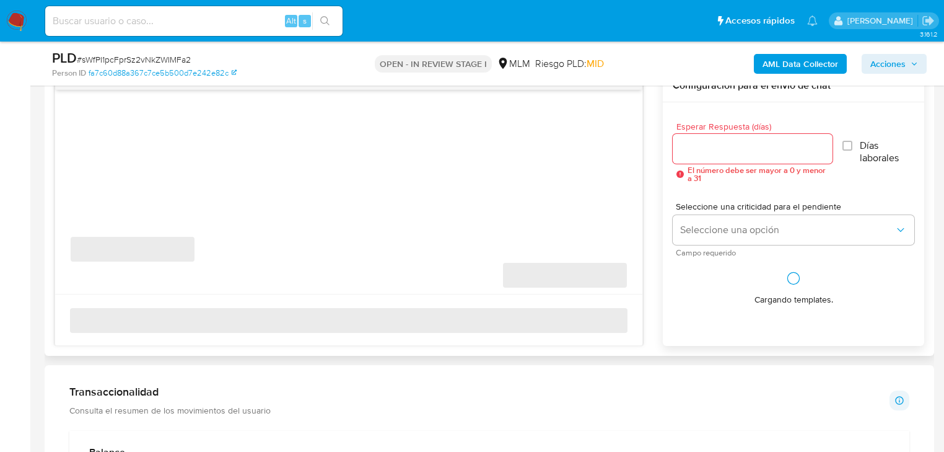
scroll to position [644, 0]
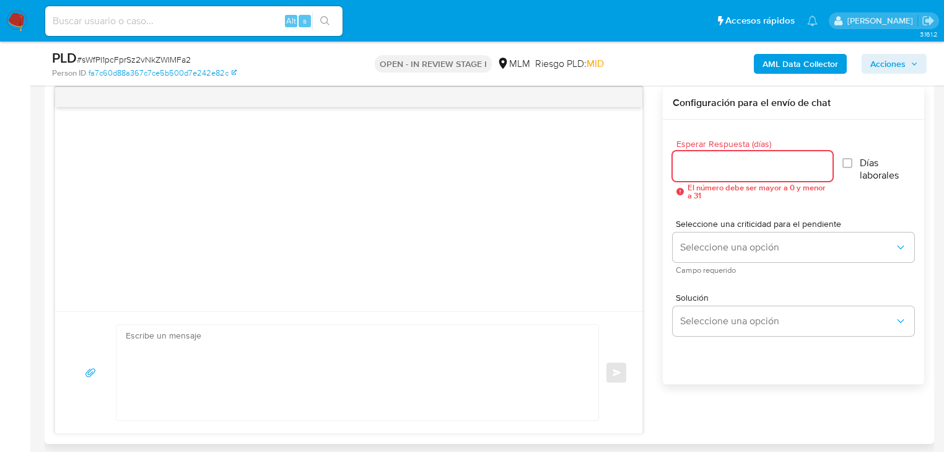
click at [696, 159] on input "Esperar Respuesta (días)" at bounding box center [753, 166] width 160 height 16
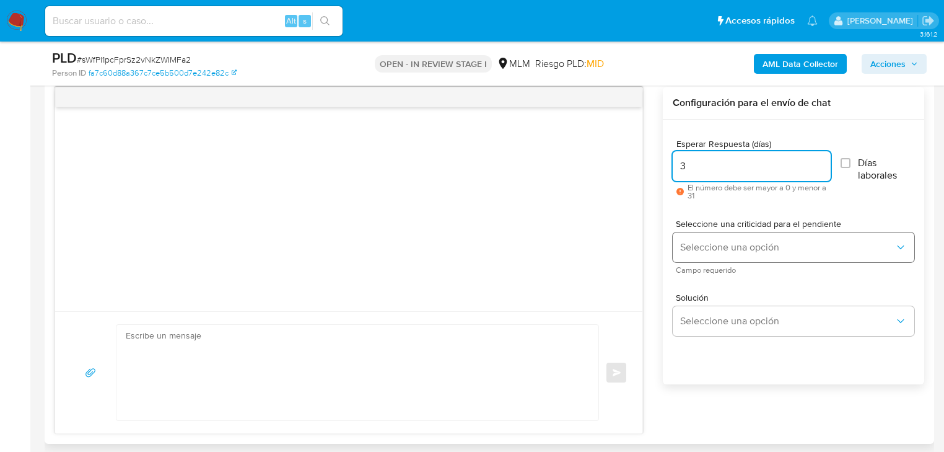
type input "3"
click at [731, 253] on button "Seleccione una opción" at bounding box center [794, 247] width 242 height 30
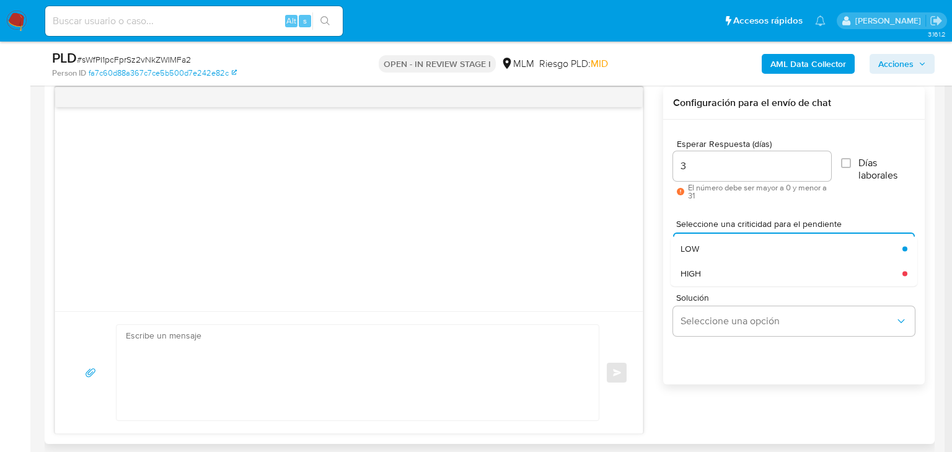
drag, startPoint x: 726, startPoint y: 275, endPoint x: 732, endPoint y: 284, distance: 10.3
click at [726, 276] on div "HIGH" at bounding box center [787, 273] width 214 height 25
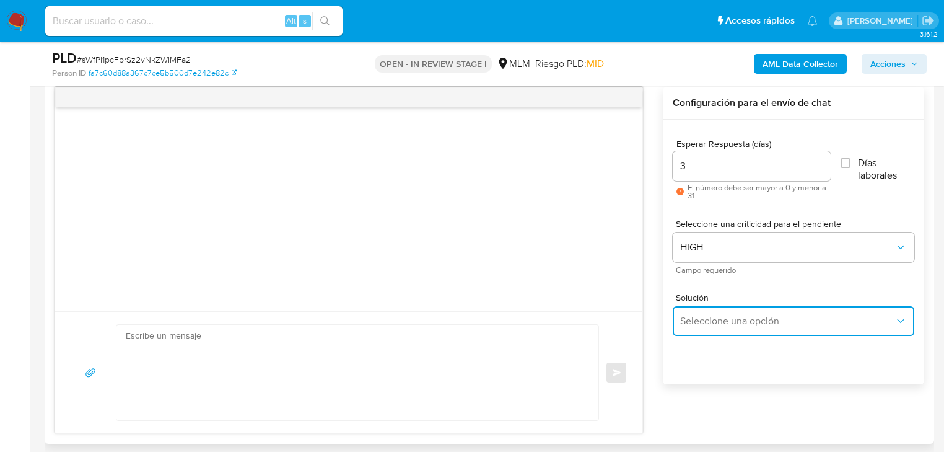
drag, startPoint x: 766, startPoint y: 328, endPoint x: 821, endPoint y: 306, distance: 60.0
click at [766, 328] on button "Seleccione una opción" at bounding box center [794, 321] width 242 height 30
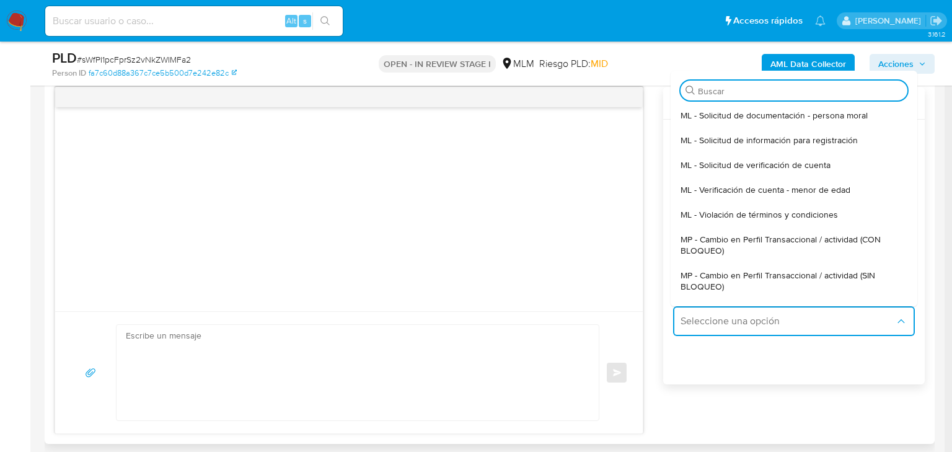
drag, startPoint x: 840, startPoint y: 274, endPoint x: 778, endPoint y: 274, distance: 62.0
click at [840, 274] on span "MP - Cambio en Perfil Transaccional / actividad (SIN BLOQUEO)" at bounding box center [789, 280] width 219 height 22
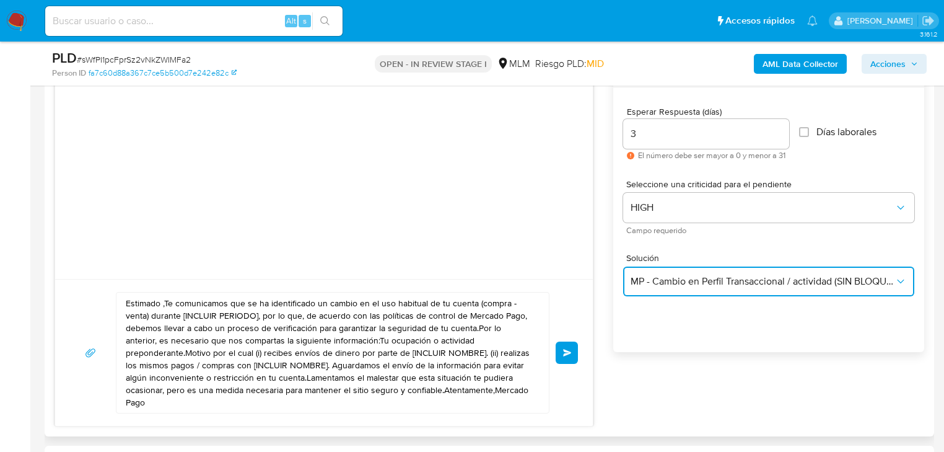
scroll to position [694, 0]
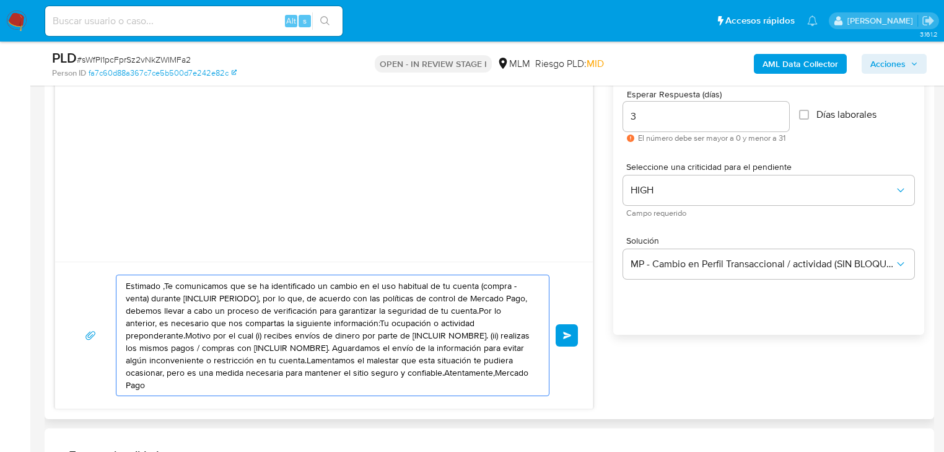
drag, startPoint x: 219, startPoint y: 284, endPoint x: 79, endPoint y: 240, distance: 146.8
paste textarea "a Paula se ha identificado un cambio en el uso habitual de tu cuenta para garan…"
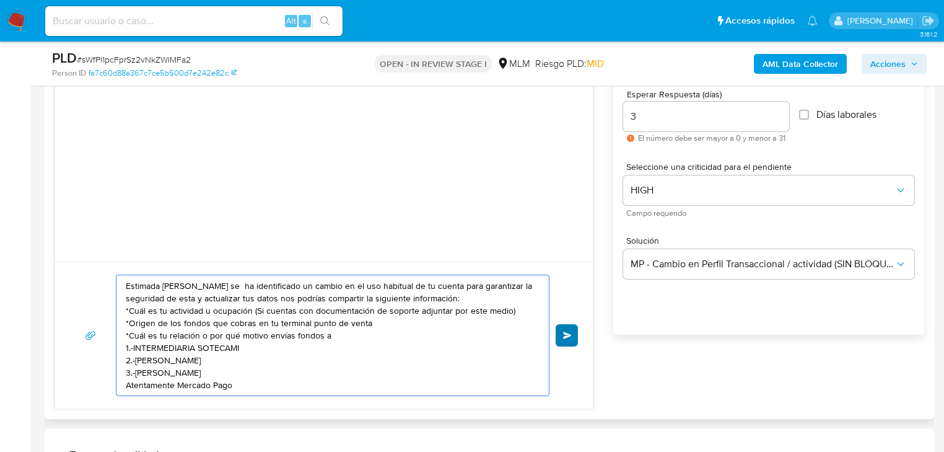
type textarea "Estimada Paula se ha identificado un cambio en el uso habitual de tu cuenta par…"
click at [563, 331] on span "Enviar" at bounding box center [567, 334] width 9 height 7
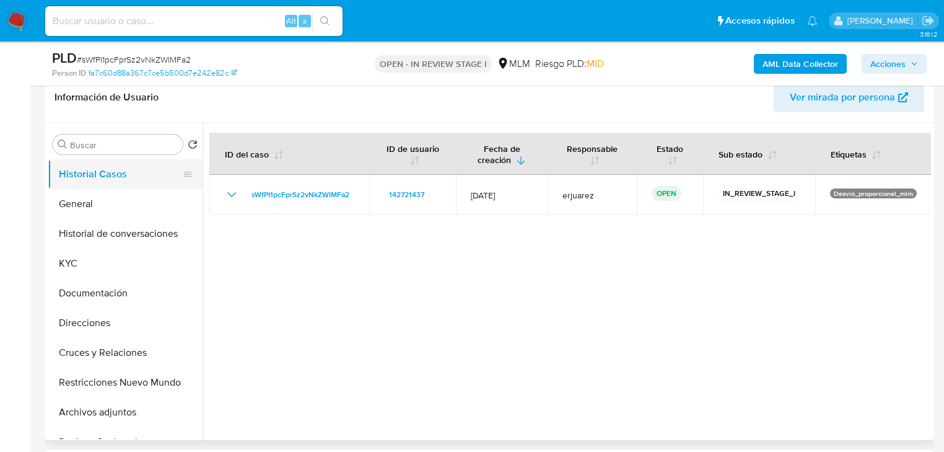
scroll to position [198, 0]
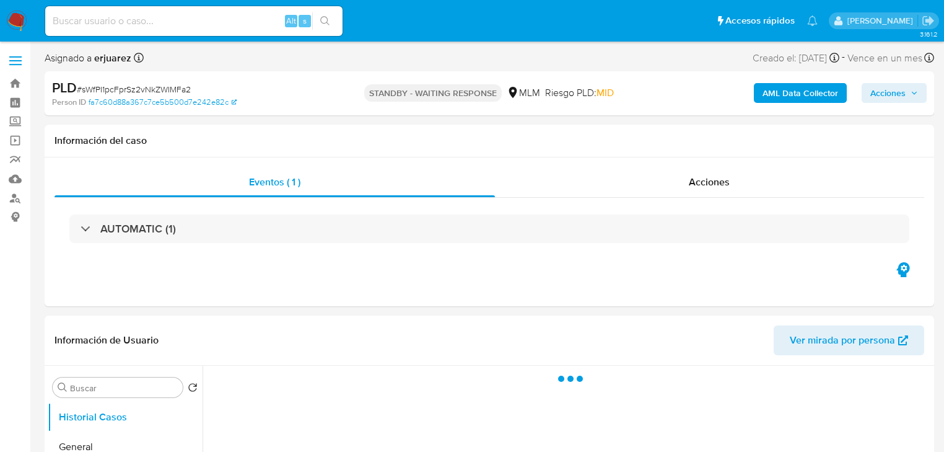
select select "10"
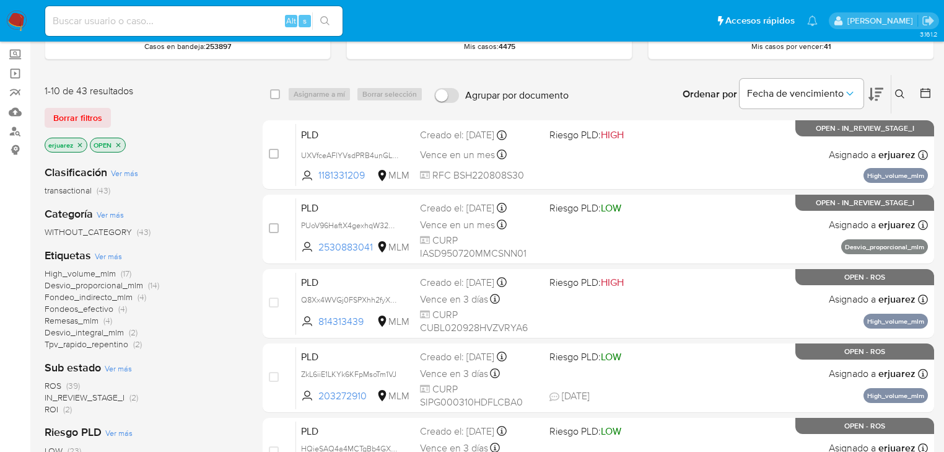
scroll to position [50, 0]
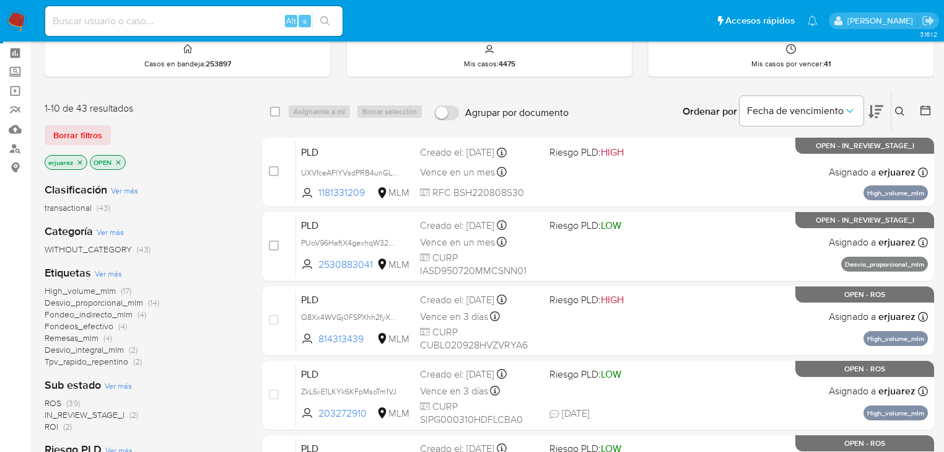
click at [82, 162] on icon "close-filter" at bounding box center [79, 162] width 7 height 7
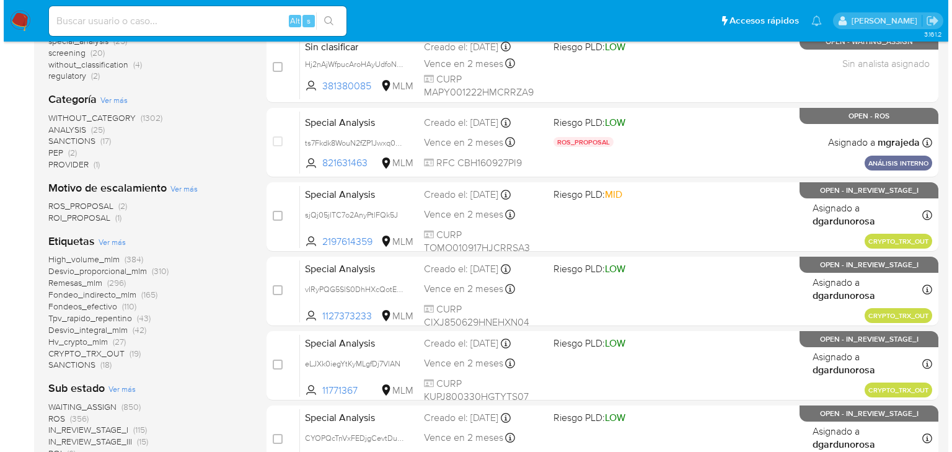
scroll to position [347, 0]
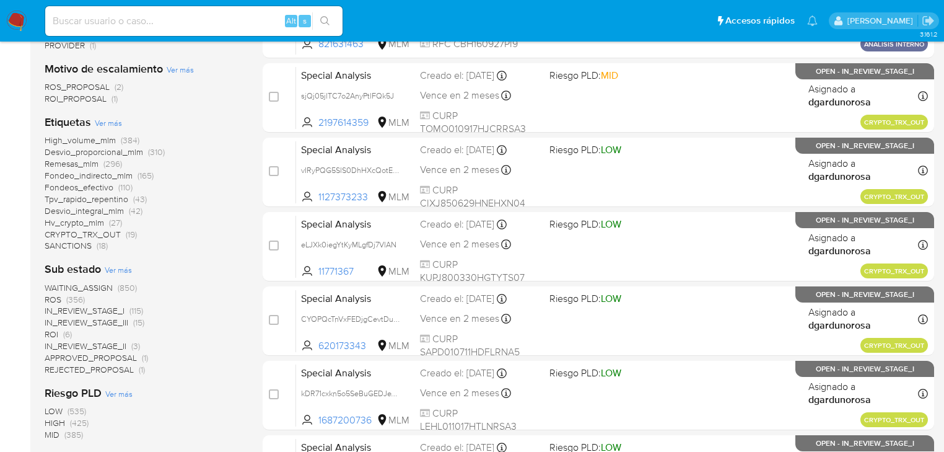
click at [69, 297] on span "(356)" at bounding box center [75, 299] width 19 height 12
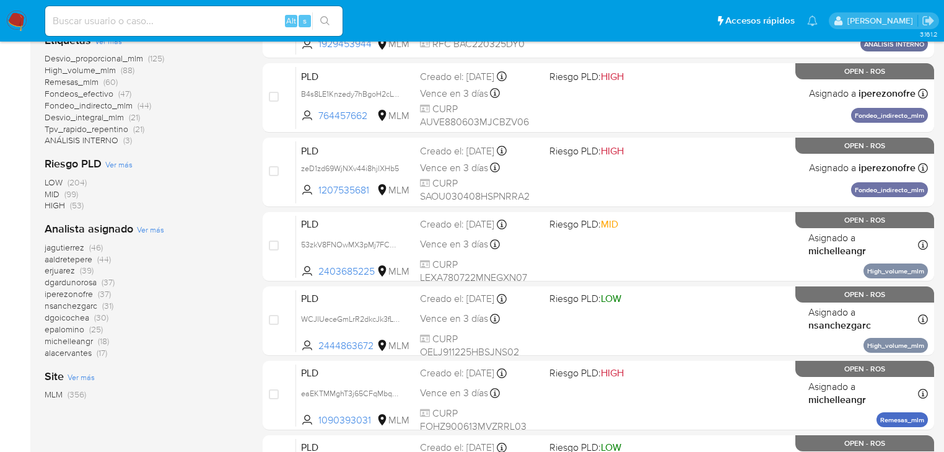
click at [156, 227] on span "Ver más" at bounding box center [150, 229] width 27 height 11
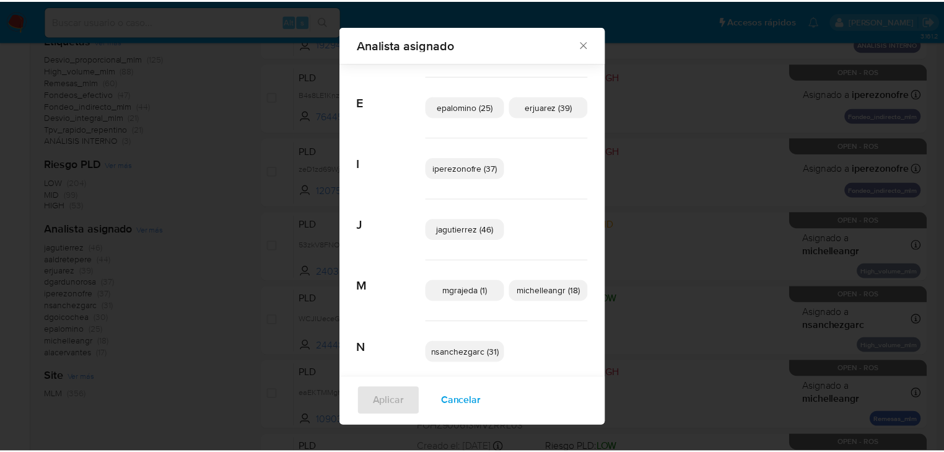
scroll to position [266, 0]
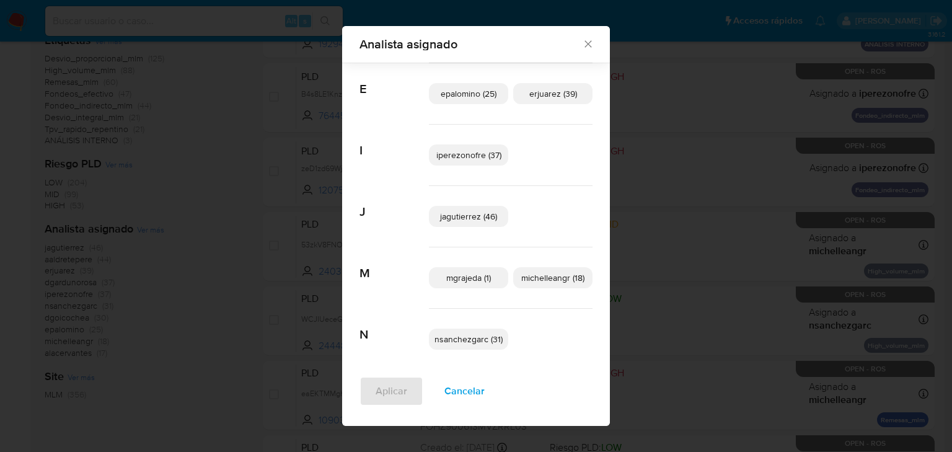
click at [585, 42] on icon "Cerrar" at bounding box center [588, 44] width 12 height 12
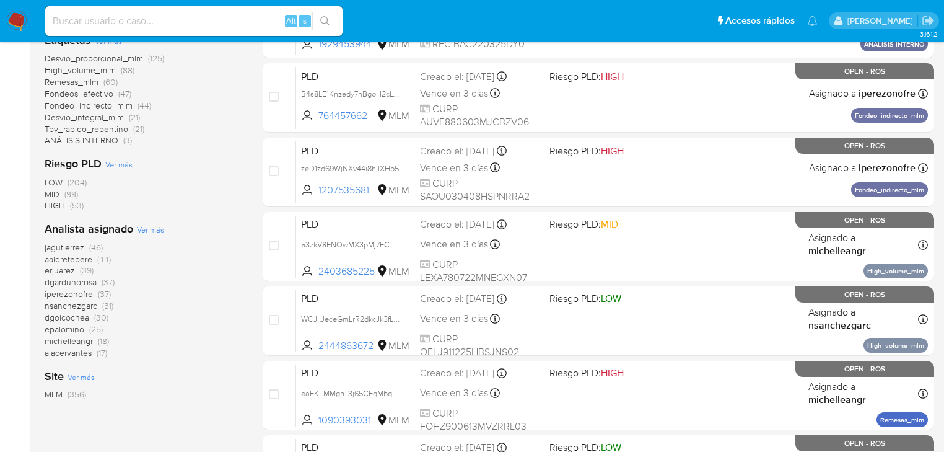
click at [15, 19] on img at bounding box center [16, 21] width 21 height 21
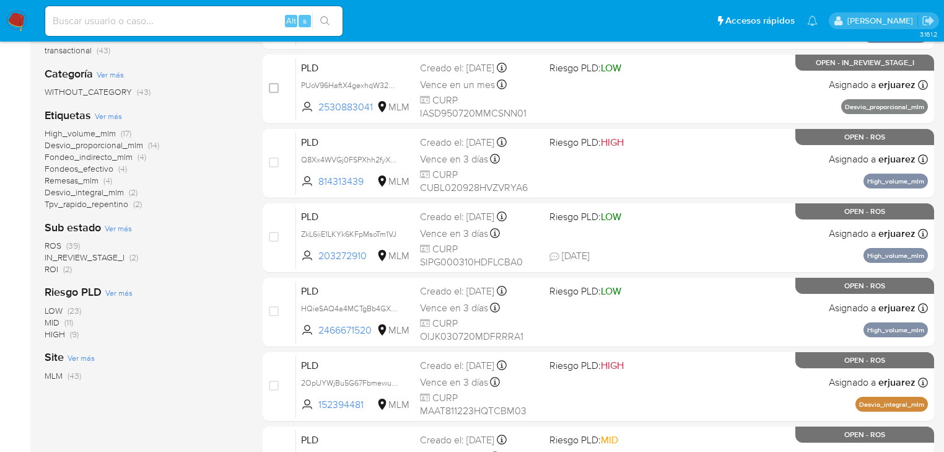
scroll to position [198, 0]
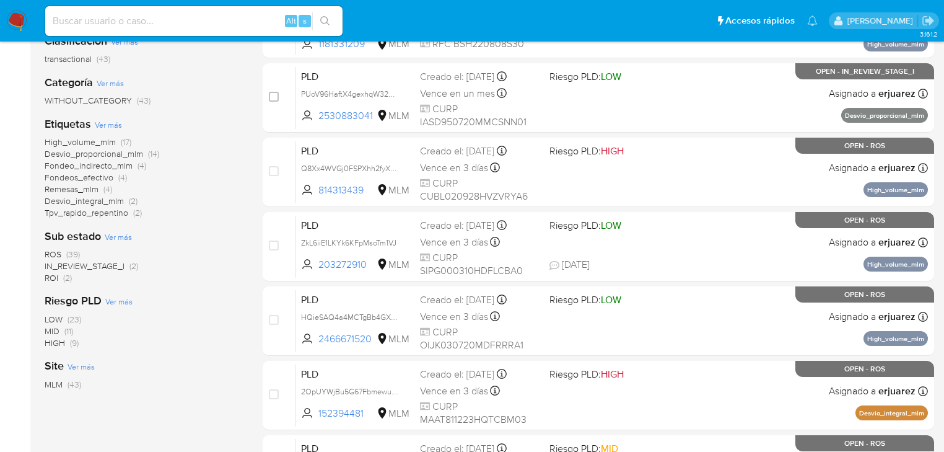
click at [89, 267] on span "IN_REVIEW_STAGE_I" at bounding box center [85, 266] width 80 height 12
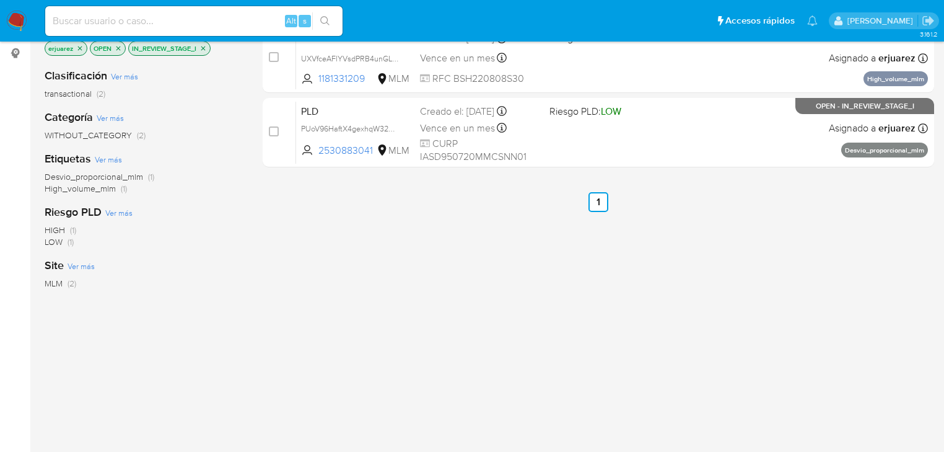
scroll to position [99, 0]
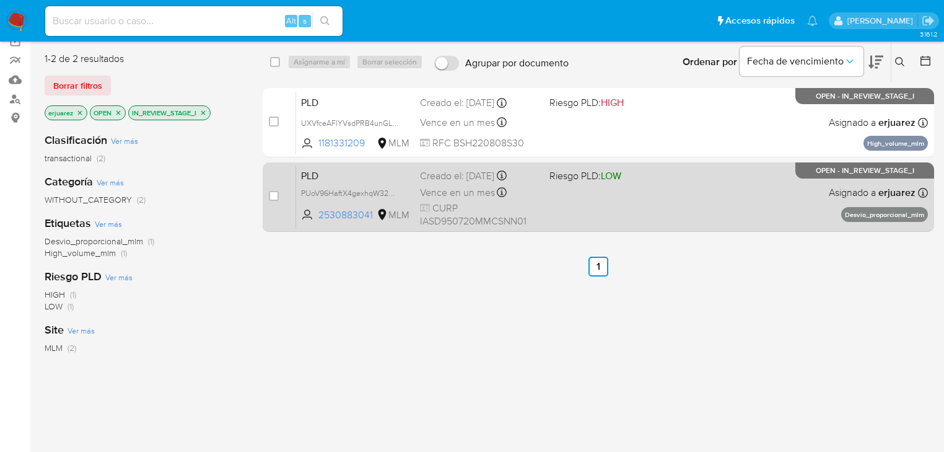
click at [653, 186] on div "PLD PUoV96HaftX4gexhqW32DGtK 2530883041 MLM Riesgo PLD: LOW Creado el: [DATE] C…" at bounding box center [612, 196] width 632 height 63
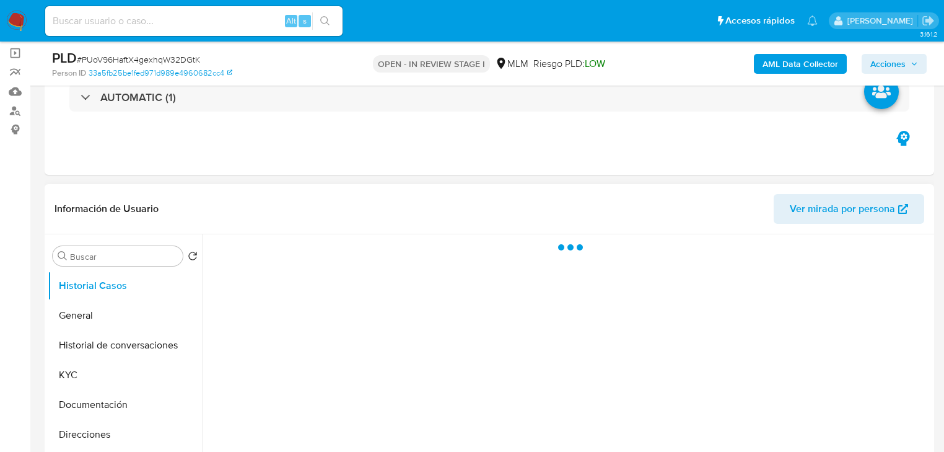
scroll to position [149, 0]
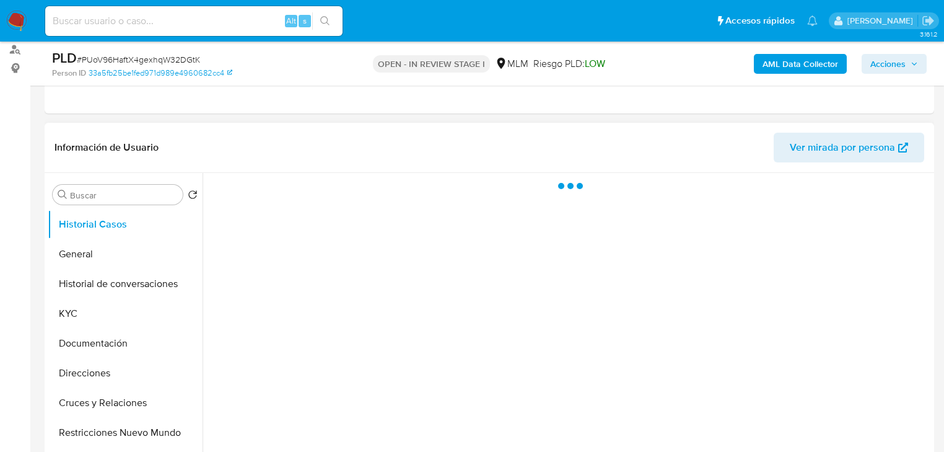
select select "10"
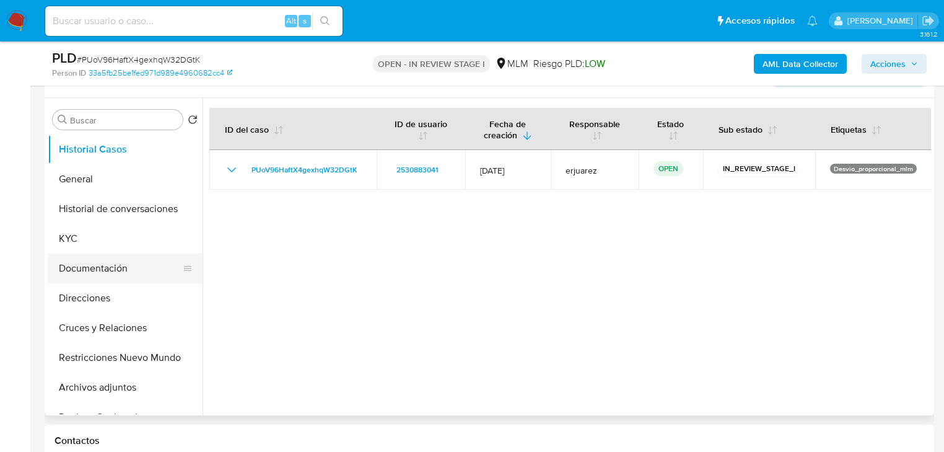
scroll to position [297, 0]
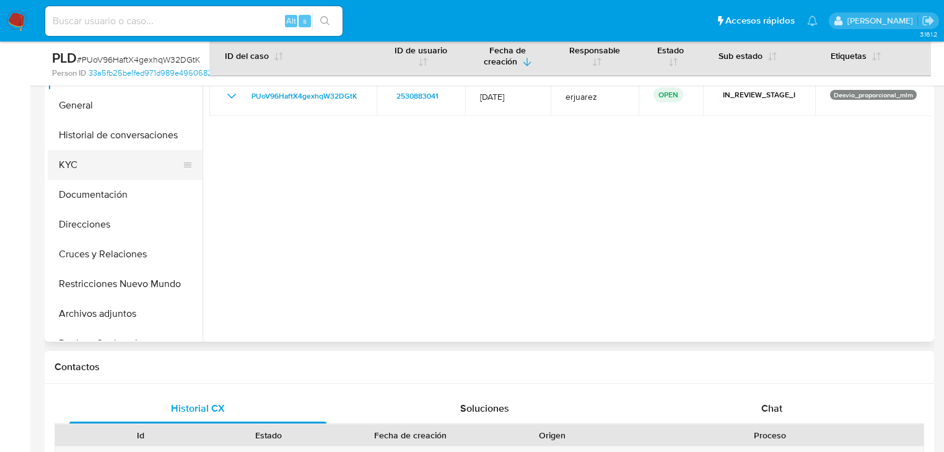
click at [79, 159] on button "KYC" at bounding box center [120, 165] width 145 height 30
